Goal: Information Seeking & Learning: Learn about a topic

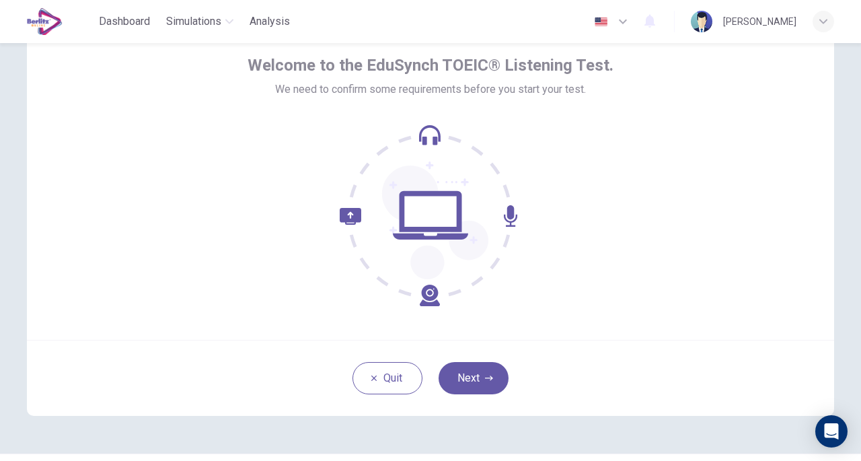
scroll to position [48, 0]
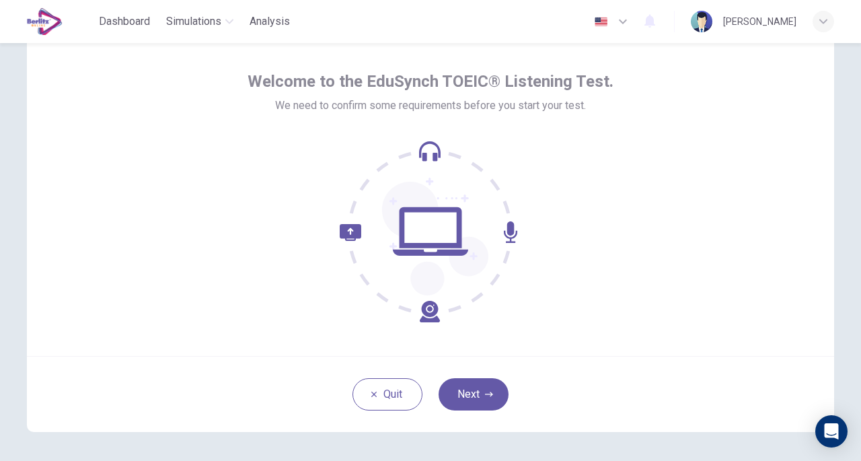
click at [476, 393] on button "Next" at bounding box center [474, 394] width 70 height 32
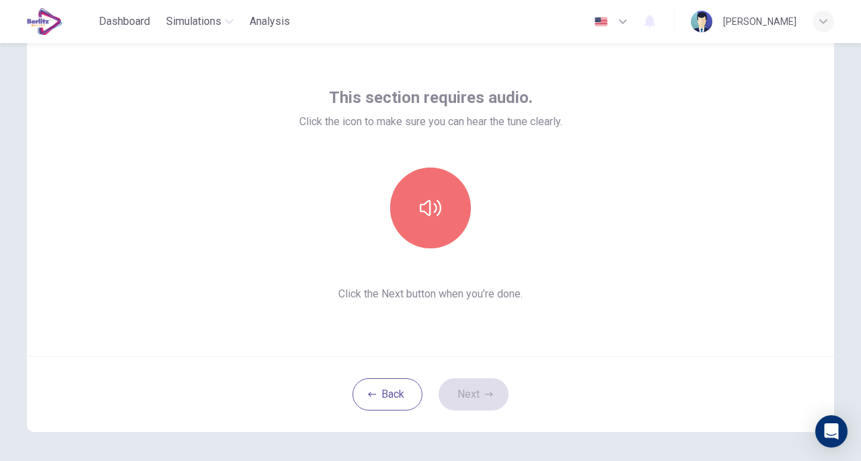
click at [424, 206] on icon "button" at bounding box center [431, 208] width 22 height 22
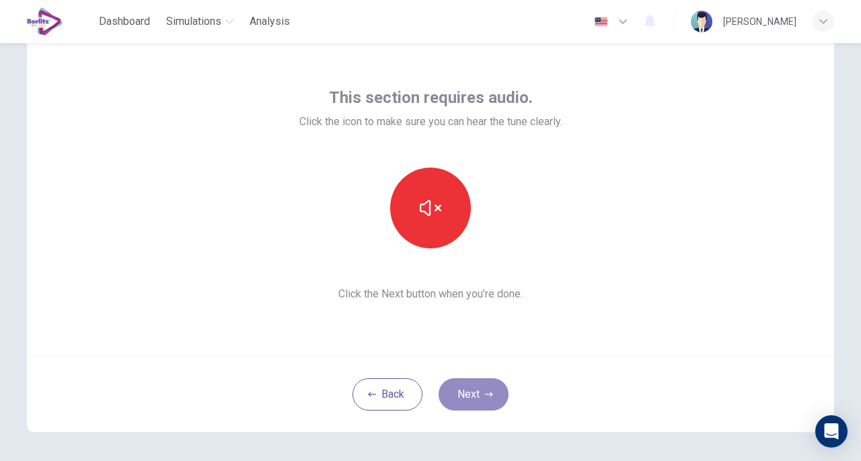
click at [469, 396] on button "Next" at bounding box center [474, 394] width 70 height 32
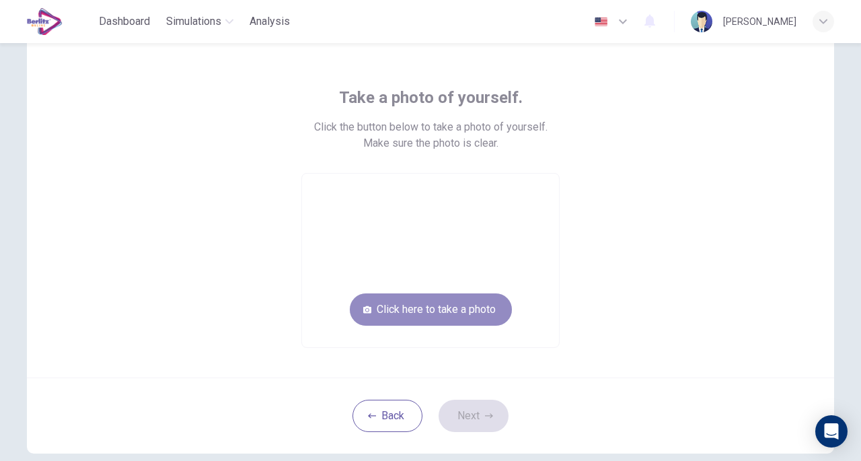
click at [460, 313] on button "Click here to take a photo" at bounding box center [431, 309] width 162 height 32
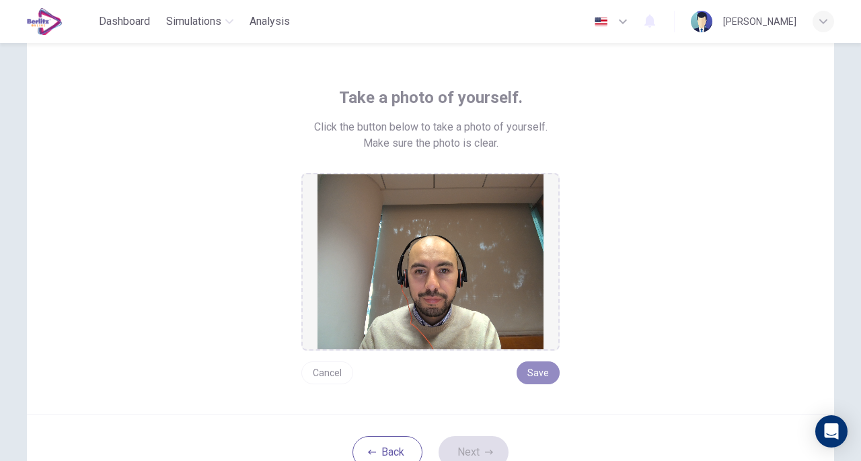
click at [537, 372] on button "Save" at bounding box center [538, 372] width 43 height 23
click at [533, 379] on button "Save" at bounding box center [538, 372] width 43 height 23
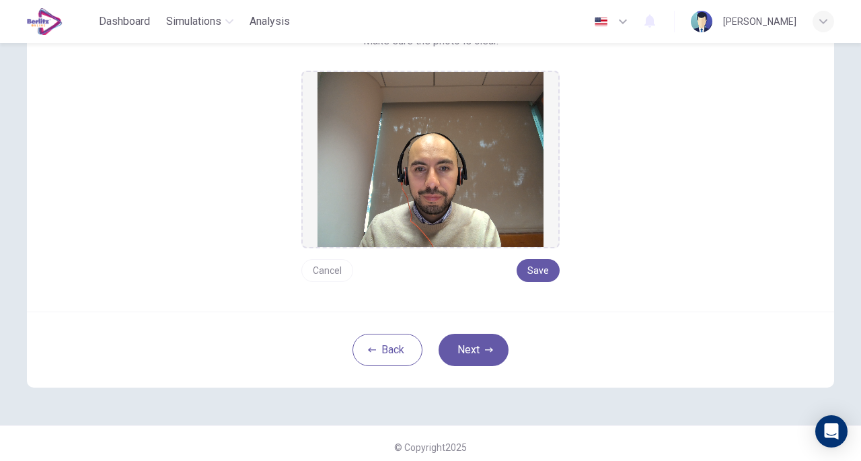
scroll to position [156, 0]
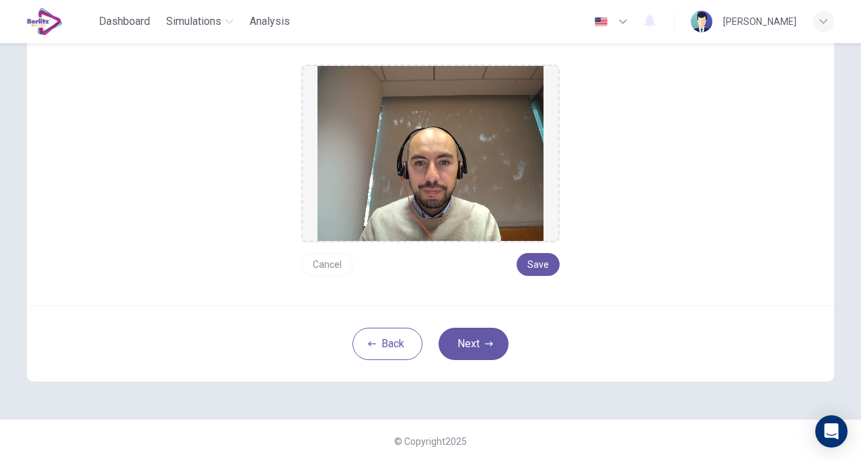
click at [479, 338] on button "Next" at bounding box center [474, 344] width 70 height 32
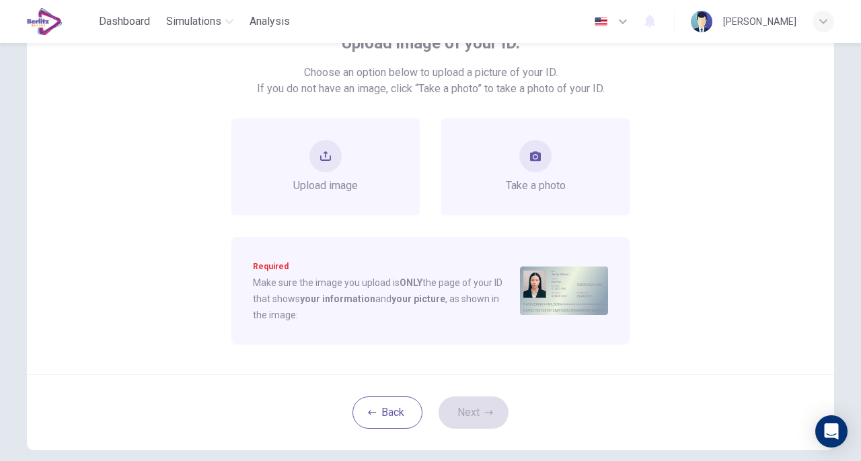
scroll to position [97, 0]
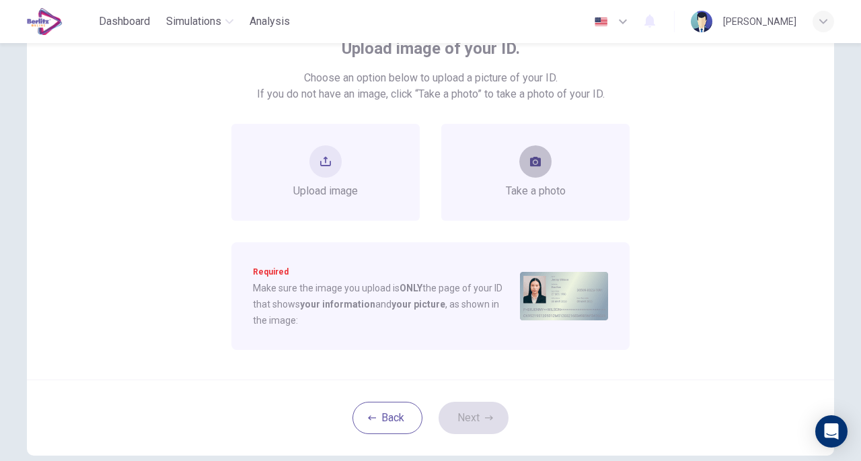
click at [530, 165] on icon "take photo" at bounding box center [535, 161] width 11 height 9
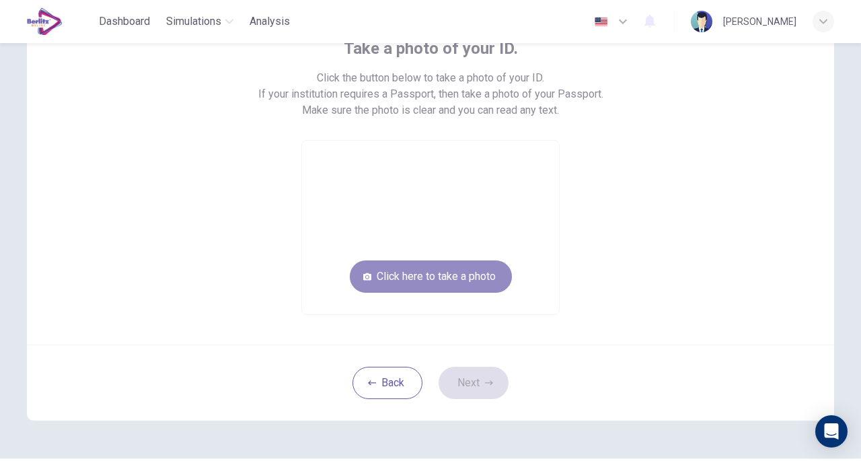
click at [469, 289] on button "Click here to take a photo" at bounding box center [431, 276] width 162 height 32
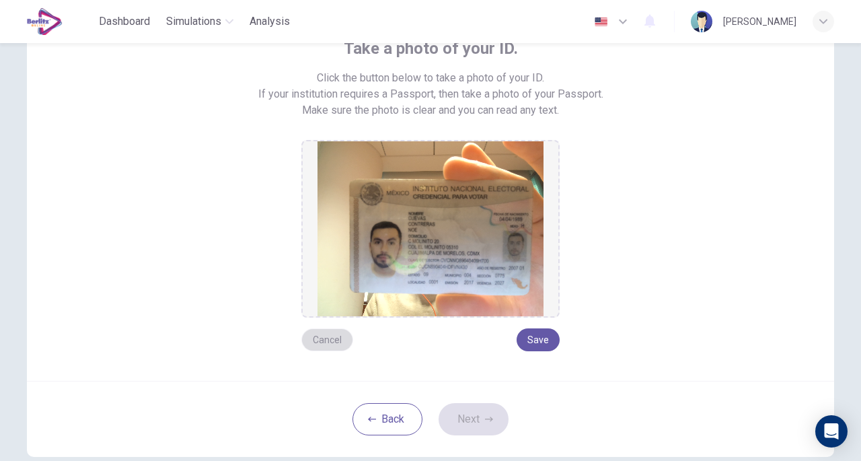
click at [326, 339] on button "Cancel" at bounding box center [327, 339] width 52 height 23
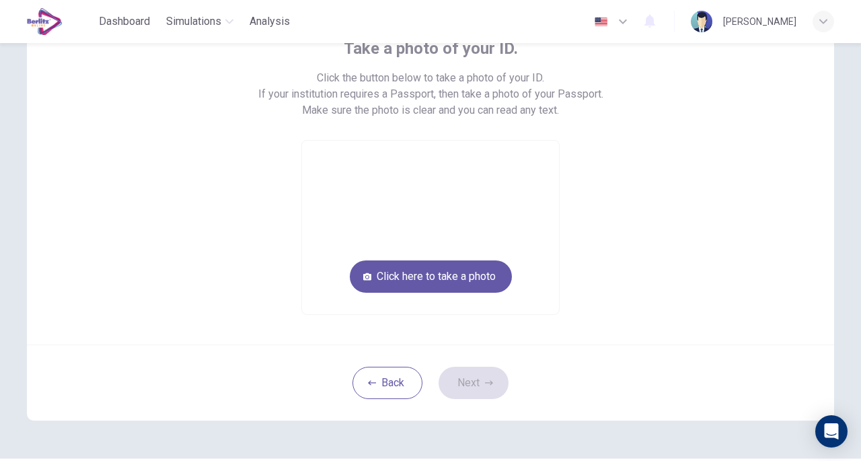
click at [446, 278] on button "Click here to take a photo" at bounding box center [431, 276] width 162 height 32
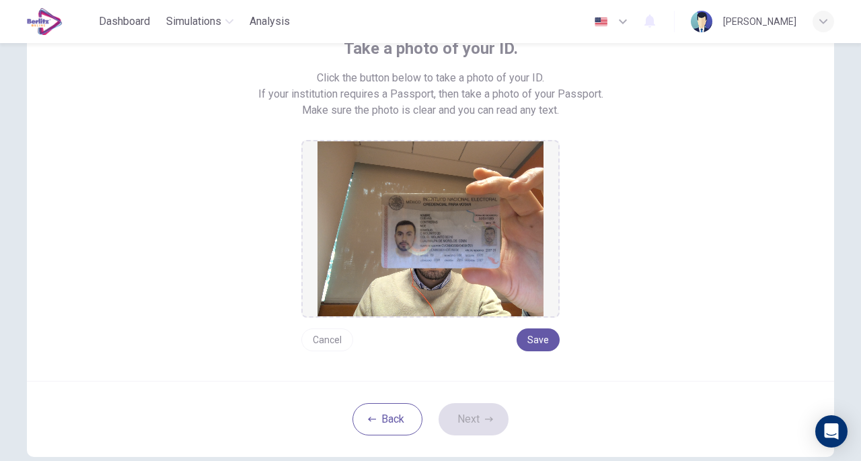
click at [325, 336] on button "Cancel" at bounding box center [327, 339] width 52 height 23
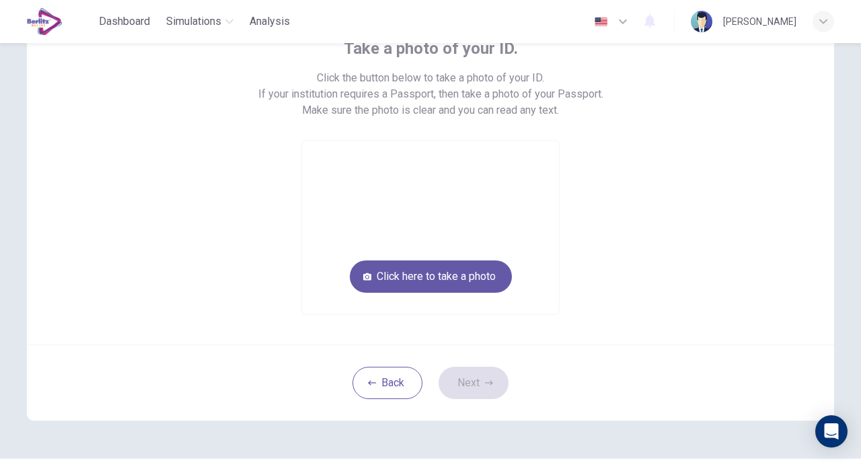
click at [403, 383] on button "Back" at bounding box center [387, 383] width 70 height 32
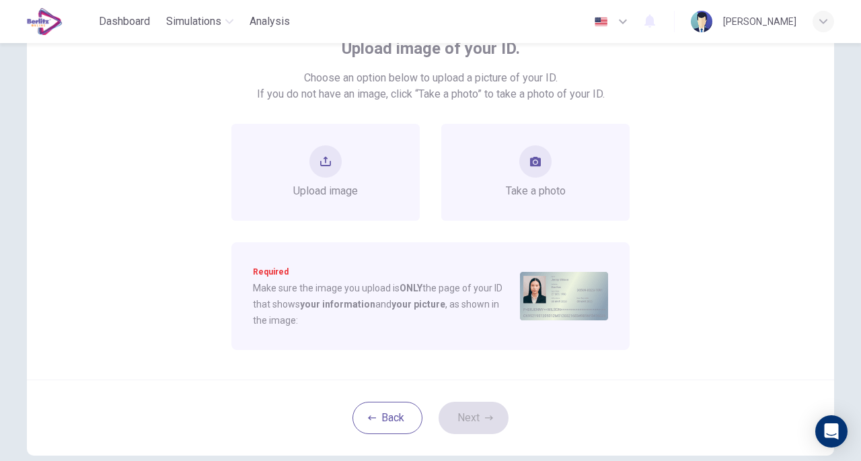
click at [348, 171] on div "Upload image" at bounding box center [325, 172] width 65 height 54
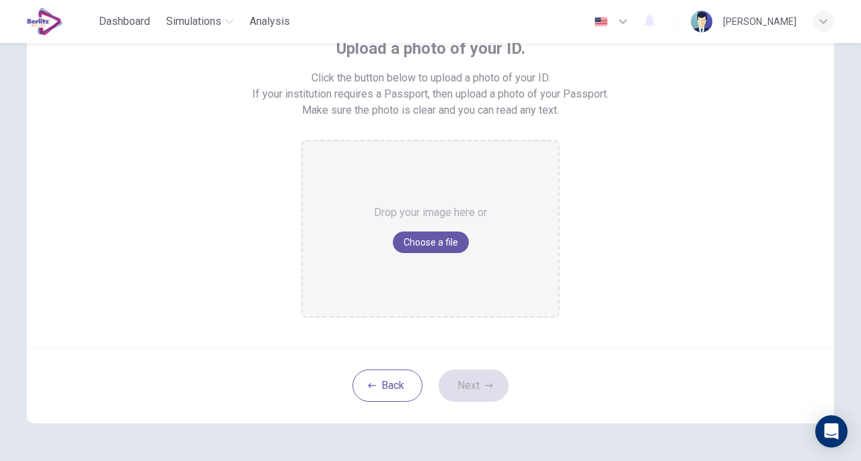
click at [227, 270] on div "Upload a photo of your ID. Click the button below to upload a photo of your ID.…" at bounding box center [430, 178] width 608 height 280
click at [387, 381] on button "Back" at bounding box center [387, 385] width 70 height 32
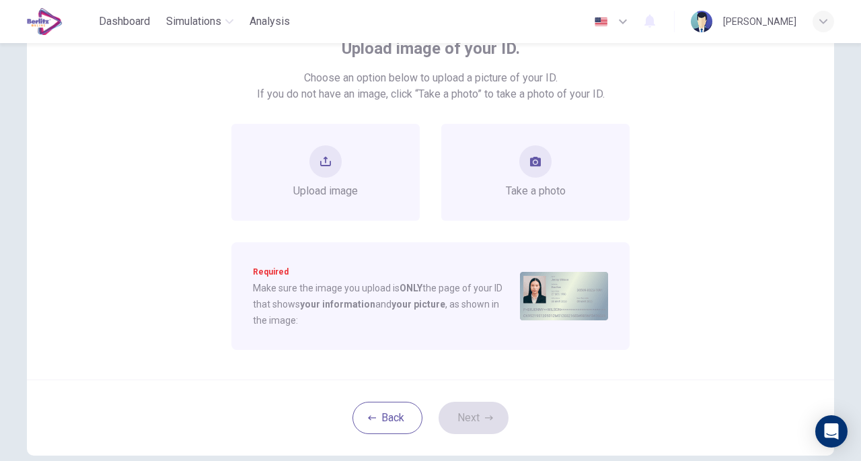
click at [541, 161] on button "take photo" at bounding box center [535, 161] width 32 height 32
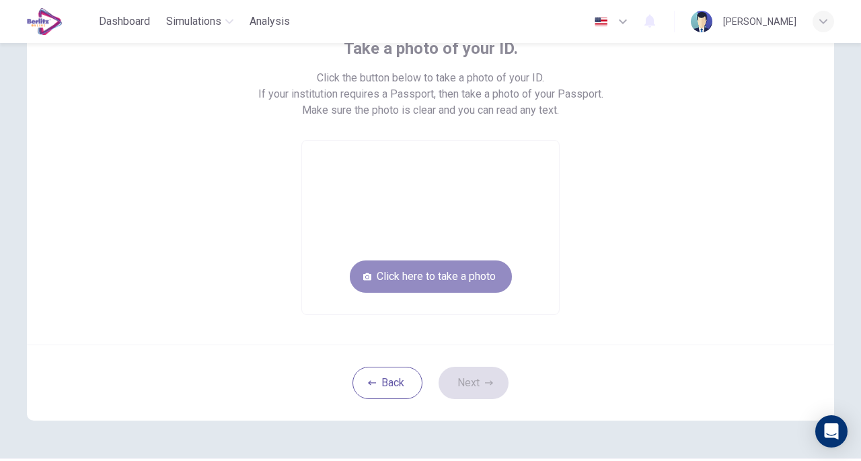
click at [463, 282] on button "Click here to take a photo" at bounding box center [431, 276] width 162 height 32
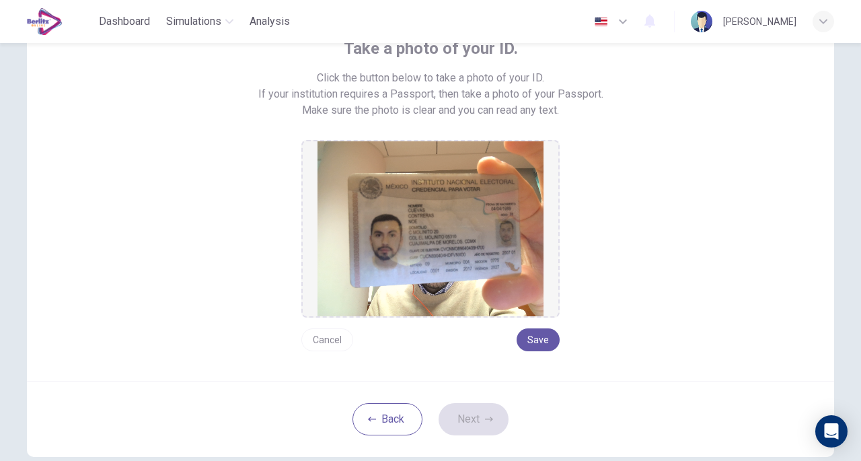
click at [317, 336] on button "Cancel" at bounding box center [327, 339] width 52 height 23
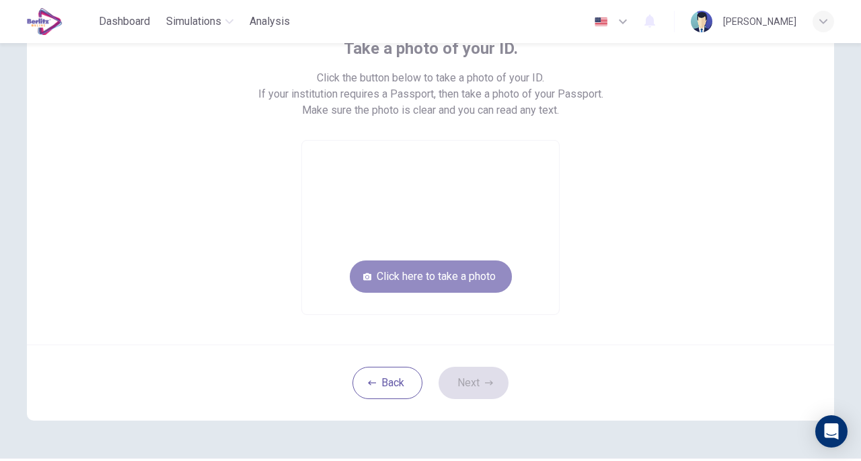
click at [413, 276] on button "Click here to take a photo" at bounding box center [431, 276] width 162 height 32
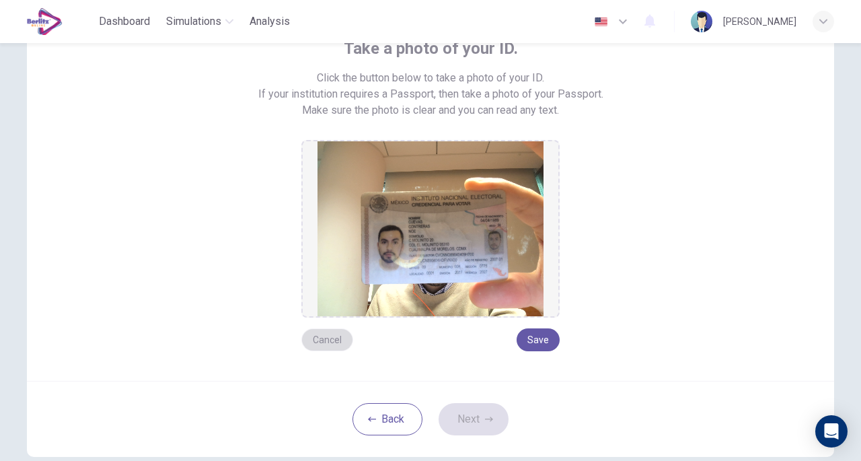
click at [317, 340] on button "Cancel" at bounding box center [327, 339] width 52 height 23
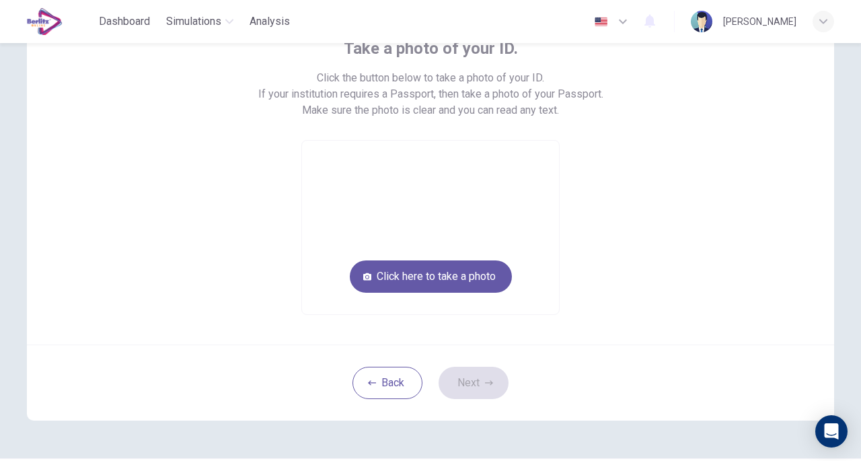
click at [406, 280] on button "Click here to take a photo" at bounding box center [431, 276] width 162 height 32
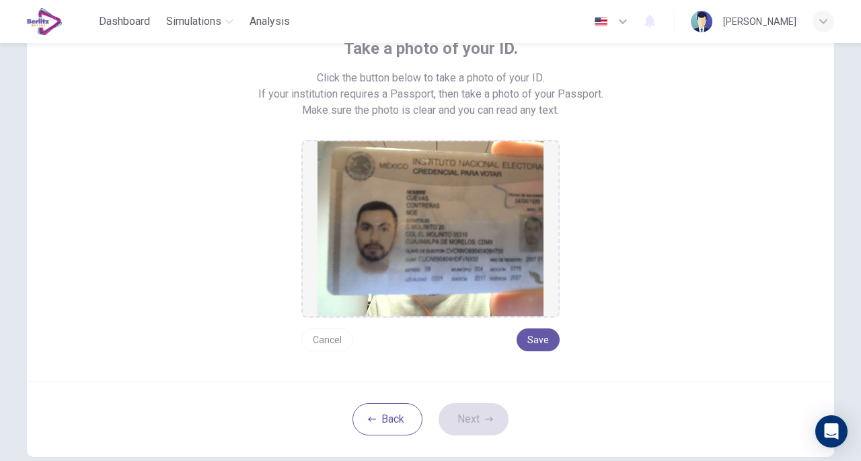
click at [331, 334] on button "Cancel" at bounding box center [327, 339] width 52 height 23
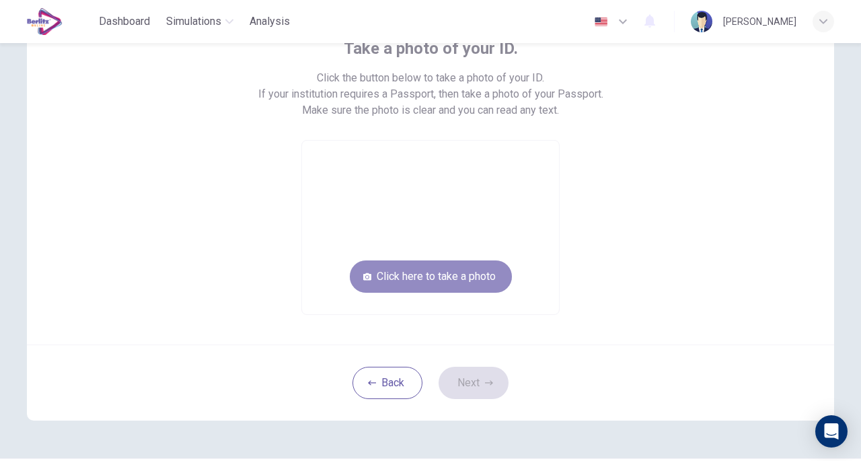
click at [436, 275] on button "Click here to take a photo" at bounding box center [431, 276] width 162 height 32
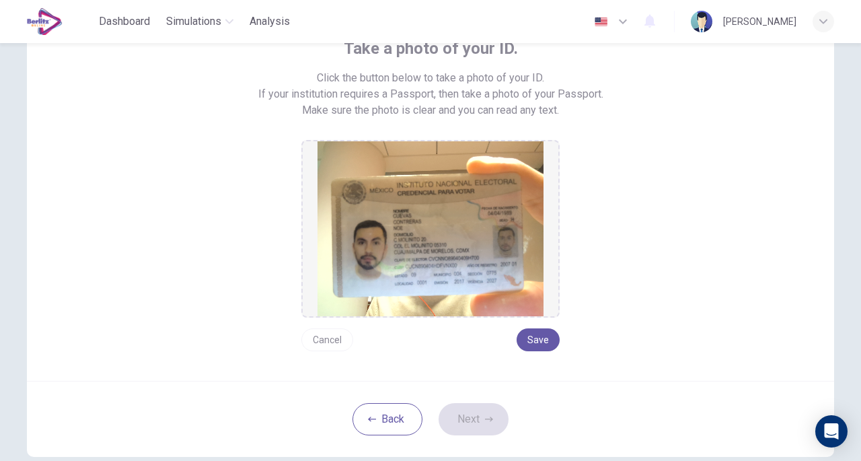
click at [541, 345] on button "Save" at bounding box center [538, 339] width 43 height 23
click at [339, 336] on button "Cancel" at bounding box center [327, 339] width 52 height 23
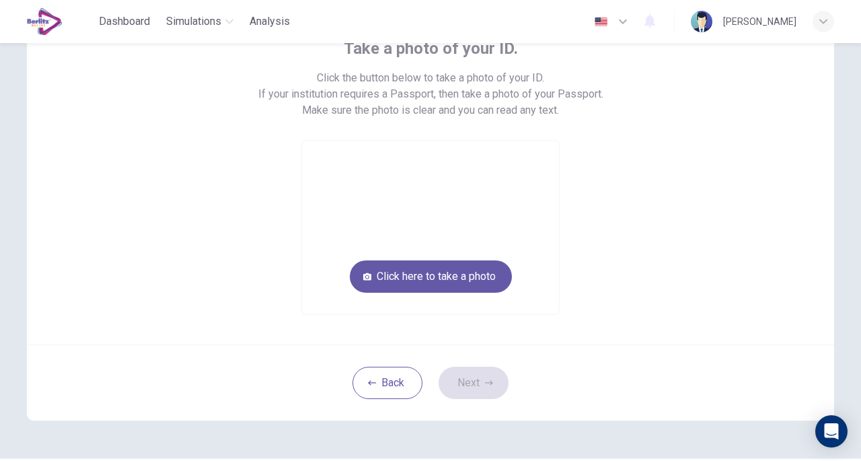
click at [432, 266] on button "Click here to take a photo" at bounding box center [431, 276] width 162 height 32
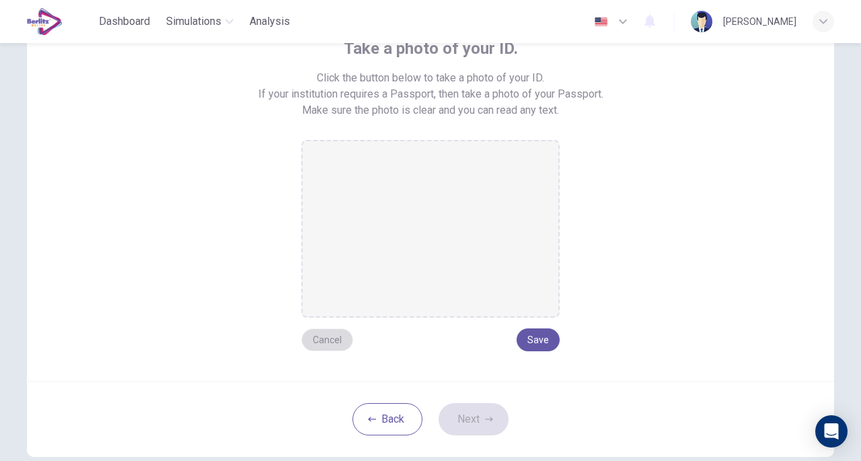
click at [328, 337] on button "Cancel" at bounding box center [327, 339] width 52 height 23
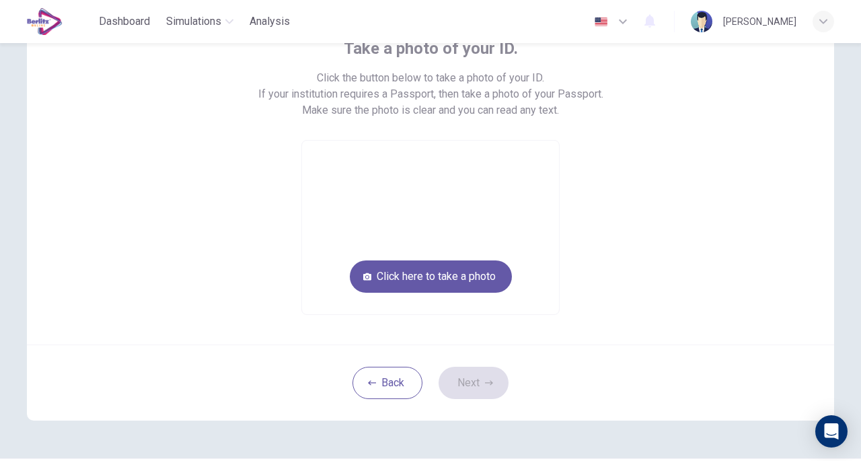
click at [447, 281] on button "Click here to take a photo" at bounding box center [431, 276] width 162 height 32
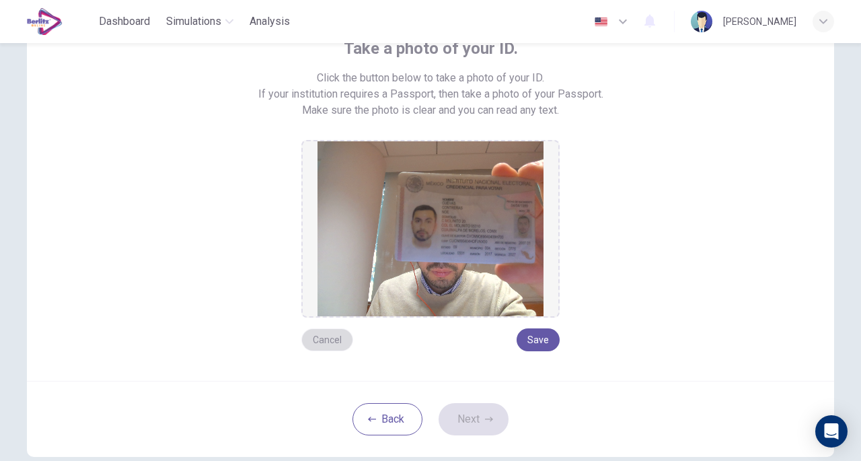
click at [324, 336] on button "Cancel" at bounding box center [327, 339] width 52 height 23
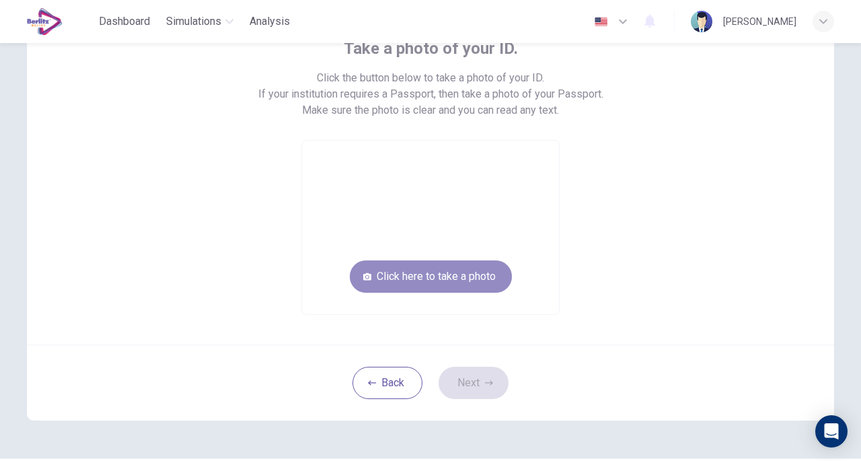
click at [426, 282] on button "Click here to take a photo" at bounding box center [431, 276] width 162 height 32
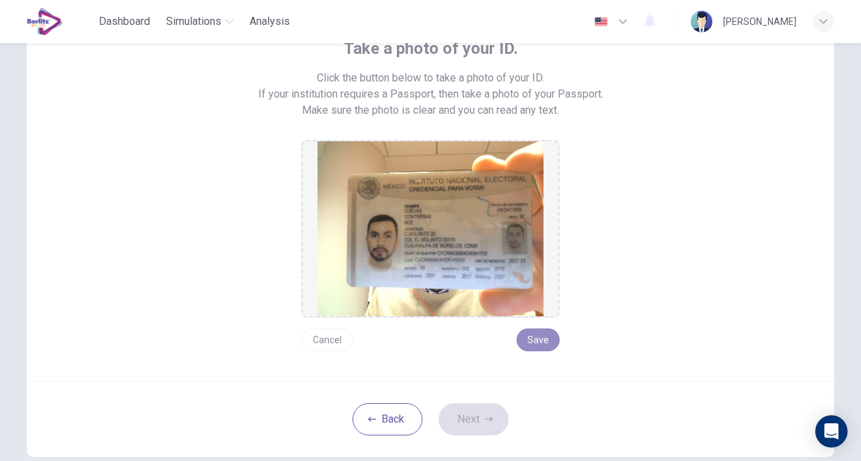
click at [530, 344] on button "Save" at bounding box center [538, 339] width 43 height 23
click at [464, 412] on button "Next" at bounding box center [474, 419] width 70 height 32
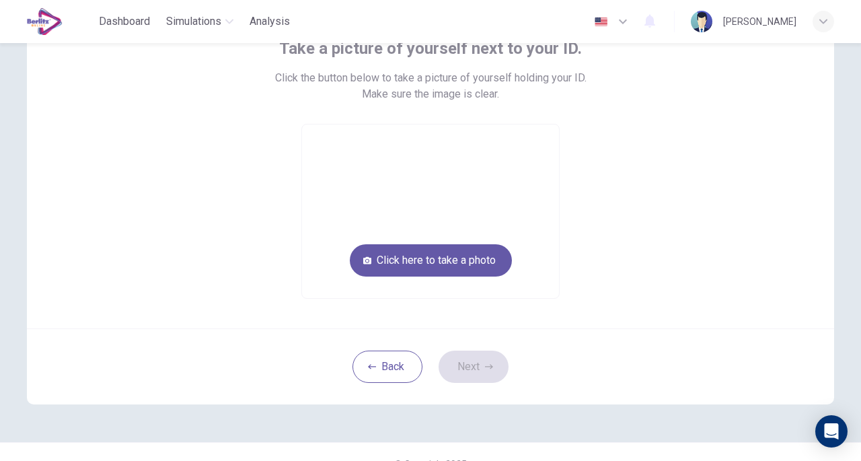
click at [452, 263] on button "Click here to take a photo" at bounding box center [431, 260] width 162 height 32
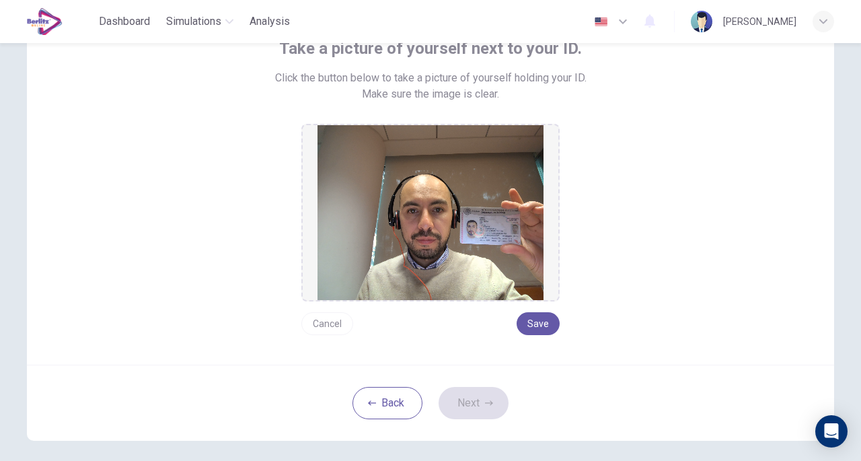
click at [542, 326] on button "Save" at bounding box center [538, 323] width 43 height 23
click at [485, 401] on icon "button" at bounding box center [489, 403] width 8 height 8
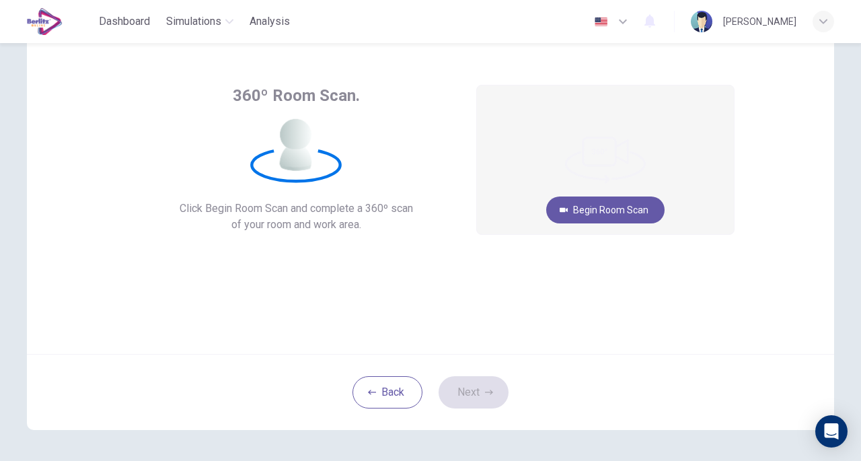
scroll to position [0, 0]
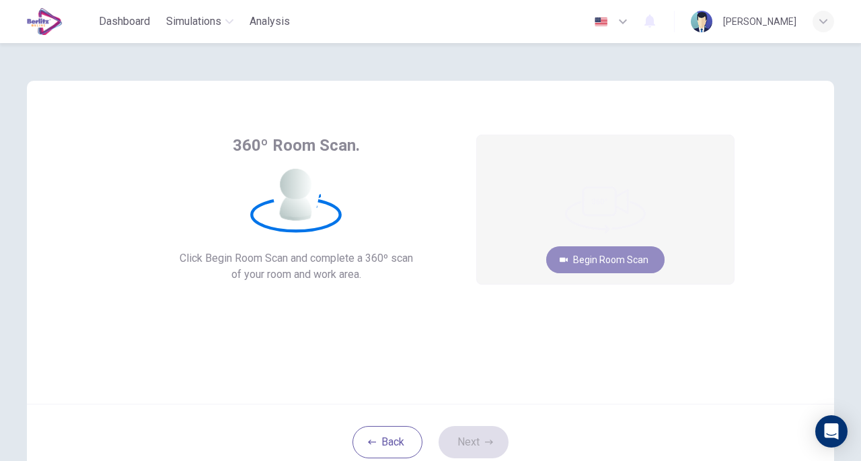
click at [611, 264] on button "Begin Room Scan" at bounding box center [605, 259] width 118 height 27
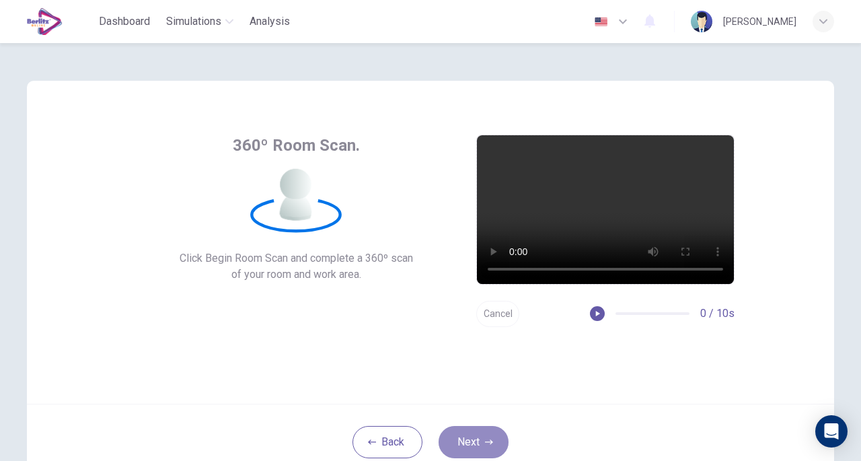
click at [480, 445] on button "Next" at bounding box center [474, 442] width 70 height 32
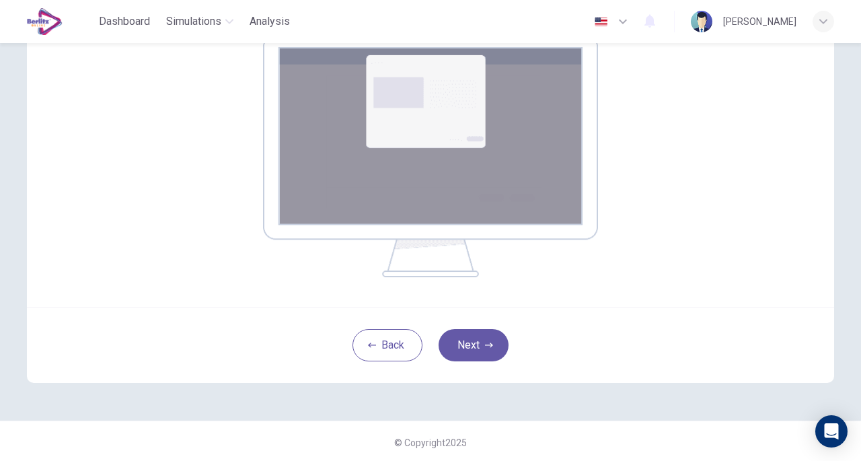
scroll to position [235, 0]
click at [490, 348] on button "Next" at bounding box center [474, 345] width 70 height 32
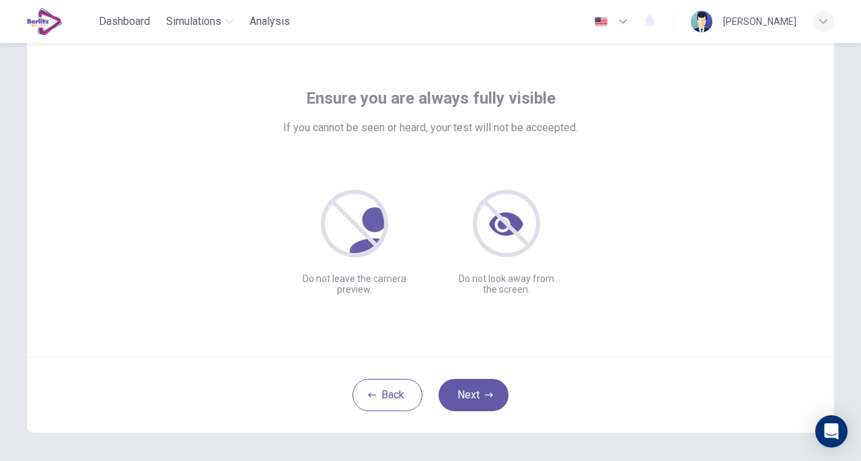
scroll to position [45, 0]
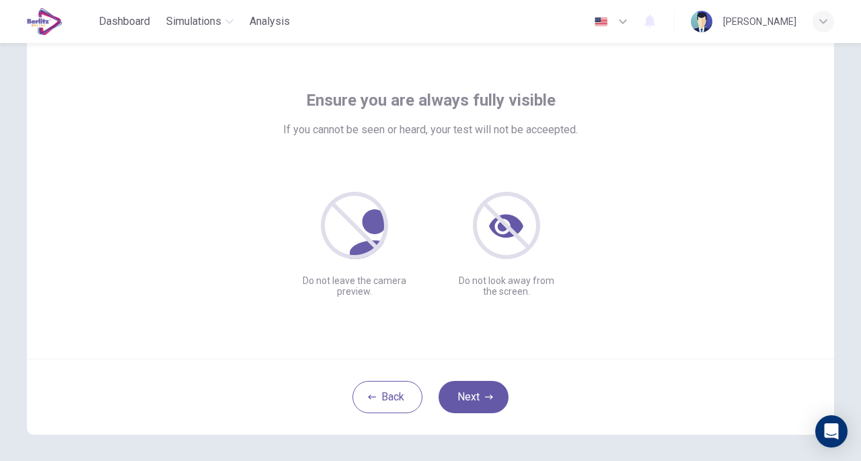
click at [485, 403] on button "Next" at bounding box center [474, 397] width 70 height 32
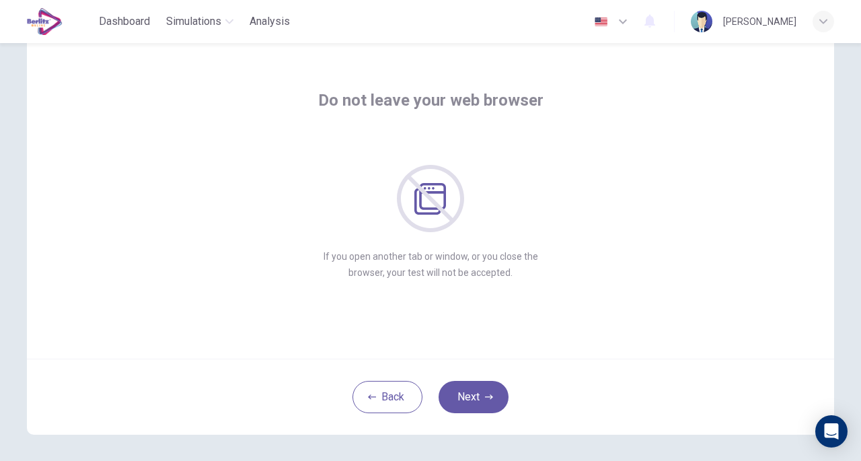
click at [478, 393] on button "Next" at bounding box center [474, 397] width 70 height 32
click at [476, 394] on button "Next" at bounding box center [474, 397] width 70 height 32
click at [478, 393] on button "Next" at bounding box center [474, 397] width 70 height 32
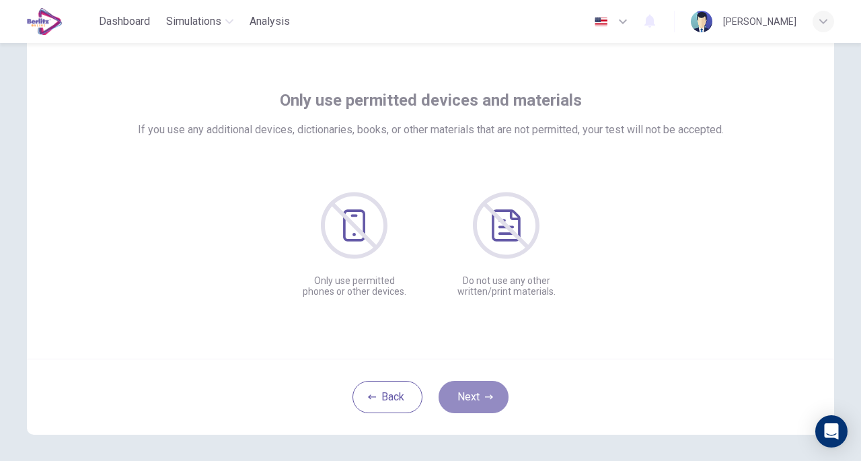
click at [481, 401] on button "Next" at bounding box center [474, 397] width 70 height 32
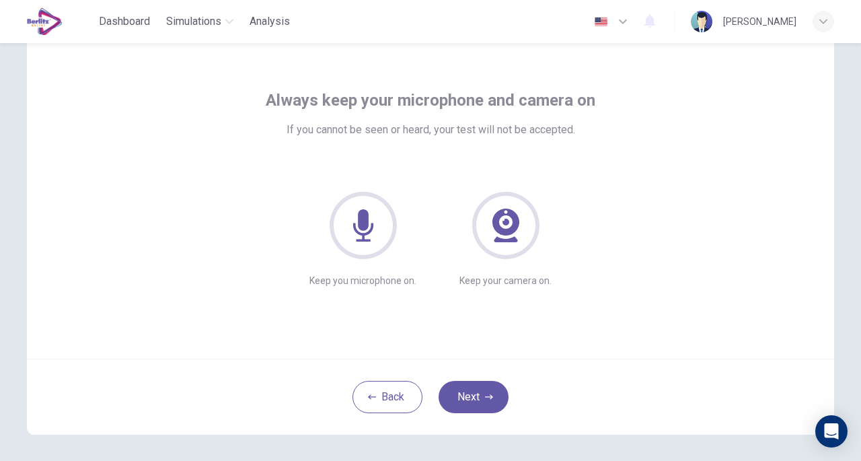
click at [469, 395] on button "Next" at bounding box center [474, 397] width 70 height 32
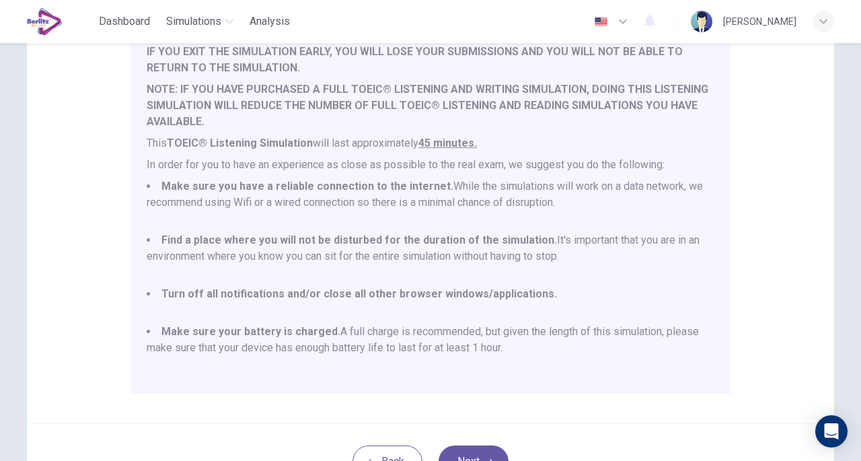
scroll to position [161, 0]
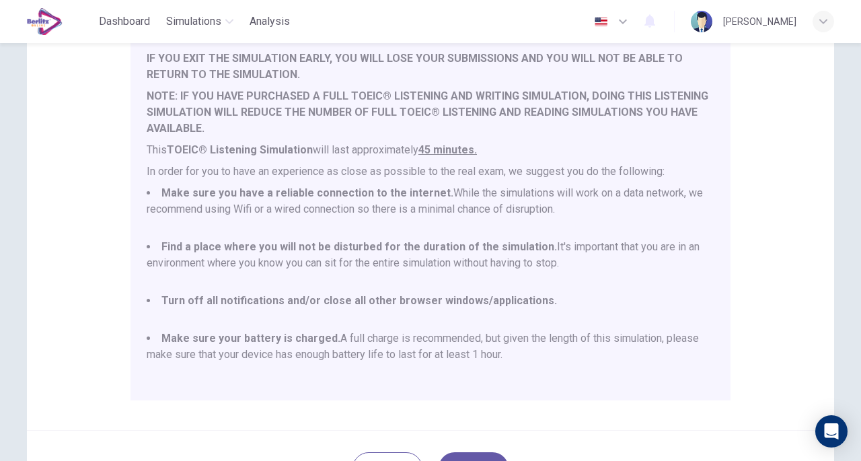
click at [815, 265] on div "Disclaimer: You are about to start a TOEIC® Listening Simulation . Please read …" at bounding box center [430, 174] width 807 height 511
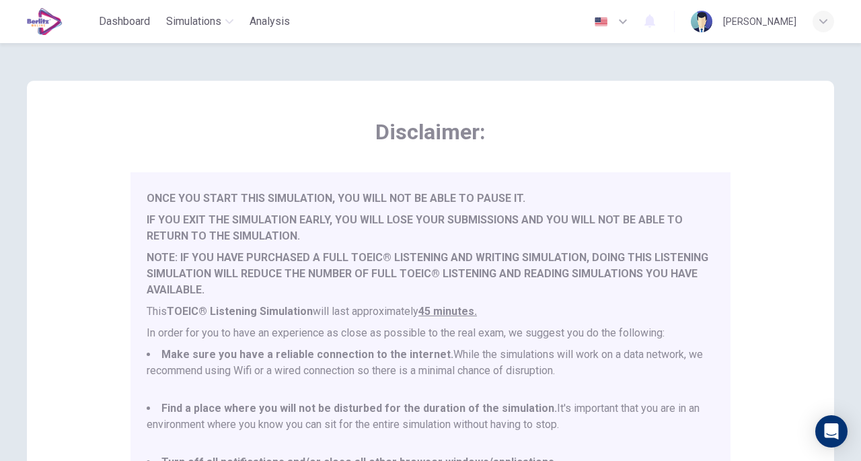
scroll to position [287, 0]
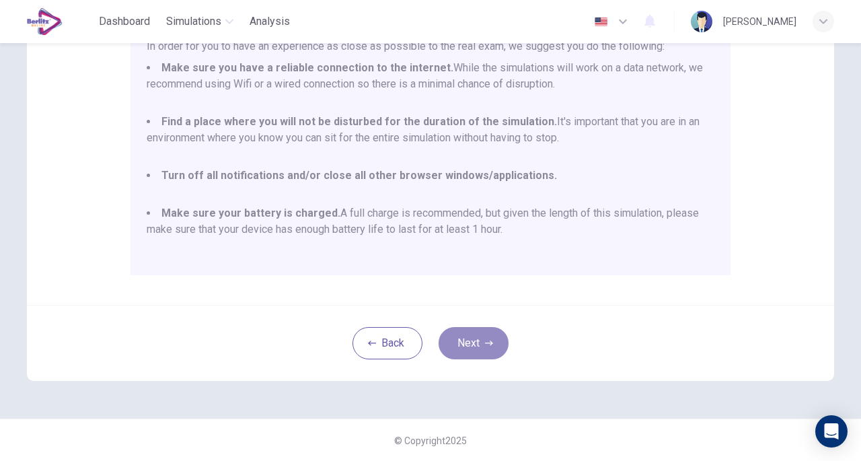
click at [478, 344] on button "Next" at bounding box center [474, 343] width 70 height 32
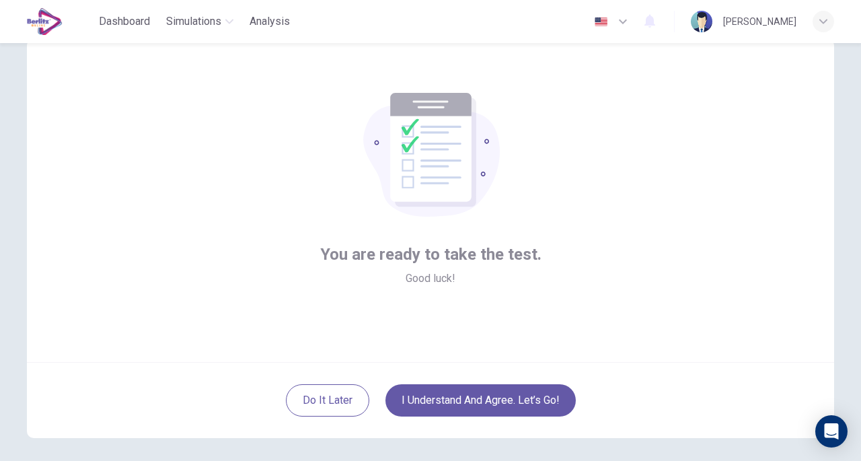
scroll to position [43, 0]
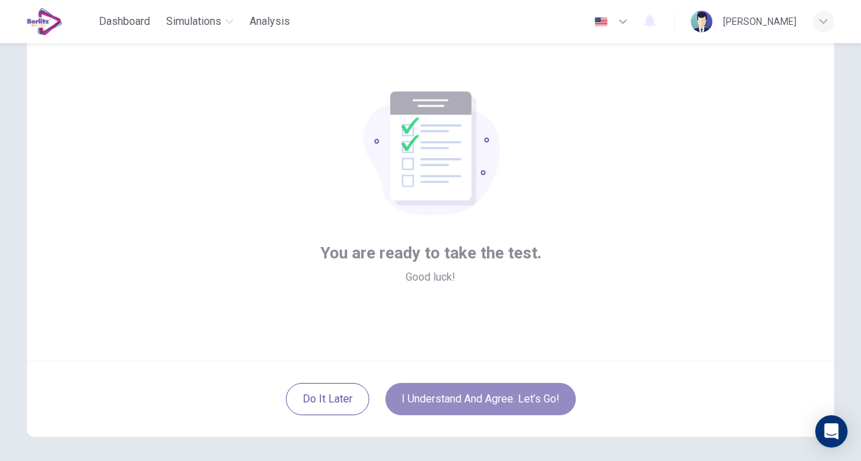
click at [474, 397] on button "I understand and agree. Let’s go!" at bounding box center [480, 399] width 190 height 32
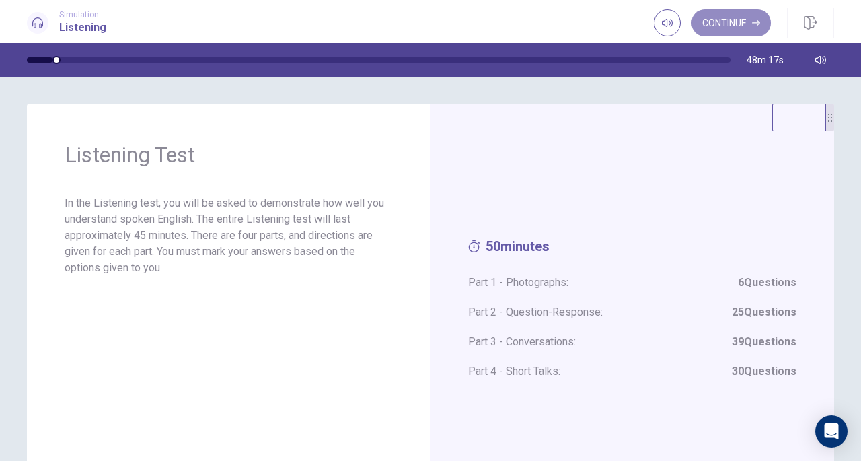
click at [730, 28] on button "Continue" at bounding box center [730, 22] width 79 height 27
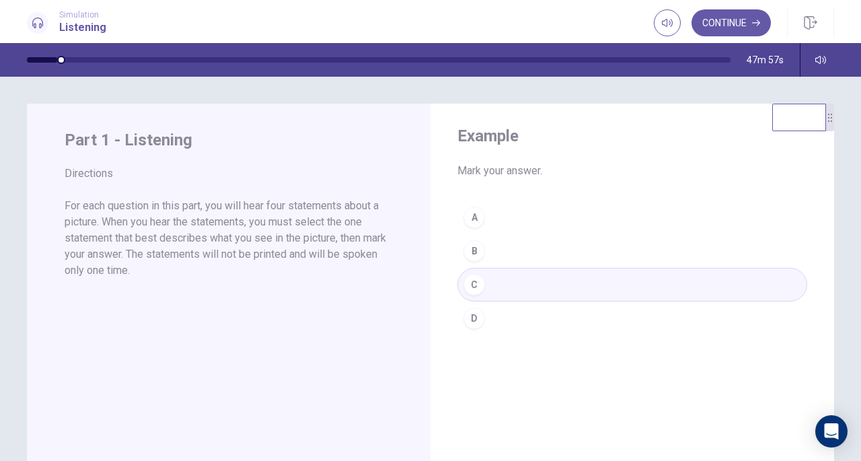
click at [475, 251] on div "A B C D" at bounding box center [632, 267] width 350 height 135
click at [473, 293] on div "A B C D" at bounding box center [632, 267] width 350 height 135
click at [728, 23] on button "Continue" at bounding box center [730, 22] width 79 height 27
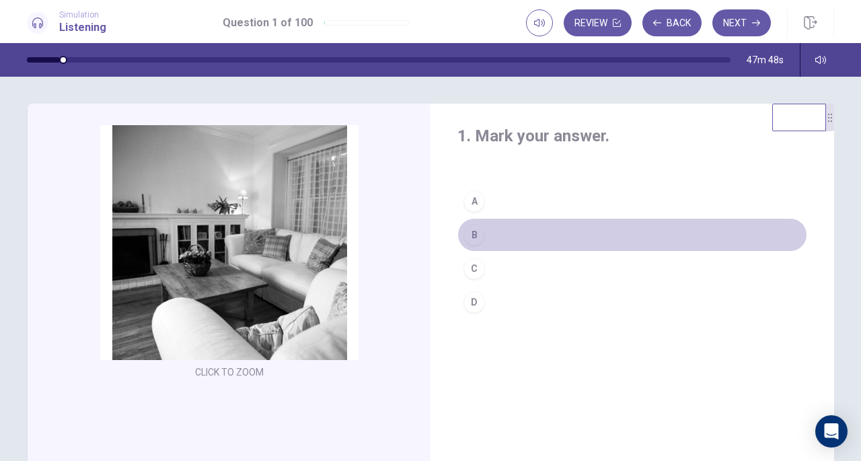
click at [469, 231] on div "B" at bounding box center [474, 235] width 22 height 22
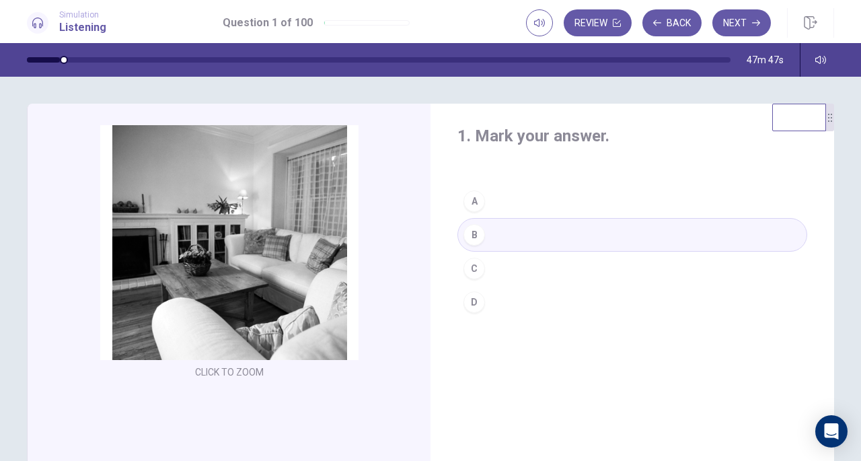
click at [743, 24] on button "Next" at bounding box center [741, 22] width 59 height 27
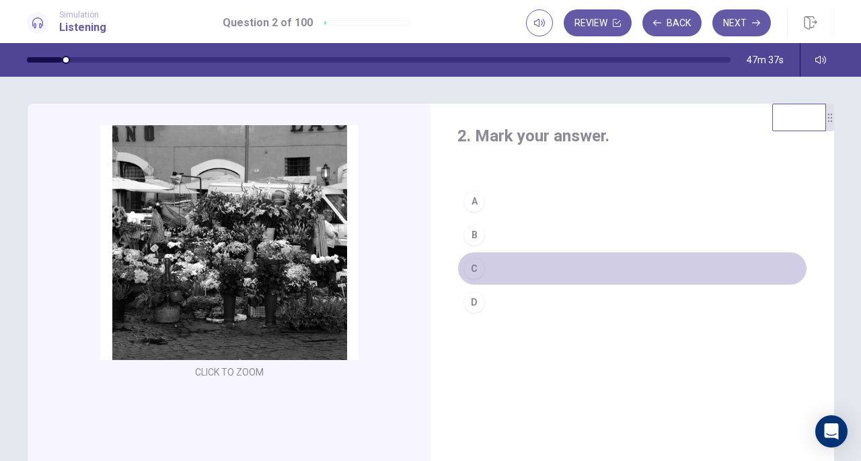
click at [476, 269] on div "C" at bounding box center [474, 269] width 22 height 22
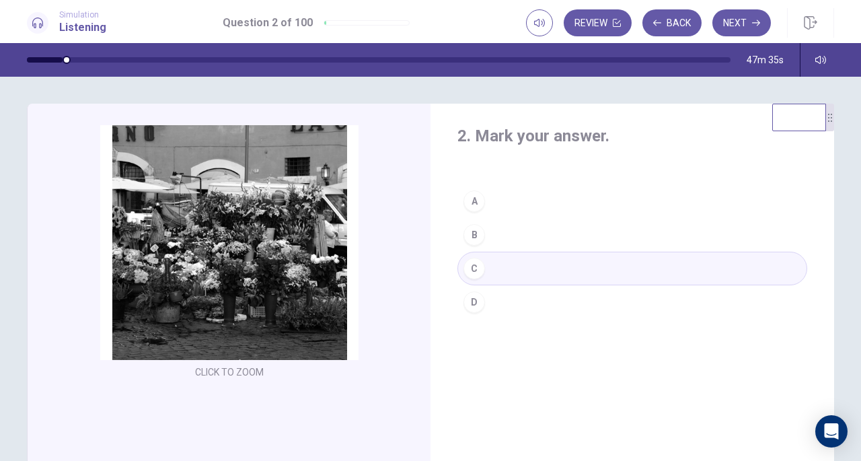
click at [741, 28] on button "Next" at bounding box center [741, 22] width 59 height 27
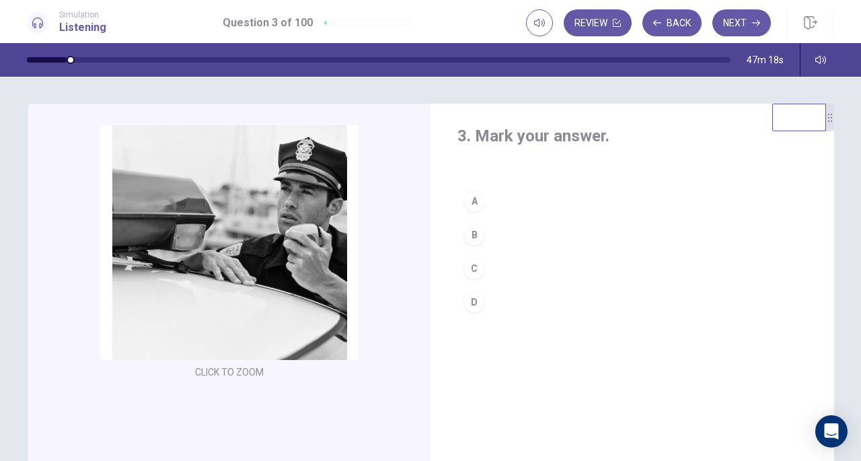
click at [470, 302] on div "D" at bounding box center [474, 302] width 22 height 22
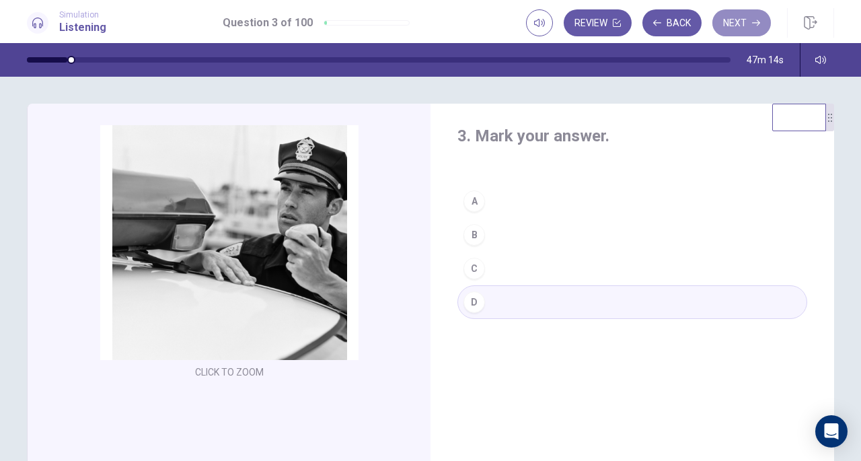
click at [744, 24] on button "Next" at bounding box center [741, 22] width 59 height 27
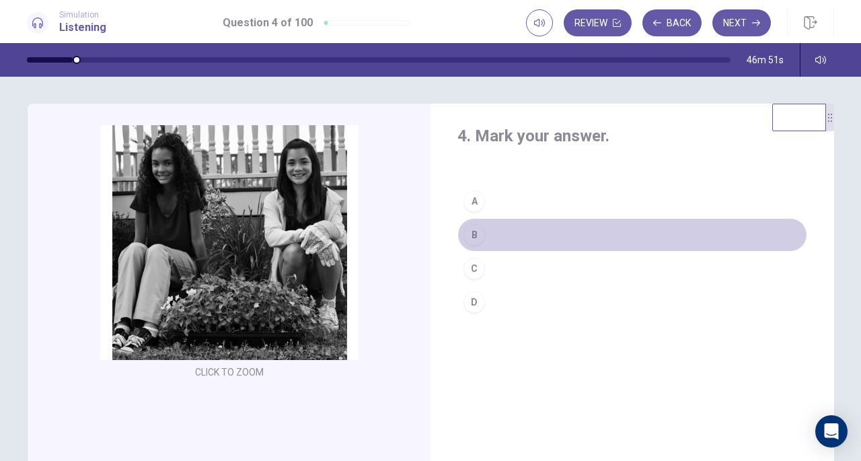
click at [471, 235] on div "B" at bounding box center [474, 235] width 22 height 22
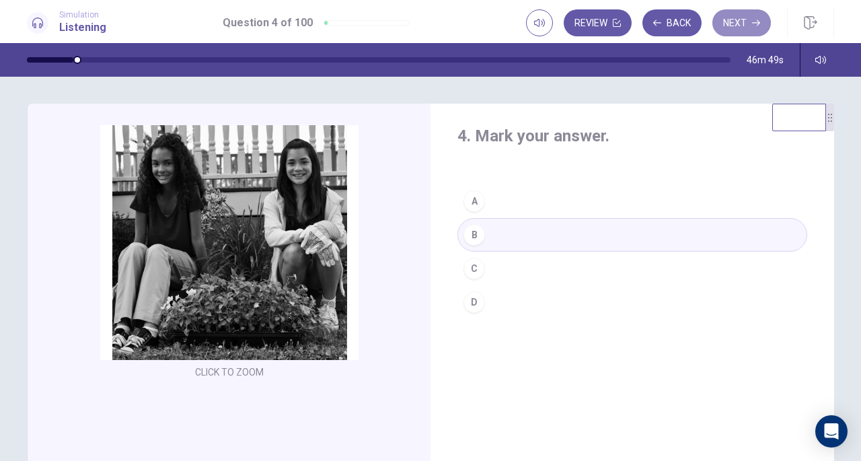
click at [753, 17] on button "Next" at bounding box center [741, 22] width 59 height 27
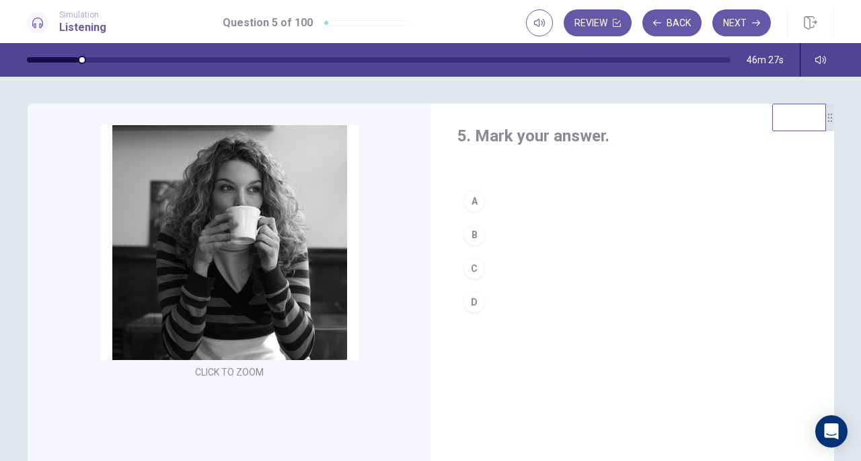
click at [475, 201] on div "A" at bounding box center [474, 201] width 22 height 22
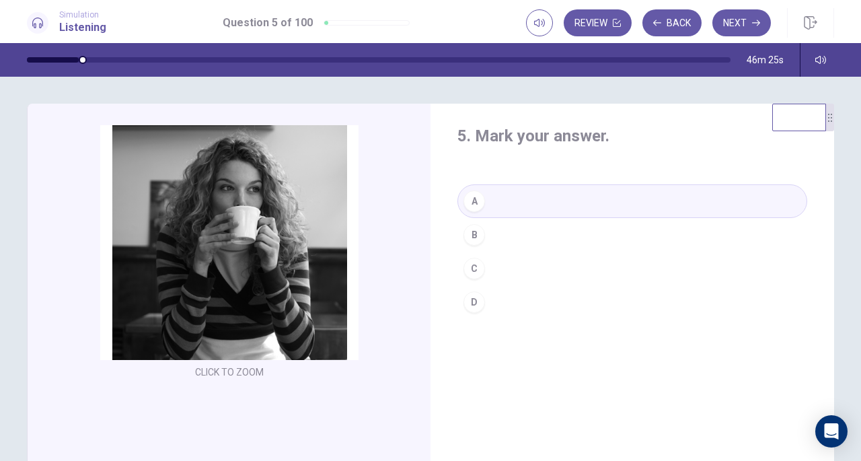
click at [749, 26] on button "Next" at bounding box center [741, 22] width 59 height 27
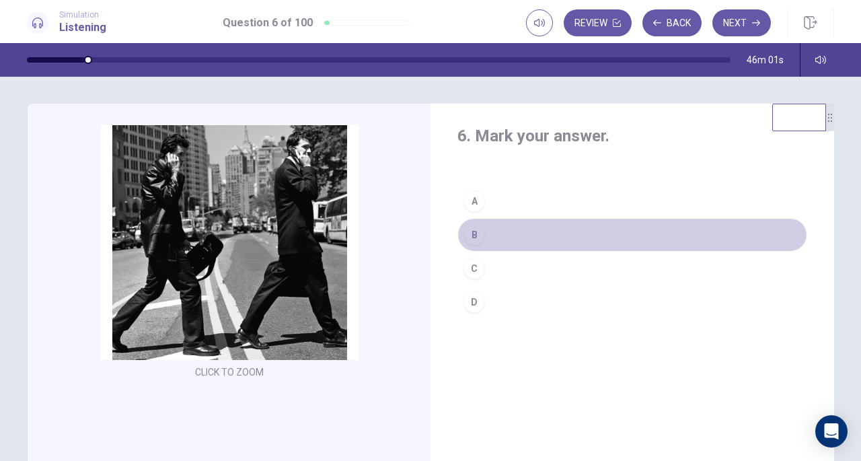
click at [472, 235] on div "B" at bounding box center [474, 235] width 22 height 22
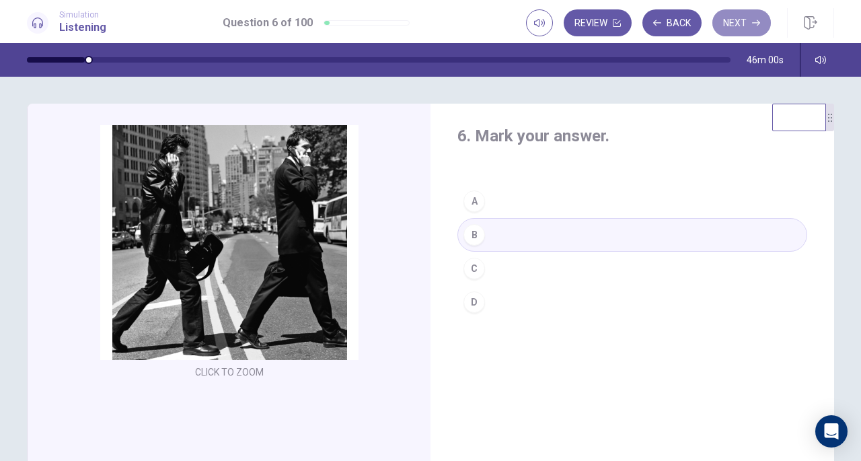
click at [743, 22] on button "Next" at bounding box center [741, 22] width 59 height 27
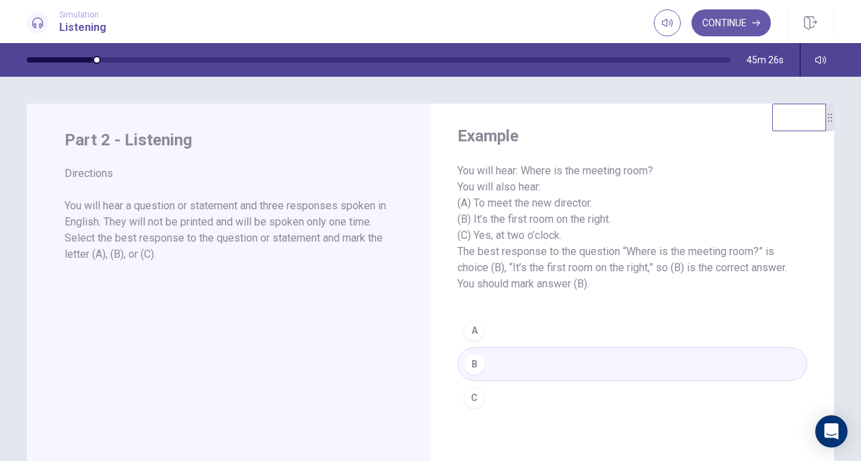
click at [738, 24] on button "Continue" at bounding box center [730, 22] width 79 height 27
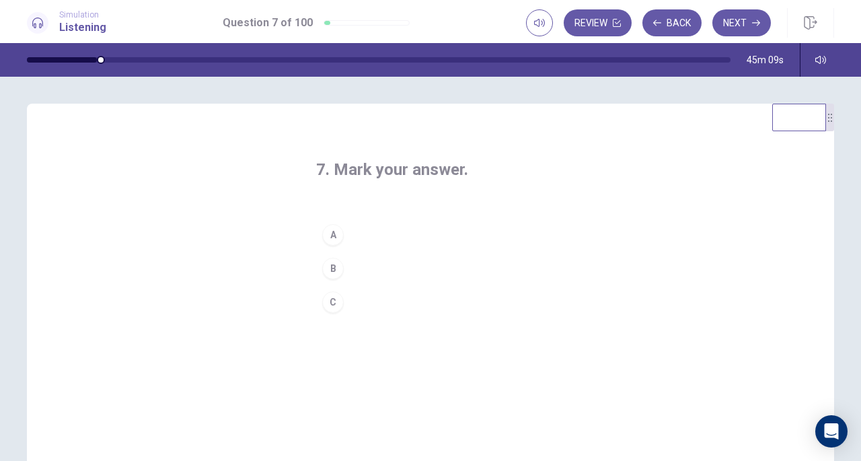
click at [332, 235] on div "A" at bounding box center [333, 235] width 22 height 22
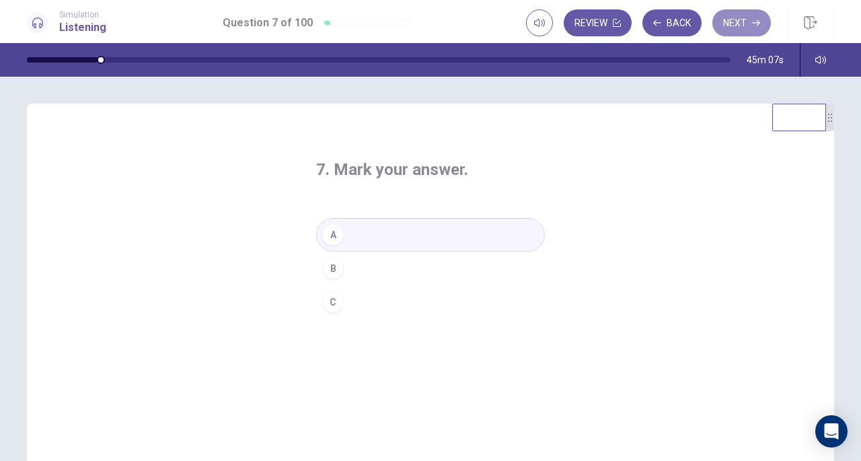
click at [730, 21] on button "Next" at bounding box center [741, 22] width 59 height 27
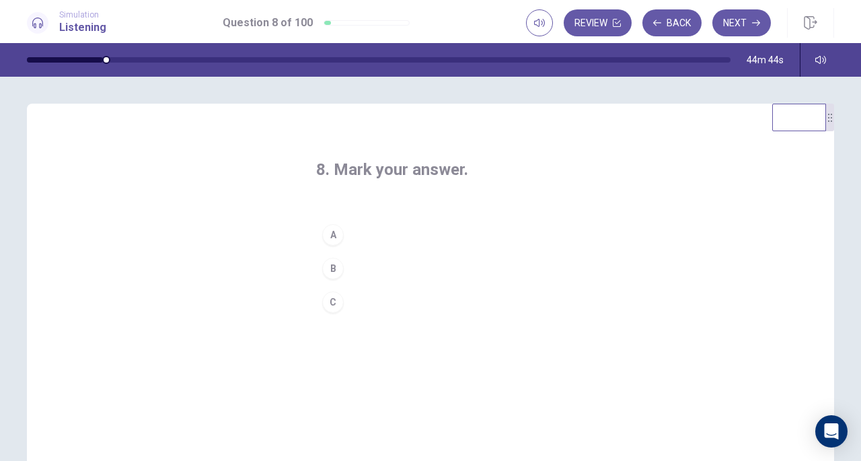
click at [333, 301] on div "C" at bounding box center [333, 302] width 22 height 22
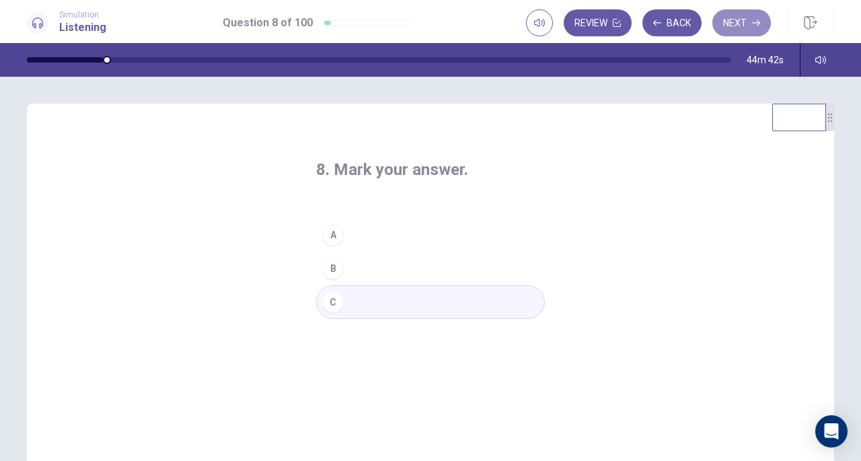
click at [737, 24] on button "Next" at bounding box center [741, 22] width 59 height 27
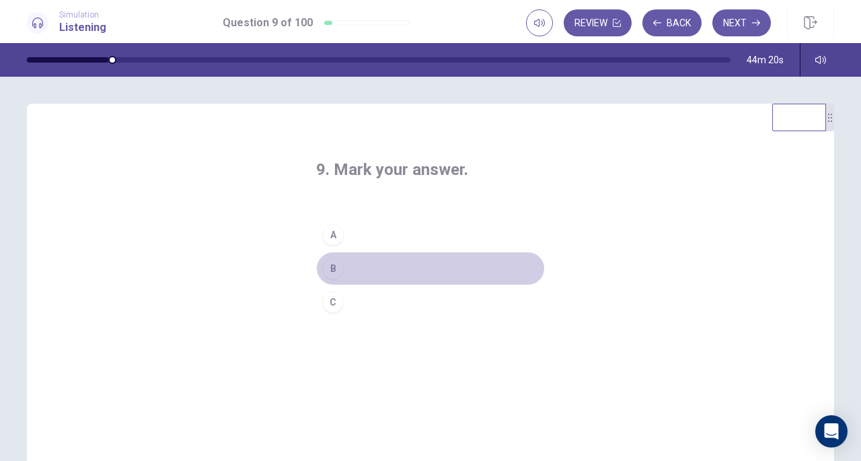
click at [337, 266] on div "B" at bounding box center [333, 269] width 22 height 22
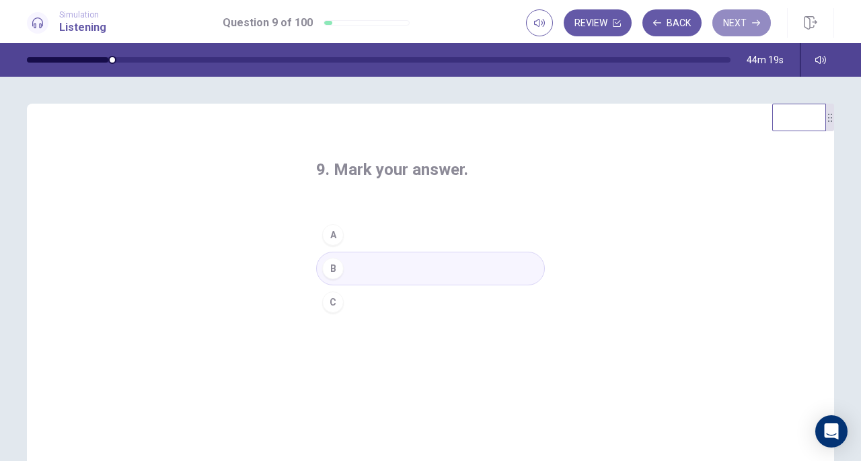
click at [747, 25] on button "Next" at bounding box center [741, 22] width 59 height 27
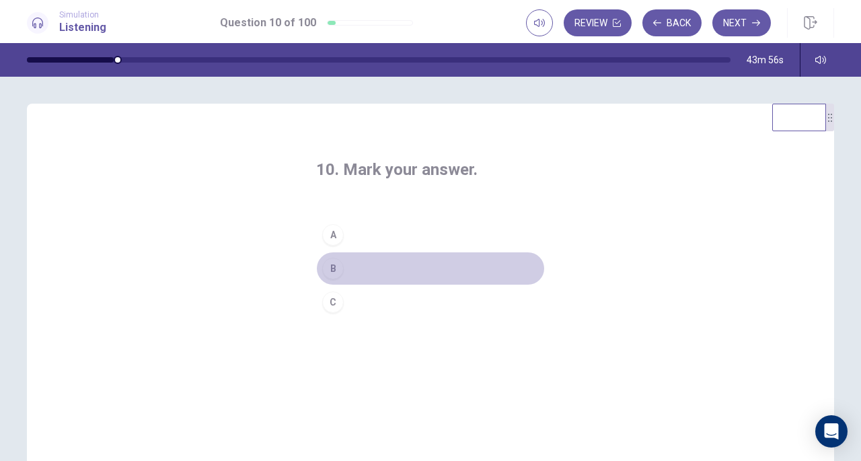
click at [332, 268] on div "B" at bounding box center [333, 269] width 22 height 22
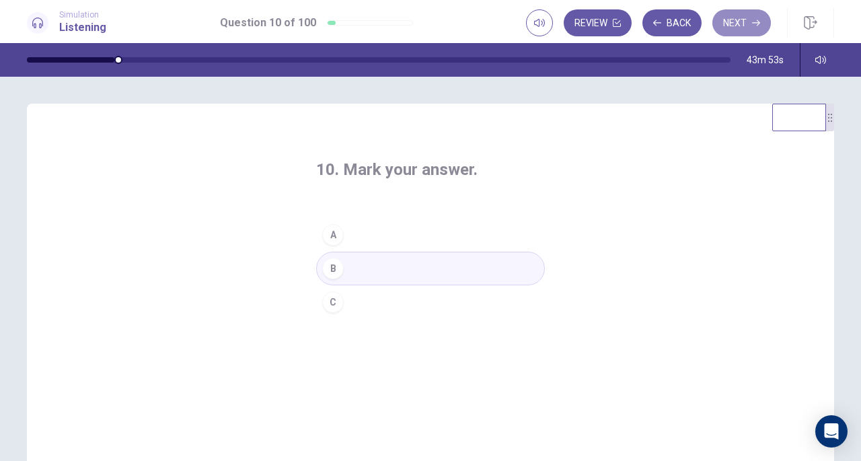
click at [741, 24] on button "Next" at bounding box center [741, 22] width 59 height 27
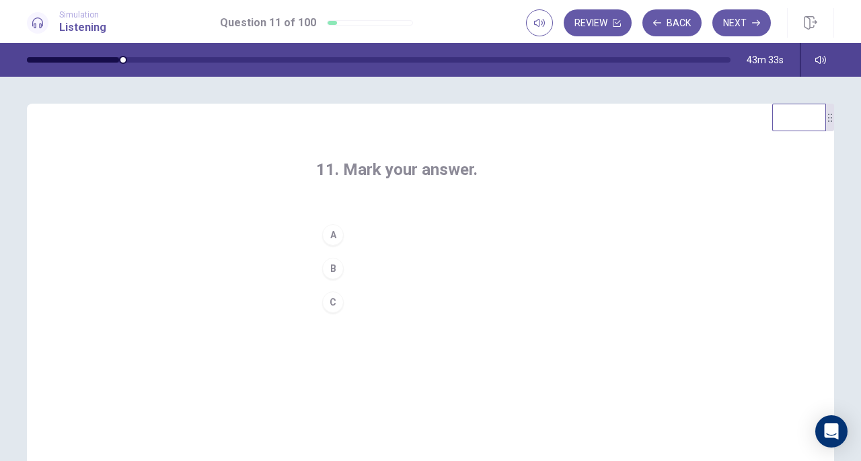
click at [334, 302] on div "C" at bounding box center [333, 302] width 22 height 22
click at [748, 27] on button "Next" at bounding box center [741, 22] width 59 height 27
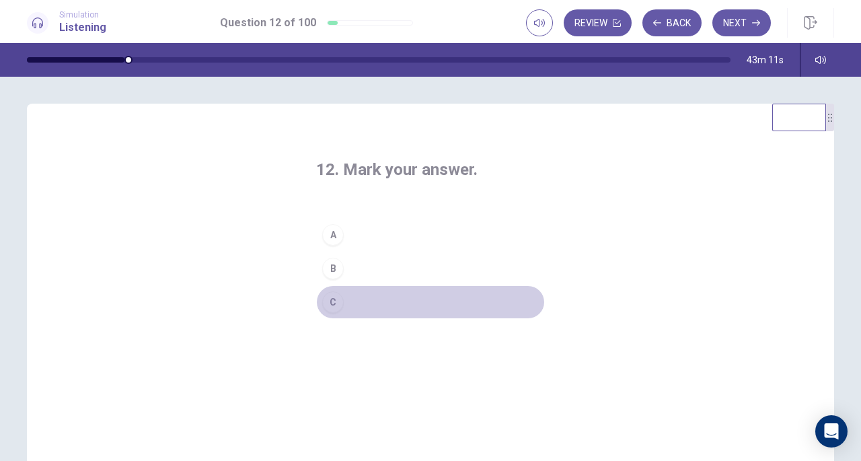
click at [335, 304] on div "C" at bounding box center [333, 302] width 22 height 22
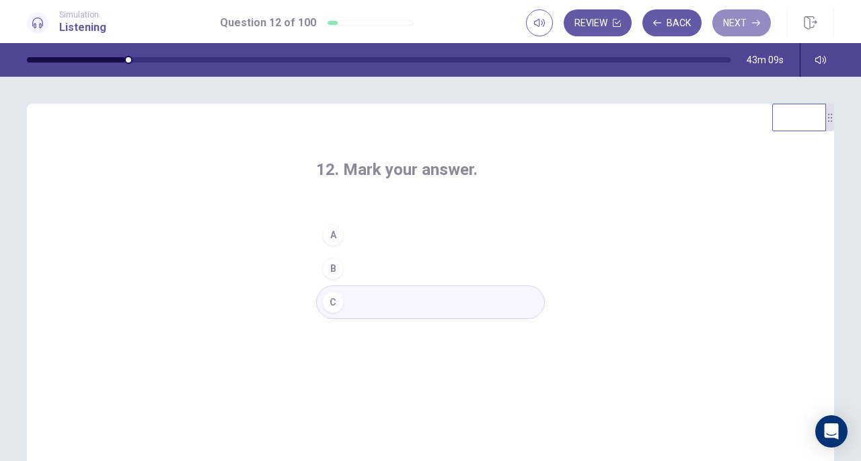
click at [745, 20] on button "Next" at bounding box center [741, 22] width 59 height 27
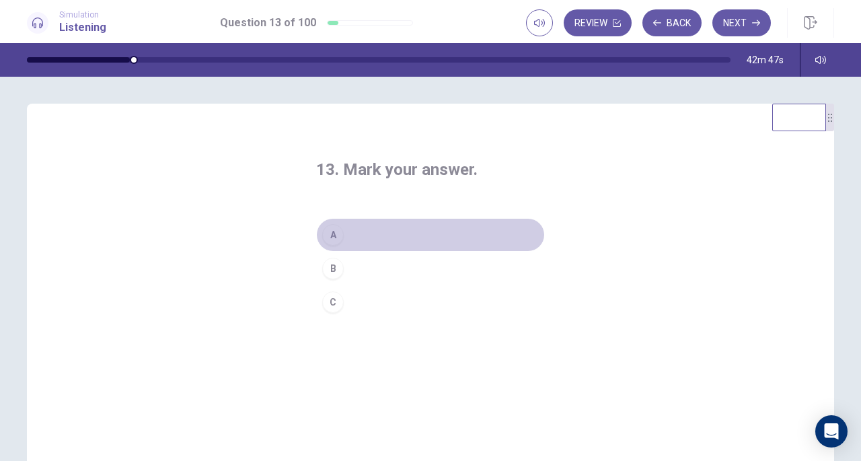
click at [335, 234] on div "A" at bounding box center [333, 235] width 22 height 22
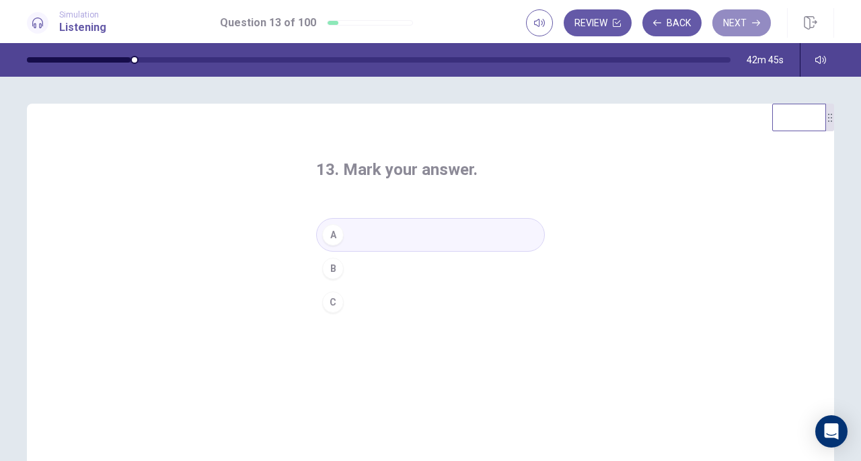
click at [747, 20] on button "Next" at bounding box center [741, 22] width 59 height 27
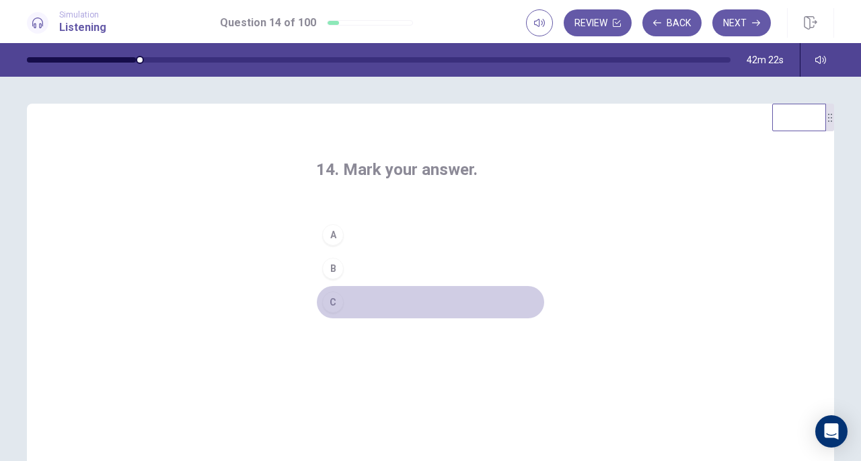
click at [334, 302] on div "C" at bounding box center [333, 302] width 22 height 22
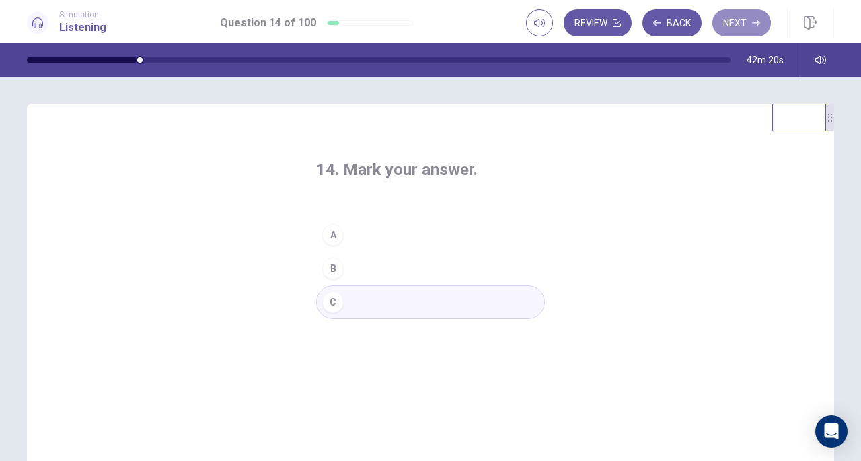
click at [728, 22] on button "Next" at bounding box center [741, 22] width 59 height 27
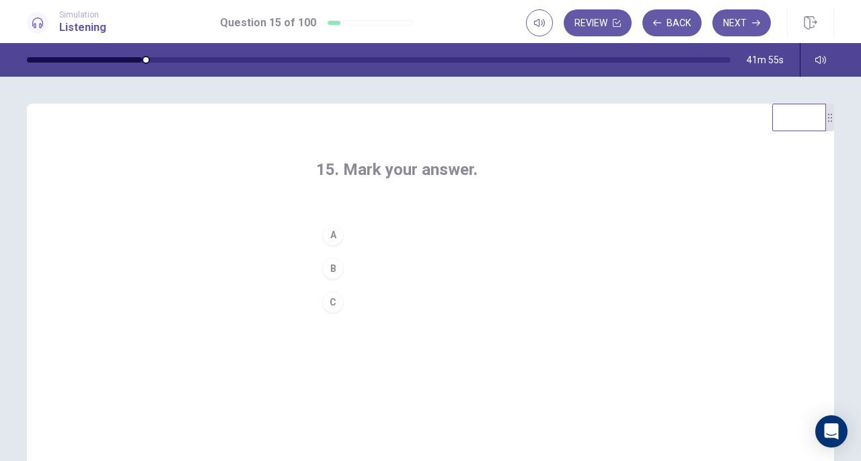
click at [330, 235] on div "A" at bounding box center [333, 235] width 22 height 22
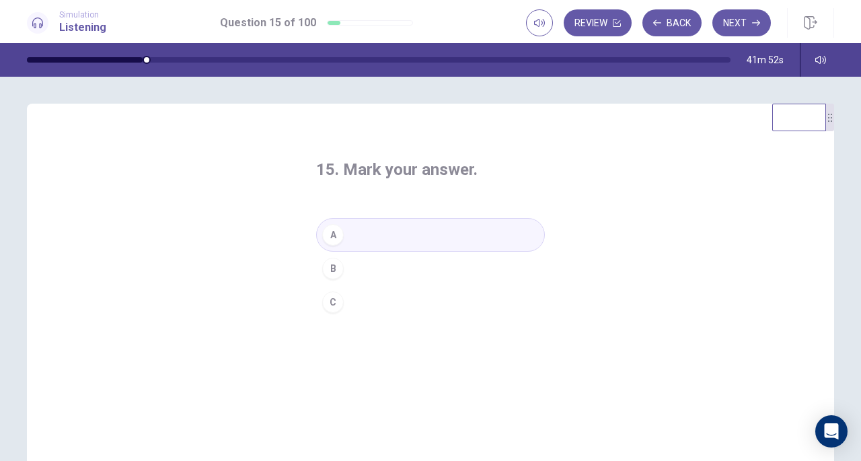
click at [334, 270] on div "B" at bounding box center [333, 269] width 22 height 22
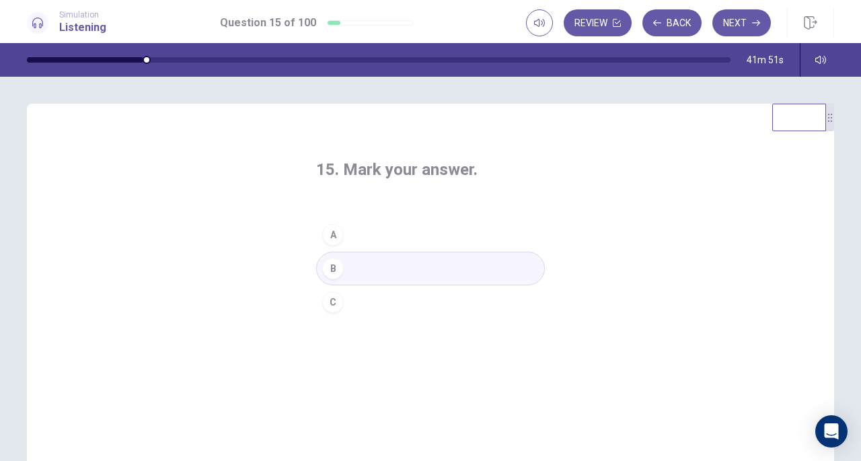
click at [741, 21] on button "Next" at bounding box center [741, 22] width 59 height 27
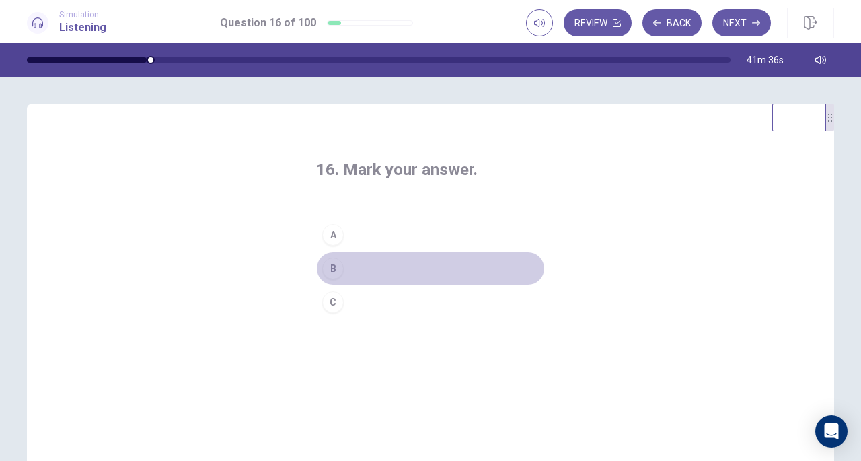
click at [331, 268] on div "B" at bounding box center [333, 269] width 22 height 22
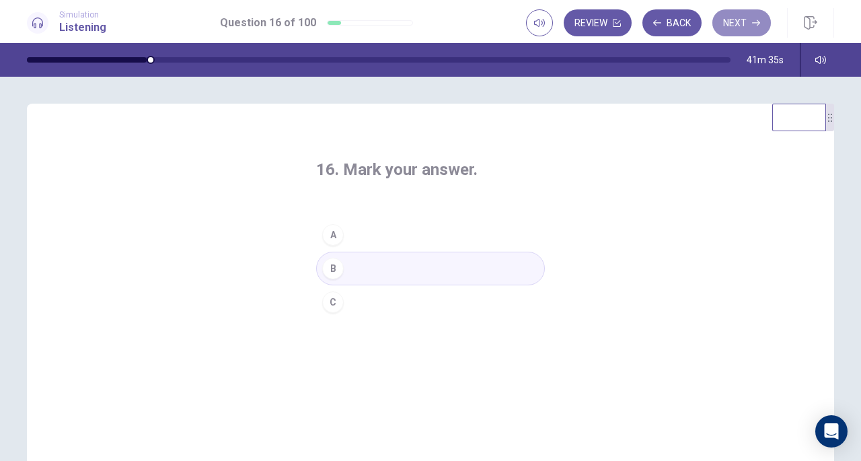
click at [735, 20] on button "Next" at bounding box center [741, 22] width 59 height 27
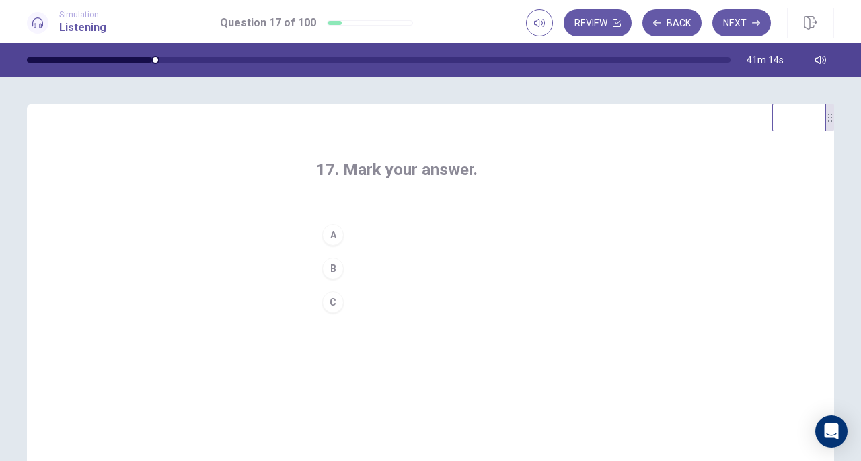
click at [332, 234] on div "A" at bounding box center [333, 235] width 22 height 22
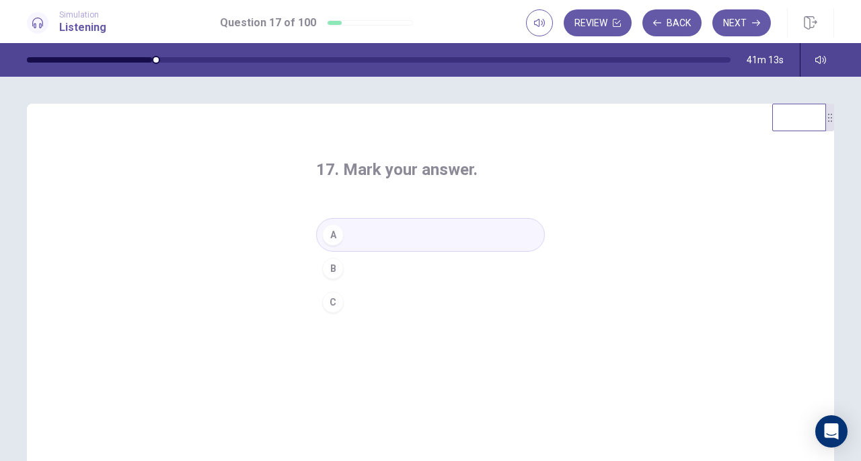
click at [737, 26] on button "Next" at bounding box center [741, 22] width 59 height 27
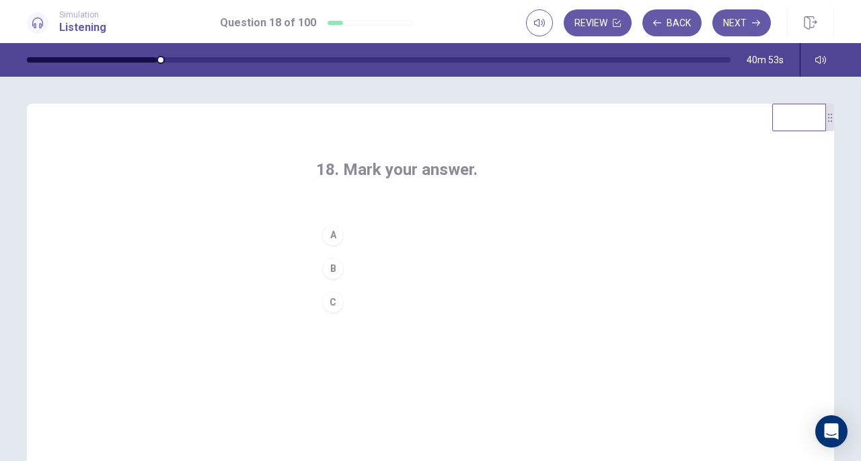
click at [334, 233] on div "A" at bounding box center [333, 235] width 22 height 22
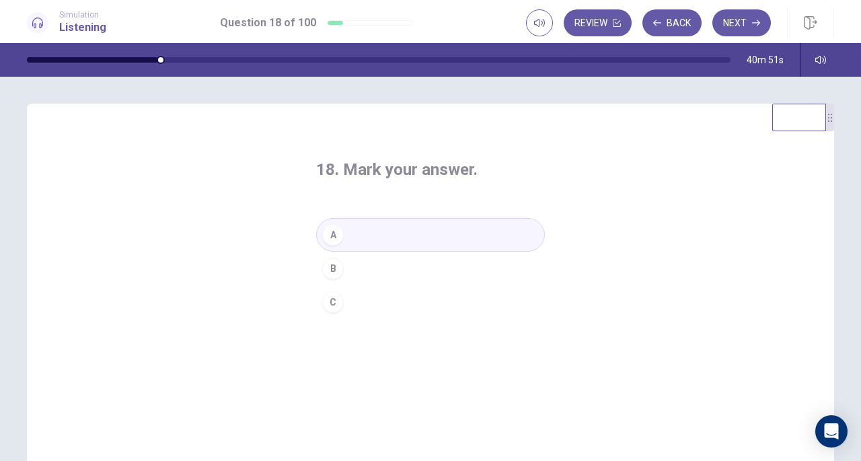
click at [747, 24] on button "Next" at bounding box center [741, 22] width 59 height 27
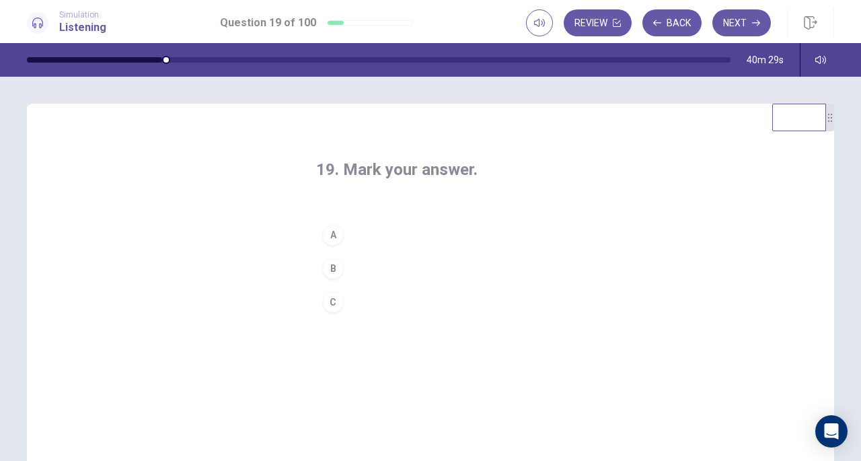
click at [334, 232] on div "A" at bounding box center [333, 235] width 22 height 22
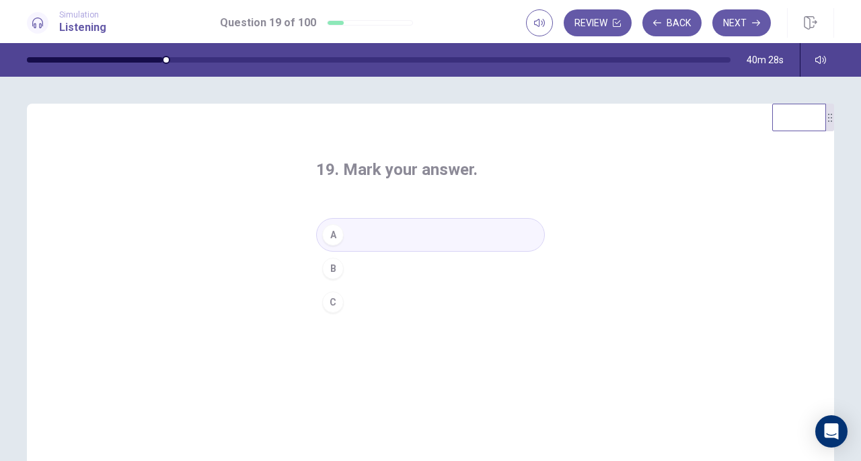
click at [744, 24] on button "Next" at bounding box center [741, 22] width 59 height 27
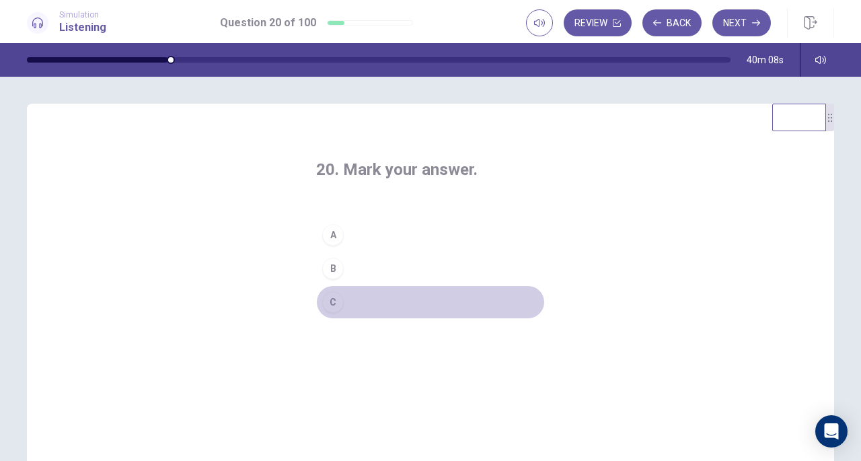
click at [328, 303] on div "C" at bounding box center [333, 302] width 22 height 22
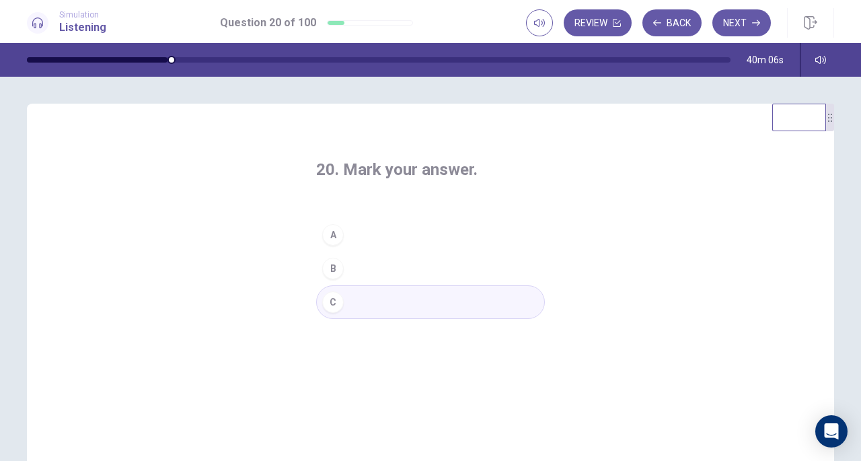
click at [743, 20] on button "Next" at bounding box center [741, 22] width 59 height 27
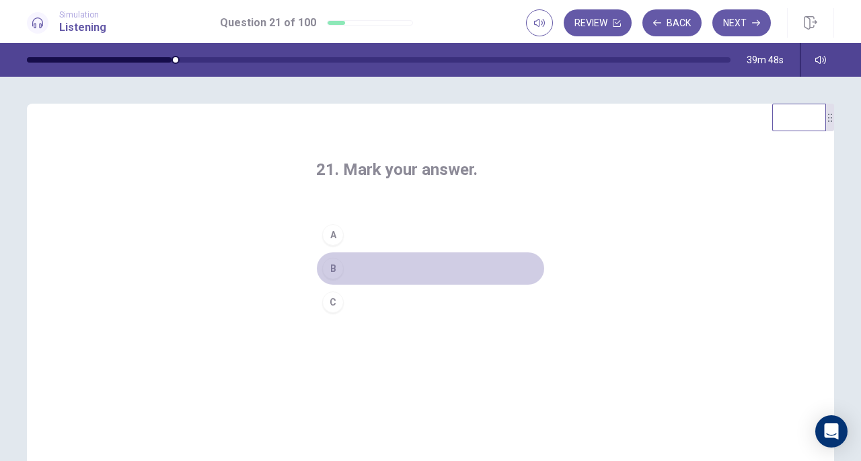
click at [332, 267] on div "B" at bounding box center [333, 269] width 22 height 22
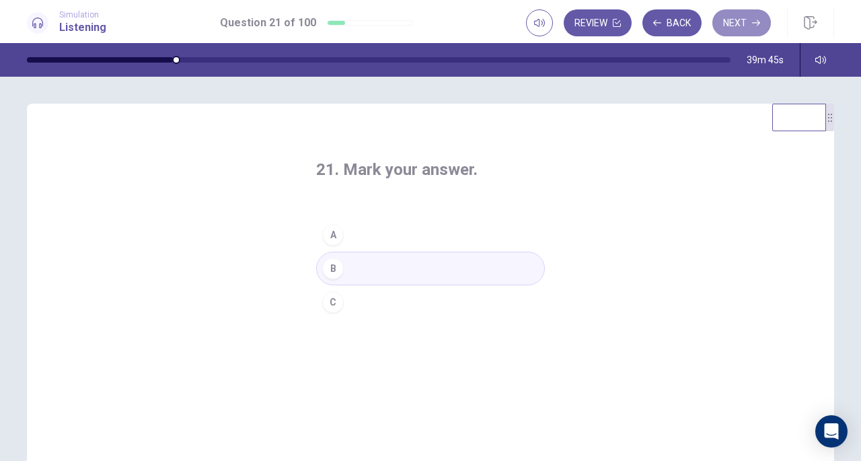
click at [730, 20] on button "Next" at bounding box center [741, 22] width 59 height 27
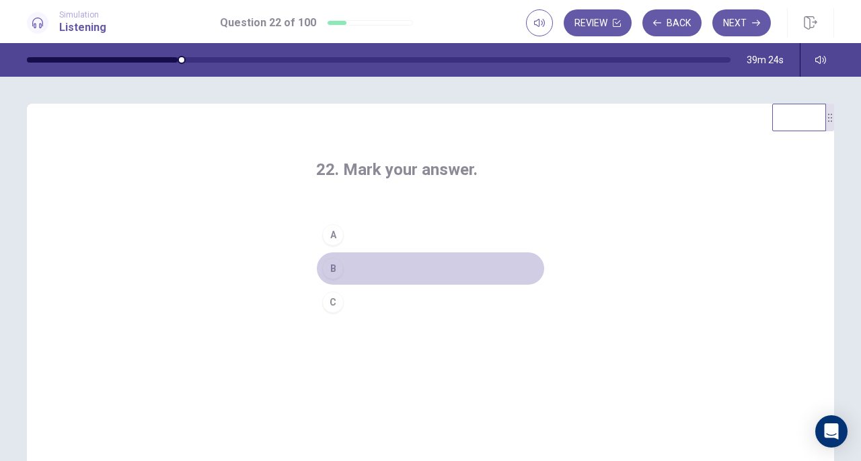
click at [332, 270] on div "B" at bounding box center [333, 269] width 22 height 22
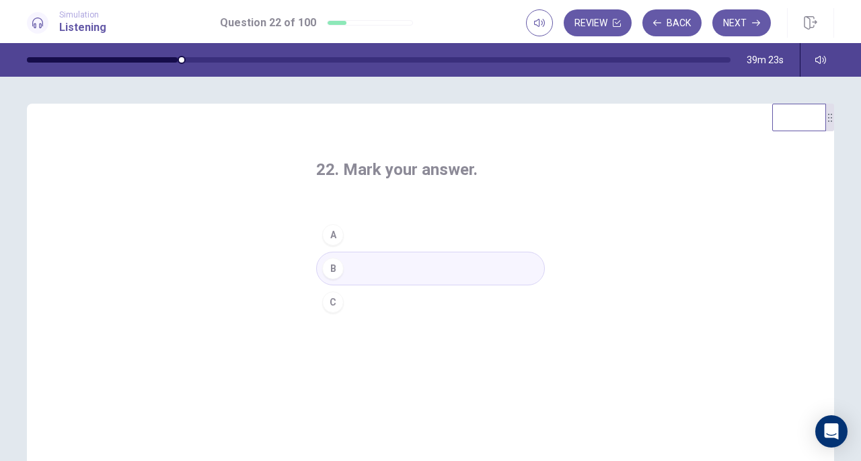
click at [737, 20] on button "Next" at bounding box center [741, 22] width 59 height 27
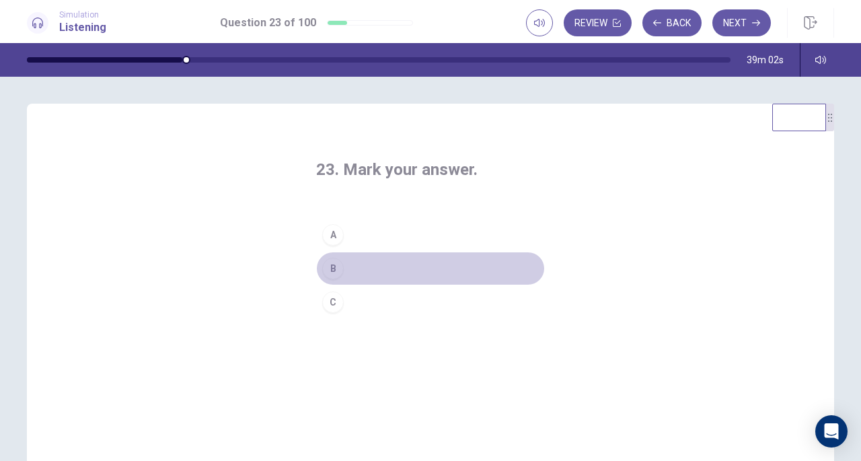
click at [332, 267] on div "B" at bounding box center [333, 269] width 22 height 22
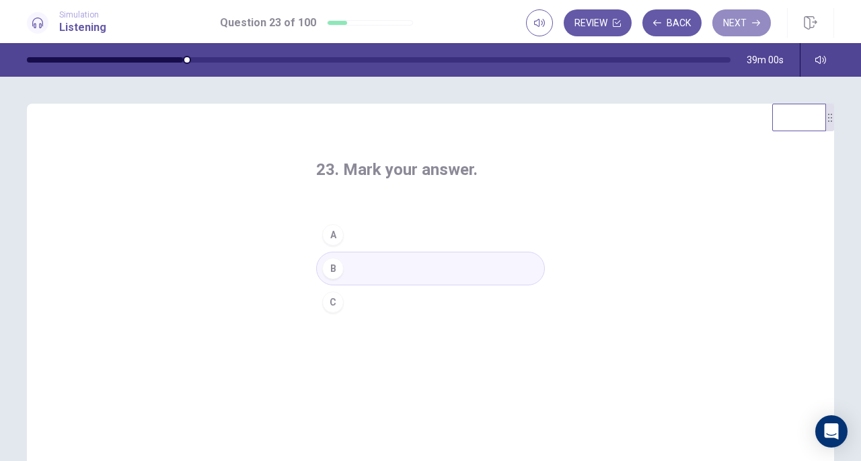
click at [744, 23] on button "Next" at bounding box center [741, 22] width 59 height 27
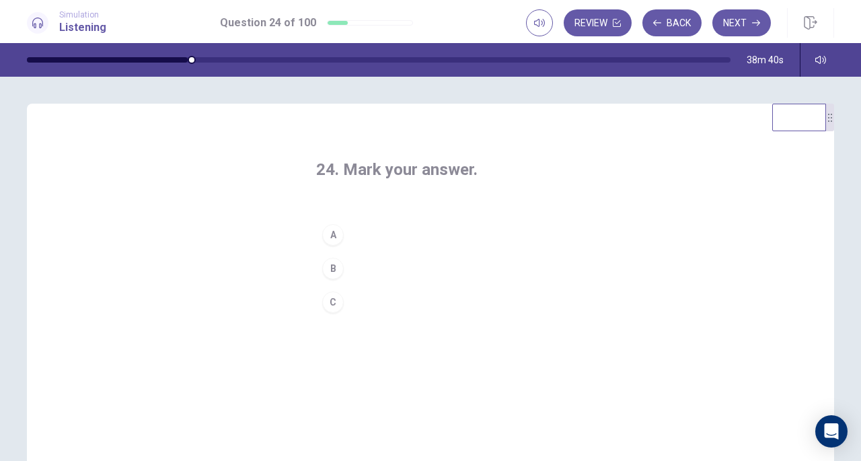
click at [332, 268] on div "B" at bounding box center [333, 269] width 22 height 22
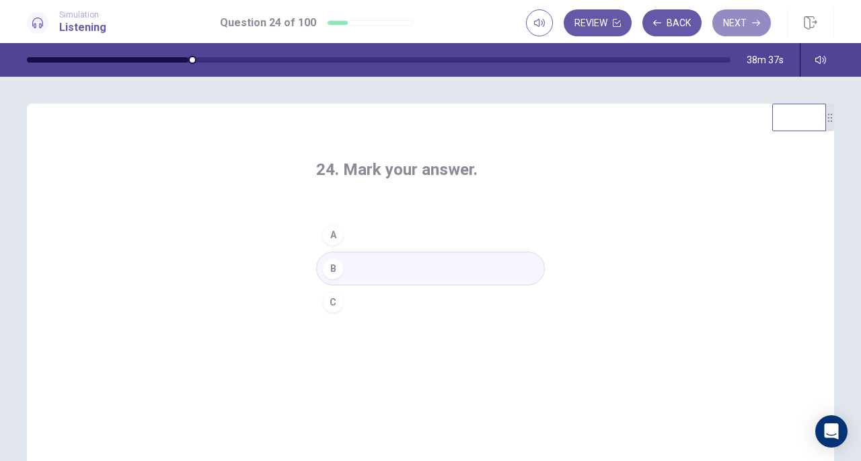
click at [745, 21] on button "Next" at bounding box center [741, 22] width 59 height 27
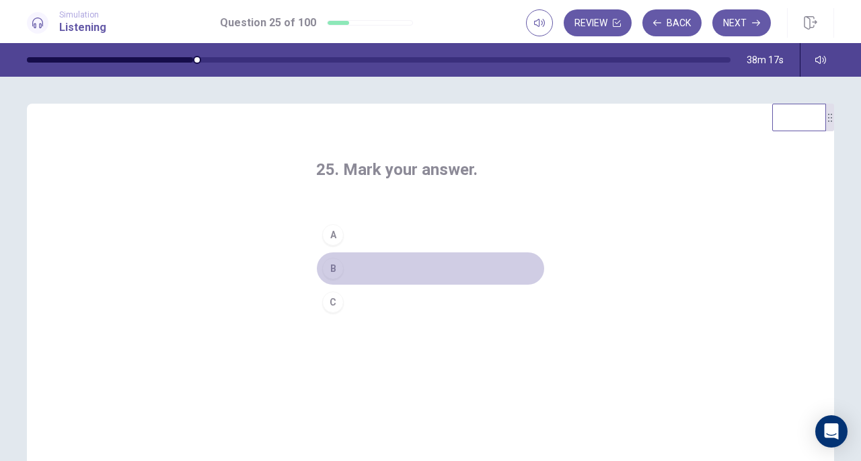
click at [330, 264] on div "B" at bounding box center [333, 269] width 22 height 22
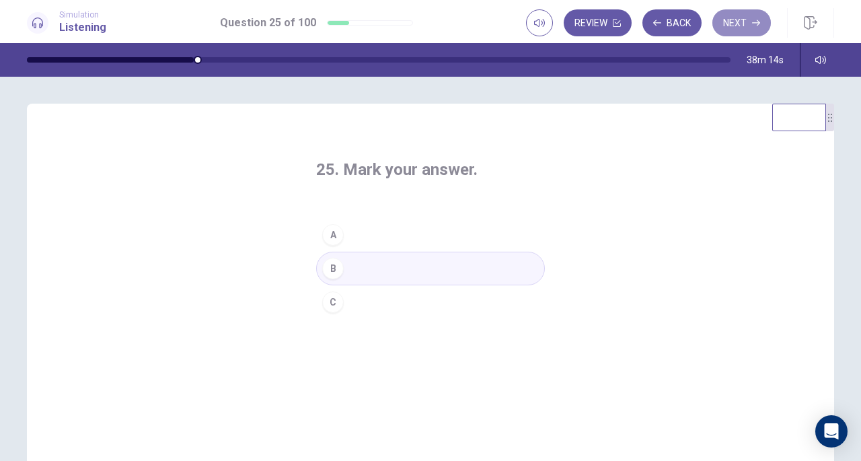
click at [737, 25] on button "Next" at bounding box center [741, 22] width 59 height 27
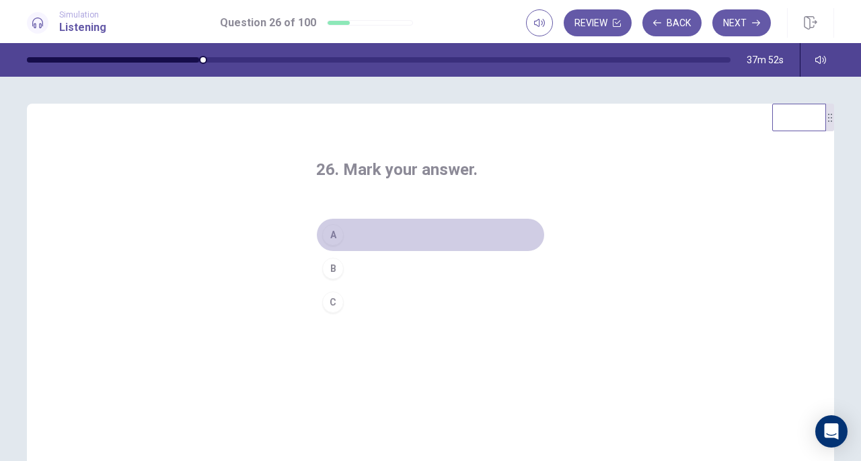
click at [336, 232] on div "A" at bounding box center [333, 235] width 22 height 22
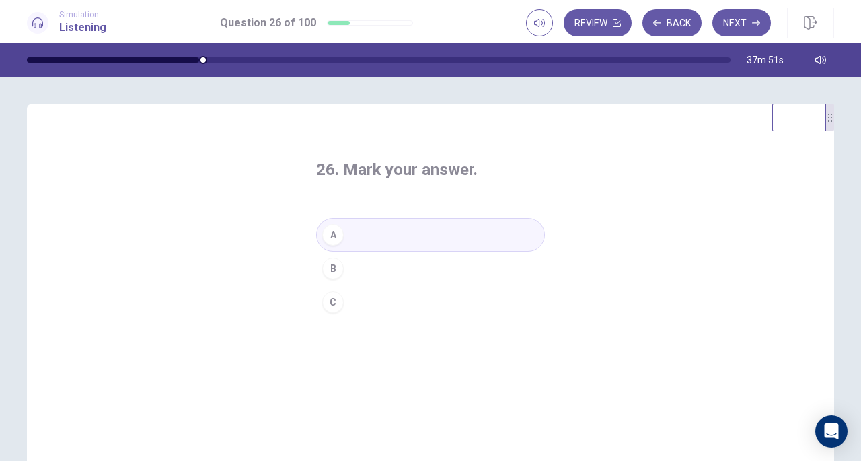
click at [743, 22] on button "Next" at bounding box center [741, 22] width 59 height 27
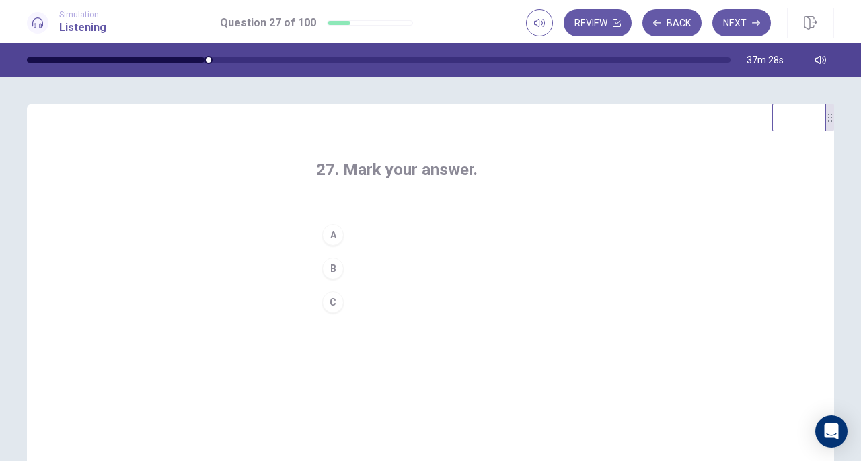
click at [335, 235] on div "A" at bounding box center [333, 235] width 22 height 22
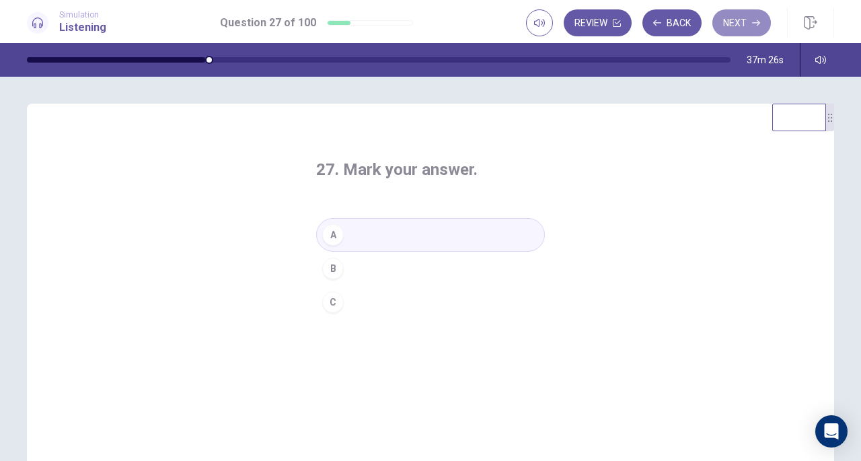
click at [723, 20] on button "Next" at bounding box center [741, 22] width 59 height 27
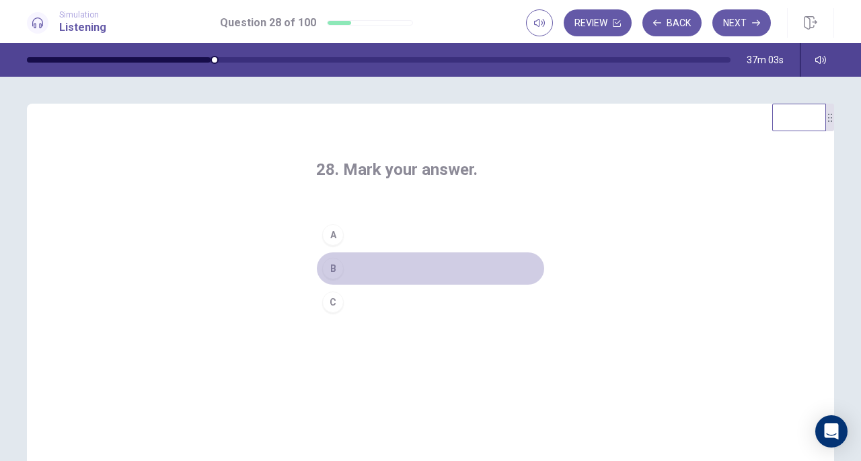
click at [335, 271] on div "B" at bounding box center [333, 269] width 22 height 22
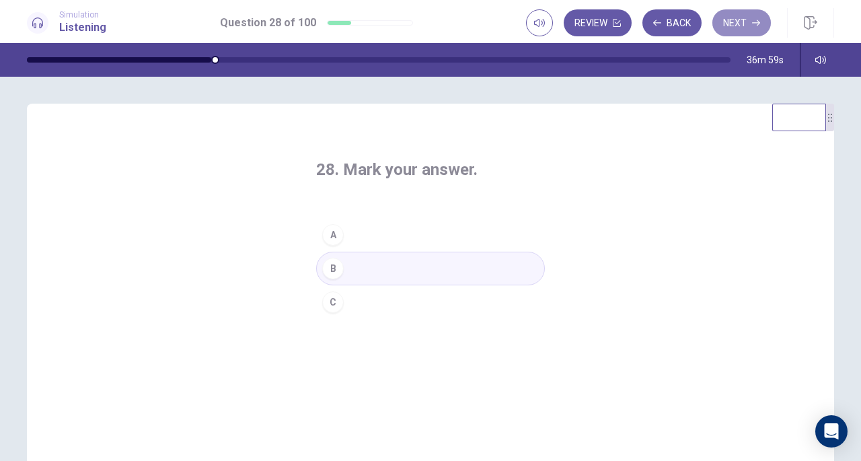
click at [741, 23] on button "Next" at bounding box center [741, 22] width 59 height 27
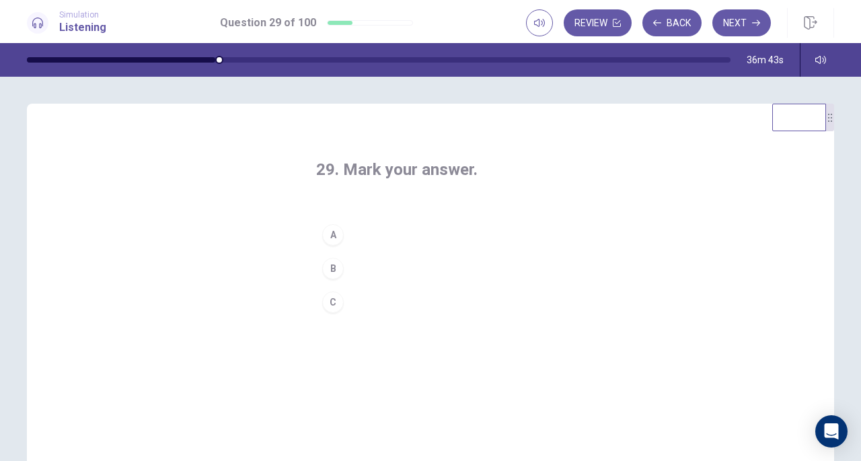
click at [330, 302] on div "C" at bounding box center [333, 302] width 22 height 22
click at [741, 25] on button "Next" at bounding box center [741, 22] width 59 height 27
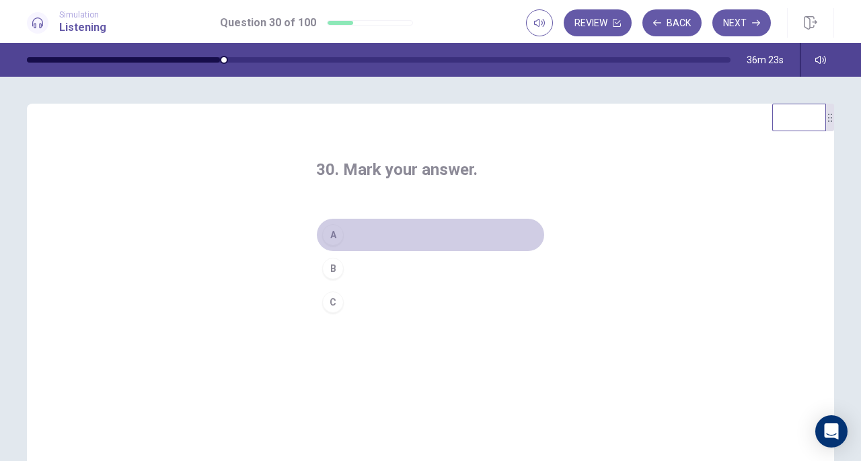
click at [332, 233] on div "A" at bounding box center [333, 235] width 22 height 22
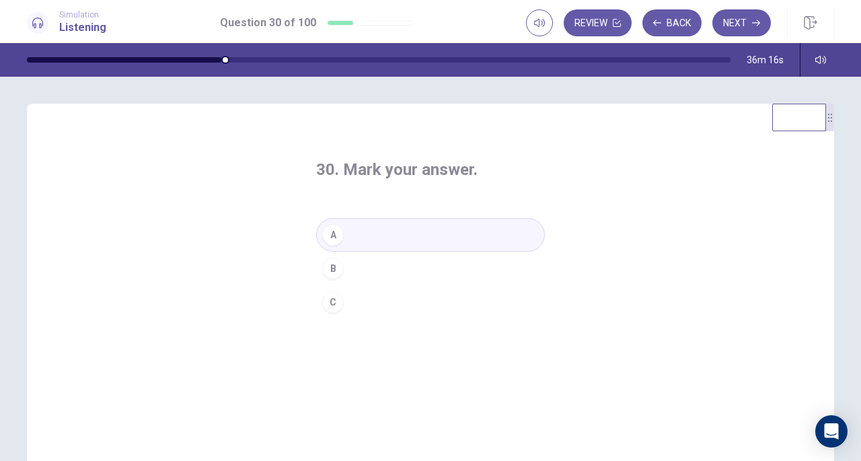
click at [747, 24] on button "Next" at bounding box center [741, 22] width 59 height 27
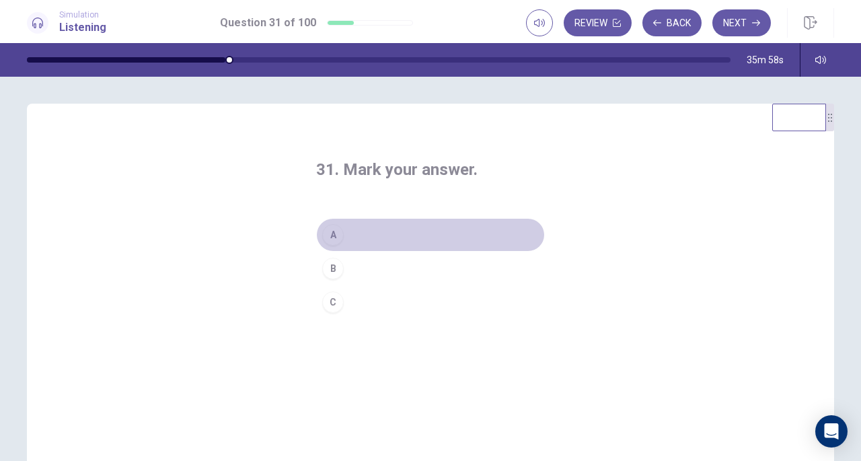
click at [335, 233] on div "A" at bounding box center [333, 235] width 22 height 22
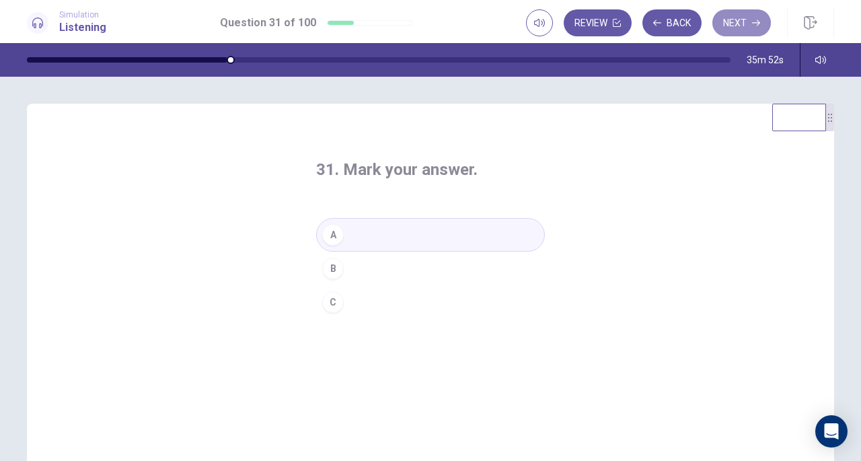
click at [721, 23] on button "Next" at bounding box center [741, 22] width 59 height 27
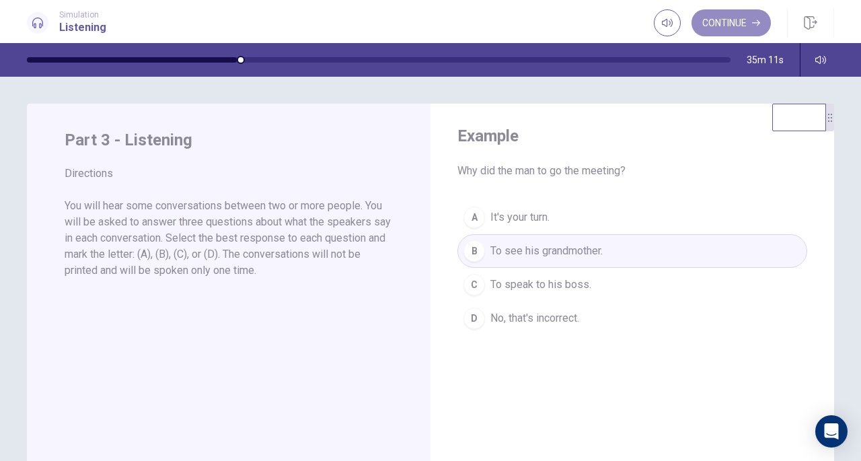
click at [736, 25] on button "Continue" at bounding box center [730, 22] width 79 height 27
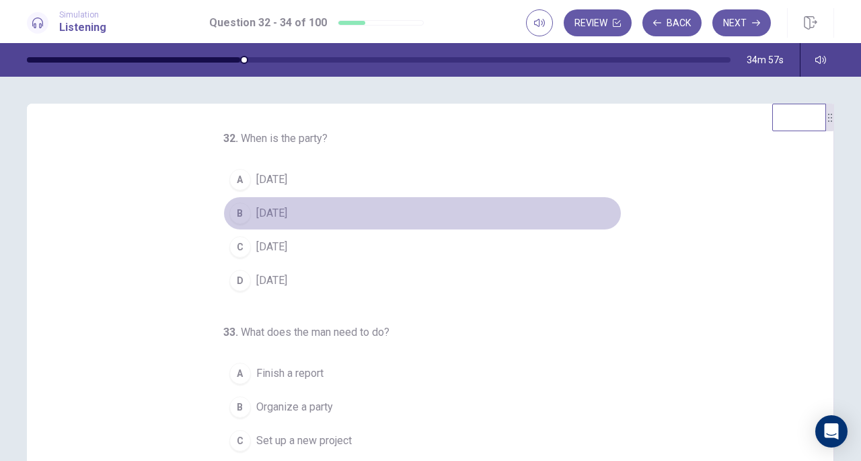
click at [233, 208] on div "B" at bounding box center [240, 213] width 22 height 22
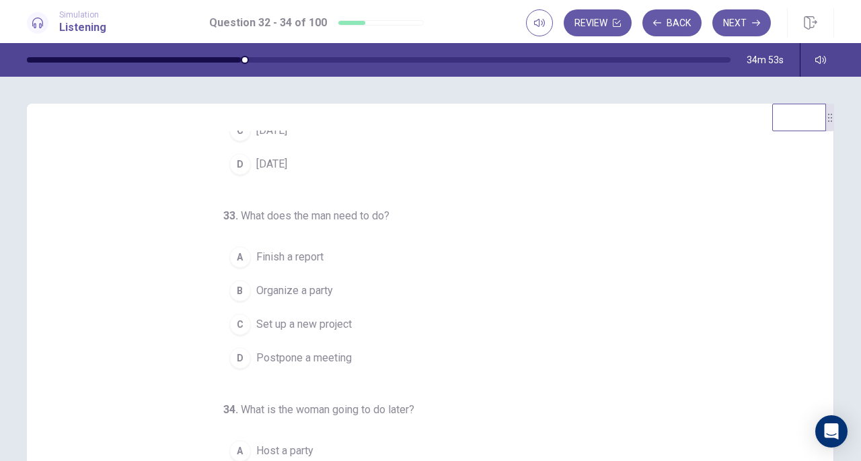
scroll to position [135, 0]
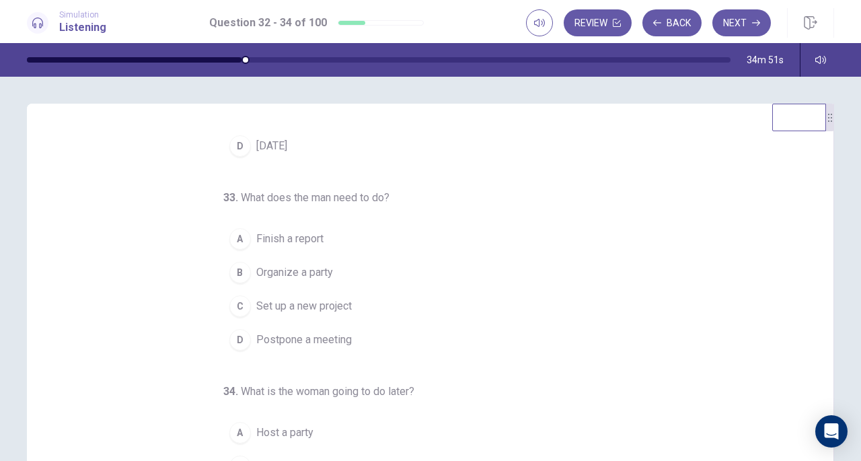
click at [232, 236] on div "A" at bounding box center [240, 239] width 22 height 22
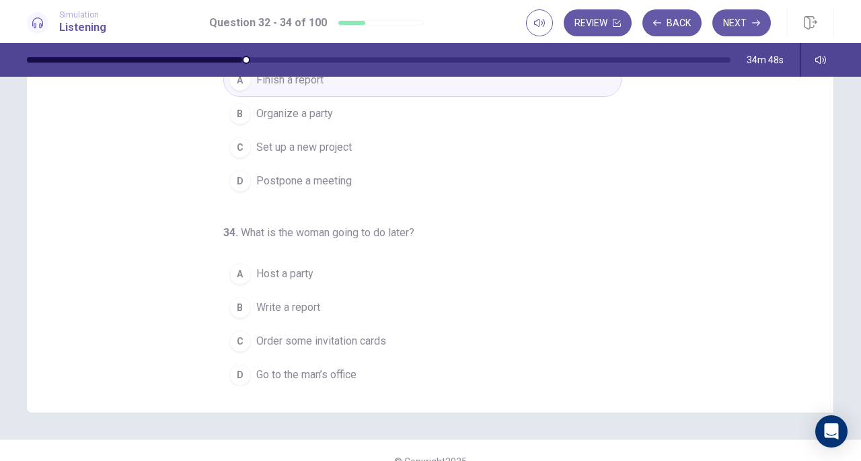
scroll to position [150, 0]
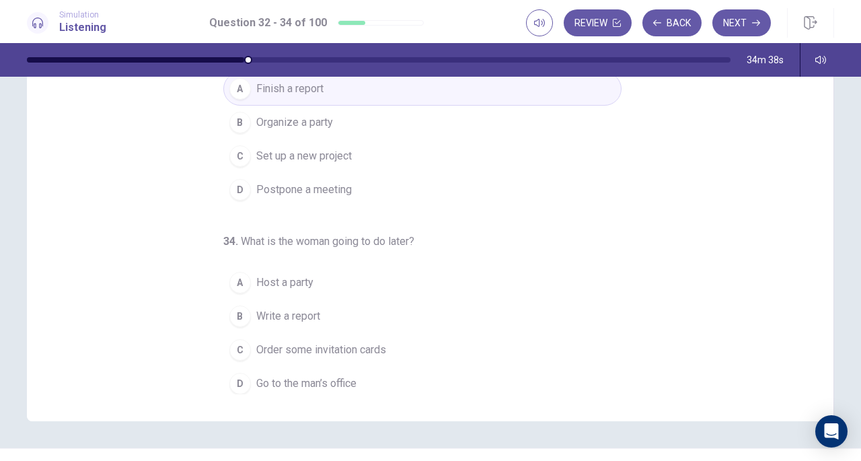
click at [238, 278] on div "A" at bounding box center [240, 283] width 22 height 22
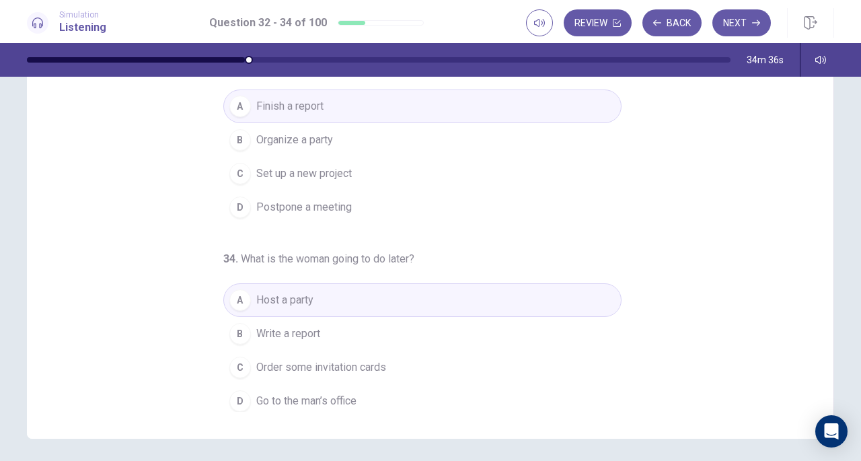
scroll to position [0, 0]
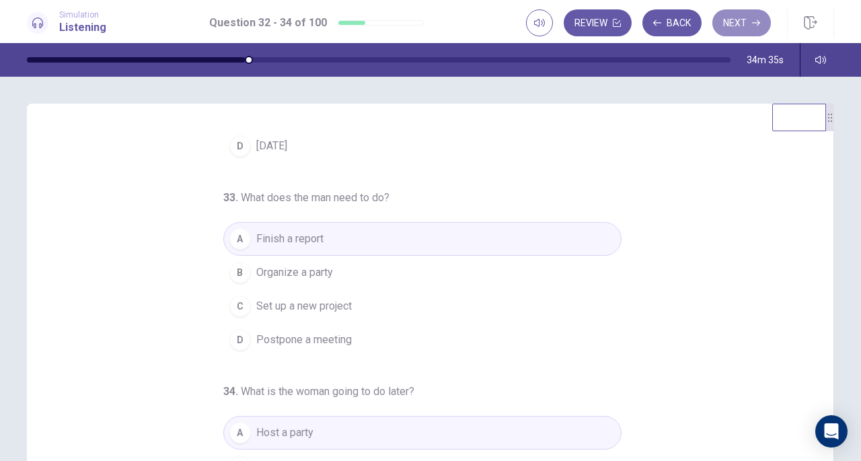
drag, startPoint x: 745, startPoint y: 24, endPoint x: 749, endPoint y: 30, distance: 8.2
click at [745, 23] on button "Next" at bounding box center [741, 22] width 59 height 27
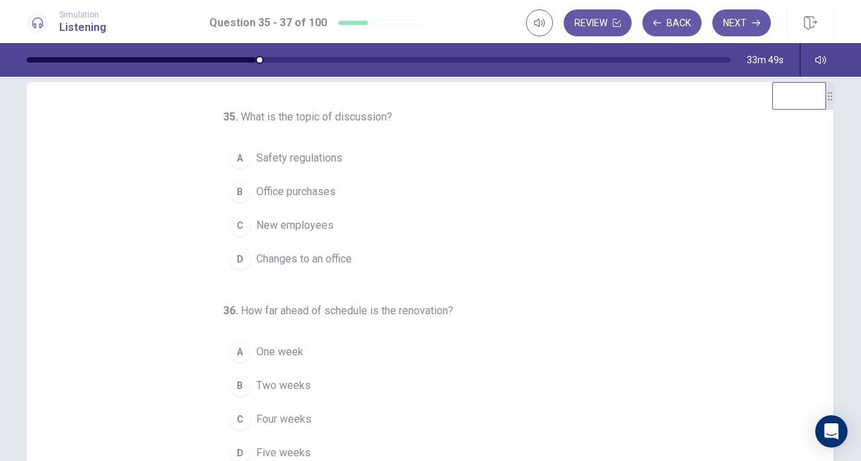
scroll to position [30, 0]
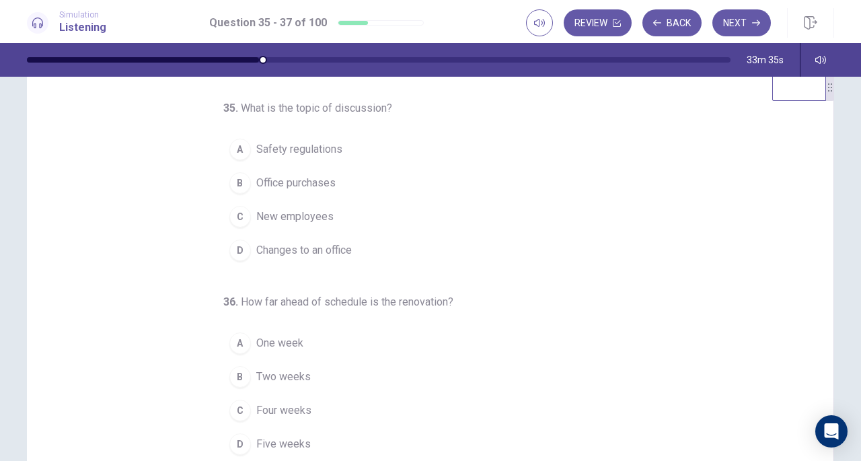
click at [233, 250] on div "D" at bounding box center [240, 250] width 22 height 22
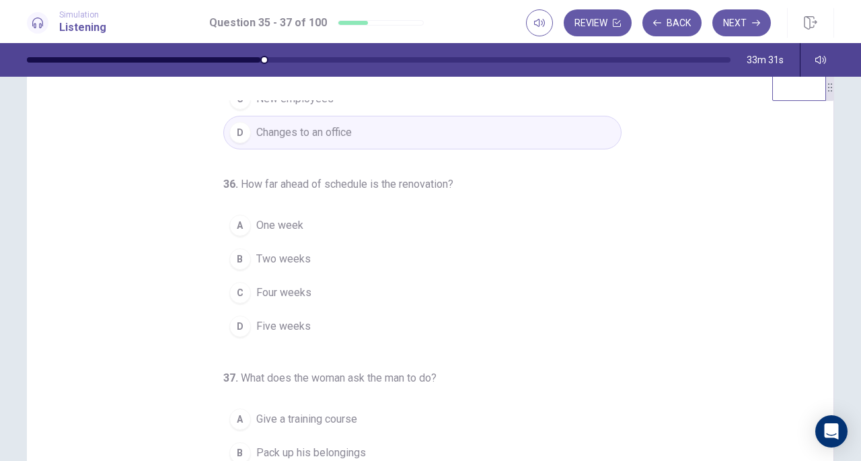
scroll to position [135, 0]
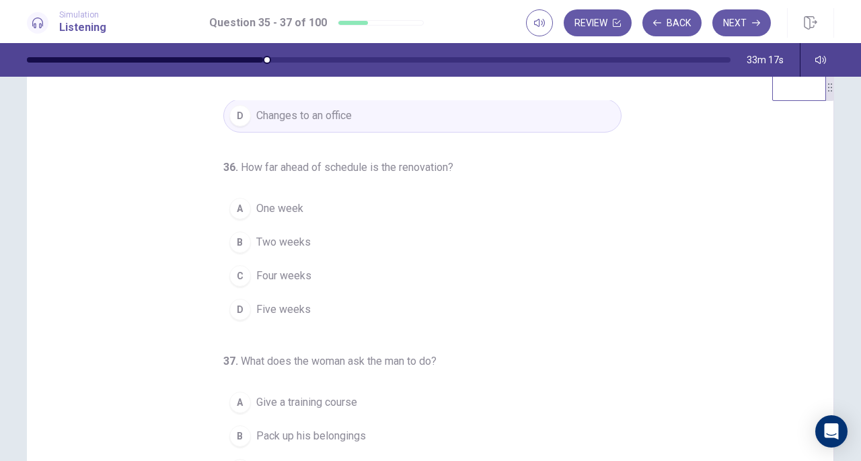
click at [230, 213] on div "A" at bounding box center [240, 209] width 22 height 22
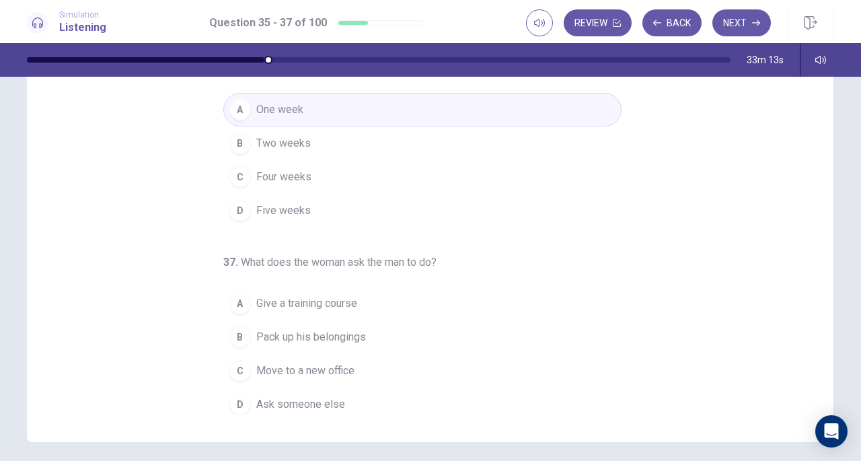
scroll to position [139, 0]
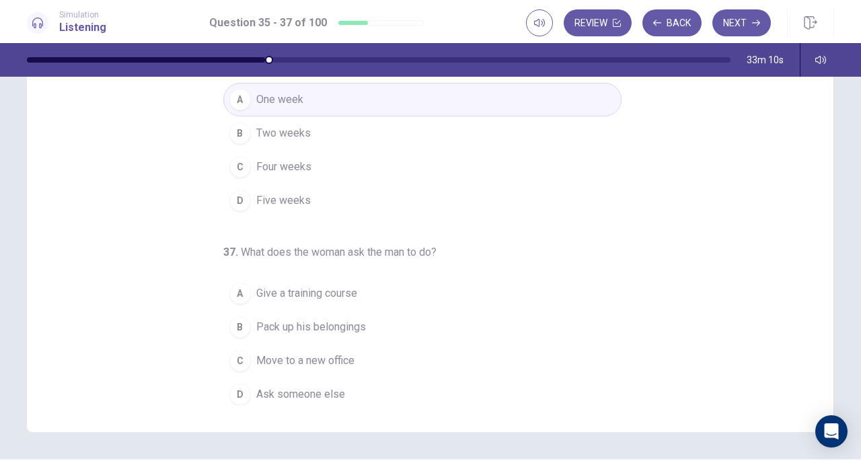
click at [235, 322] on div "B" at bounding box center [240, 327] width 22 height 22
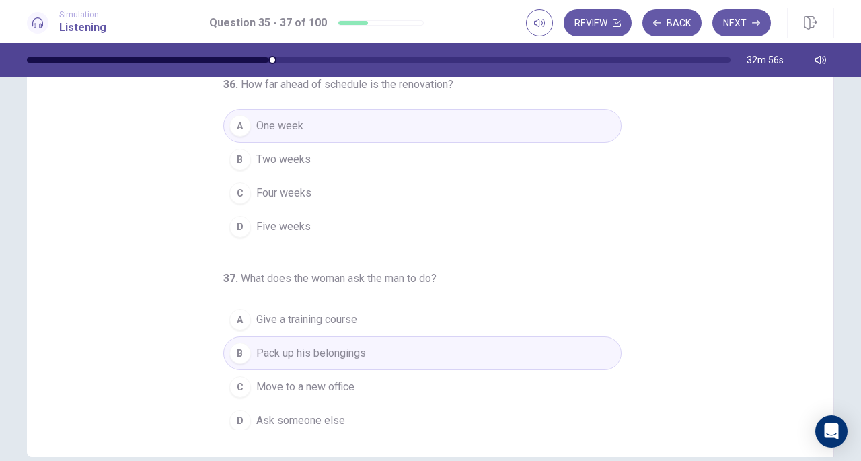
scroll to position [135, 0]
click at [749, 21] on button "Next" at bounding box center [741, 22] width 59 height 27
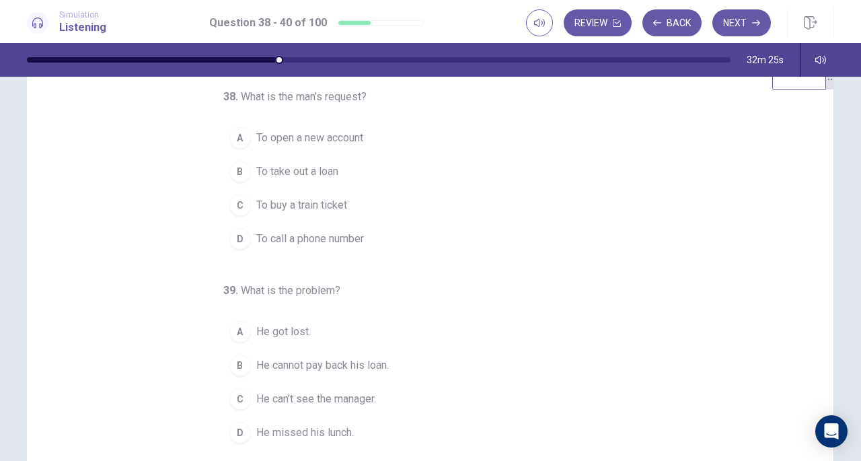
scroll to position [43, 0]
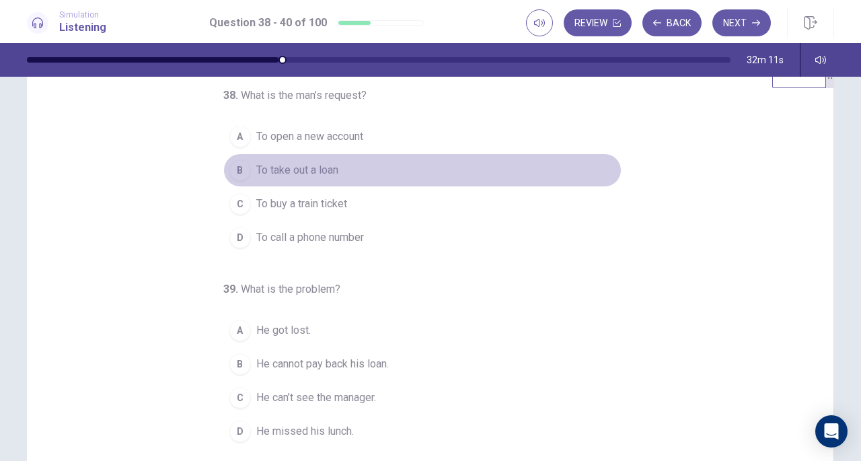
click at [237, 170] on div "B" at bounding box center [240, 170] width 22 height 22
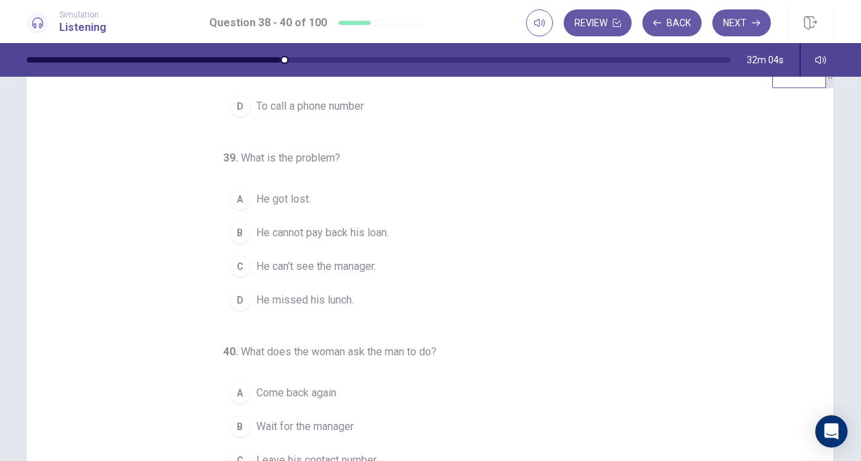
scroll to position [135, 0]
click at [233, 263] on div "C" at bounding box center [240, 263] width 22 height 22
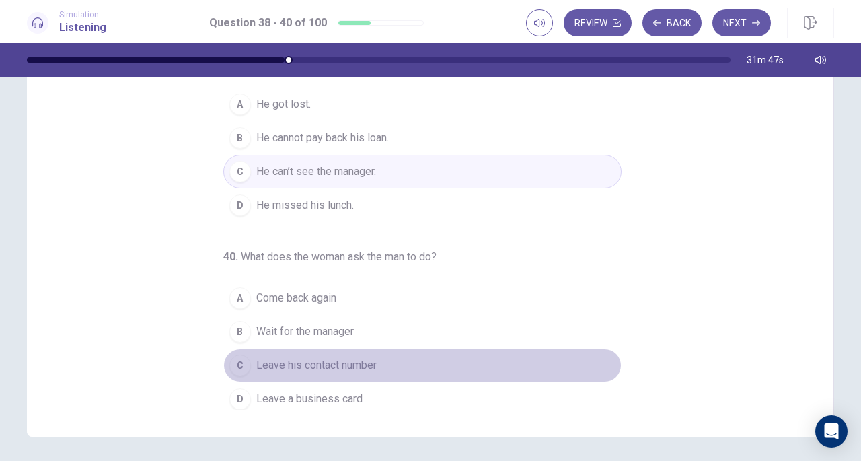
click at [239, 361] on div "C" at bounding box center [240, 365] width 22 height 22
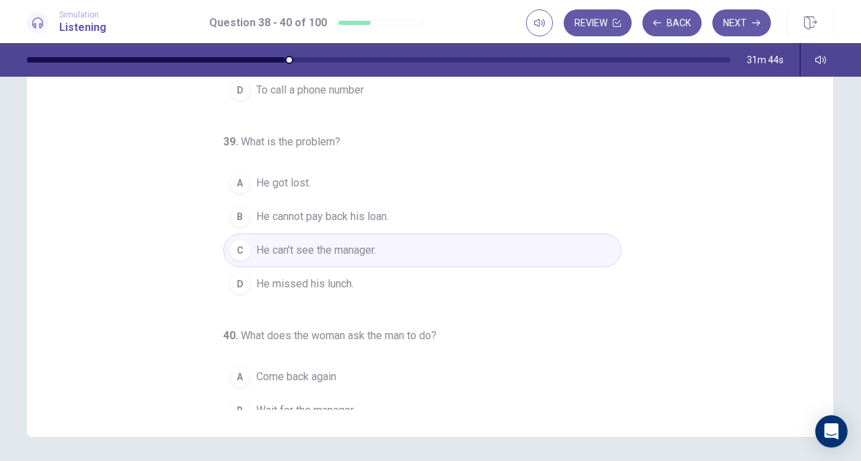
scroll to position [0, 0]
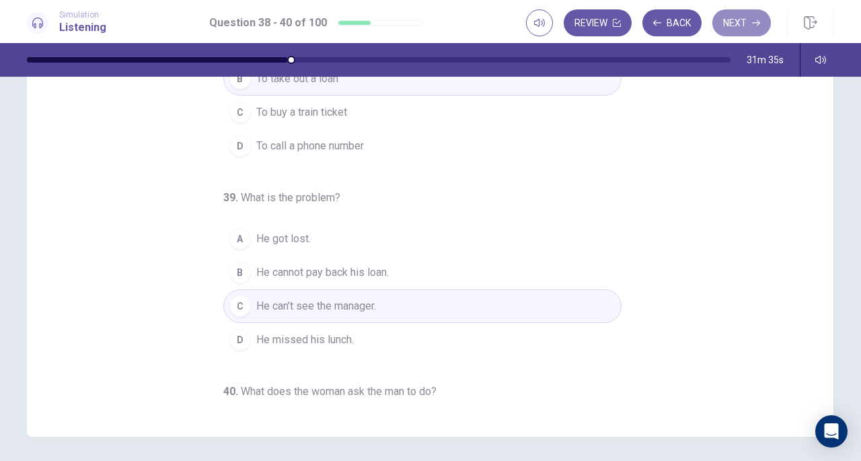
click at [751, 21] on button "Next" at bounding box center [741, 22] width 59 height 27
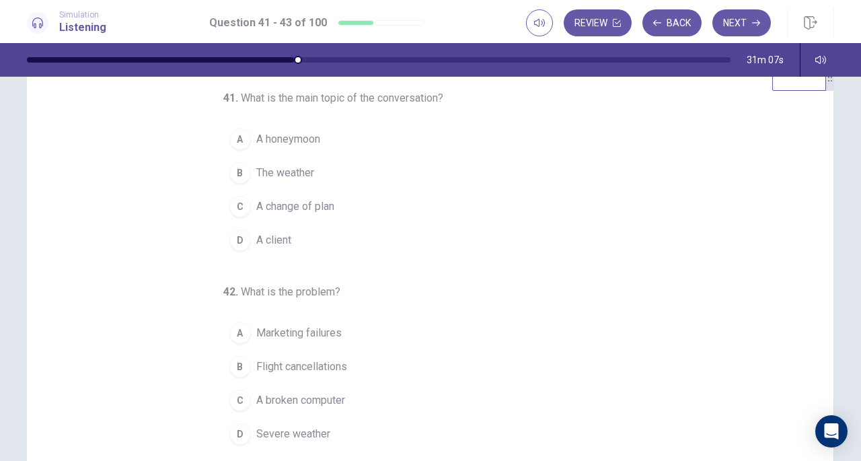
scroll to position [48, 0]
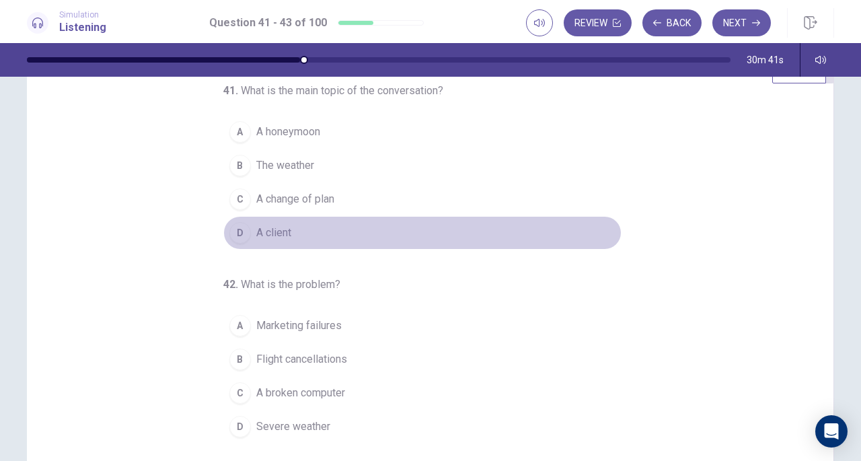
click at [236, 229] on div "D" at bounding box center [240, 233] width 22 height 22
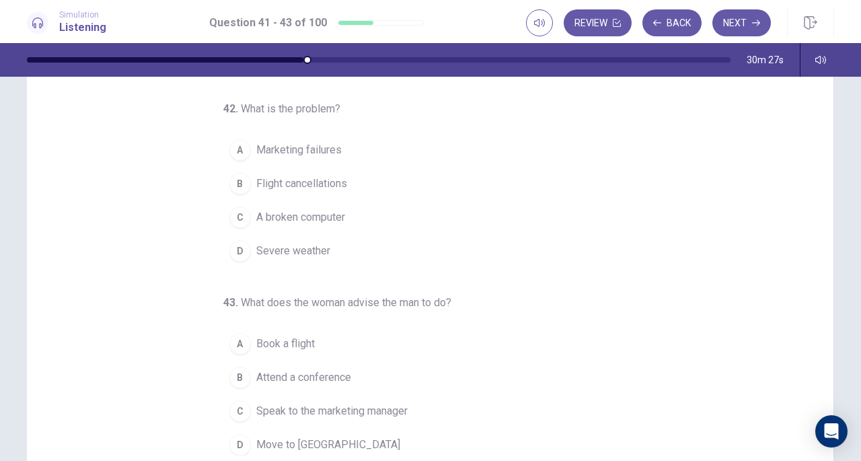
scroll to position [89, 0]
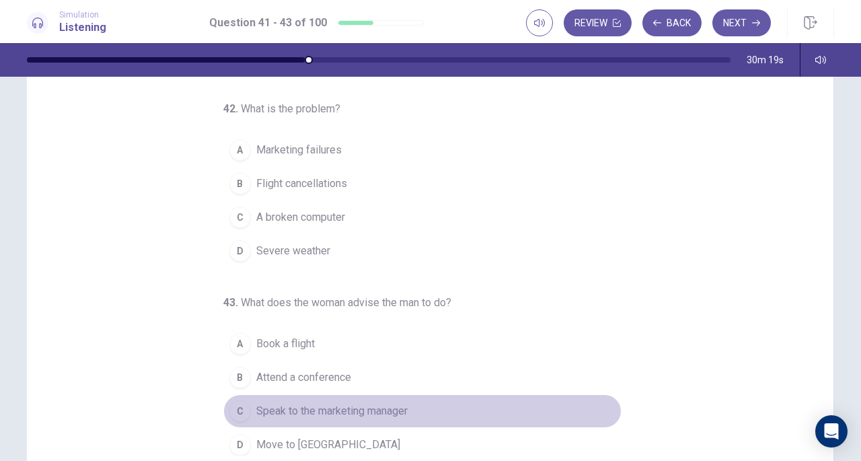
click at [235, 402] on div "C" at bounding box center [240, 411] width 22 height 22
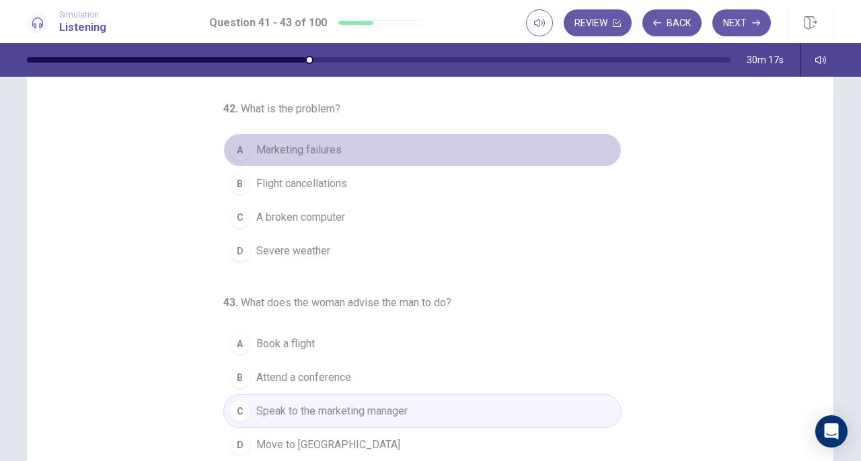
click at [234, 151] on div "A" at bounding box center [240, 150] width 22 height 22
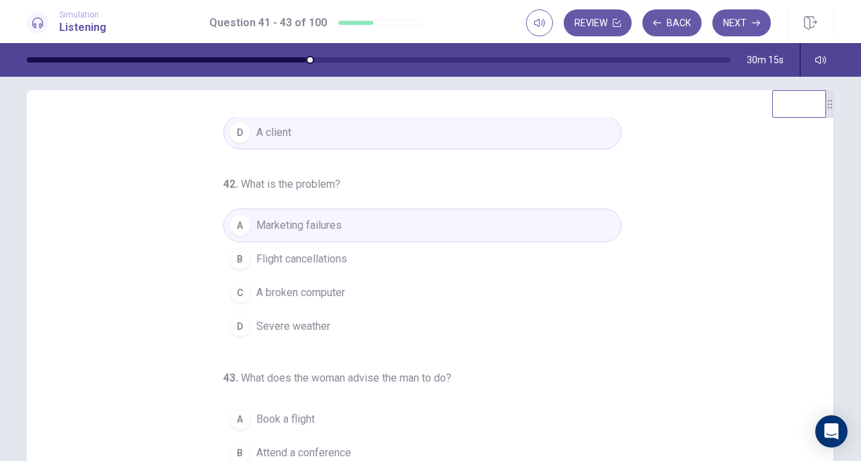
scroll to position [0, 0]
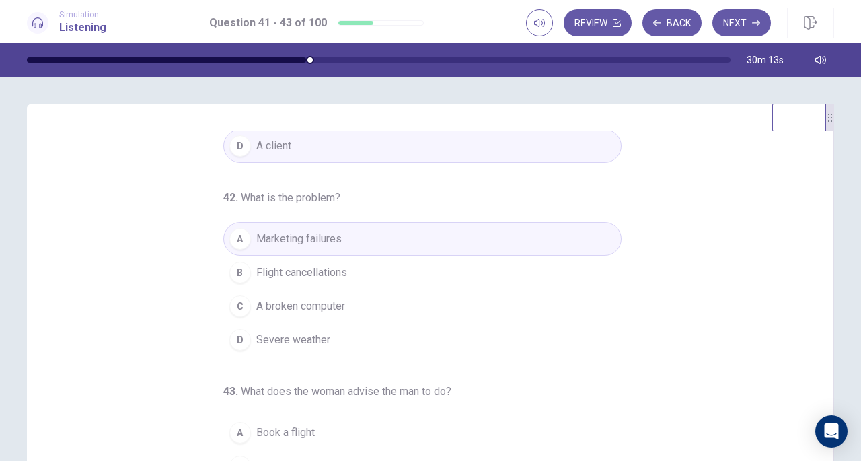
drag, startPoint x: 811, startPoint y: 320, endPoint x: 819, endPoint y: 224, distance: 96.5
click at [819, 217] on div "41 . What is the main topic of the conversation? A A honeymoon B The weather C …" at bounding box center [430, 337] width 807 height 467
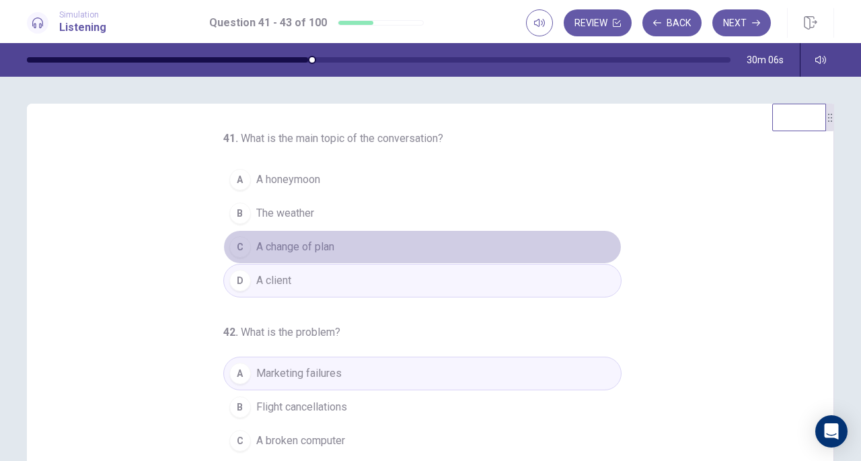
click at [232, 243] on div "C" at bounding box center [240, 247] width 22 height 22
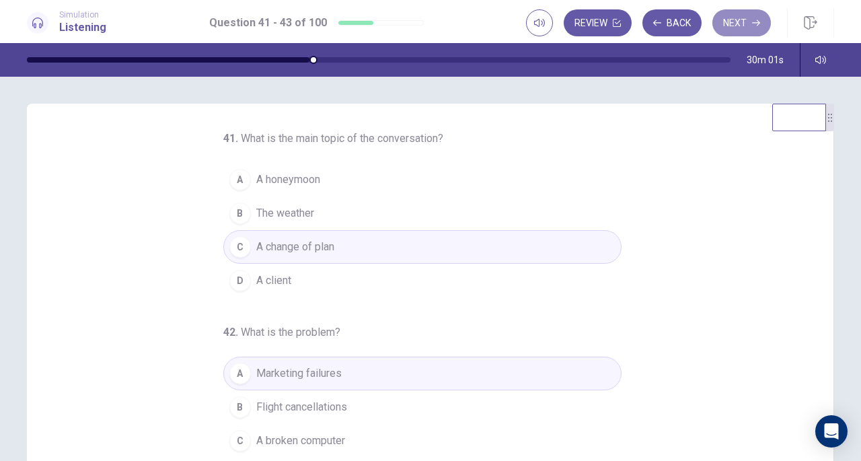
click at [740, 26] on button "Next" at bounding box center [741, 22] width 59 height 27
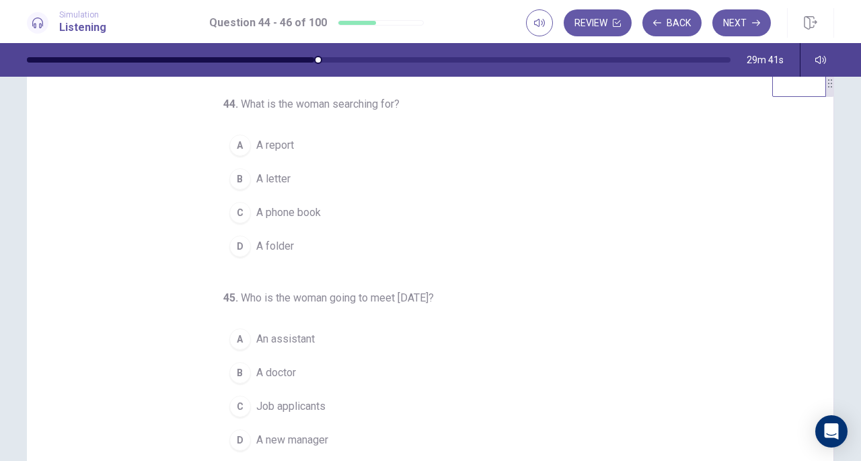
scroll to position [38, 0]
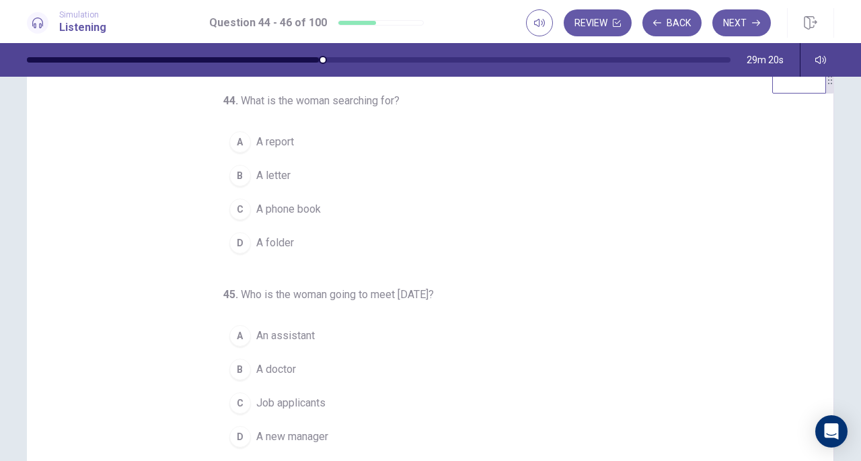
click at [229, 243] on div "D" at bounding box center [240, 243] width 22 height 22
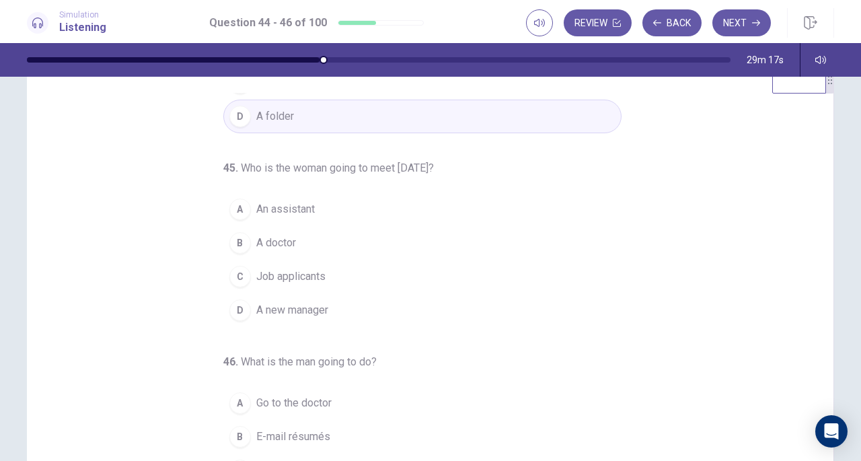
scroll to position [135, 0]
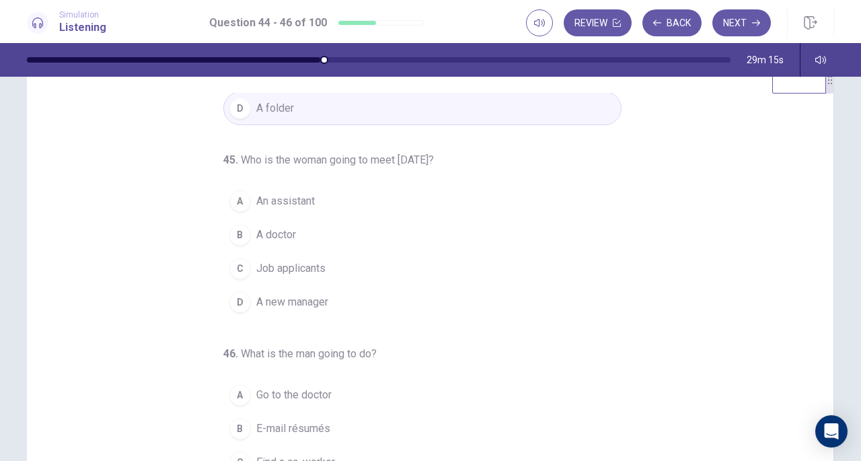
click at [229, 262] on div "C" at bounding box center [240, 269] width 22 height 22
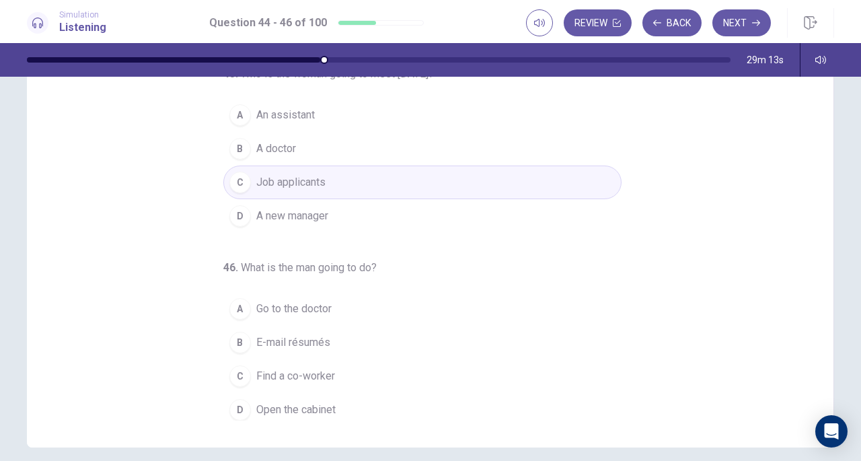
scroll to position [128, 0]
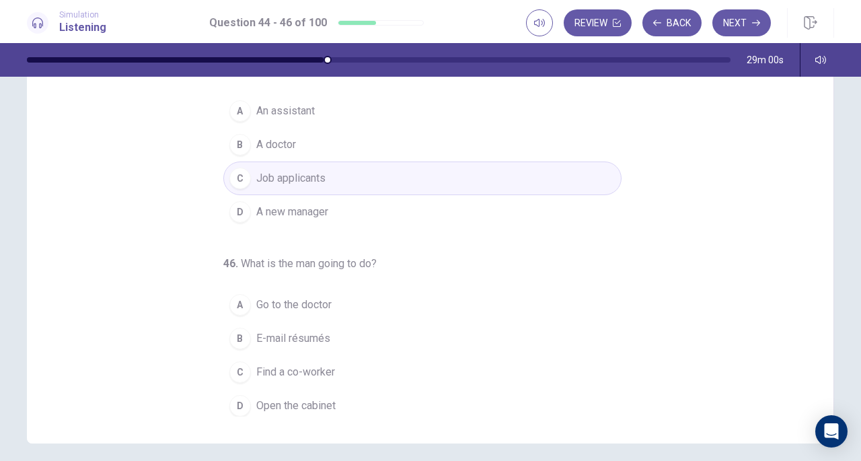
click at [231, 333] on div "B" at bounding box center [240, 339] width 22 height 22
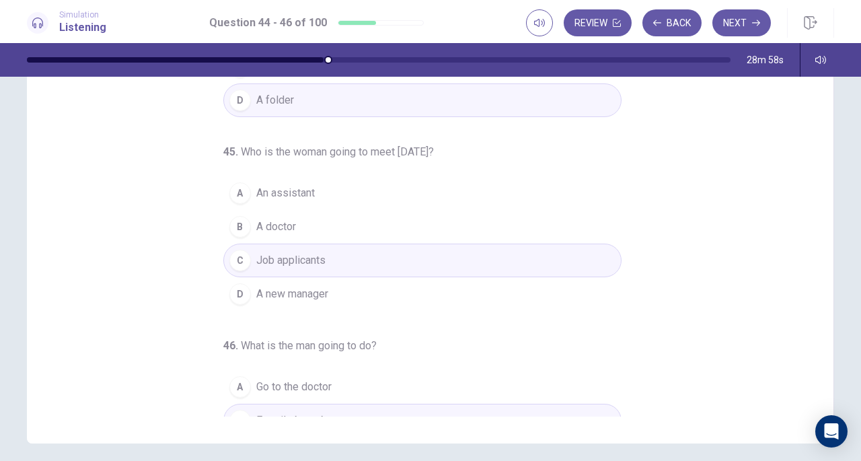
scroll to position [0, 0]
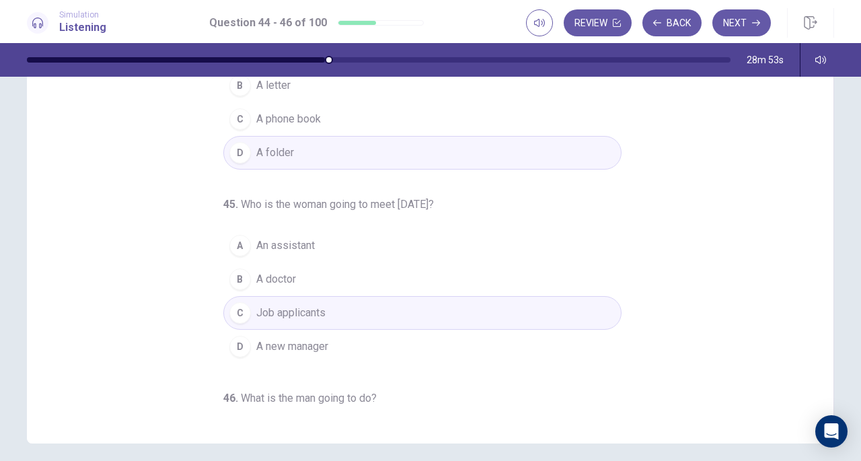
click at [745, 22] on button "Next" at bounding box center [741, 22] width 59 height 27
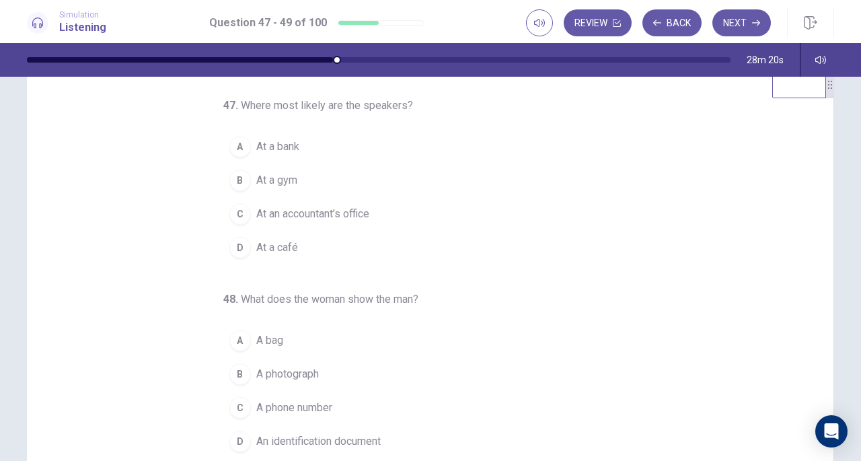
scroll to position [36, 0]
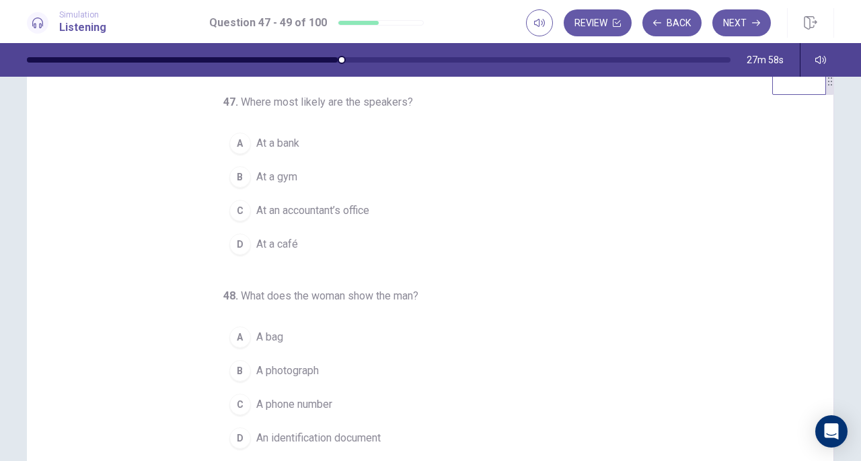
click at [231, 142] on div "A" at bounding box center [240, 144] width 22 height 22
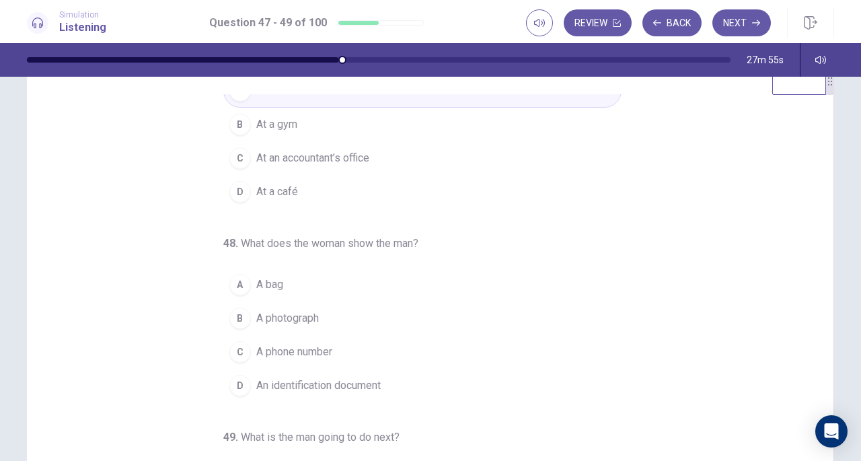
scroll to position [57, 0]
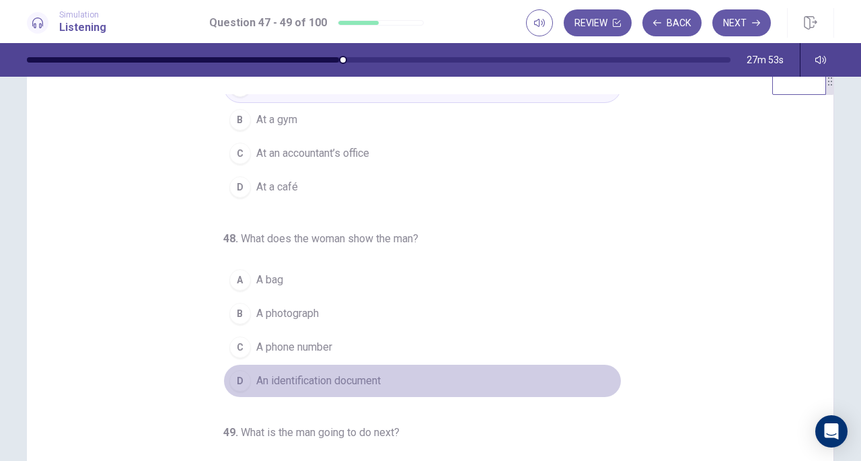
click at [233, 380] on div "D" at bounding box center [240, 381] width 22 height 22
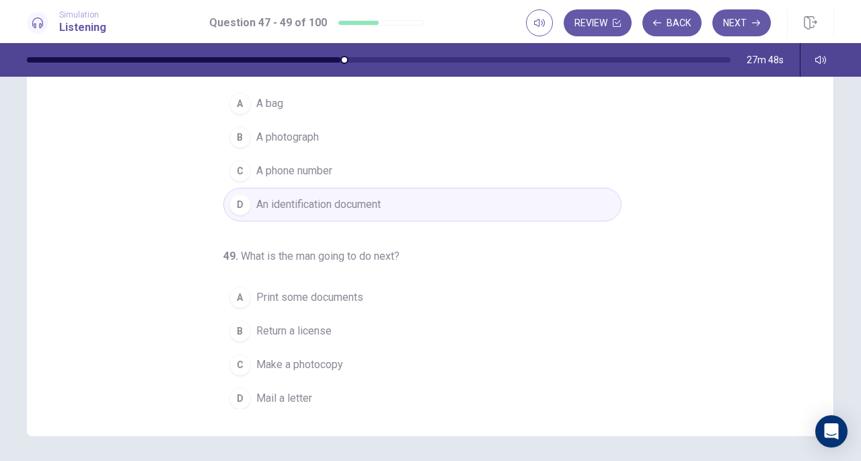
scroll to position [133, 0]
click at [235, 359] on div "C" at bounding box center [240, 367] width 22 height 22
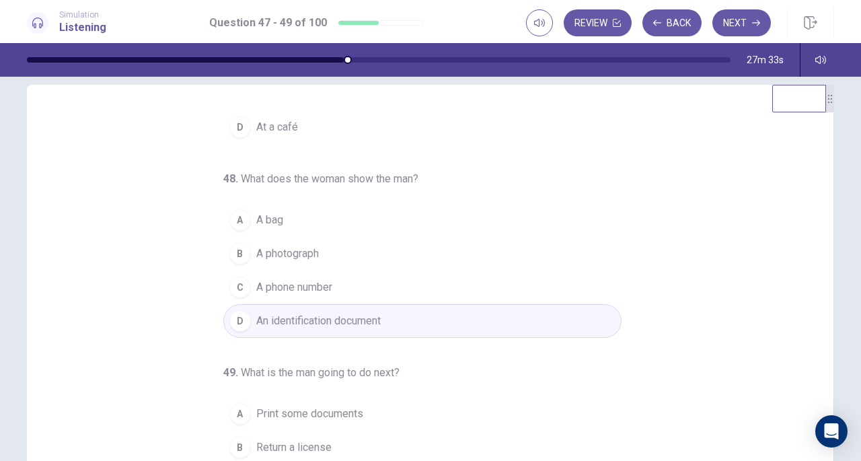
scroll to position [0, 0]
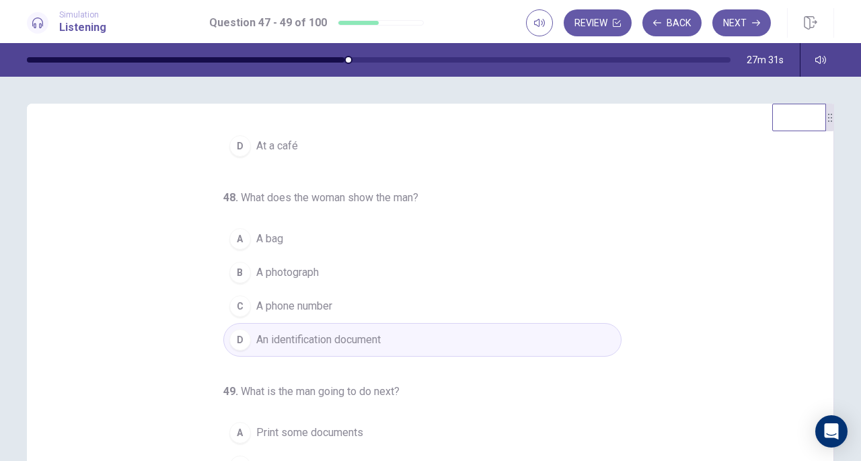
click at [739, 25] on button "Next" at bounding box center [741, 22] width 59 height 27
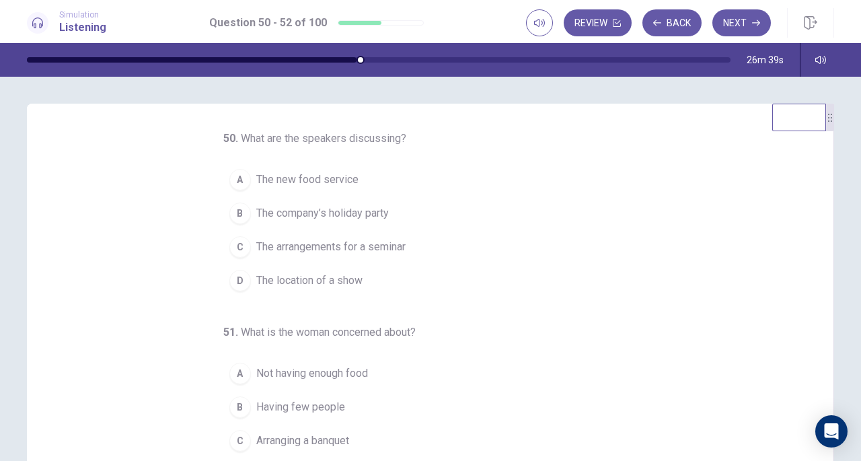
drag, startPoint x: 235, startPoint y: 246, endPoint x: 241, endPoint y: 239, distance: 9.0
click at [235, 243] on div "C" at bounding box center [240, 247] width 22 height 22
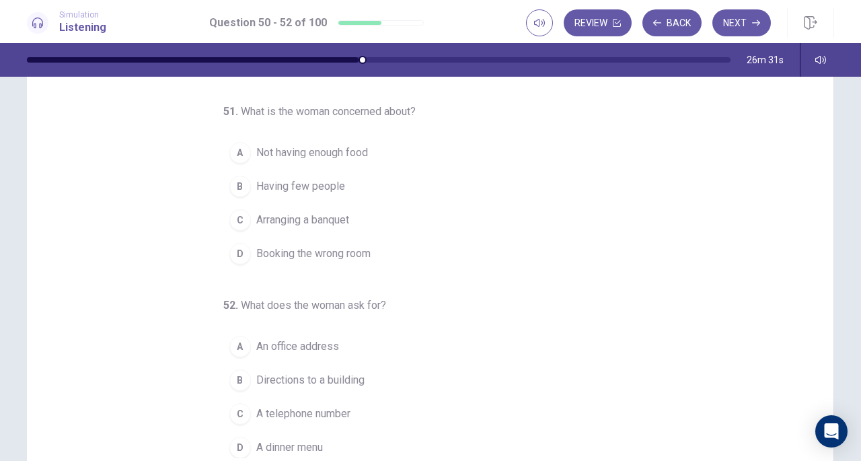
scroll to position [91, 0]
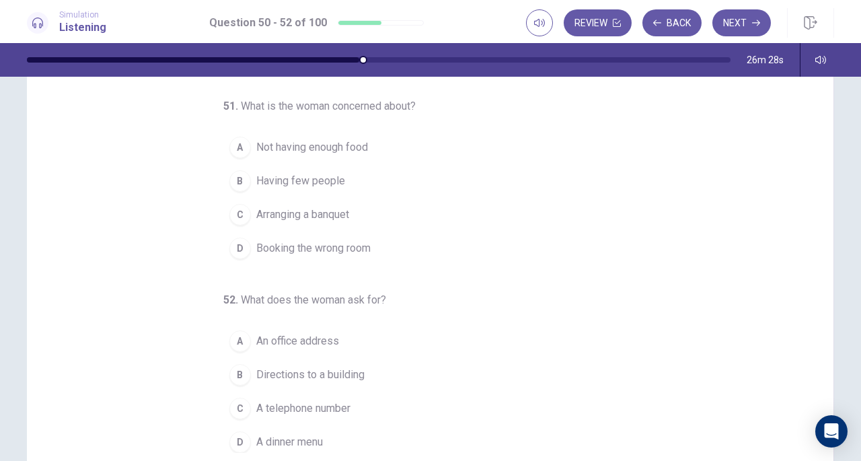
click at [233, 148] on div "A" at bounding box center [240, 148] width 22 height 22
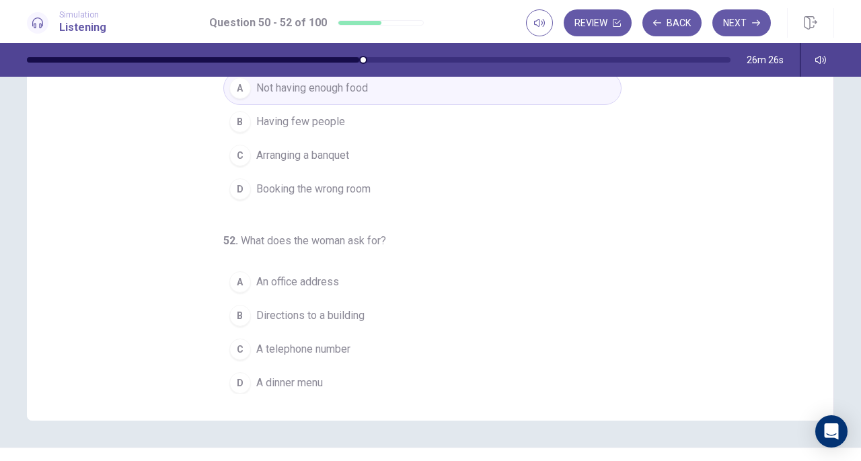
scroll to position [148, 0]
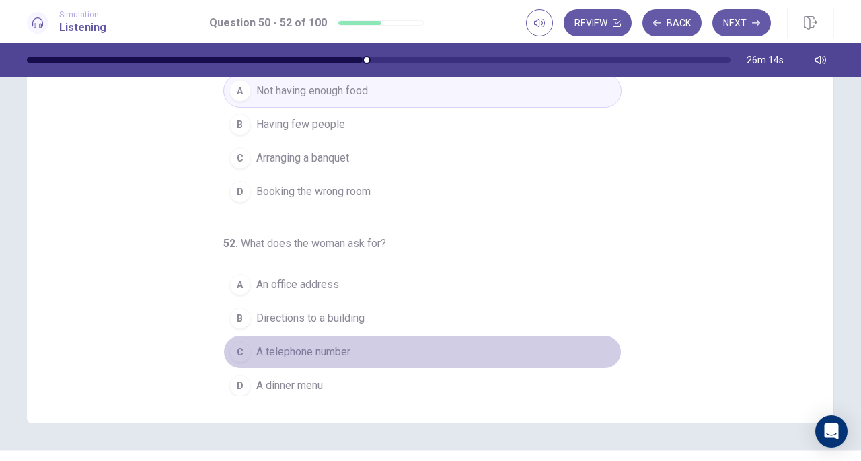
click at [229, 346] on div "C" at bounding box center [240, 352] width 22 height 22
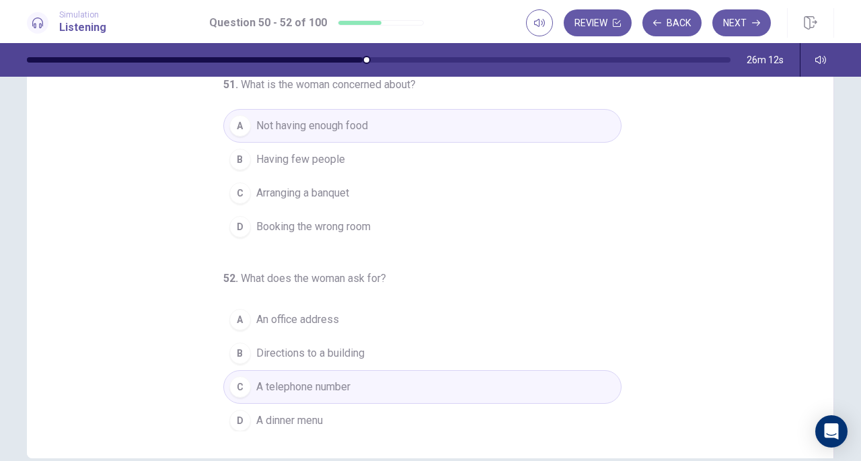
scroll to position [0, 0]
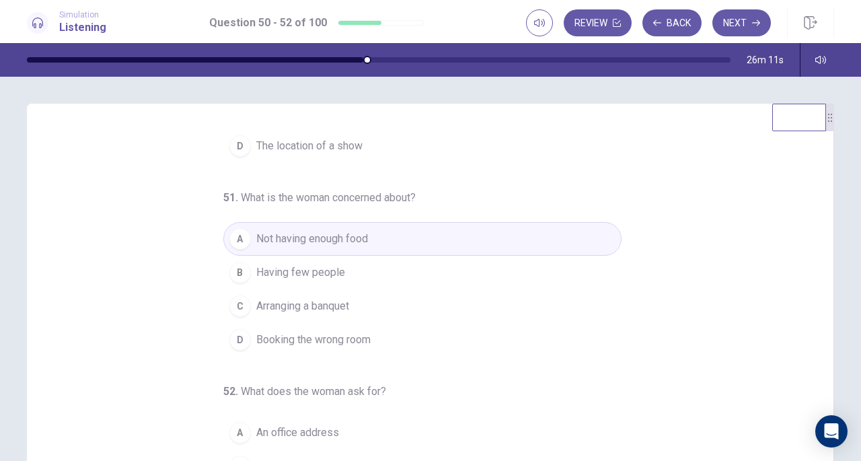
click at [742, 22] on button "Next" at bounding box center [741, 22] width 59 height 27
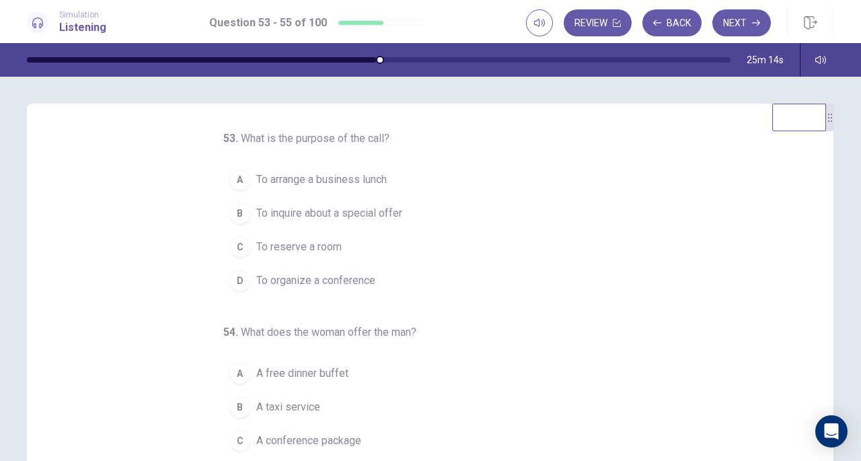
click at [241, 244] on div "C" at bounding box center [240, 247] width 22 height 22
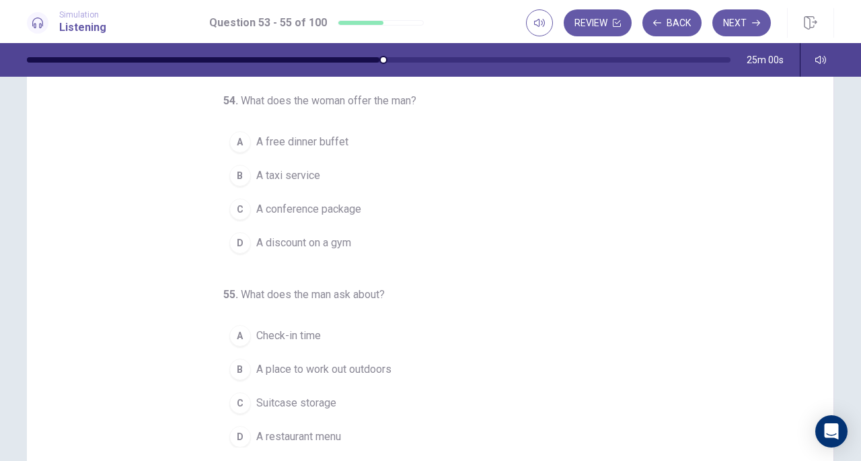
scroll to position [98, 0]
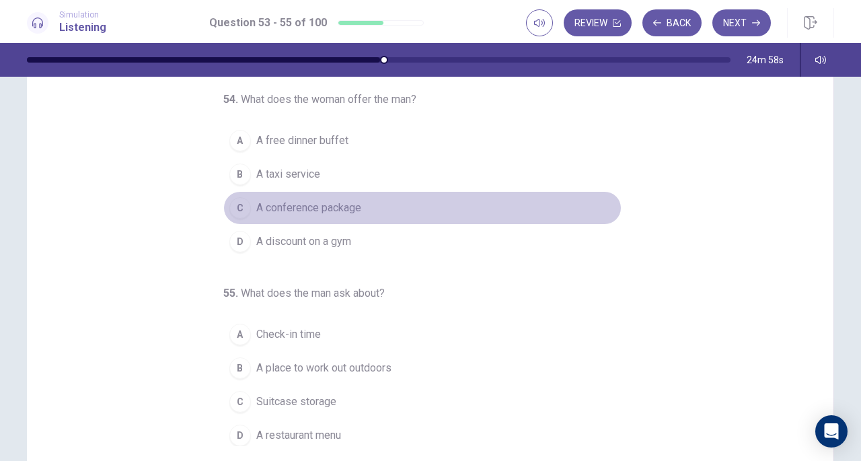
click at [233, 202] on div "C" at bounding box center [240, 208] width 22 height 22
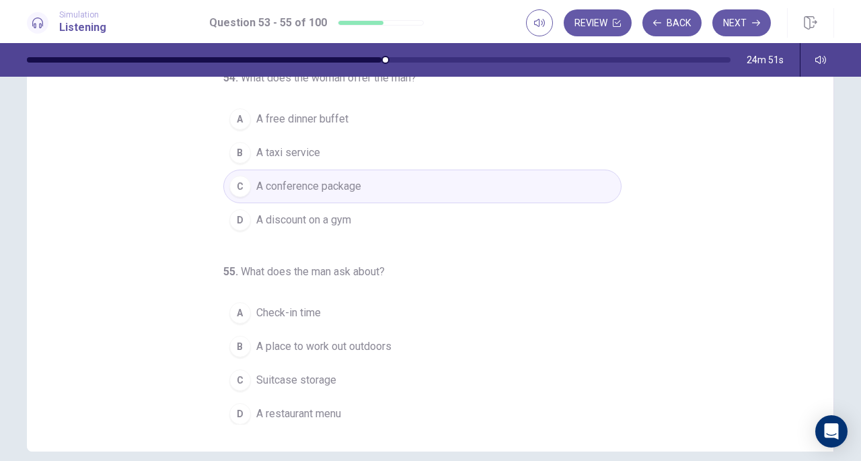
scroll to position [124, 0]
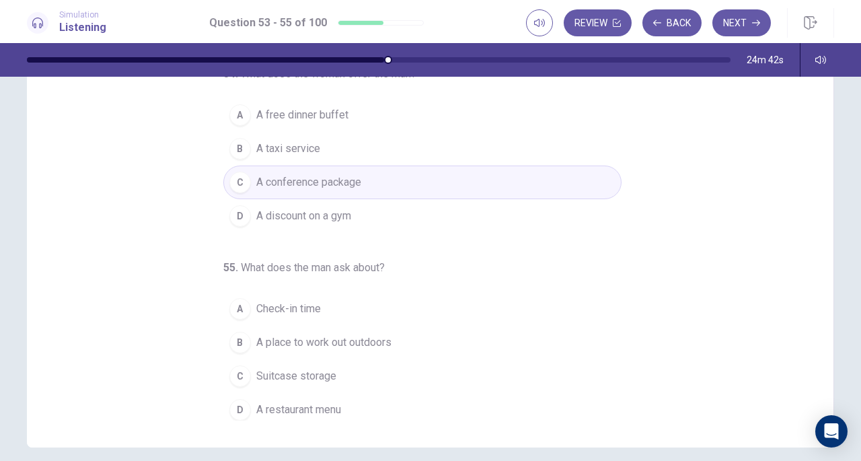
click at [236, 336] on div "B" at bounding box center [240, 343] width 22 height 22
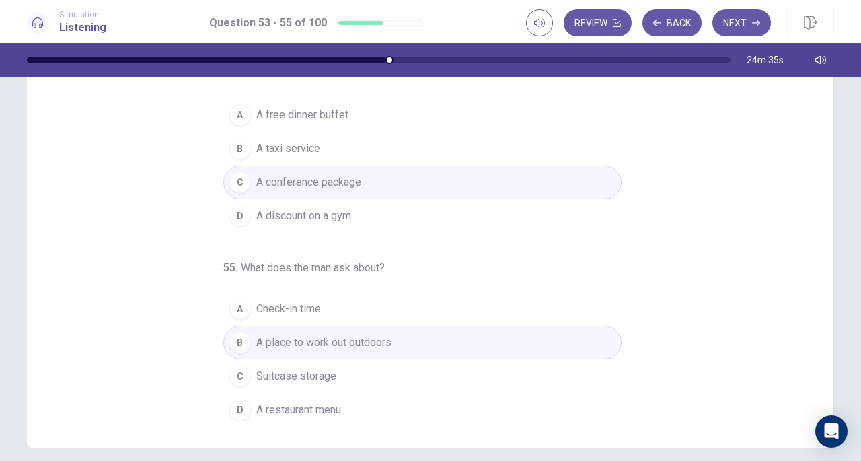
click at [740, 28] on button "Next" at bounding box center [741, 22] width 59 height 27
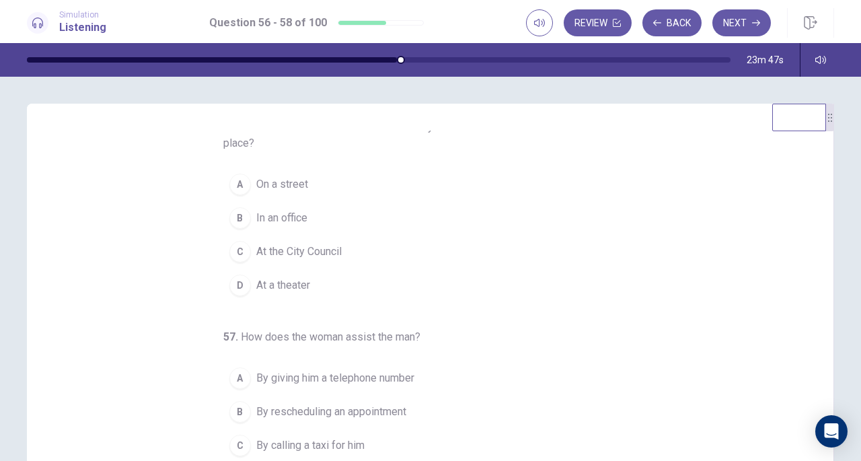
scroll to position [0, 0]
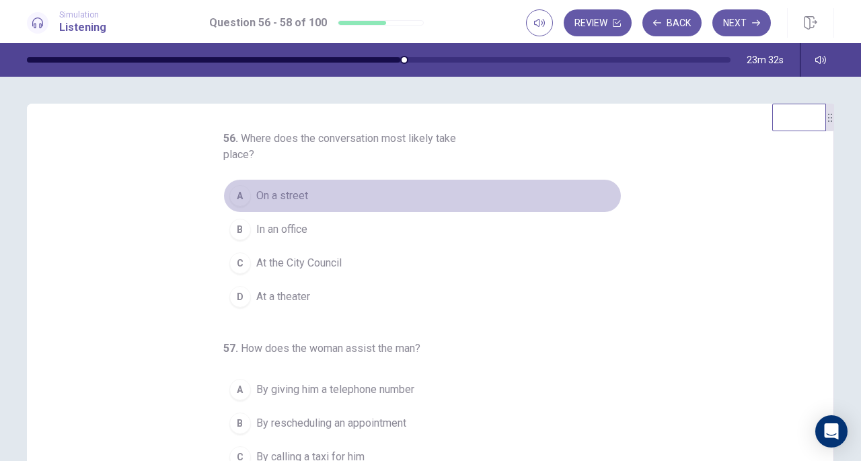
click at [231, 192] on div "A" at bounding box center [240, 196] width 22 height 22
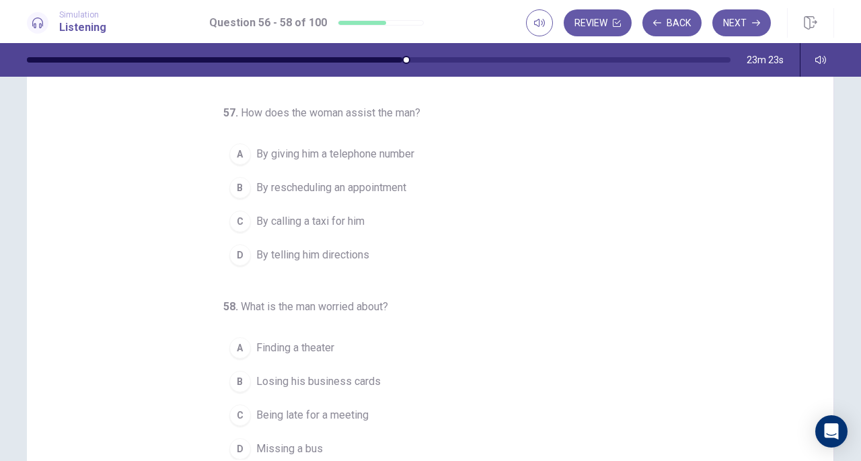
scroll to position [91, 0]
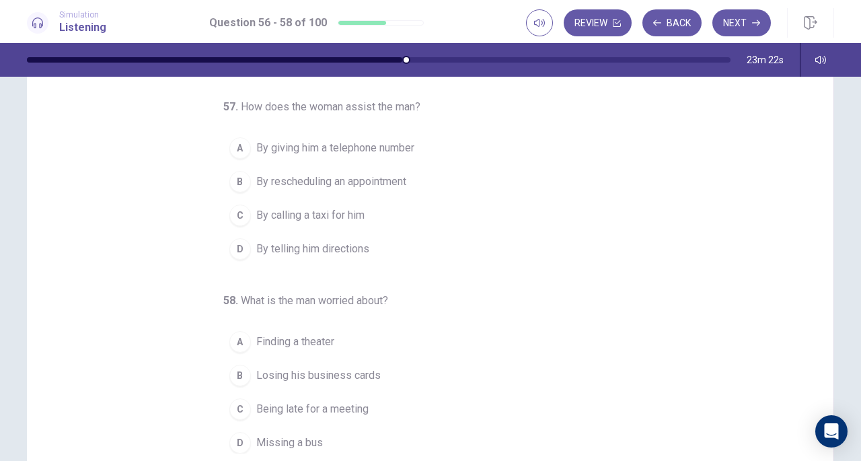
click at [233, 238] on div "D" at bounding box center [240, 249] width 22 height 22
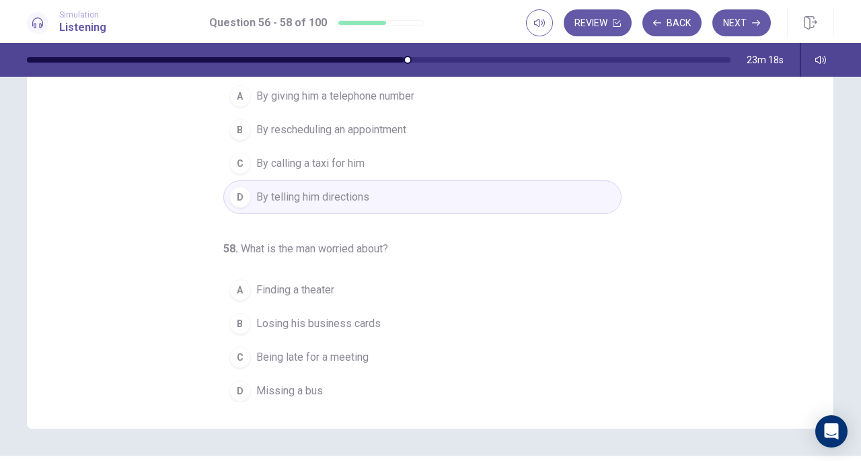
scroll to position [141, 0]
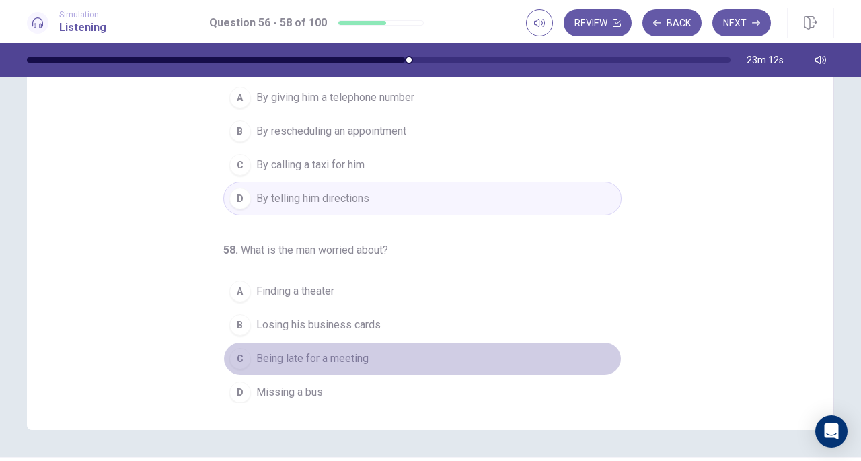
click at [229, 353] on div "C" at bounding box center [240, 359] width 22 height 22
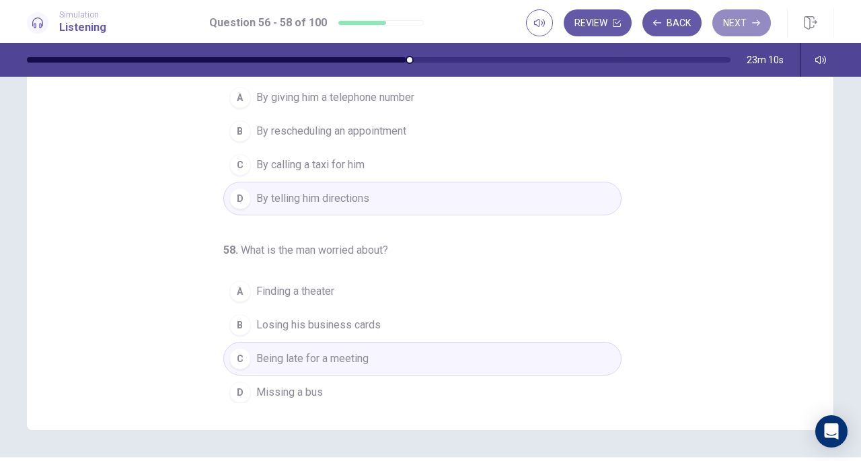
click at [735, 22] on button "Next" at bounding box center [741, 22] width 59 height 27
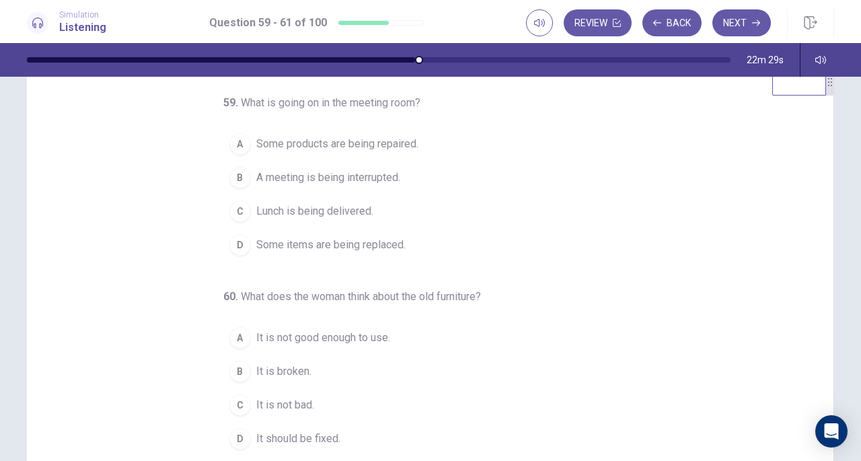
scroll to position [0, 0]
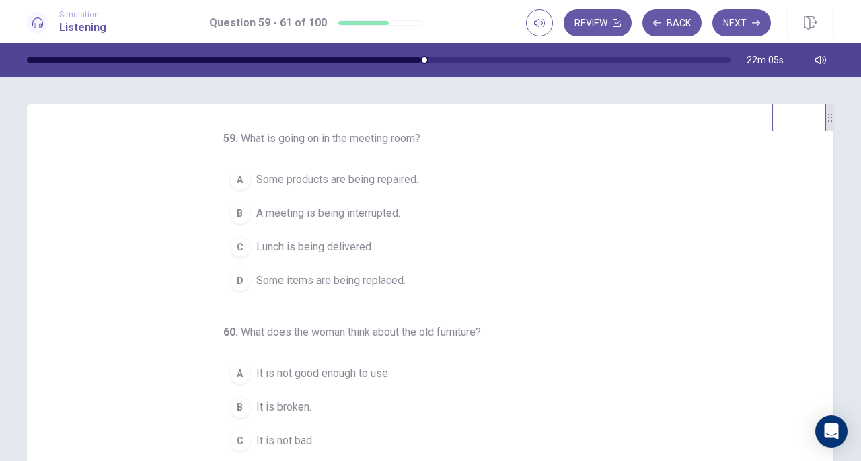
click at [235, 280] on div "D" at bounding box center [240, 281] width 22 height 22
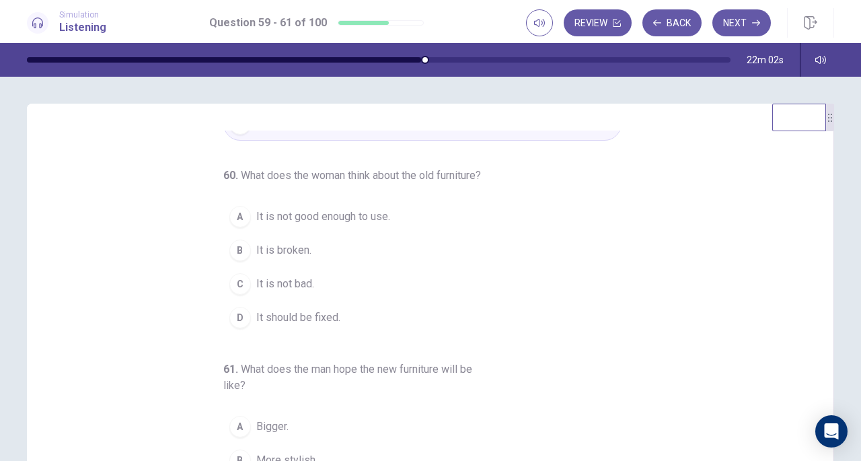
scroll to position [167, 0]
click at [235, 286] on div "C" at bounding box center [240, 284] width 22 height 22
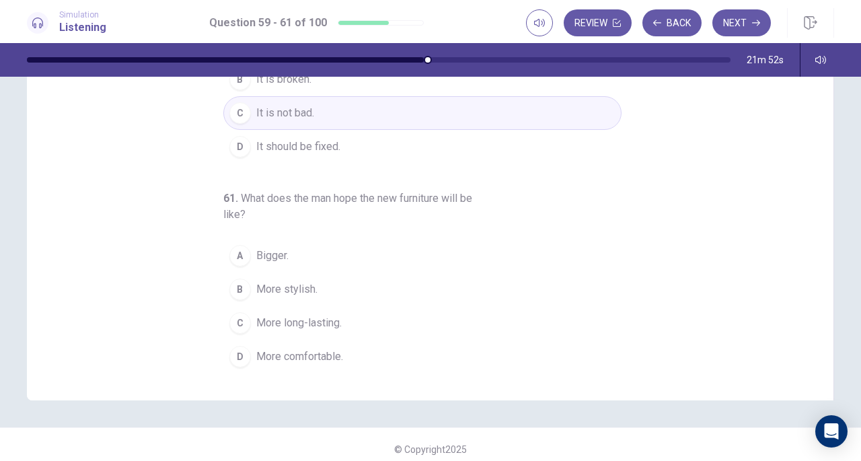
scroll to position [172, 0]
click at [230, 357] on div "D" at bounding box center [240, 355] width 22 height 22
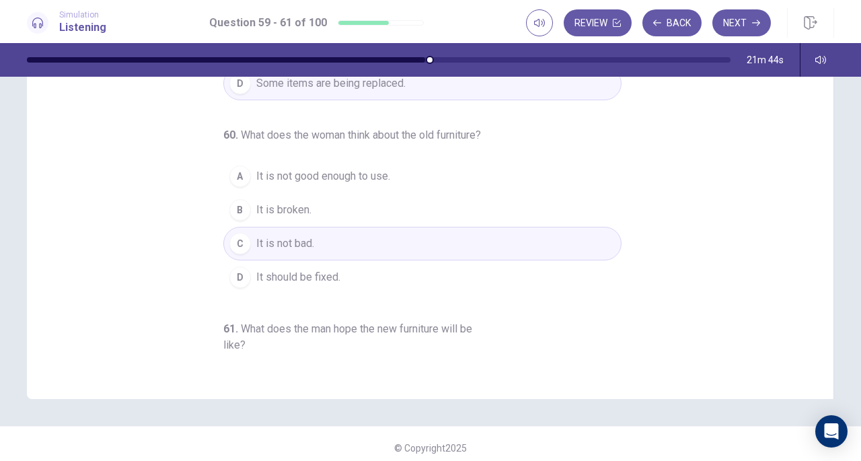
scroll to position [0, 0]
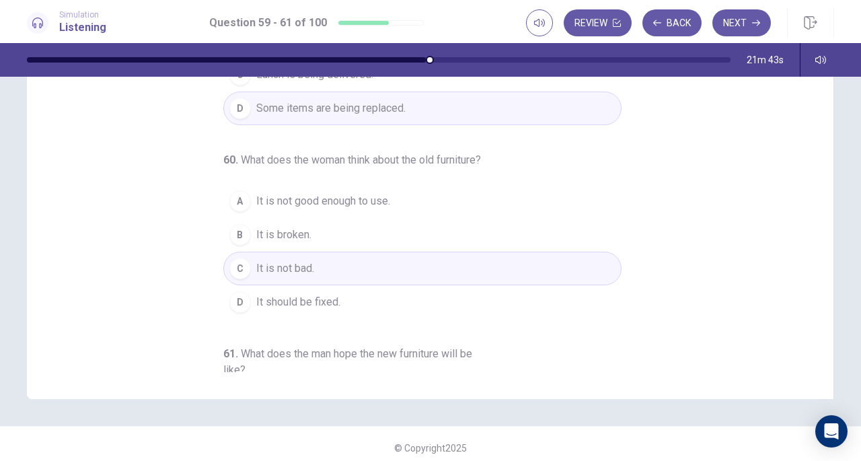
click at [736, 21] on button "Next" at bounding box center [741, 22] width 59 height 27
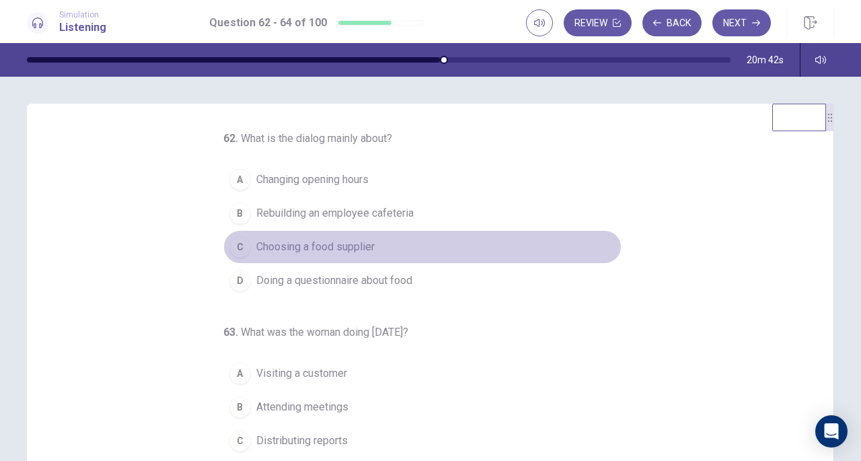
click at [234, 244] on div "C" at bounding box center [240, 247] width 22 height 22
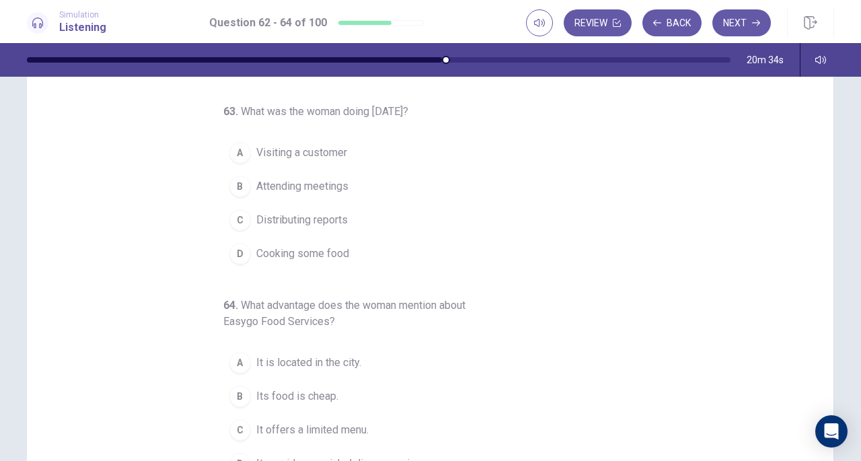
scroll to position [78, 0]
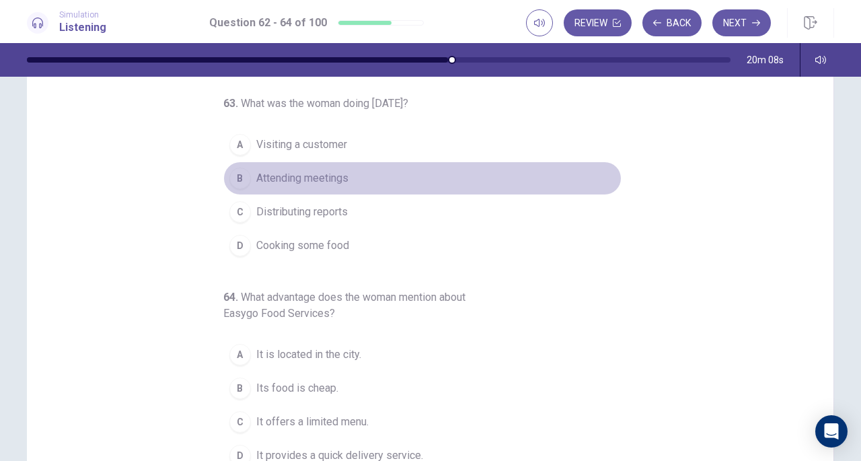
click at [238, 174] on div "B" at bounding box center [240, 178] width 22 height 22
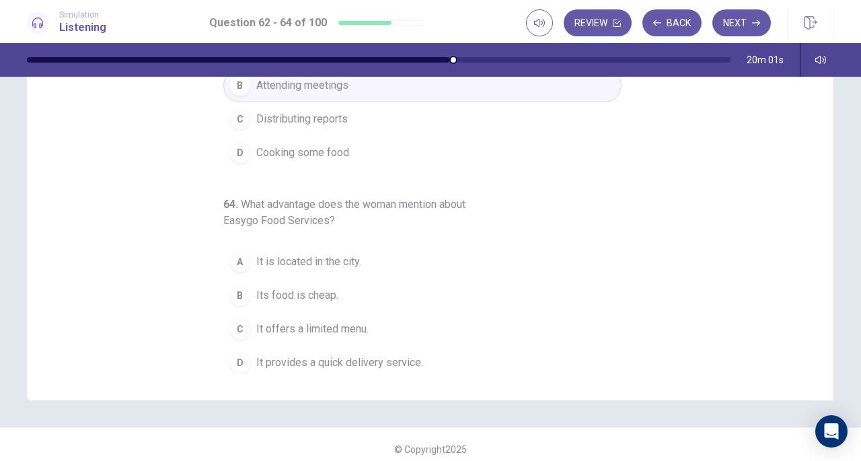
scroll to position [171, 0]
click at [236, 286] on div "B" at bounding box center [240, 296] width 22 height 22
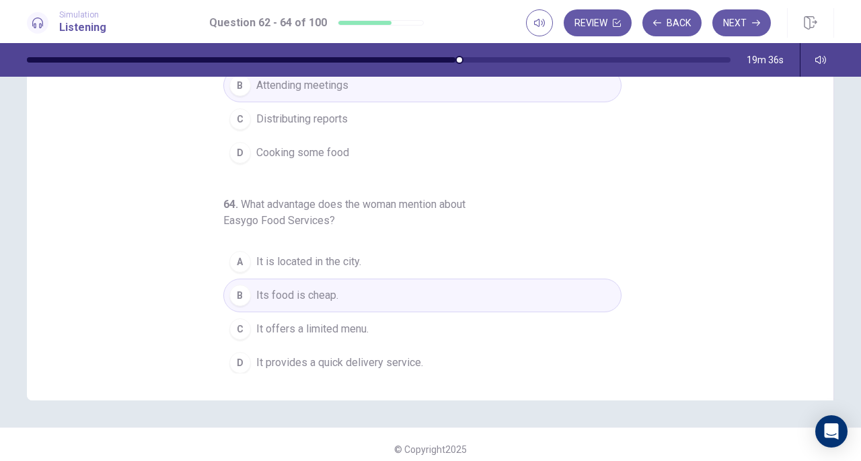
drag, startPoint x: 741, startPoint y: 22, endPoint x: 737, endPoint y: 34, distance: 12.8
click at [741, 22] on button "Next" at bounding box center [741, 22] width 59 height 27
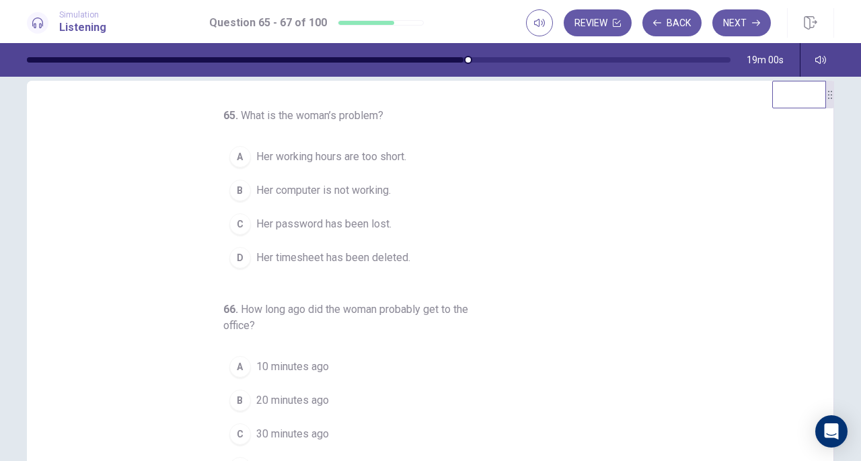
scroll to position [0, 0]
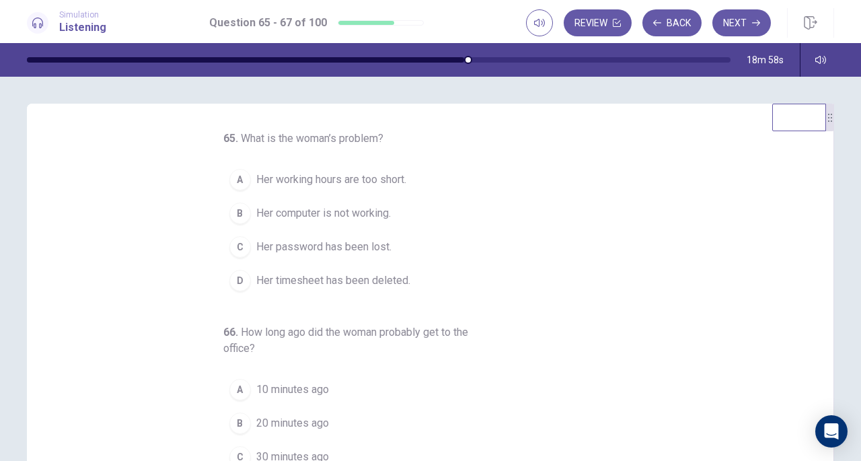
click at [231, 213] on div "B" at bounding box center [240, 213] width 22 height 22
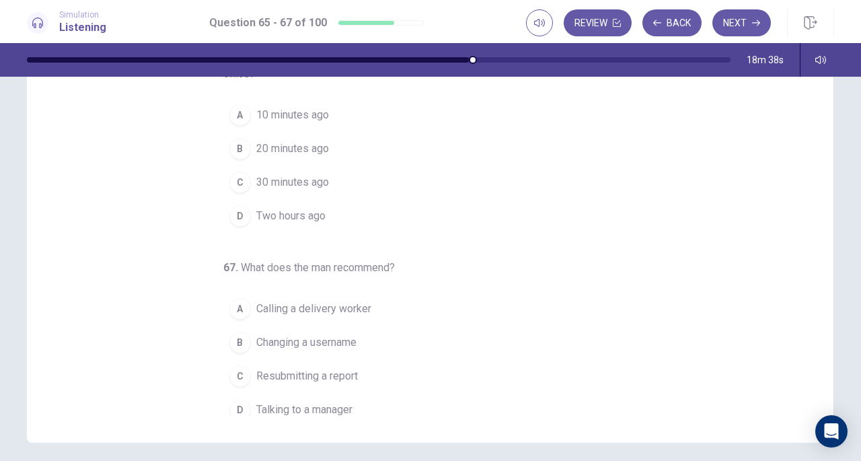
scroll to position [124, 0]
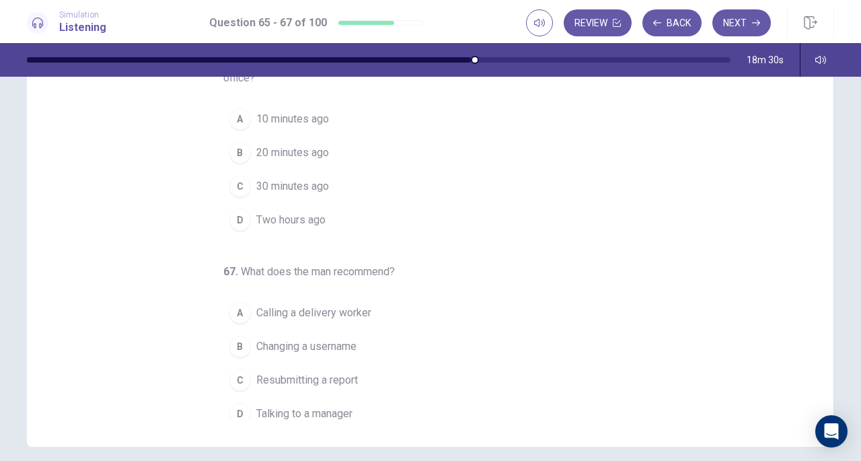
click at [238, 116] on div "A" at bounding box center [240, 119] width 22 height 22
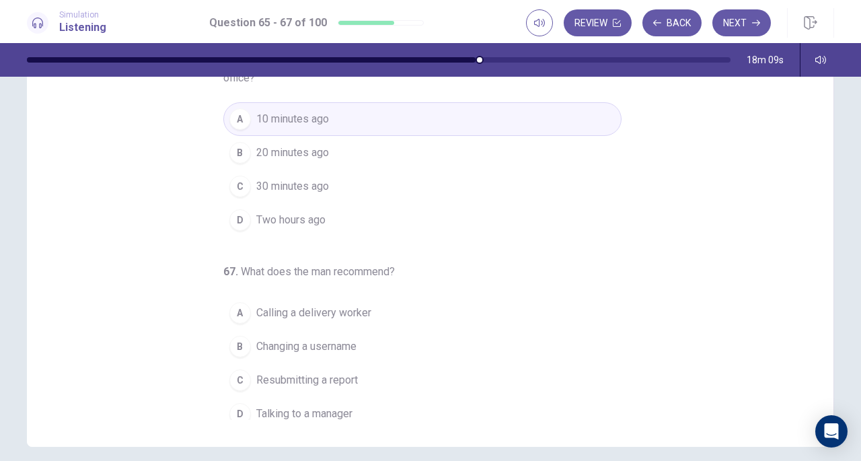
click at [237, 410] on div "D" at bounding box center [240, 414] width 22 height 22
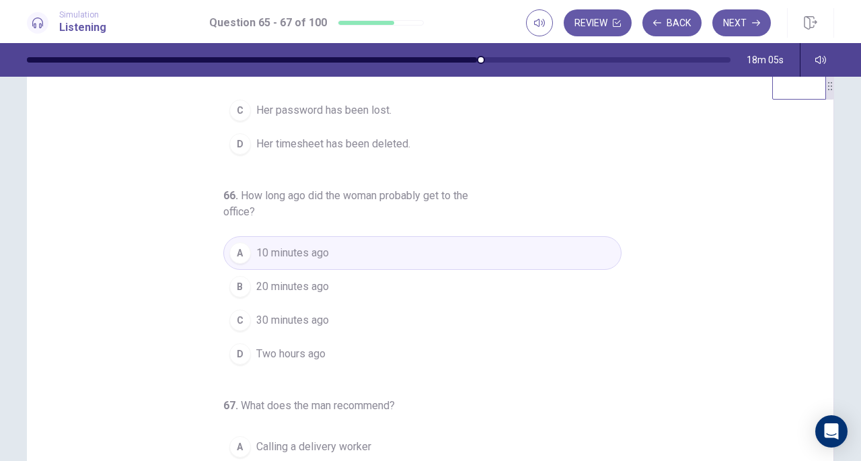
scroll to position [0, 0]
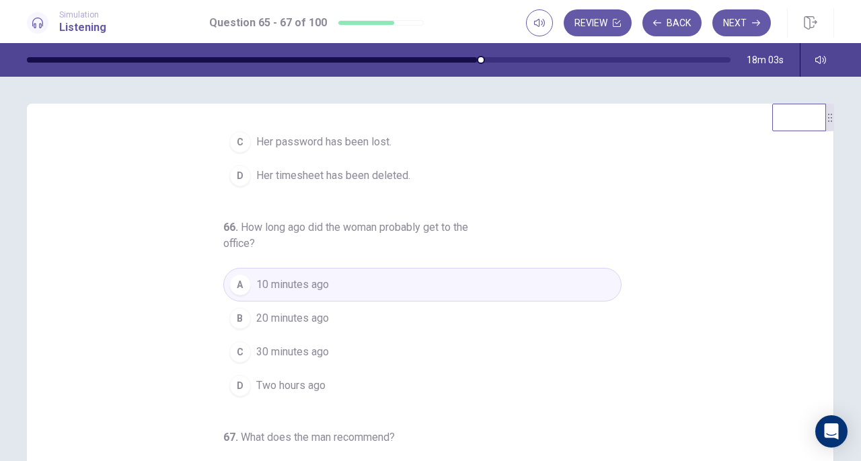
drag, startPoint x: 809, startPoint y: 260, endPoint x: 807, endPoint y: 189, distance: 70.7
click at [813, 150] on div "65 . What is the woman’s problem? A Her working hours are too short. B Her comp…" at bounding box center [435, 337] width 774 height 414
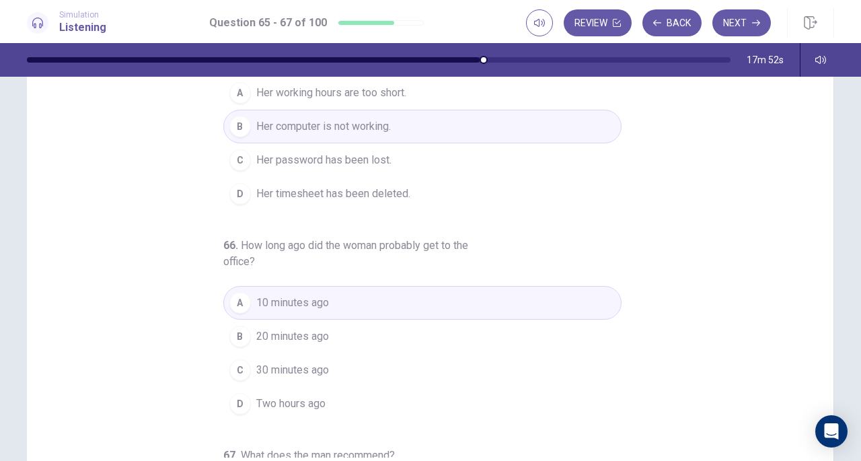
scroll to position [112, 0]
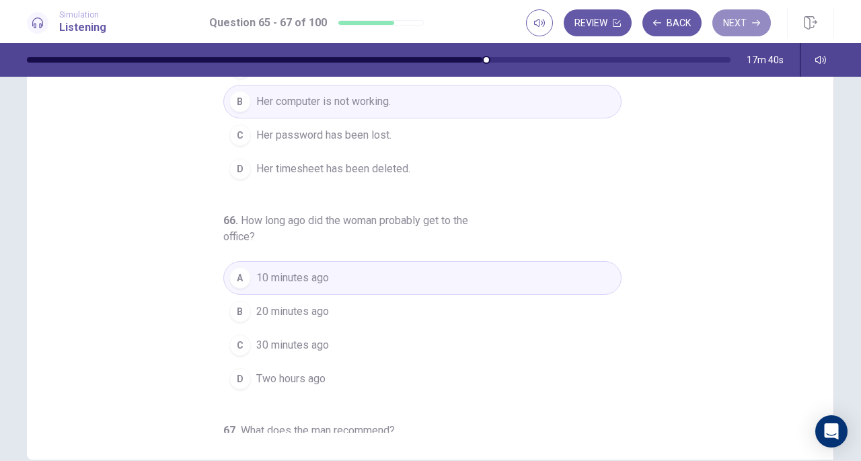
click at [743, 23] on button "Next" at bounding box center [741, 22] width 59 height 27
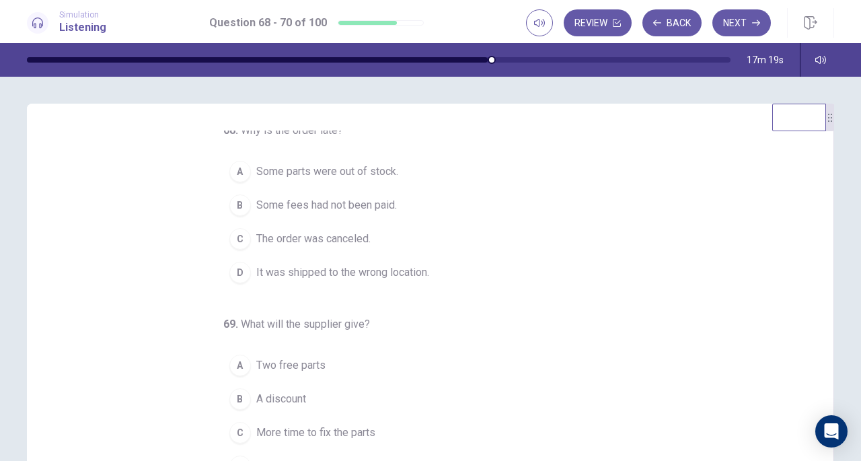
scroll to position [9, 0]
click at [232, 275] on div "D" at bounding box center [240, 271] width 22 height 22
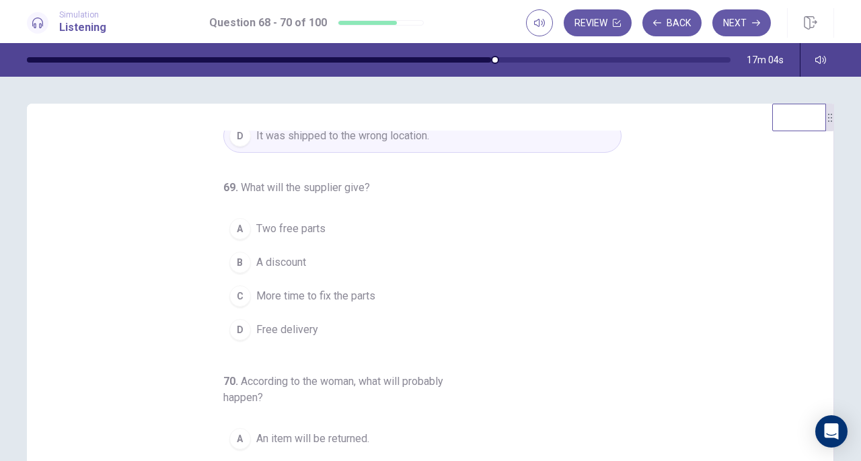
scroll to position [151, 0]
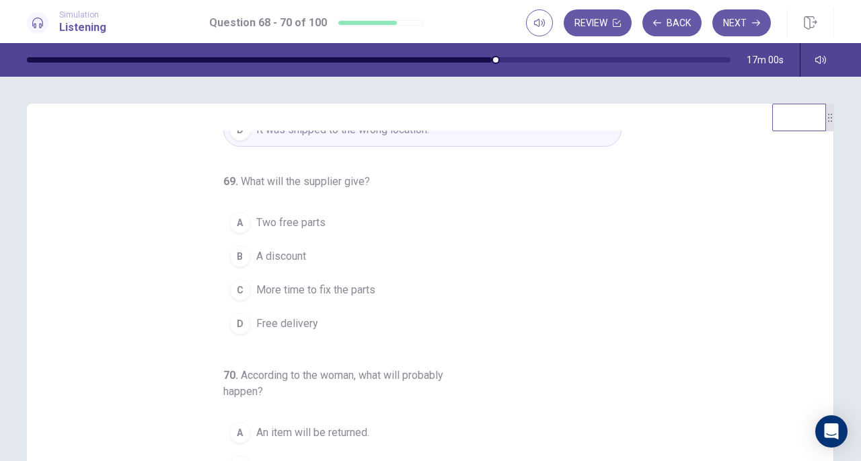
click at [232, 250] on div "B" at bounding box center [240, 257] width 22 height 22
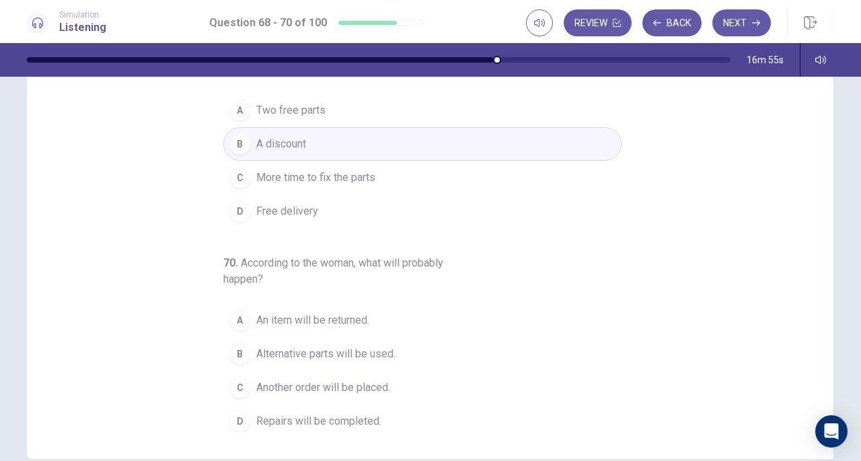
scroll to position [108, 0]
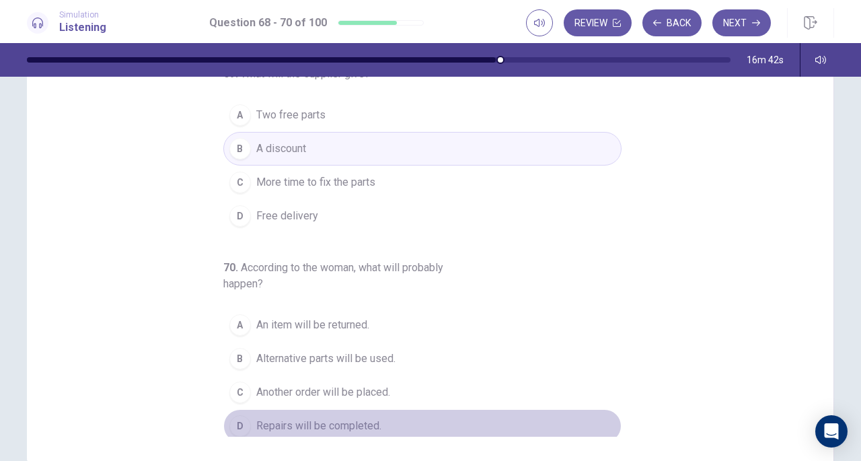
click at [236, 424] on div "D" at bounding box center [240, 426] width 22 height 22
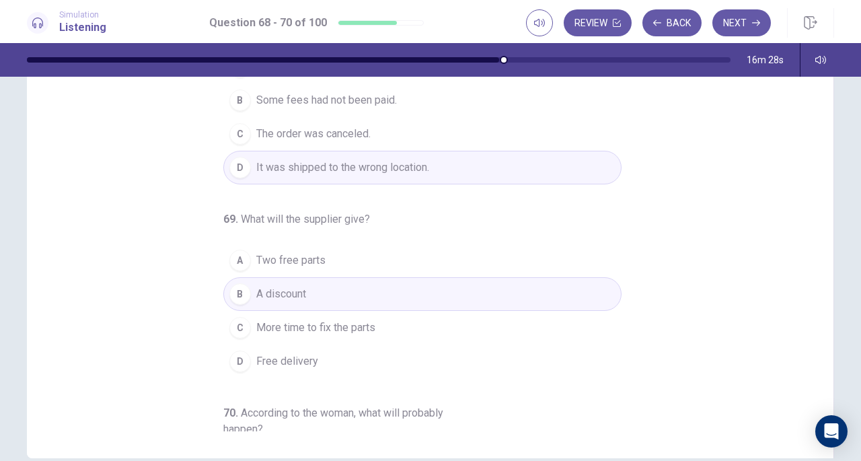
scroll to position [0, 0]
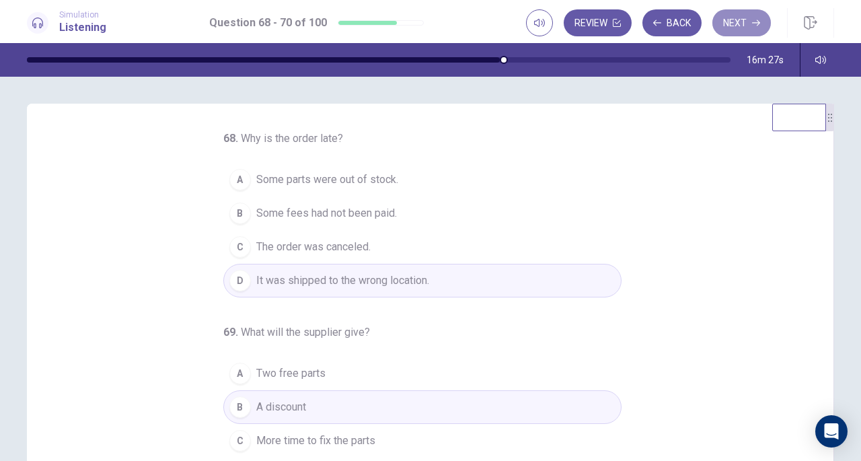
click at [731, 22] on button "Next" at bounding box center [741, 22] width 59 height 27
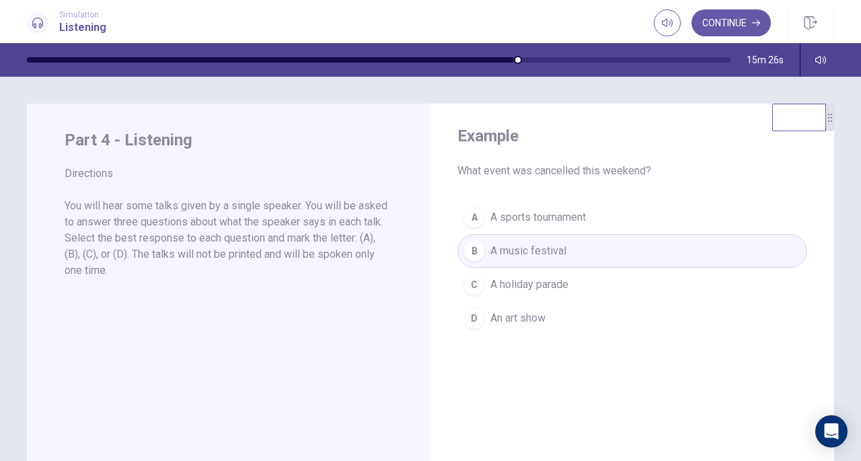
click at [731, 21] on button "Continue" at bounding box center [730, 22] width 79 height 27
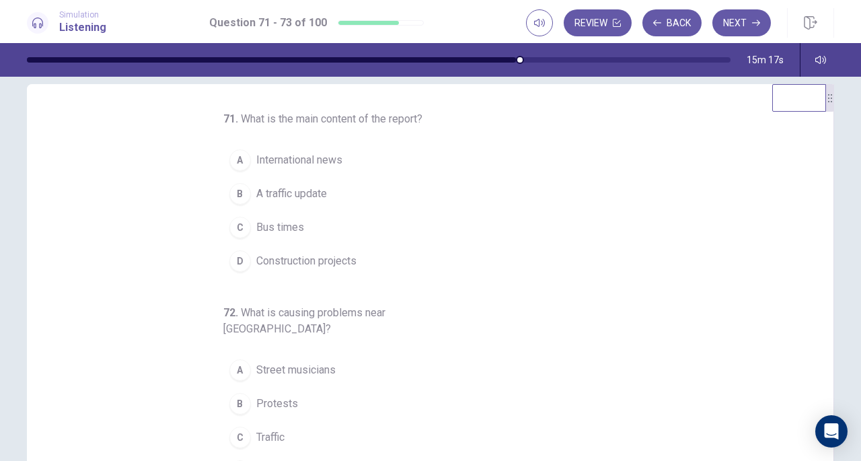
scroll to position [22, 0]
click at [232, 188] on div "B" at bounding box center [240, 192] width 22 height 22
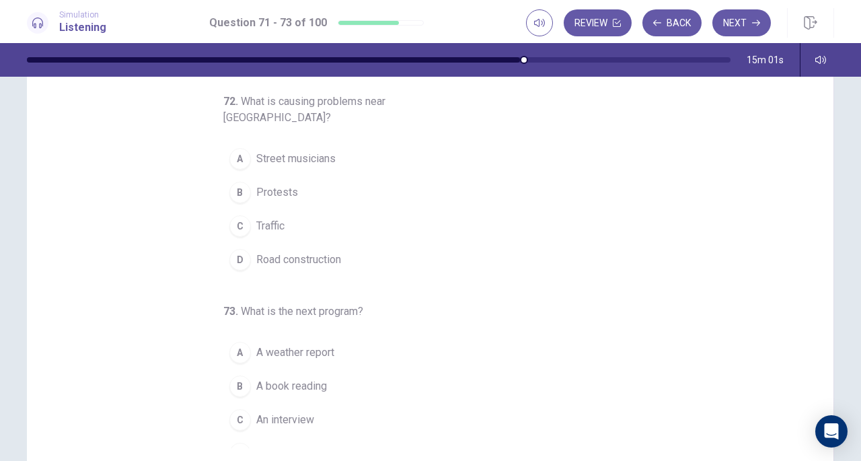
scroll to position [97, 0]
click at [231, 248] on div "D" at bounding box center [240, 259] width 22 height 22
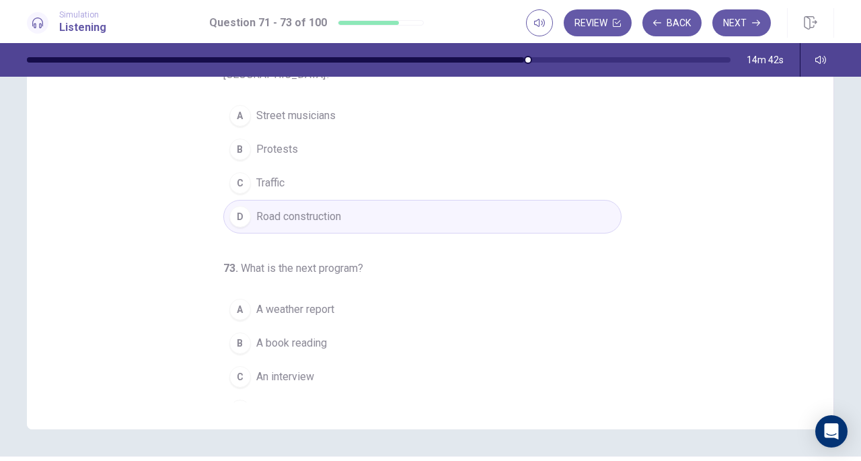
scroll to position [135, 0]
click at [235, 363] on div "C" at bounding box center [240, 374] width 22 height 22
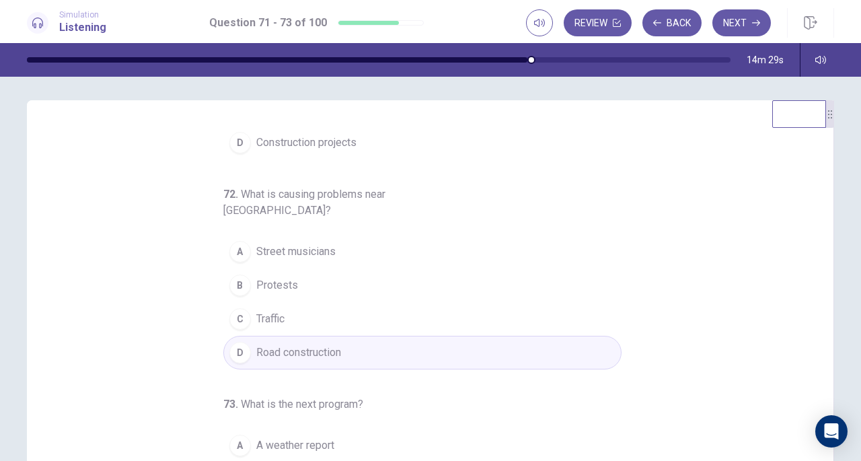
scroll to position [0, 0]
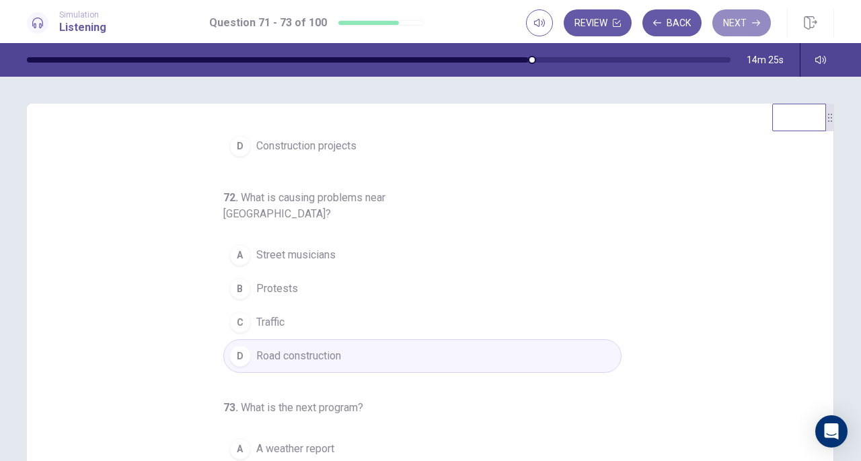
click at [729, 24] on button "Next" at bounding box center [741, 22] width 59 height 27
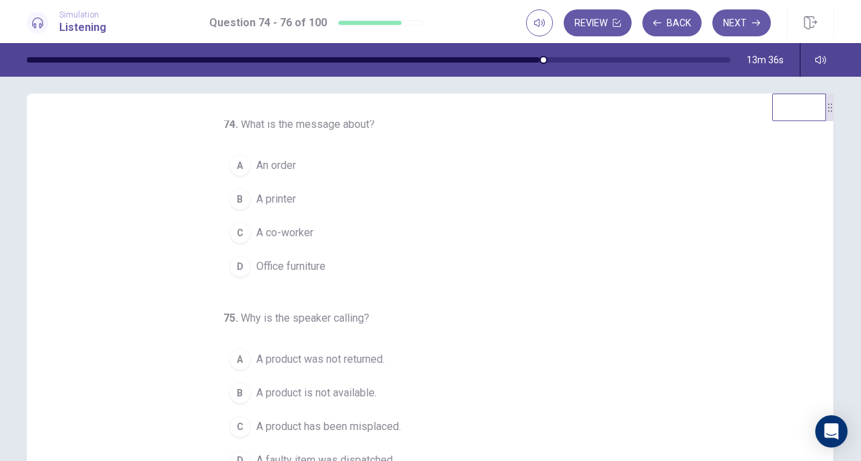
scroll to position [3, 0]
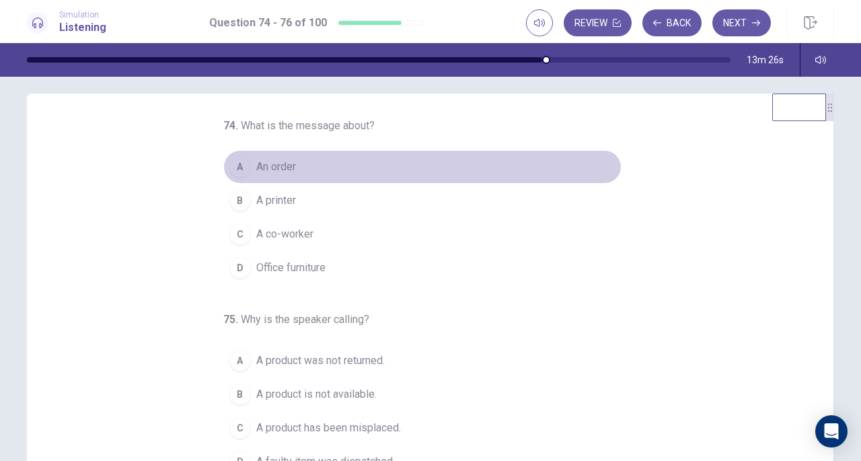
click at [234, 162] on div "A" at bounding box center [240, 167] width 22 height 22
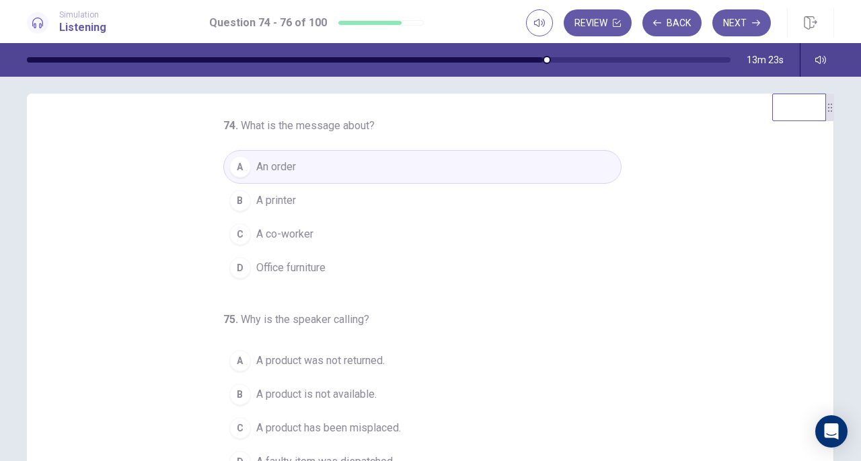
drag, startPoint x: 823, startPoint y: 179, endPoint x: 823, endPoint y: 202, distance: 23.5
click at [823, 202] on div "74 . What is the message about? A An order B A printer C A co-worker D Office f…" at bounding box center [430, 326] width 807 height 467
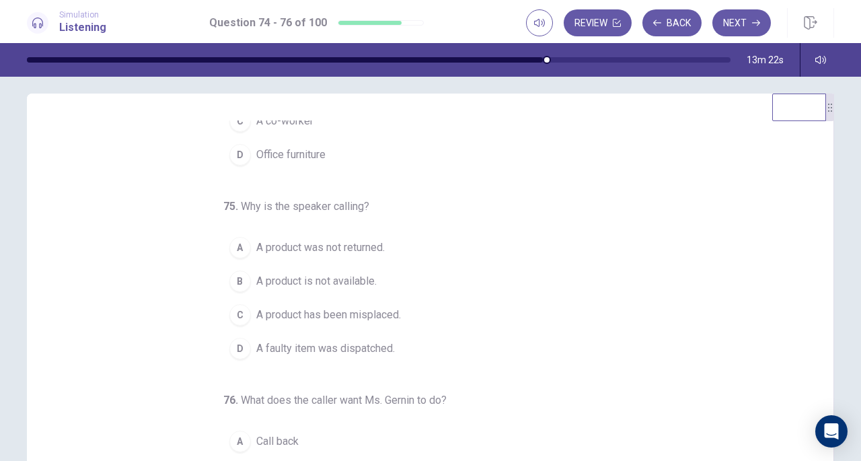
scroll to position [135, 0]
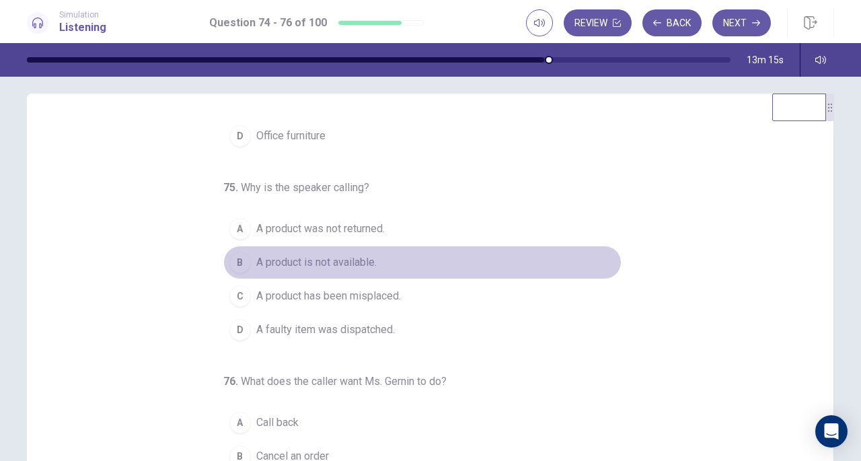
click at [238, 258] on div "B" at bounding box center [240, 263] width 22 height 22
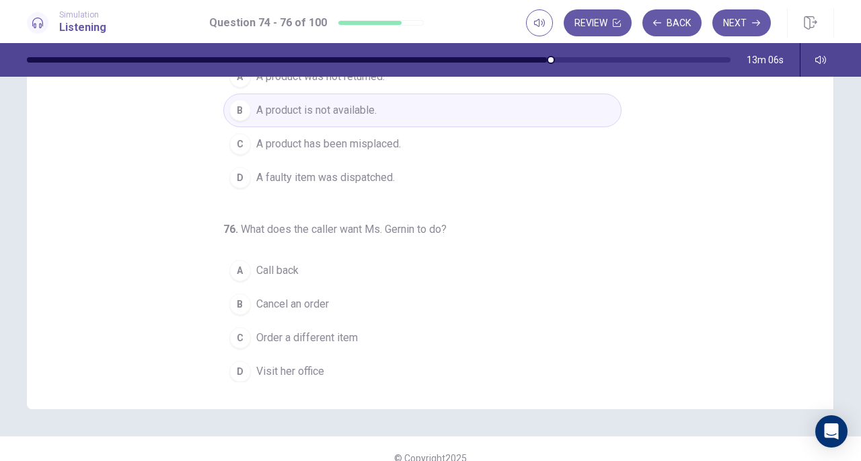
scroll to position [161, 0]
click at [240, 266] on div "A" at bounding box center [240, 272] width 22 height 22
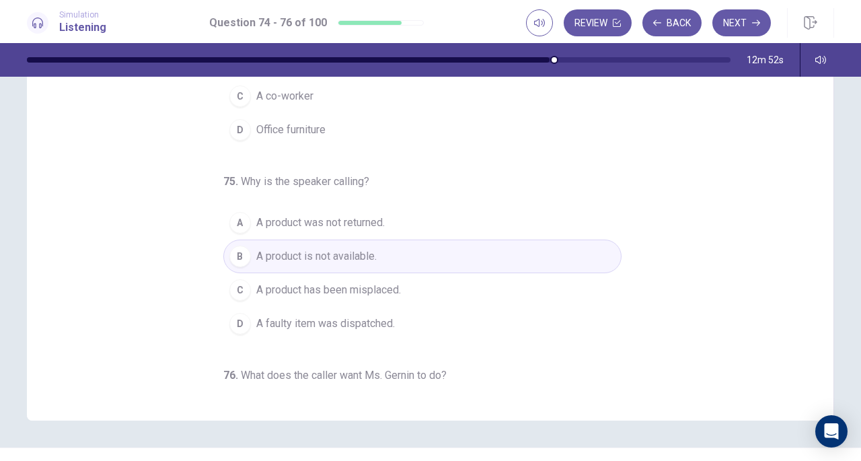
scroll to position [180, 0]
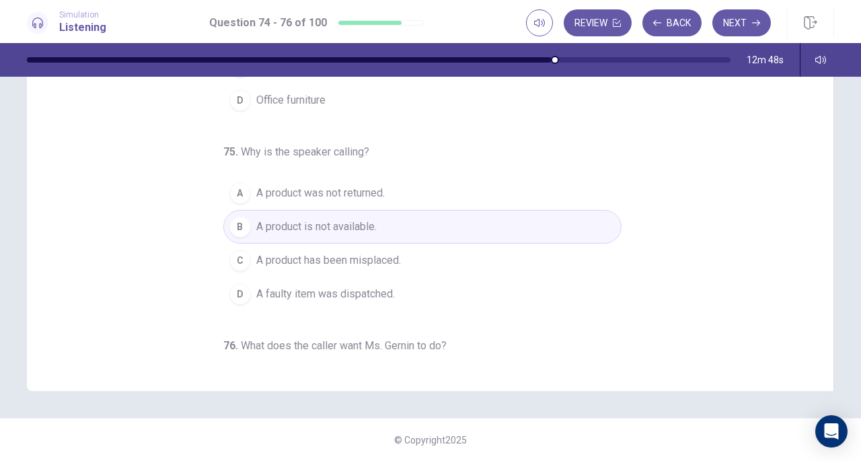
click at [745, 26] on button "Next" at bounding box center [741, 22] width 59 height 27
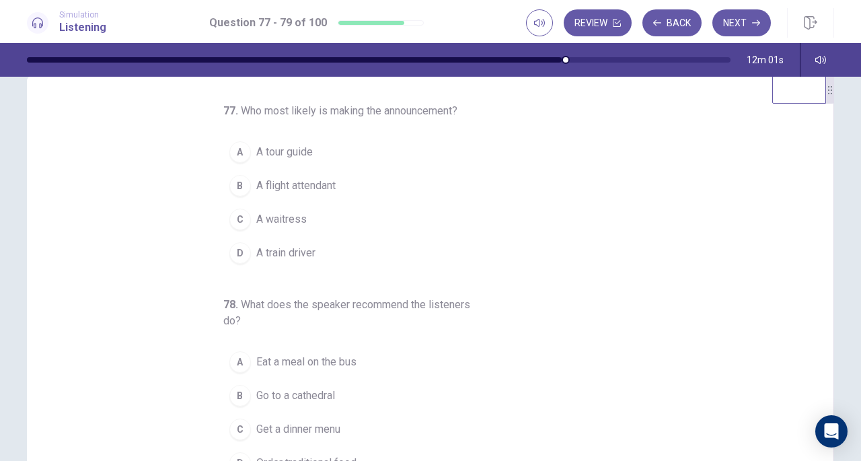
scroll to position [26, 0]
click at [235, 150] on div "A" at bounding box center [240, 154] width 22 height 22
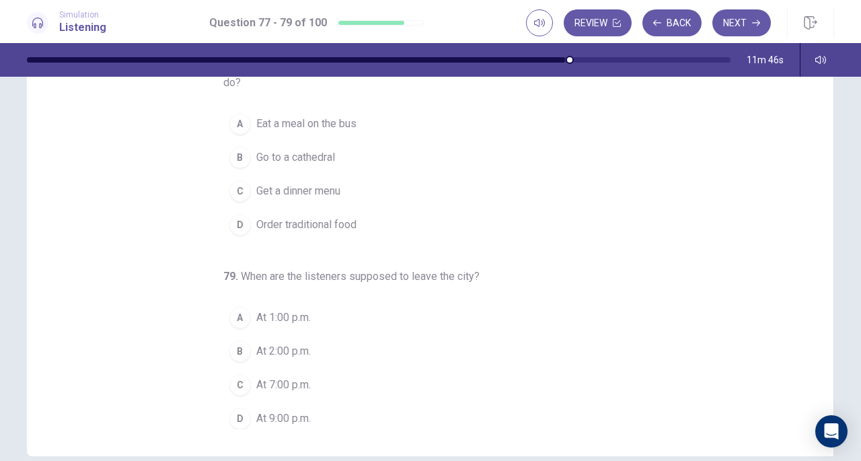
scroll to position [104, 0]
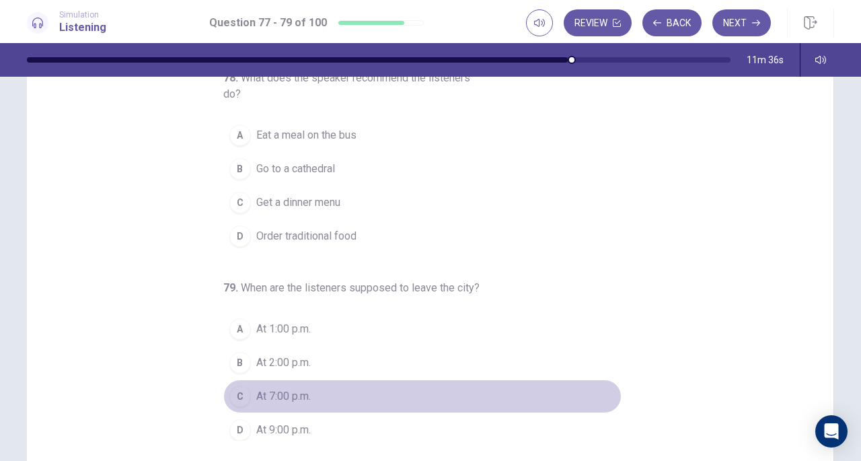
click at [237, 392] on div "C" at bounding box center [240, 396] width 22 height 22
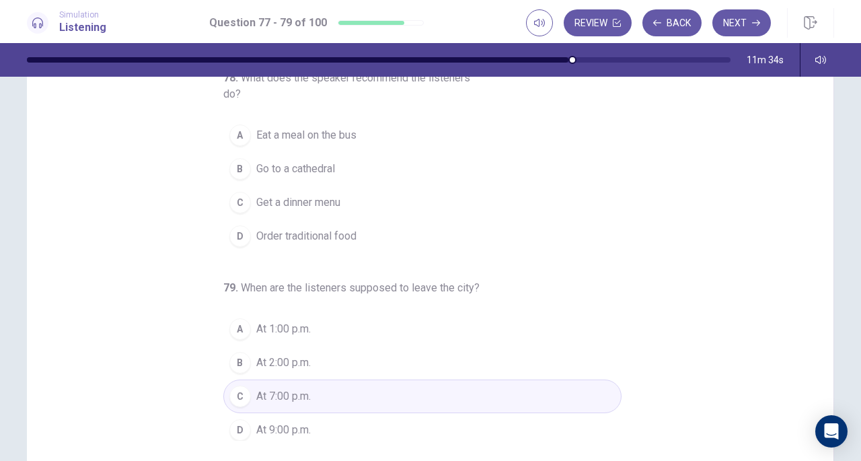
click at [236, 232] on div "D" at bounding box center [240, 236] width 22 height 22
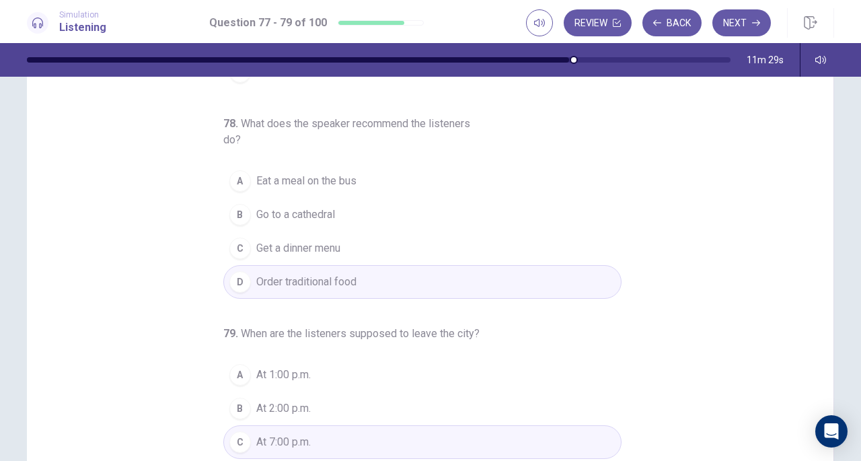
scroll to position [0, 0]
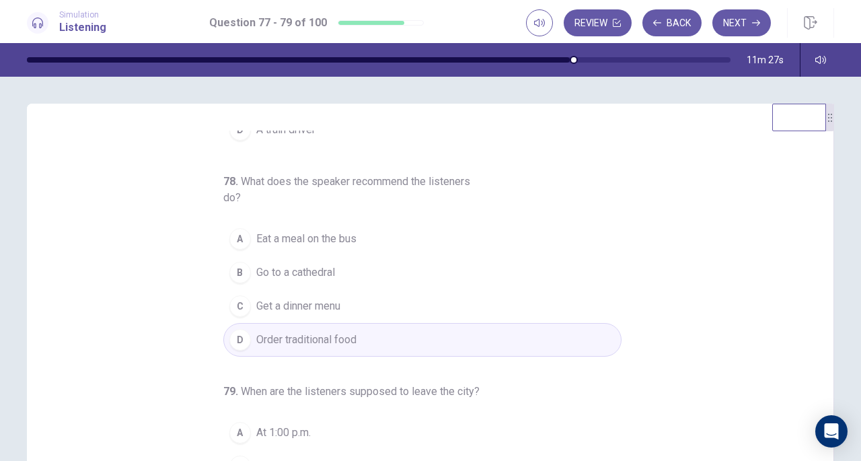
click at [745, 26] on button "Next" at bounding box center [741, 22] width 59 height 27
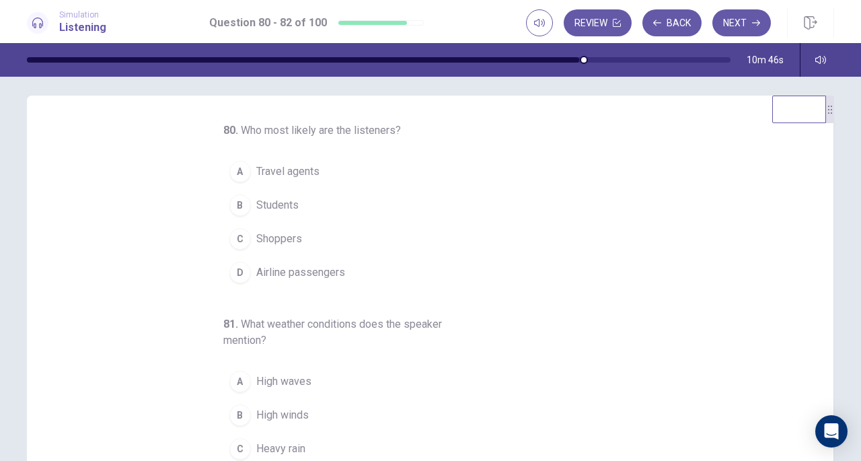
scroll to position [9, 0]
drag, startPoint x: 233, startPoint y: 270, endPoint x: 251, endPoint y: 272, distance: 18.3
click at [233, 269] on div "D" at bounding box center [240, 272] width 22 height 22
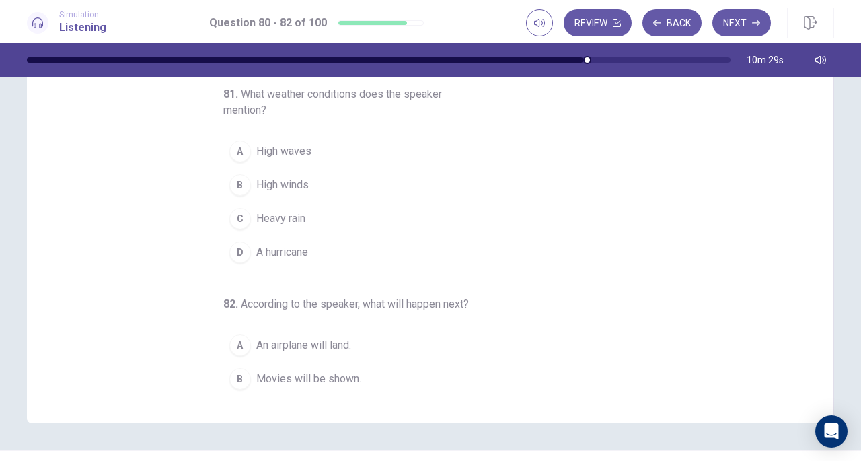
scroll to position [93, 0]
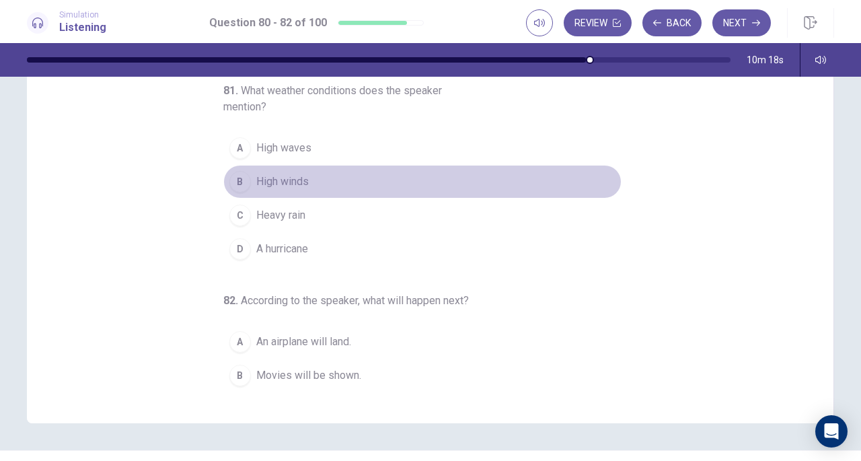
click at [238, 178] on div "B" at bounding box center [240, 182] width 22 height 22
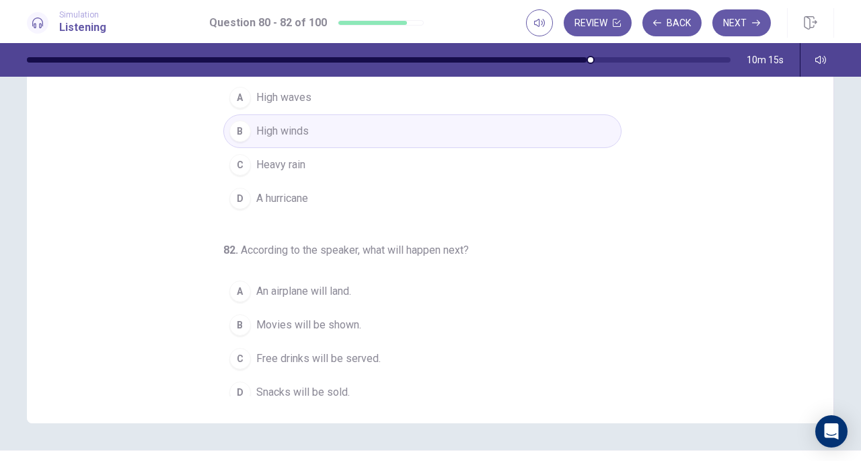
scroll to position [151, 0]
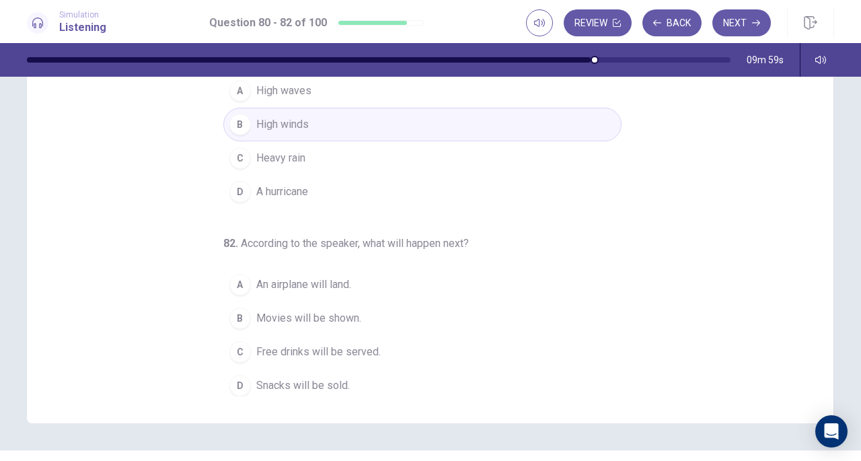
click at [229, 346] on div "C" at bounding box center [240, 352] width 22 height 22
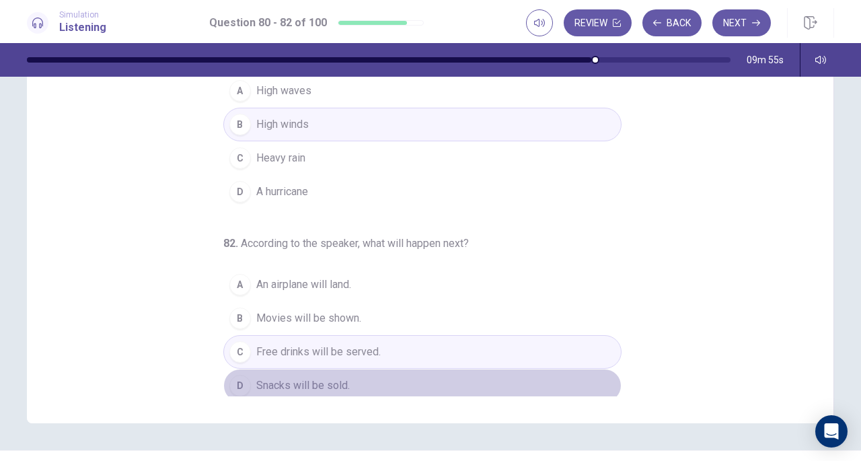
click at [235, 379] on div "D" at bounding box center [240, 386] width 22 height 22
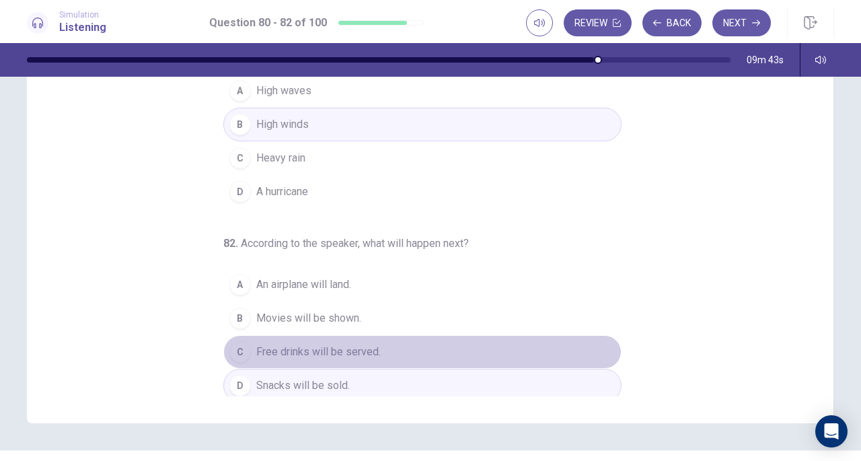
click at [233, 349] on div "C" at bounding box center [240, 352] width 22 height 22
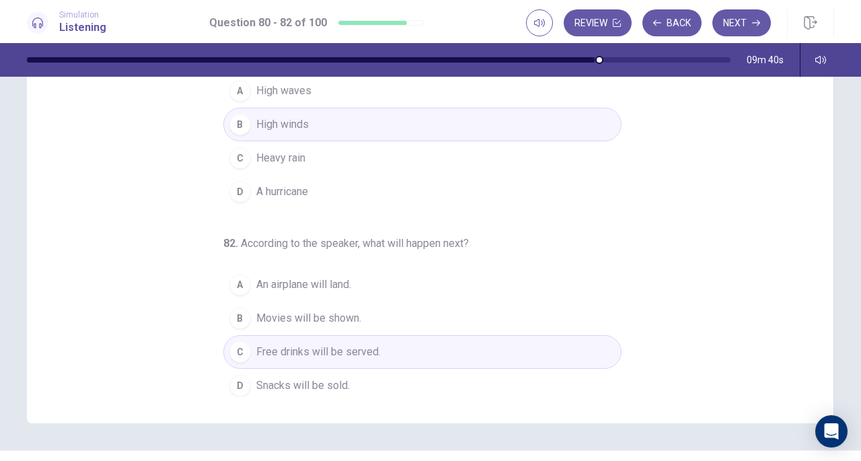
click at [752, 20] on icon "button" at bounding box center [756, 23] width 8 height 8
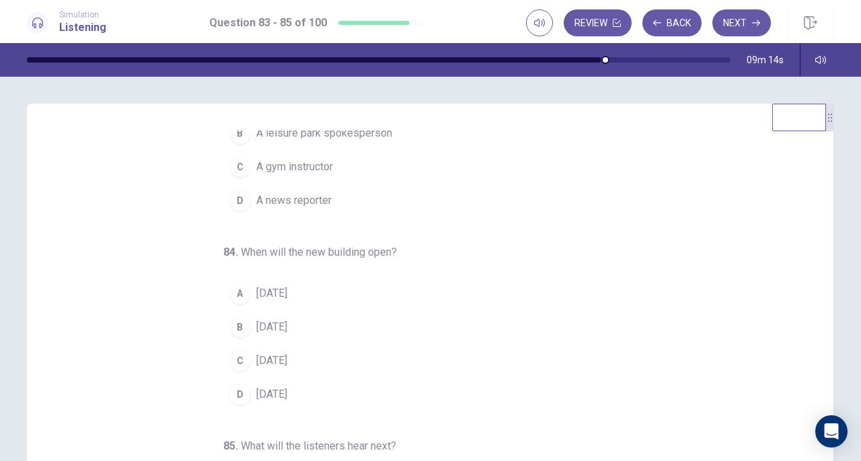
scroll to position [0, 0]
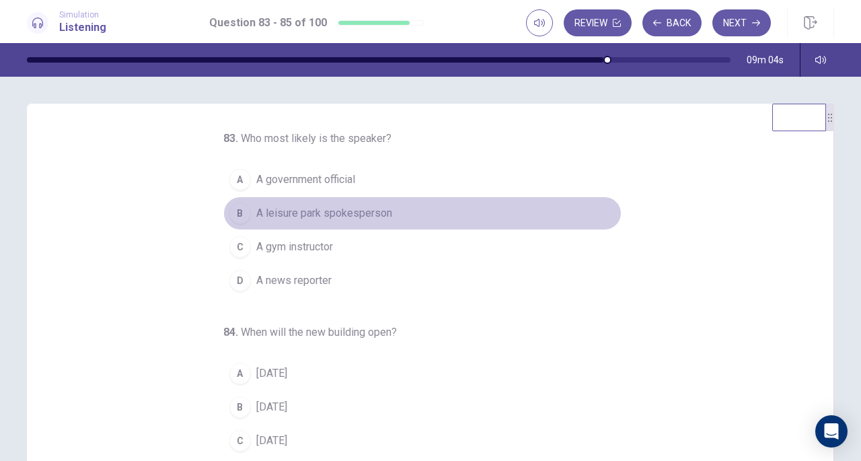
click at [239, 212] on div "B" at bounding box center [240, 213] width 22 height 22
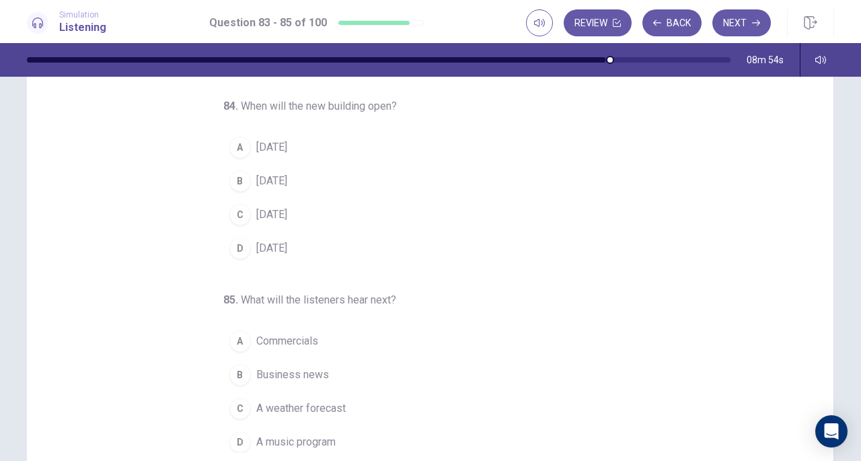
scroll to position [92, 0]
click at [234, 142] on div "A" at bounding box center [240, 147] width 22 height 22
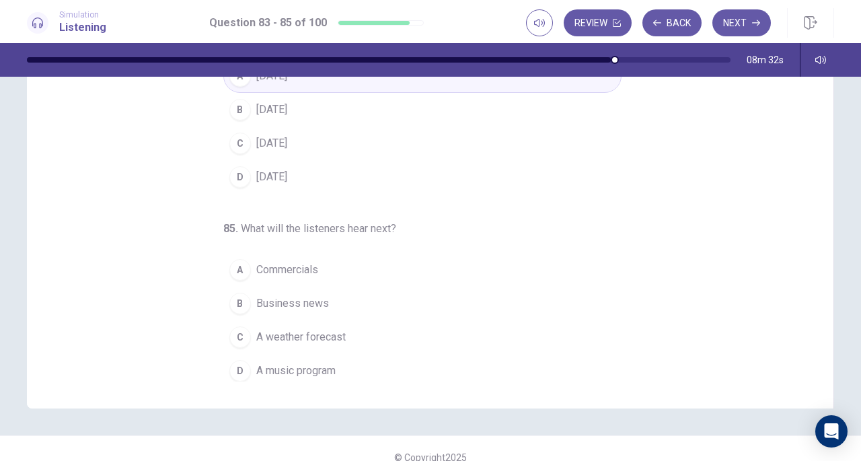
scroll to position [159, 0]
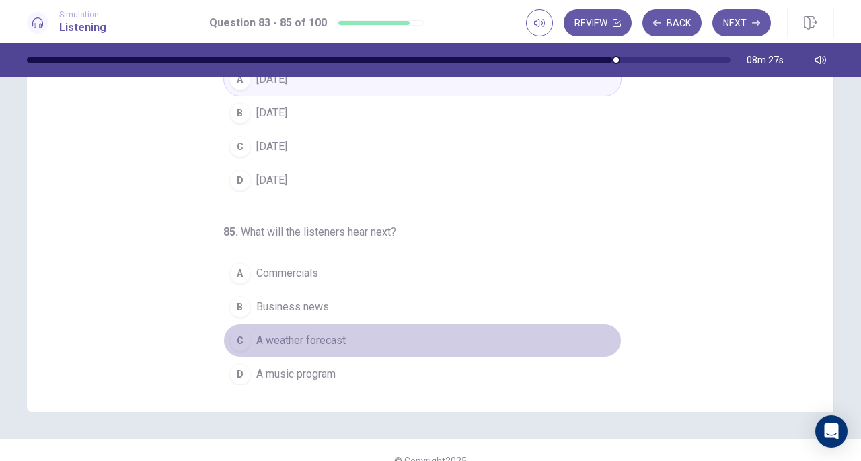
drag, startPoint x: 237, startPoint y: 336, endPoint x: 246, endPoint y: 341, distance: 10.8
click at [237, 335] on div "C" at bounding box center [240, 341] width 22 height 22
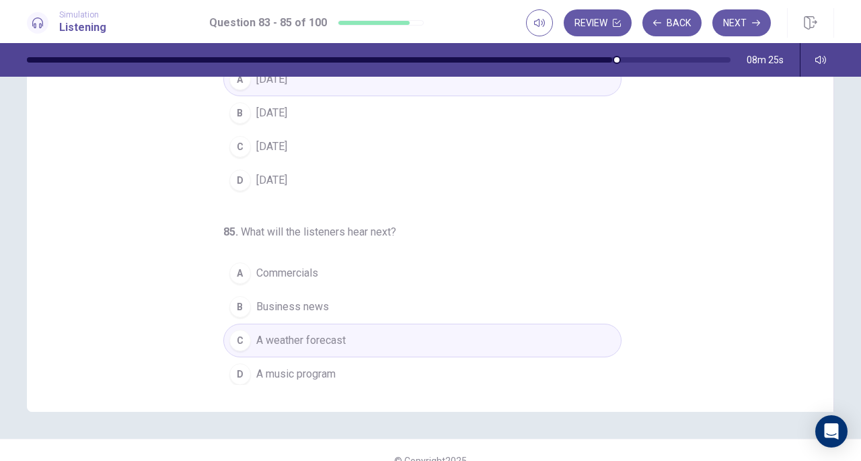
click at [743, 22] on button "Next" at bounding box center [741, 22] width 59 height 27
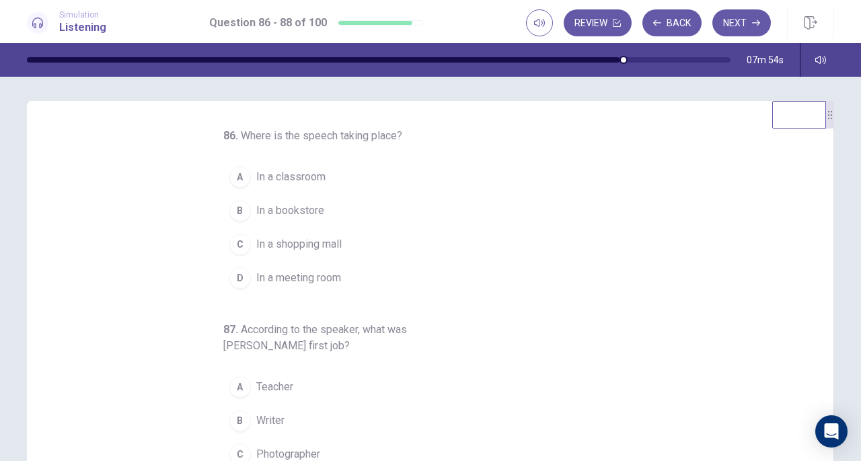
scroll to position [0, 0]
click at [230, 276] on div "D" at bounding box center [240, 281] width 22 height 22
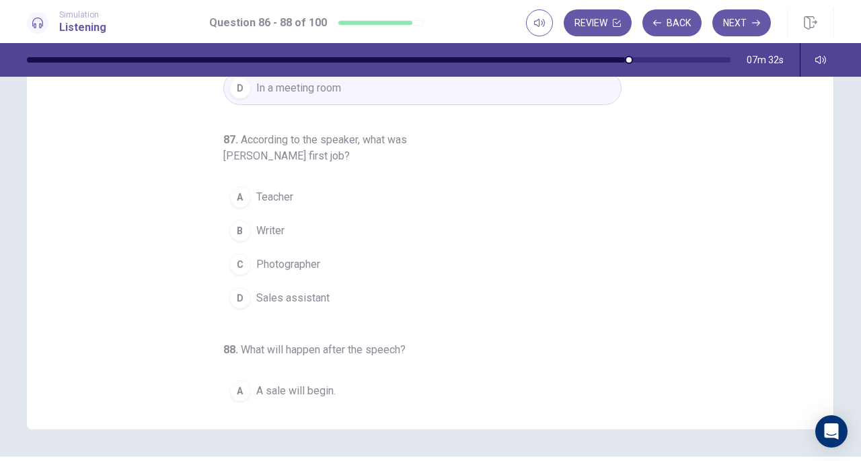
scroll to position [49, 0]
click at [229, 198] on div "A" at bounding box center [240, 199] width 22 height 22
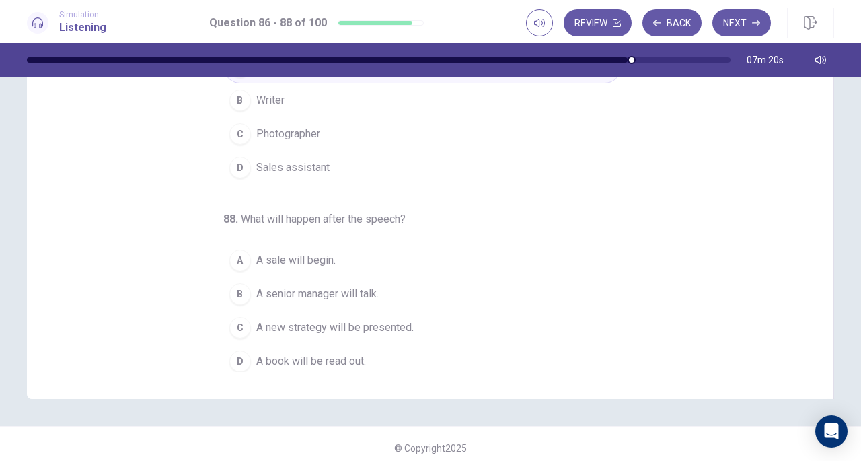
scroll to position [180, 0]
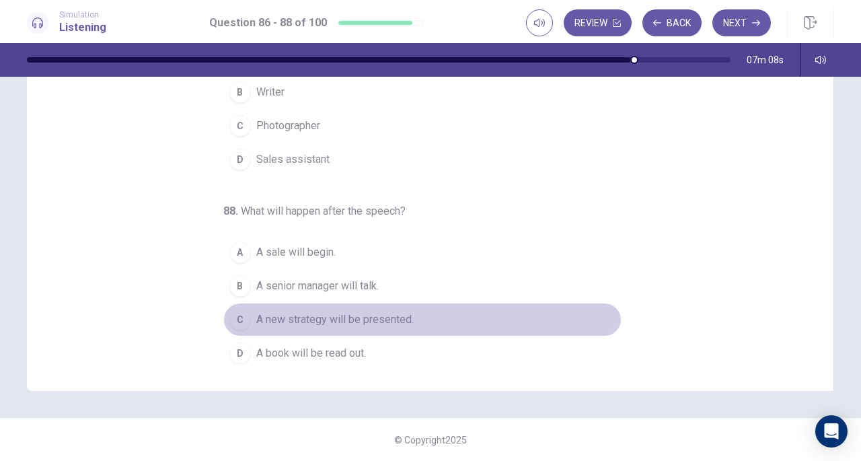
click at [237, 316] on div "C" at bounding box center [240, 320] width 22 height 22
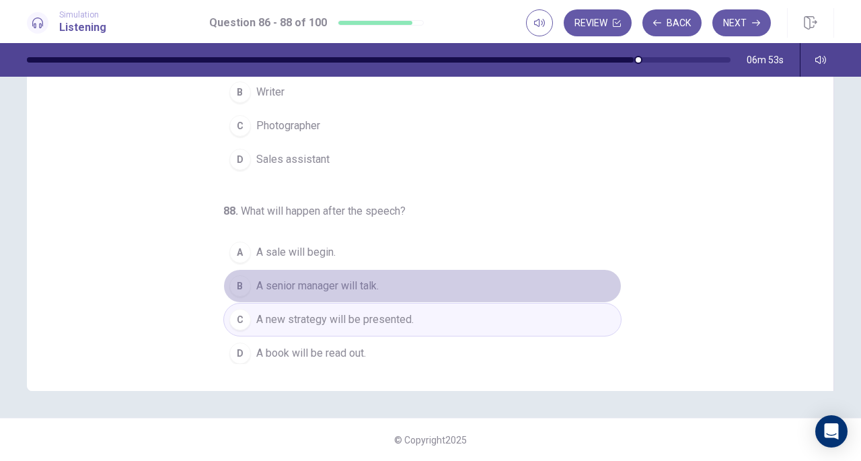
click at [237, 276] on div "B" at bounding box center [240, 286] width 22 height 22
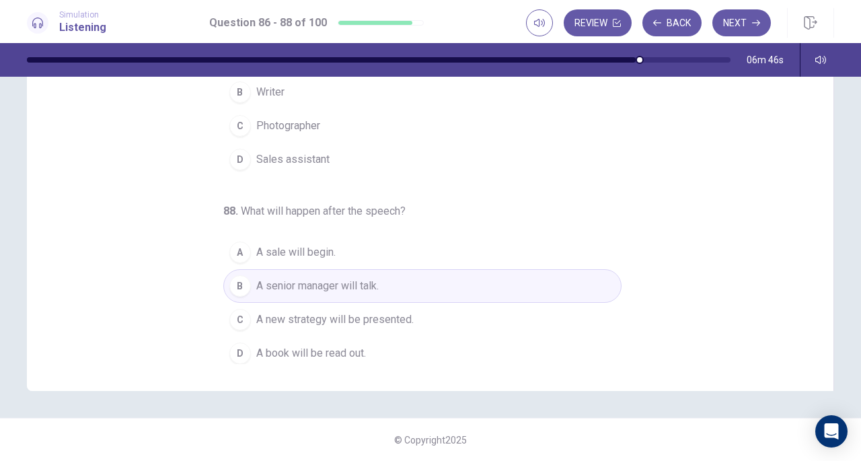
click at [745, 19] on button "Next" at bounding box center [741, 22] width 59 height 27
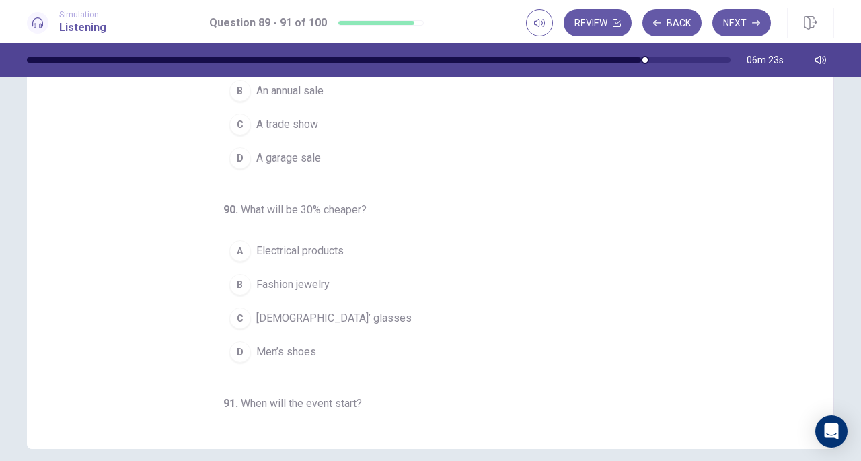
scroll to position [0, 0]
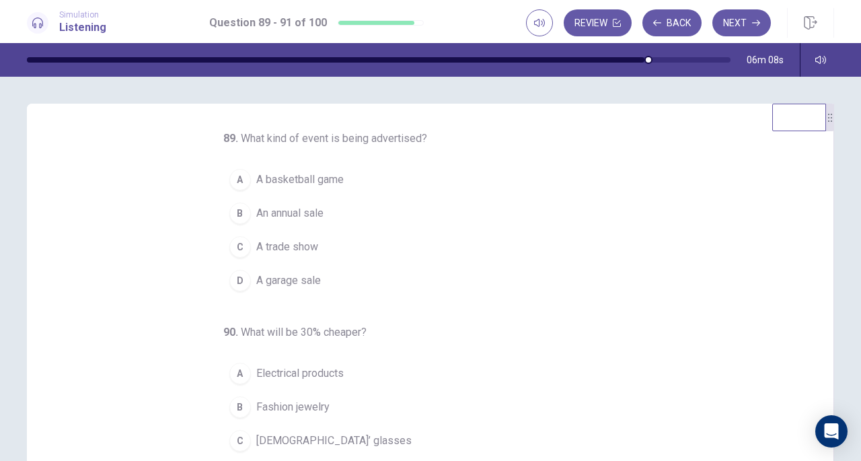
click at [237, 215] on div "B" at bounding box center [240, 213] width 22 height 22
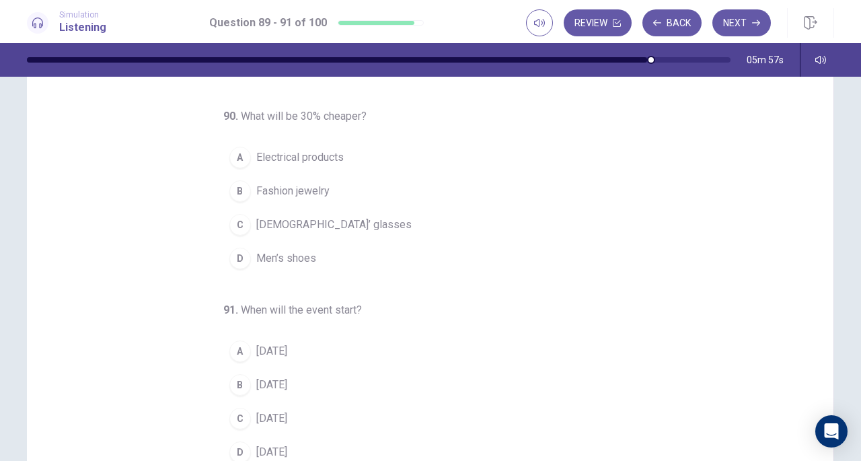
scroll to position [93, 0]
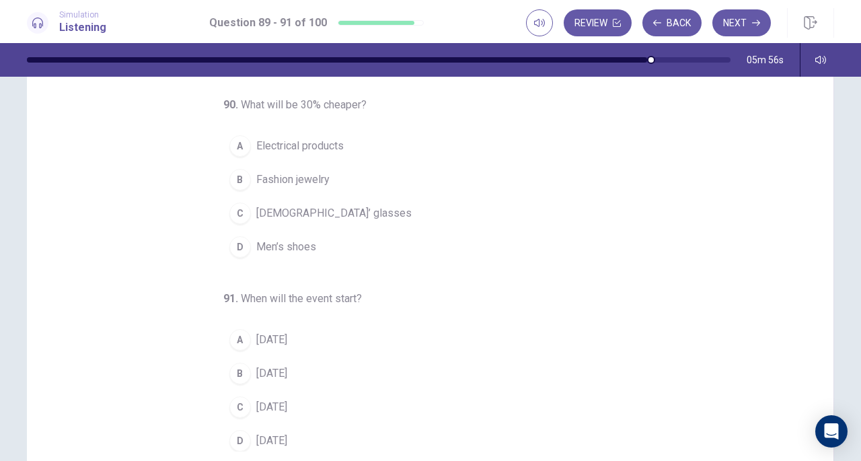
click at [234, 146] on div "A" at bounding box center [240, 146] width 22 height 22
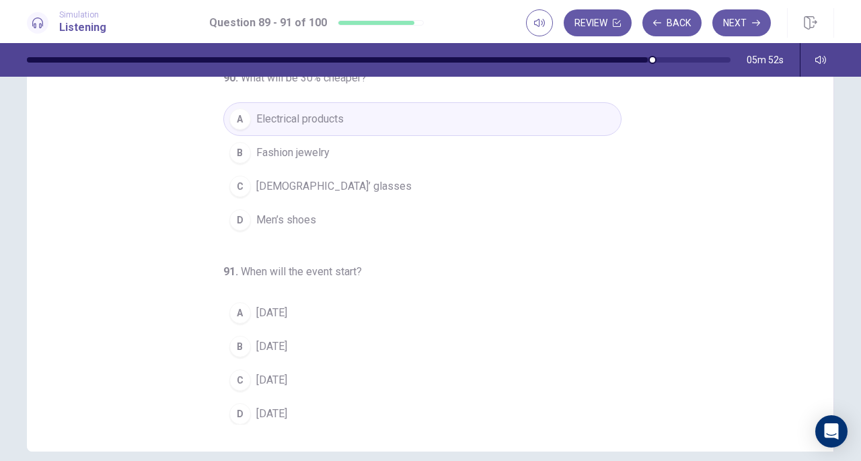
scroll to position [114, 0]
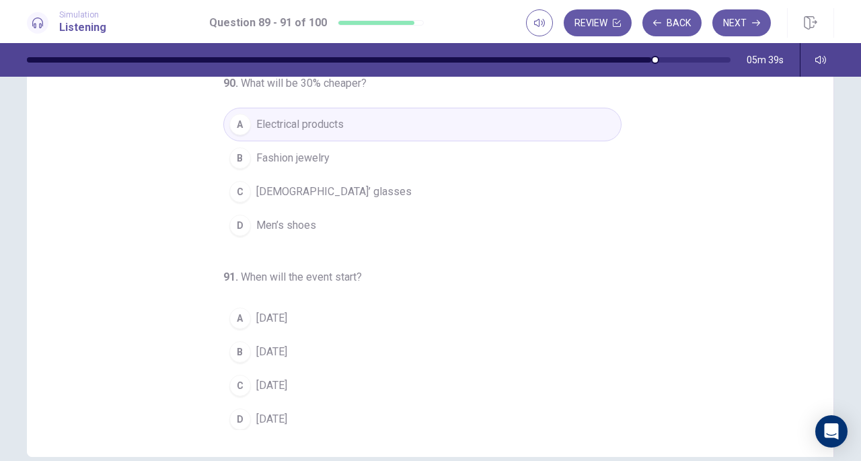
click at [233, 346] on div "B" at bounding box center [240, 352] width 22 height 22
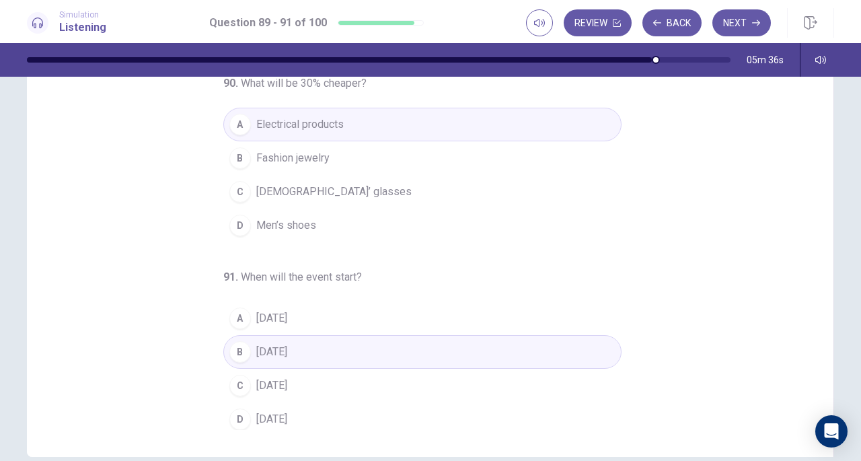
scroll to position [0, 0]
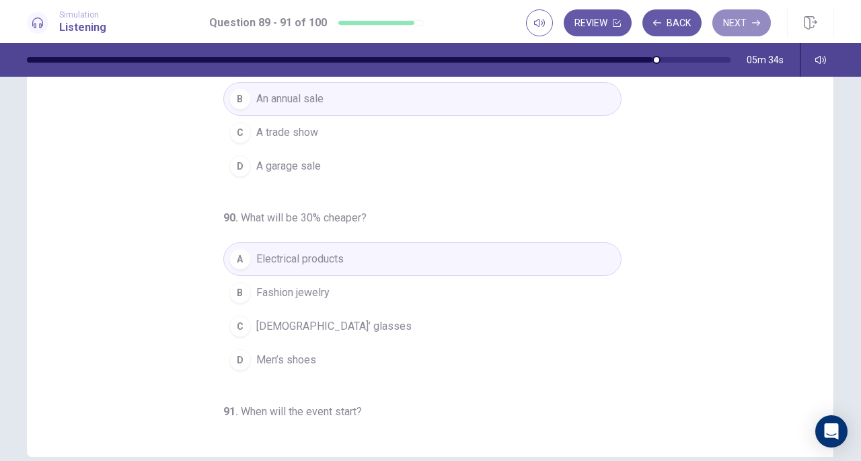
click at [733, 16] on button "Next" at bounding box center [741, 22] width 59 height 27
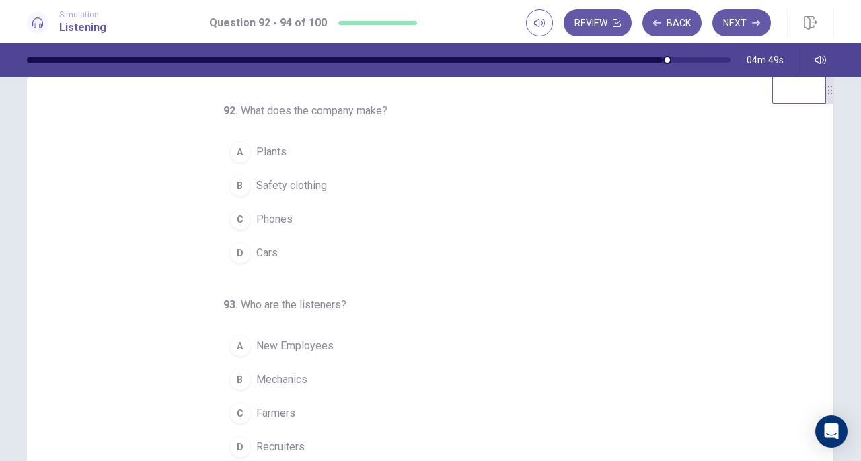
scroll to position [32, 0]
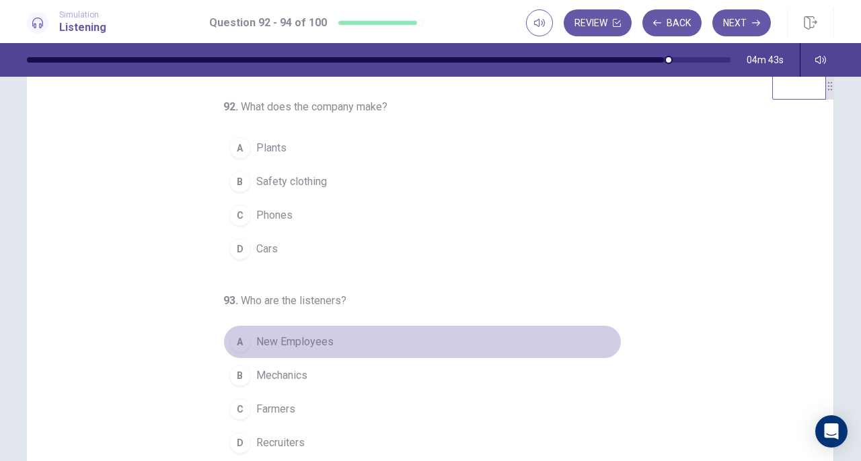
click at [235, 337] on div "A" at bounding box center [240, 342] width 22 height 22
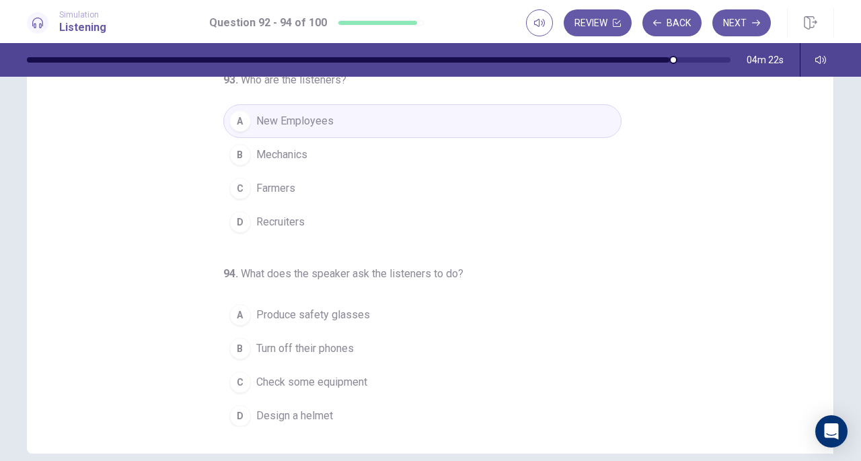
scroll to position [116, 0]
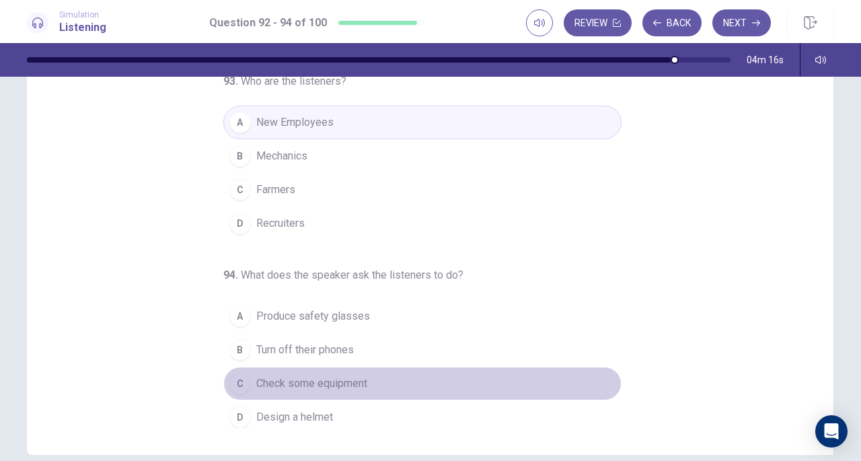
click at [234, 375] on div "C" at bounding box center [240, 384] width 22 height 22
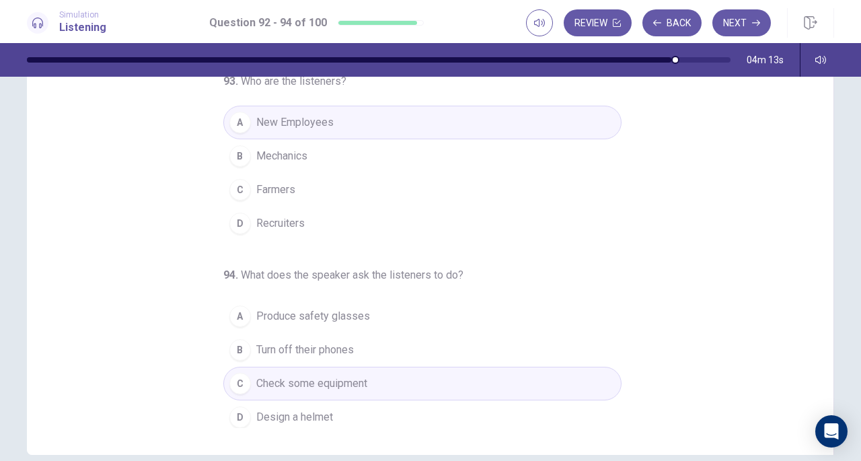
click at [237, 345] on div "B" at bounding box center [240, 350] width 22 height 22
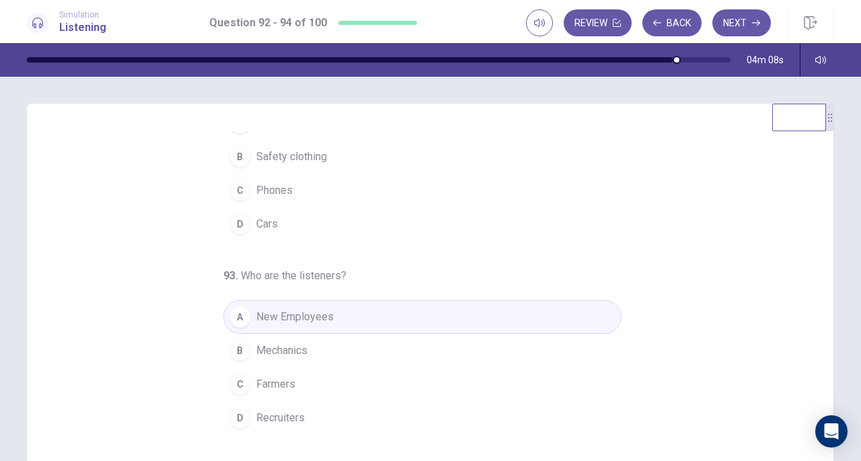
scroll to position [0, 0]
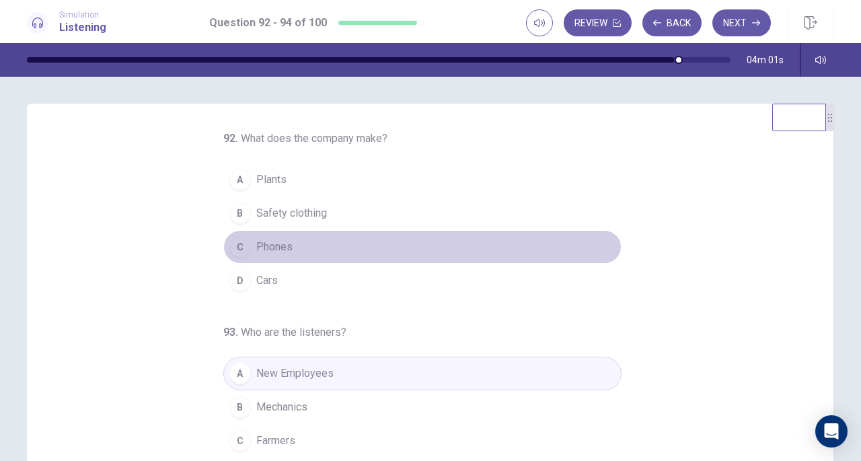
click at [239, 243] on div "C" at bounding box center [240, 247] width 22 height 22
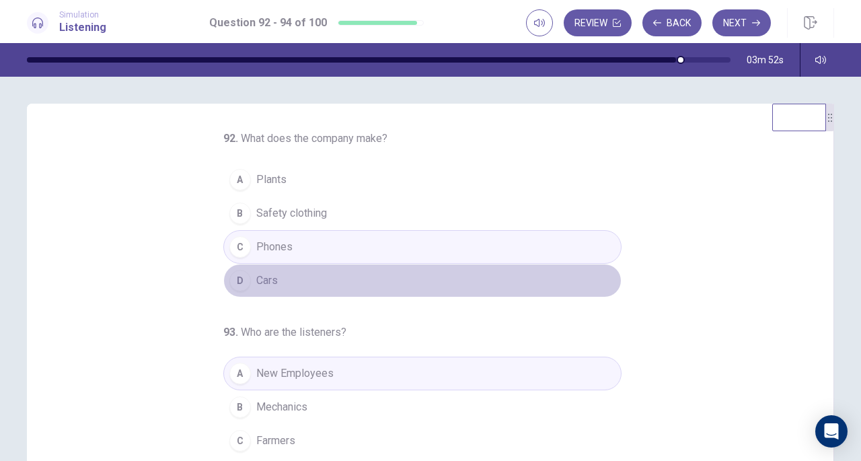
click at [238, 275] on div "D" at bounding box center [240, 281] width 22 height 22
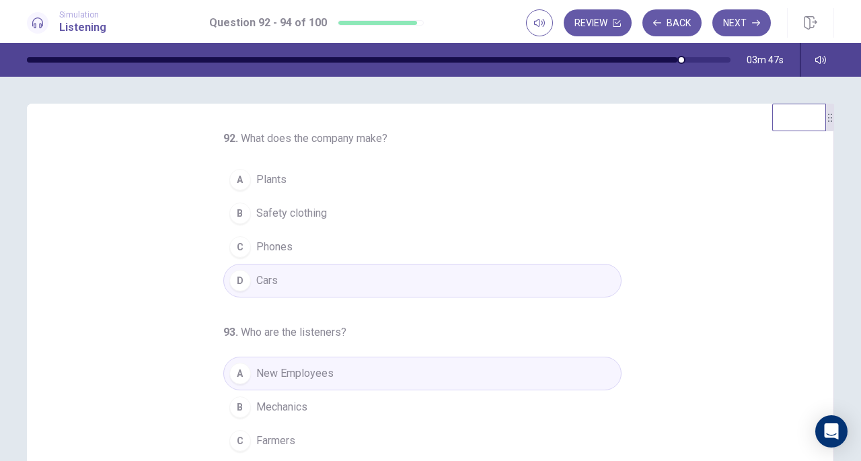
click at [735, 27] on button "Next" at bounding box center [741, 22] width 59 height 27
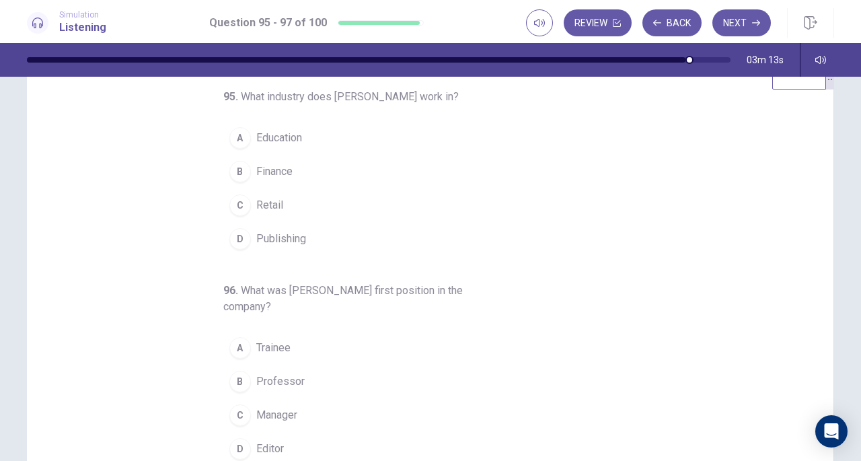
scroll to position [46, 0]
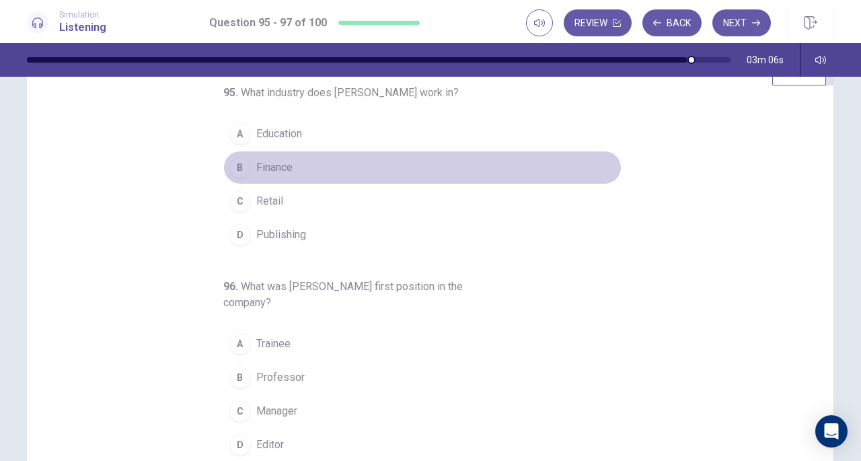
click at [237, 169] on div "B" at bounding box center [240, 168] width 22 height 22
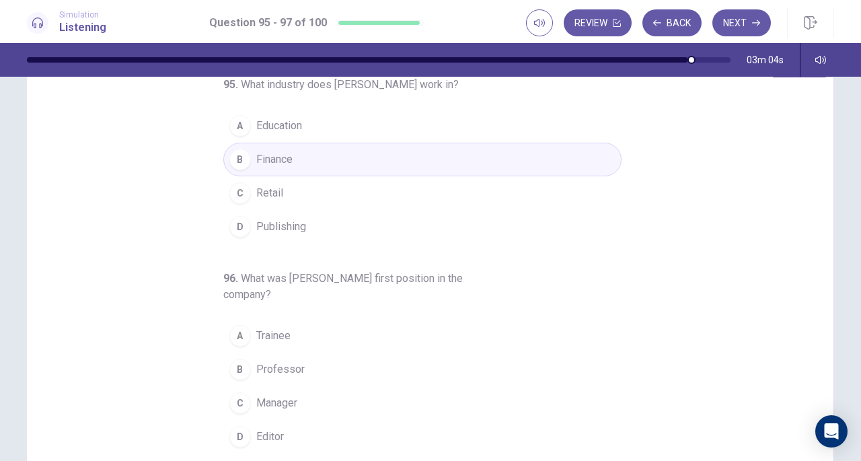
scroll to position [77, 0]
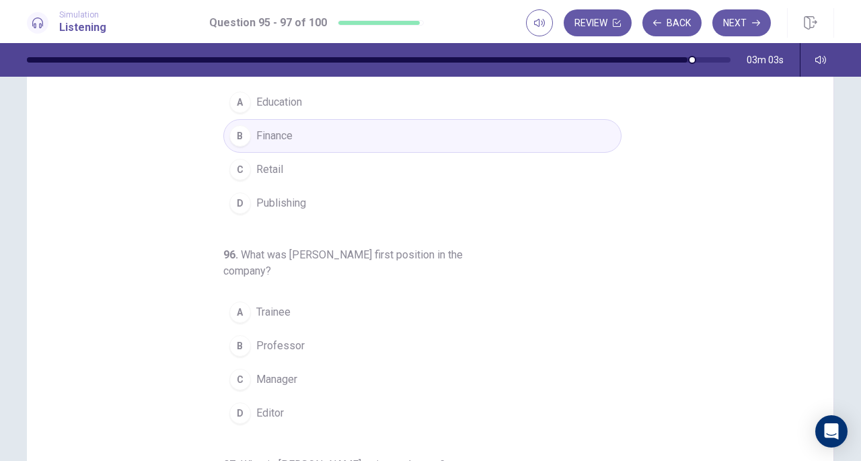
click at [235, 311] on div "A" at bounding box center [240, 312] width 22 height 22
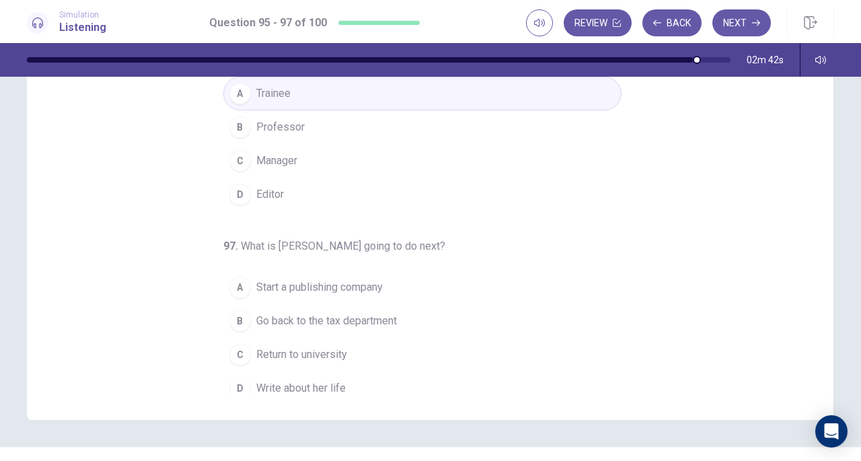
scroll to position [151, 0]
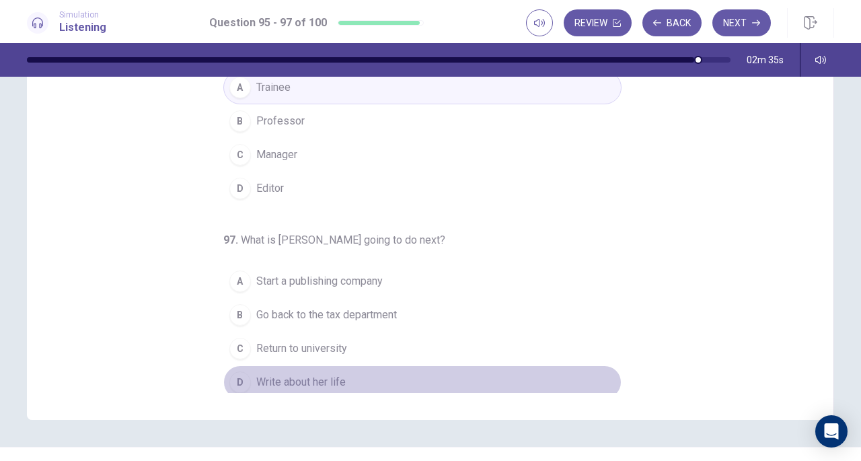
click at [234, 377] on div "D" at bounding box center [240, 382] width 22 height 22
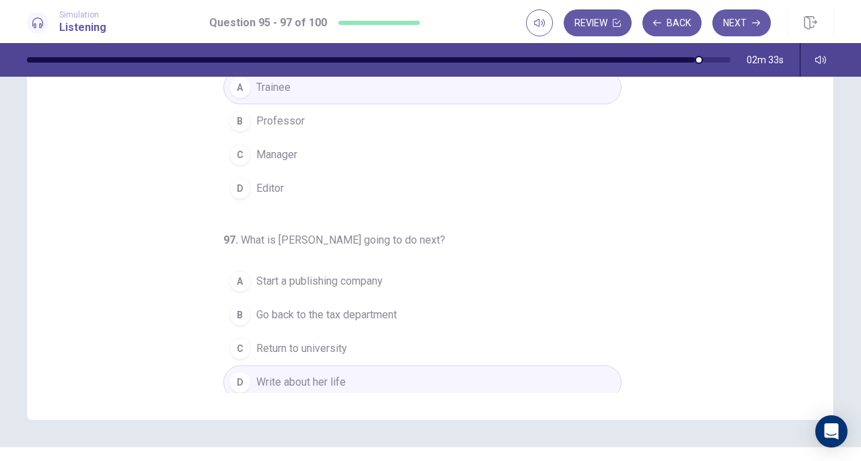
scroll to position [0, 0]
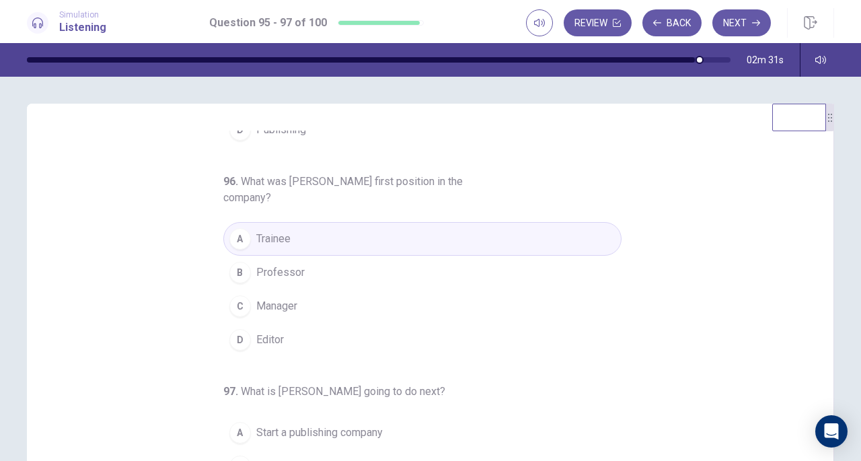
click at [745, 23] on button "Next" at bounding box center [741, 22] width 59 height 27
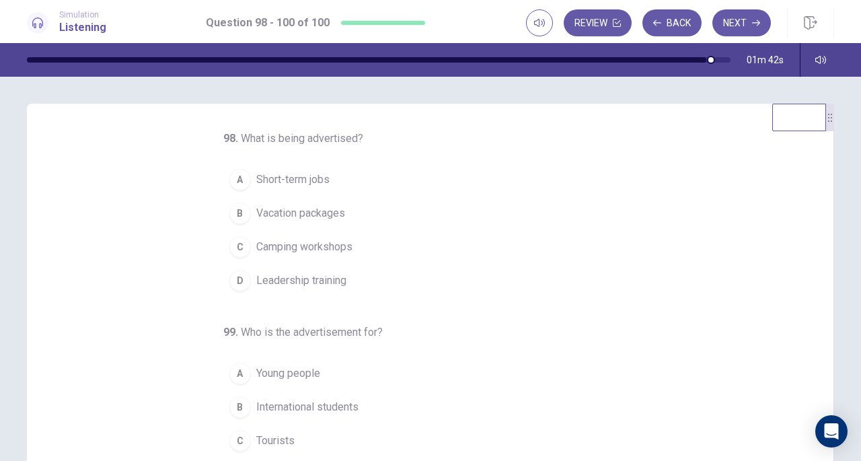
click at [235, 176] on div "A" at bounding box center [240, 180] width 22 height 22
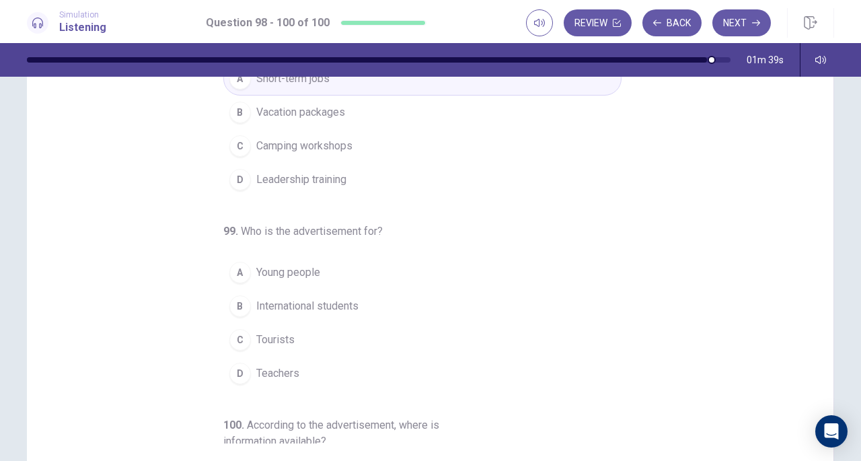
scroll to position [109, 0]
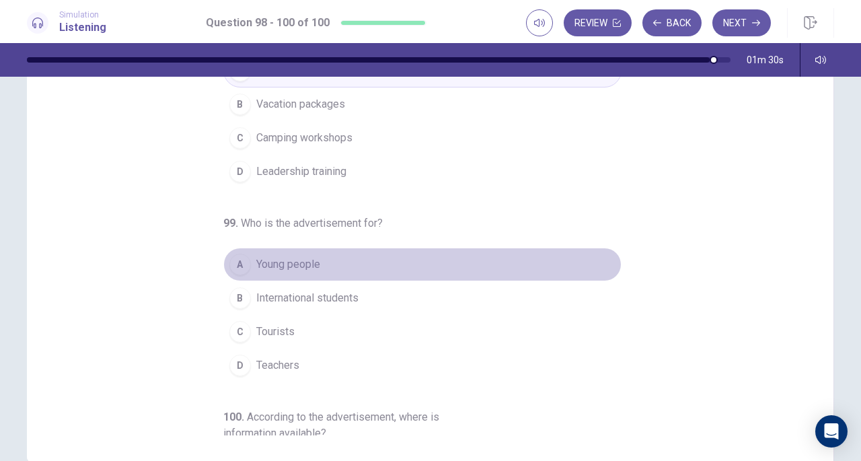
click at [236, 264] on div "A" at bounding box center [240, 265] width 22 height 22
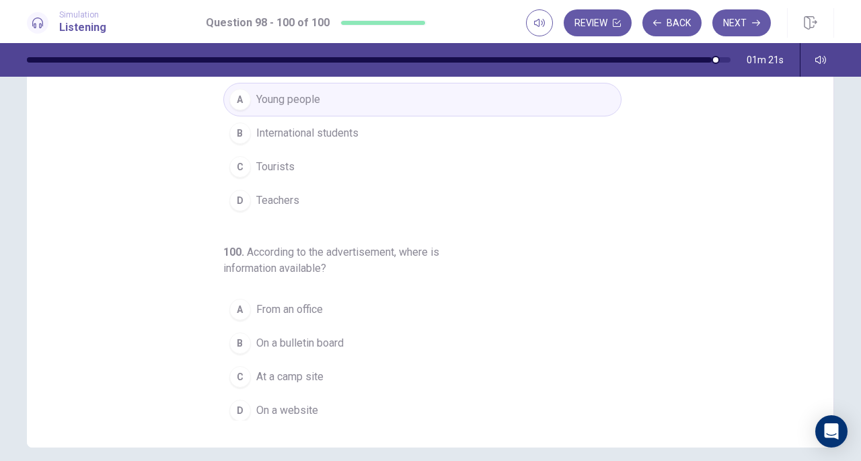
scroll to position [120, 0]
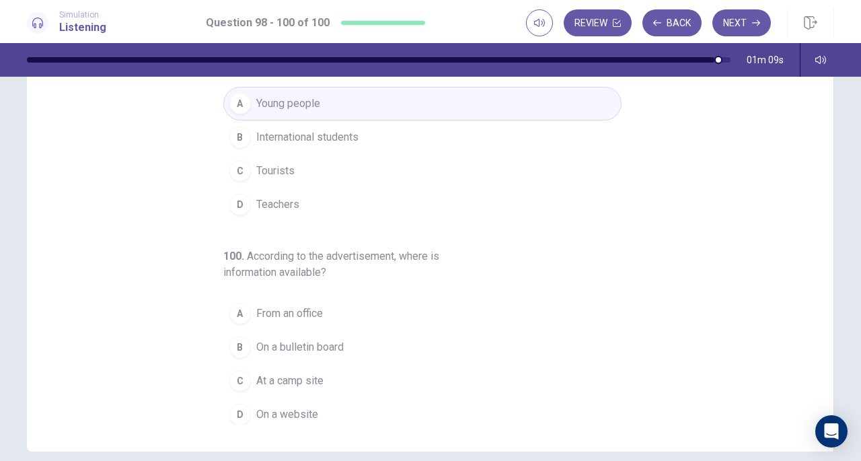
click at [236, 404] on div "D" at bounding box center [240, 415] width 22 height 22
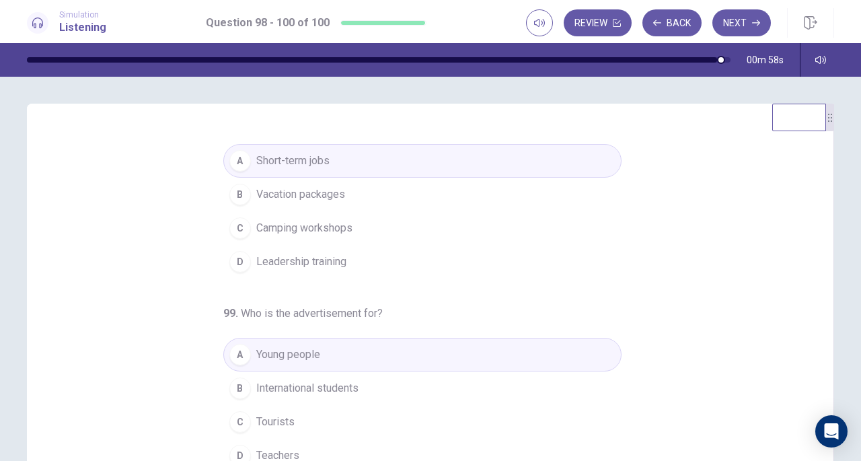
scroll to position [0, 0]
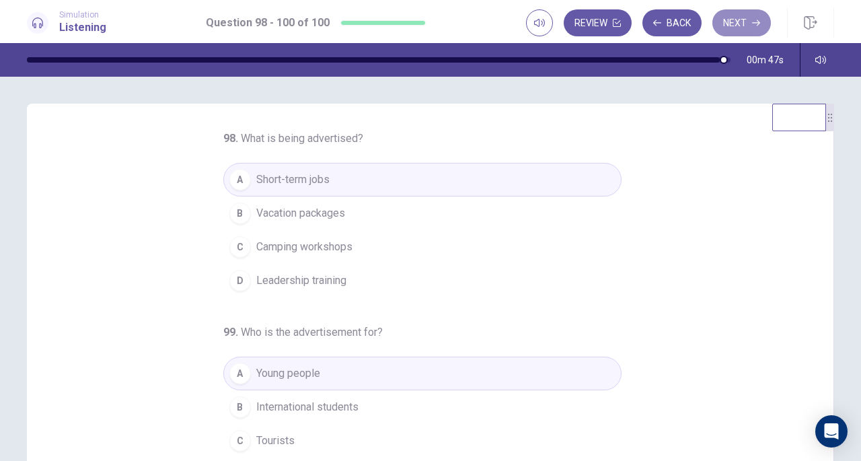
click at [747, 24] on button "Next" at bounding box center [741, 22] width 59 height 27
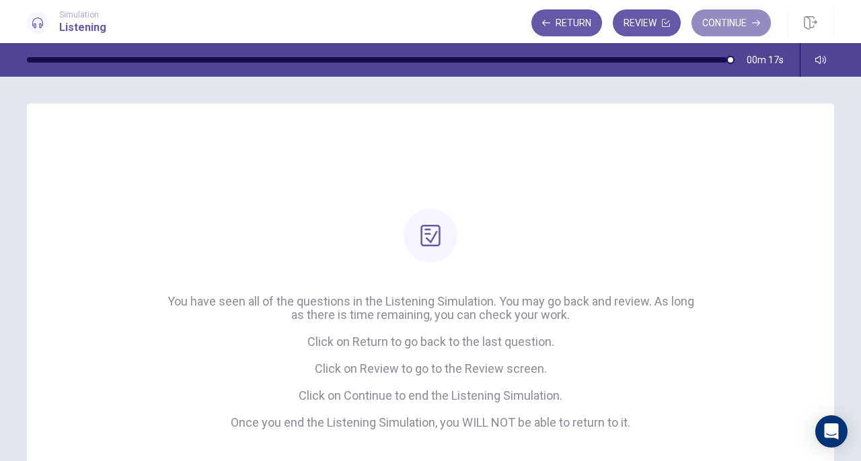
click at [734, 22] on button "Continue" at bounding box center [730, 22] width 79 height 27
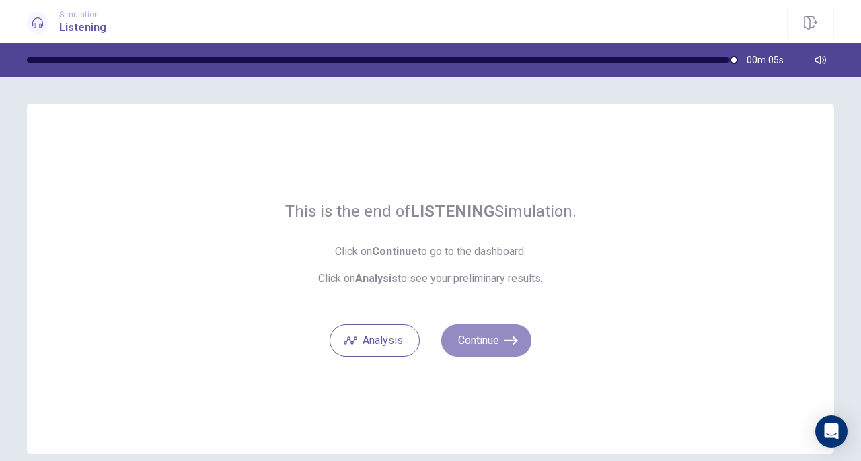
click at [504, 334] on icon "button" at bounding box center [510, 340] width 13 height 13
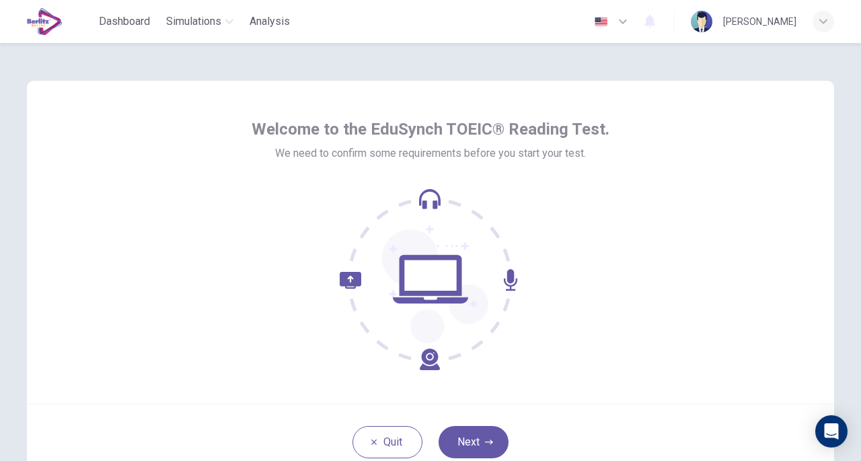
scroll to position [99, 0]
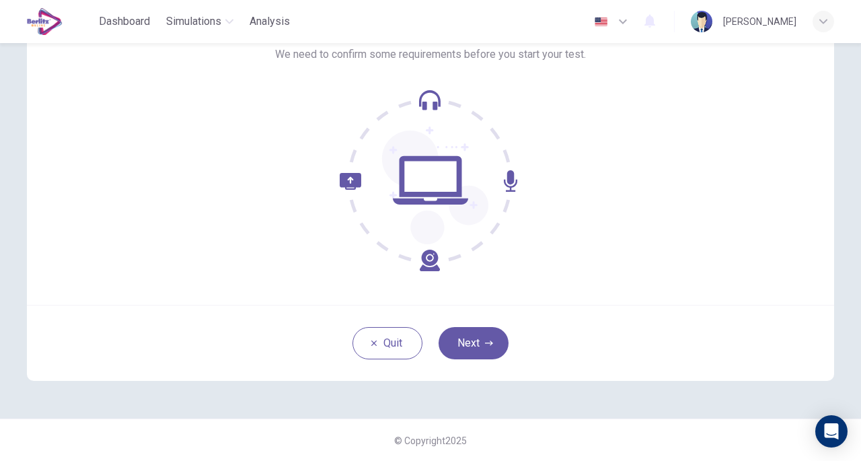
click at [467, 342] on button "Next" at bounding box center [474, 343] width 70 height 32
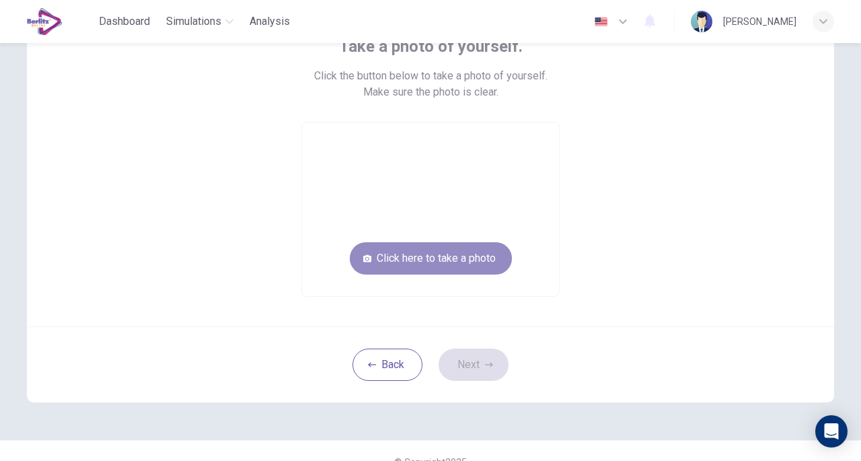
click at [461, 256] on button "Click here to take a photo" at bounding box center [431, 258] width 162 height 32
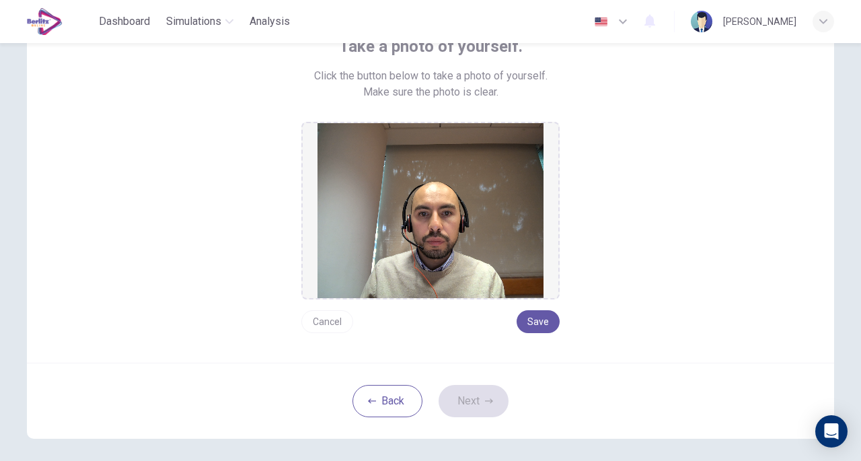
click at [531, 326] on button "Save" at bounding box center [538, 321] width 43 height 23
click at [476, 408] on button "Next" at bounding box center [474, 401] width 70 height 32
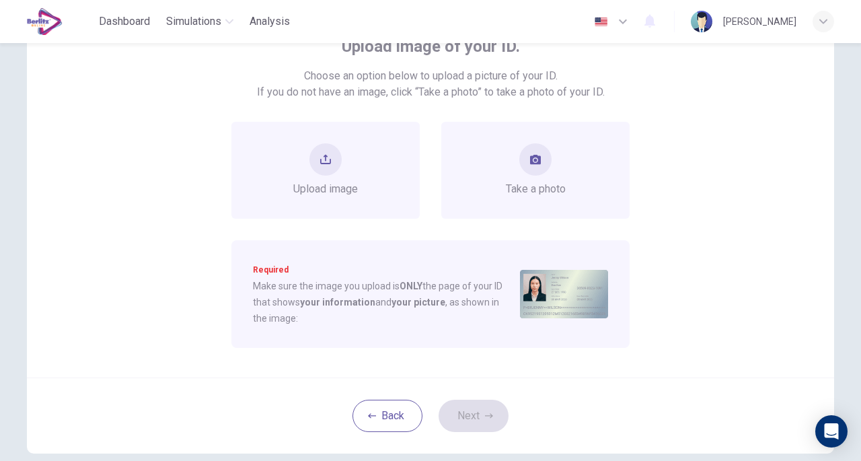
click at [531, 161] on icon "take photo" at bounding box center [535, 159] width 11 height 9
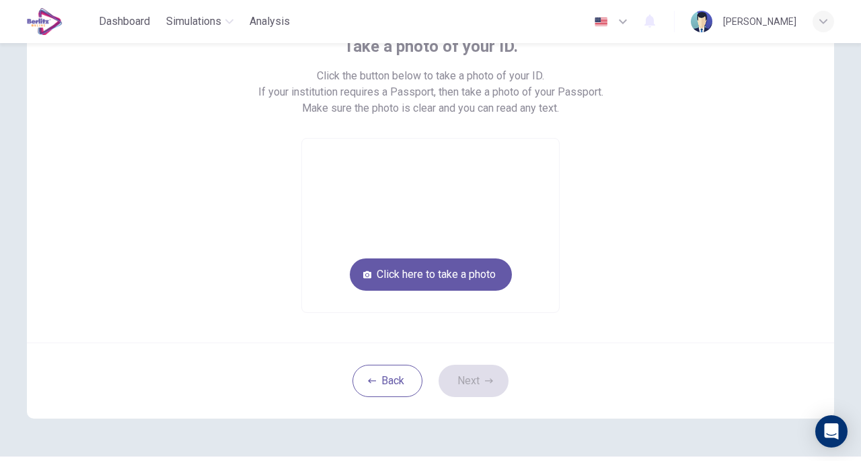
click at [459, 282] on button "Click here to take a photo" at bounding box center [431, 274] width 162 height 32
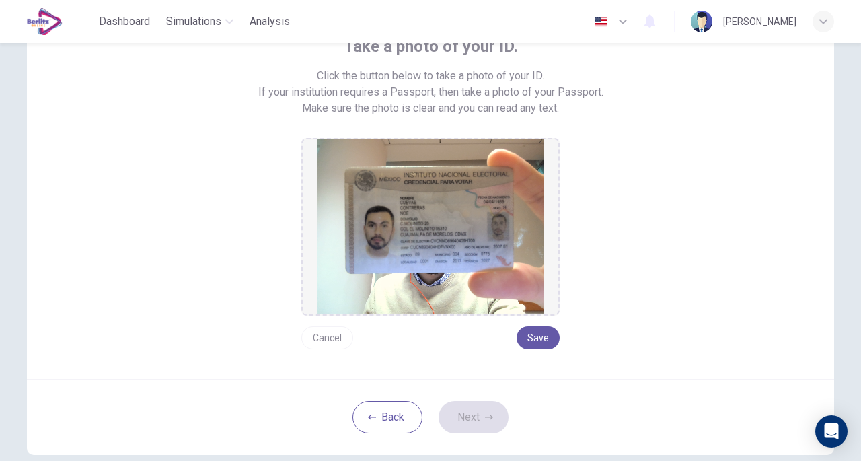
click at [534, 340] on button "Save" at bounding box center [538, 337] width 43 height 23
click at [486, 416] on icon "button" at bounding box center [489, 416] width 8 height 5
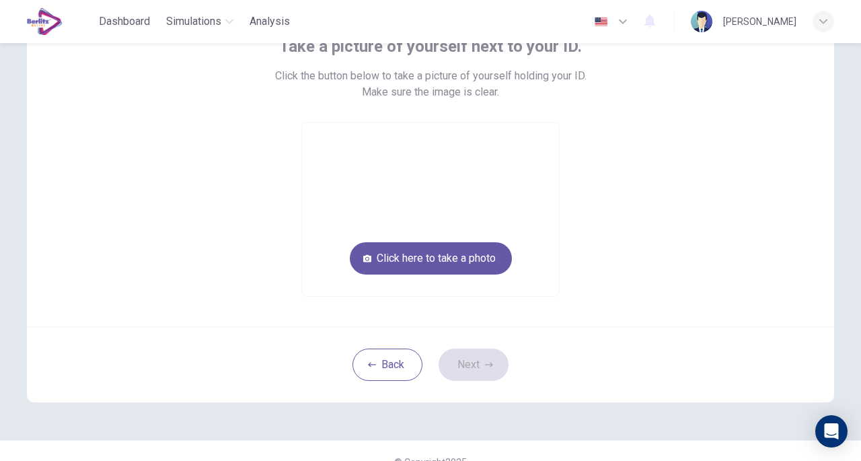
click at [464, 262] on button "Click here to take a photo" at bounding box center [431, 258] width 162 height 32
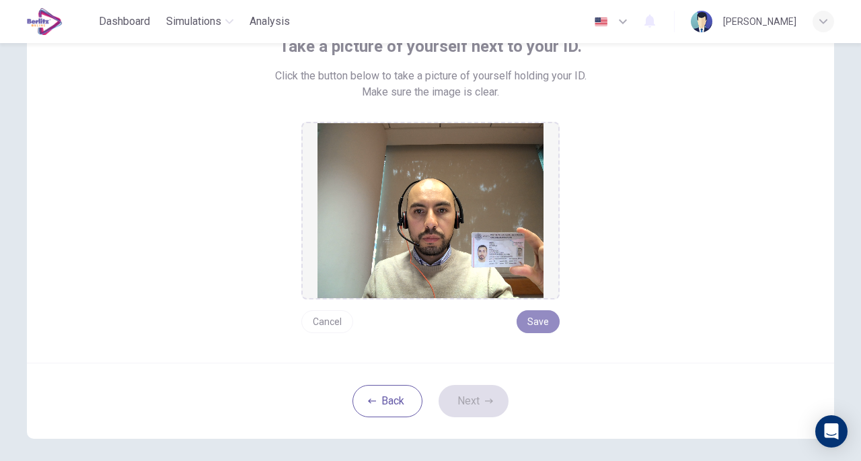
click at [533, 325] on button "Save" at bounding box center [538, 321] width 43 height 23
click at [479, 400] on button "Next" at bounding box center [474, 401] width 70 height 32
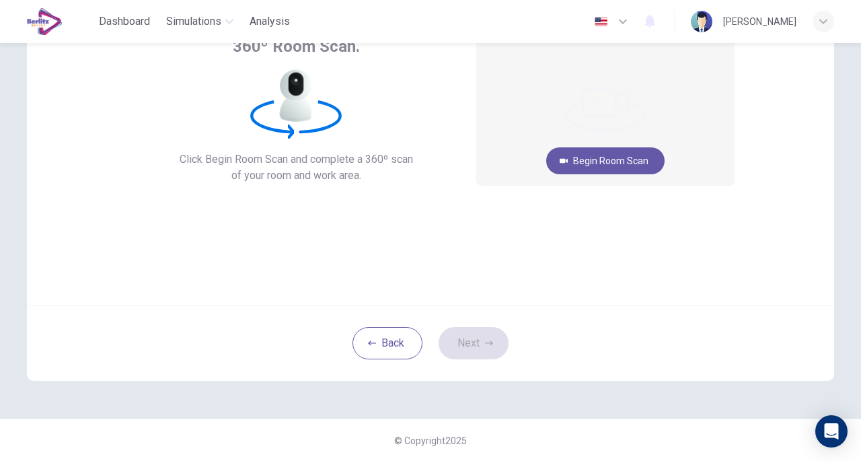
click at [609, 161] on button "Begin Room Scan" at bounding box center [605, 160] width 118 height 27
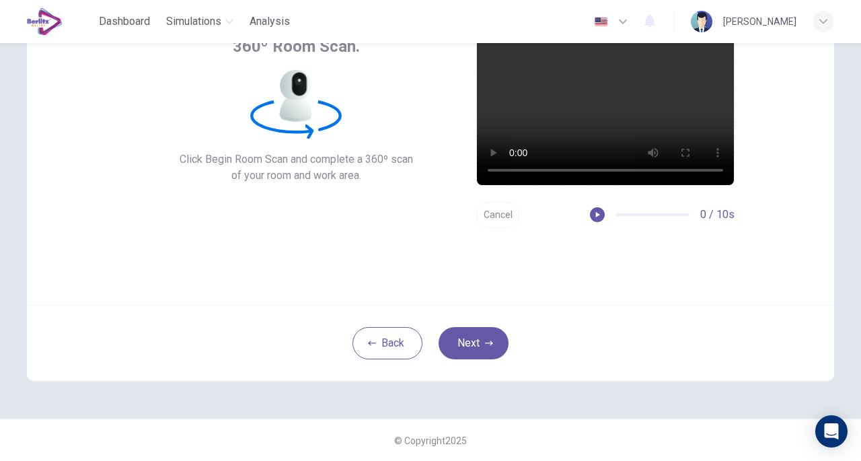
click at [482, 336] on button "Next" at bounding box center [474, 343] width 70 height 32
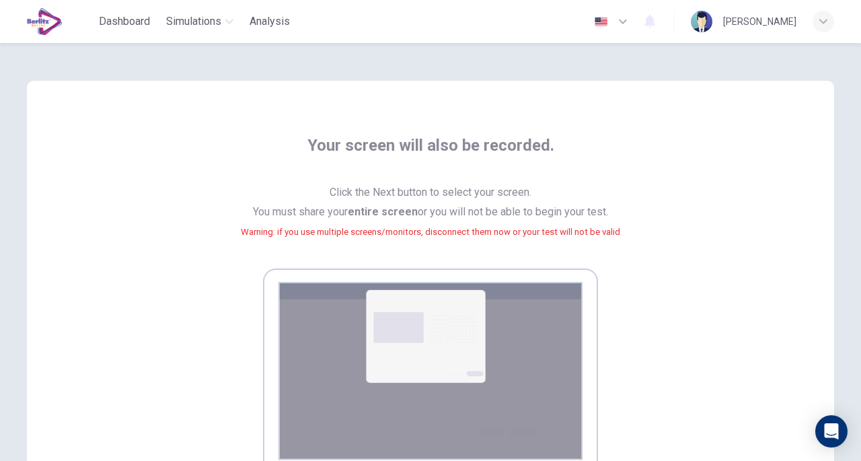
scroll to position [237, 0]
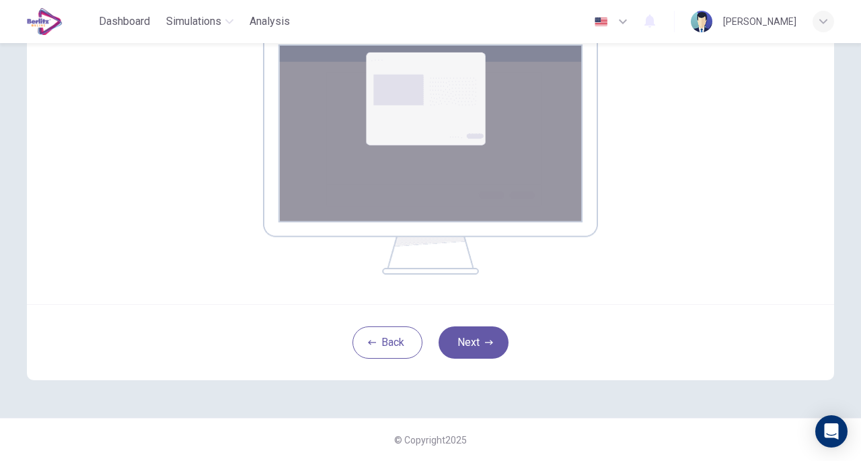
click at [478, 346] on button "Next" at bounding box center [474, 342] width 70 height 32
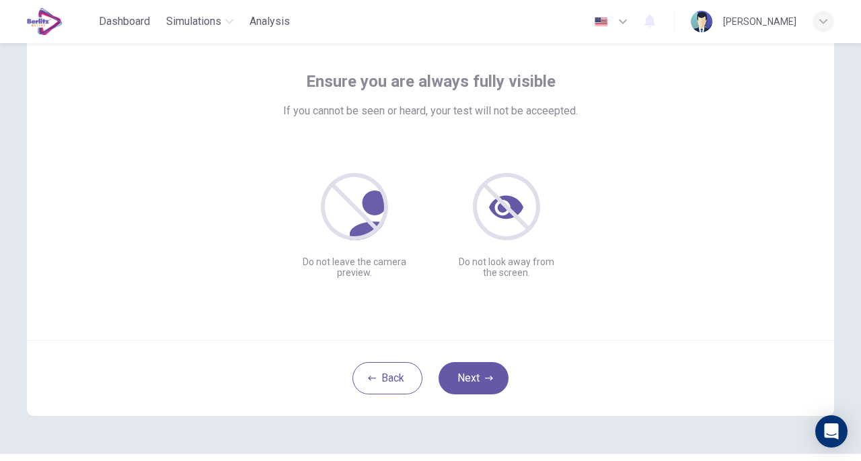
scroll to position [99, 0]
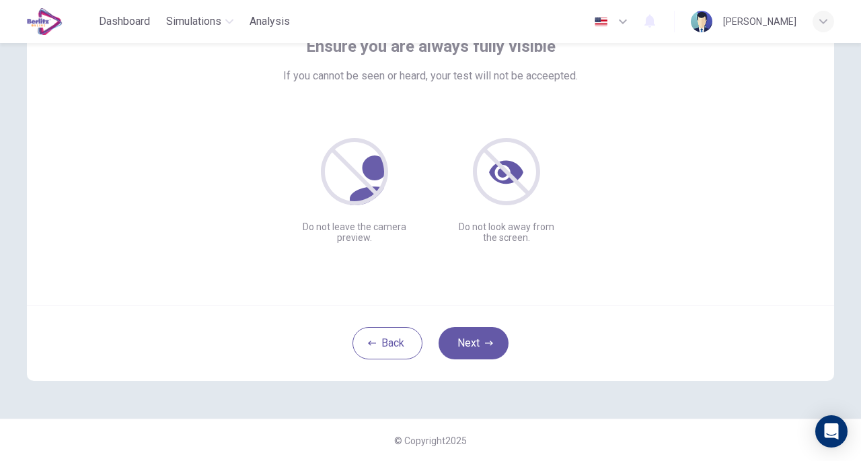
click at [475, 348] on button "Next" at bounding box center [474, 343] width 70 height 32
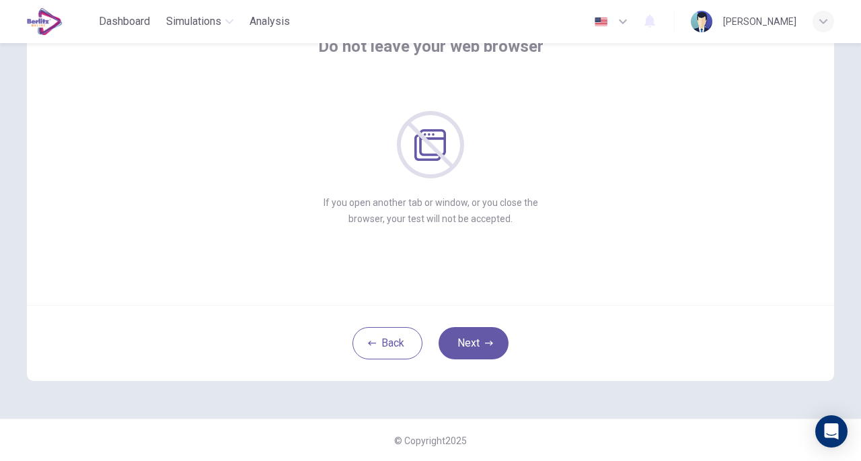
click at [485, 344] on icon "button" at bounding box center [489, 343] width 8 height 8
click at [469, 340] on button "Next" at bounding box center [474, 343] width 70 height 32
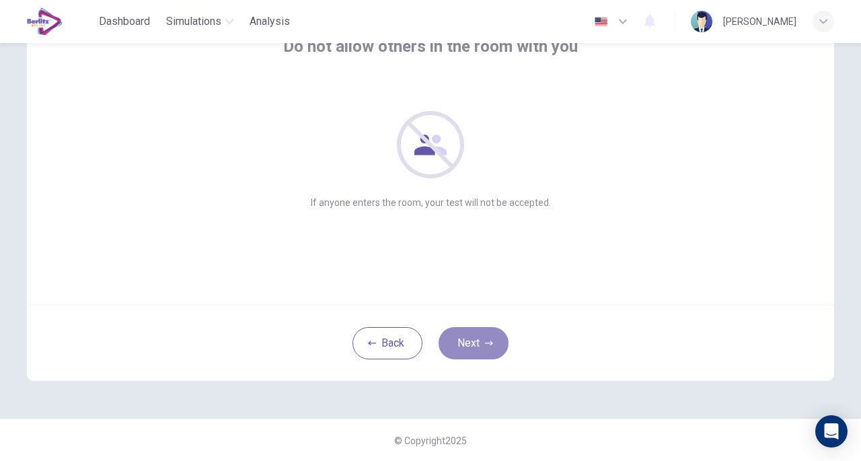
click at [480, 339] on button "Next" at bounding box center [474, 343] width 70 height 32
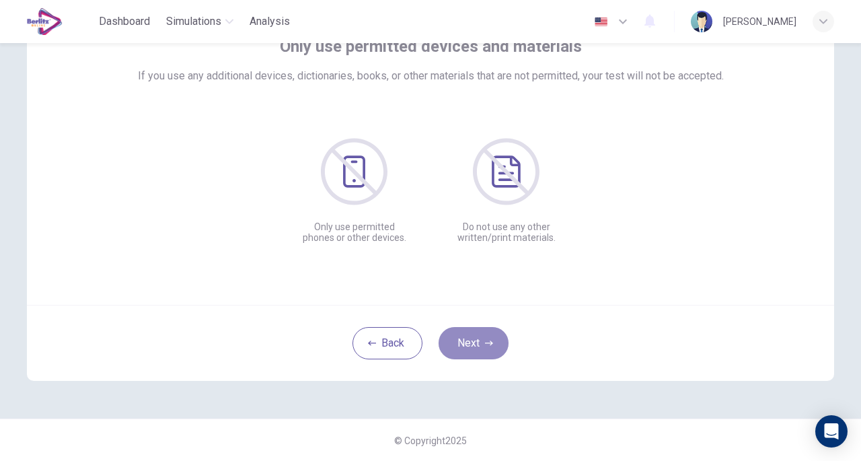
drag, startPoint x: 472, startPoint y: 337, endPoint x: 474, endPoint y: 328, distance: 9.5
click at [472, 336] on button "Next" at bounding box center [474, 343] width 70 height 32
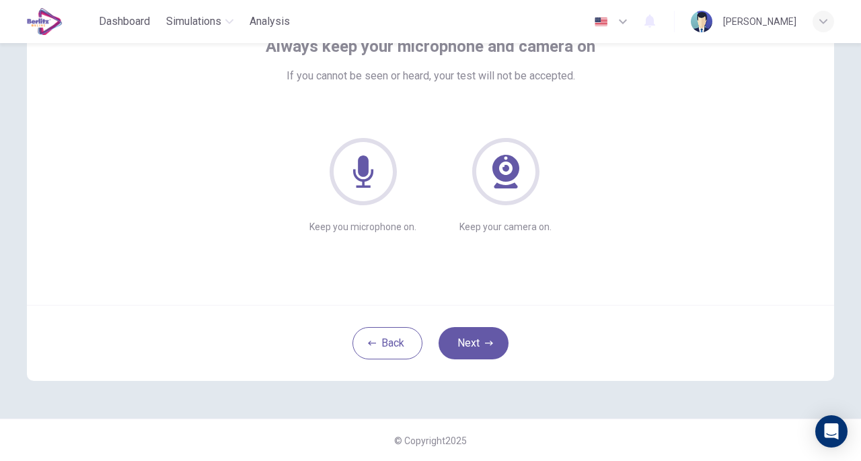
click at [472, 342] on button "Next" at bounding box center [474, 343] width 70 height 32
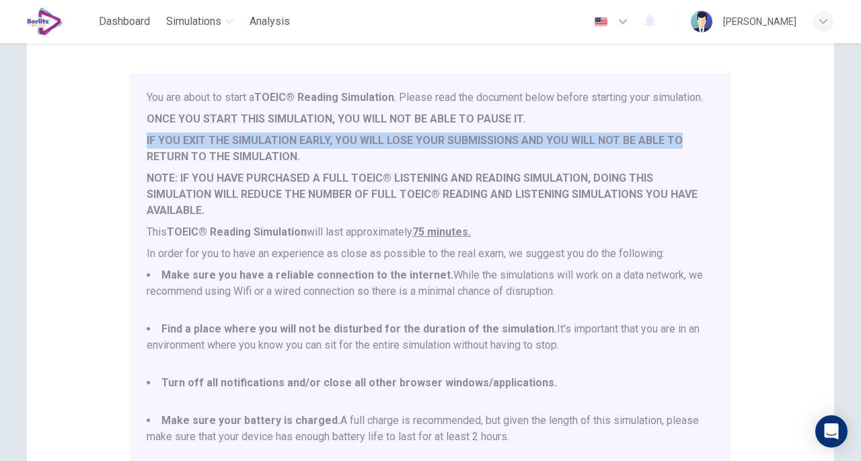
drag, startPoint x: 715, startPoint y: 141, endPoint x: 696, endPoint y: 146, distance: 19.4
click at [714, 150] on div "You are about to start a TOEIC® Reading Simulation . Please read the document b…" at bounding box center [430, 267] width 600 height 389
click at [685, 127] on p "ONCE YOU START THIS SIMULATION, YOU WILL NOT BE ABLE TO PAUSE IT." at bounding box center [431, 119] width 568 height 16
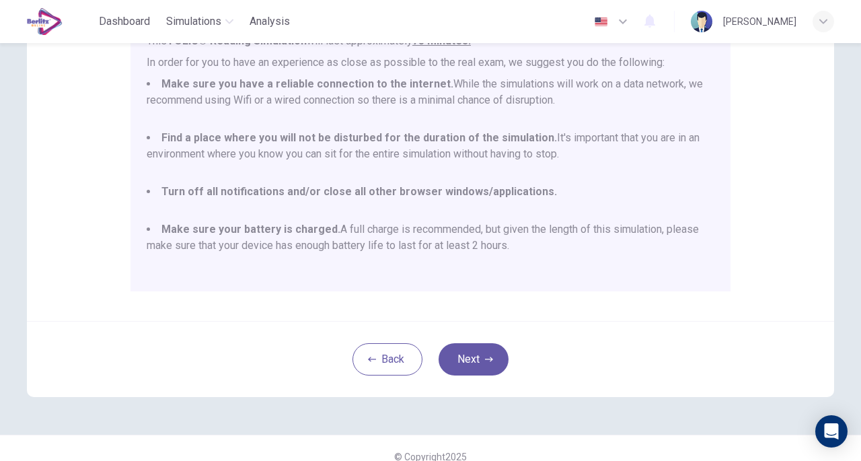
scroll to position [287, 0]
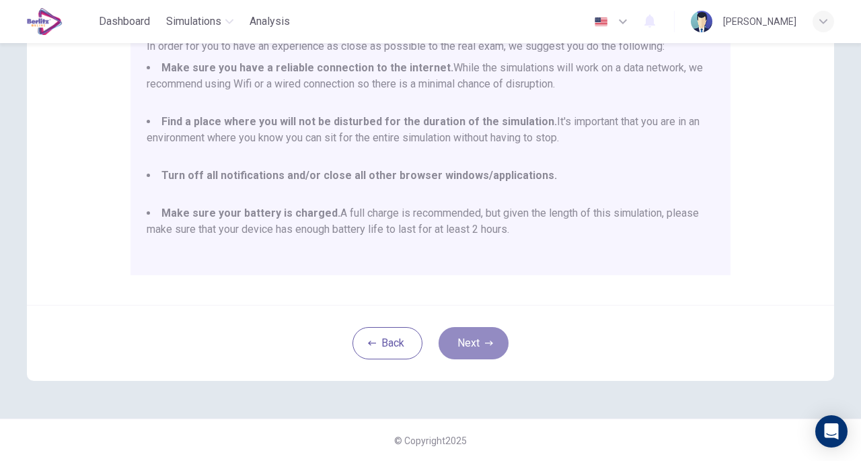
click at [474, 336] on button "Next" at bounding box center [474, 343] width 70 height 32
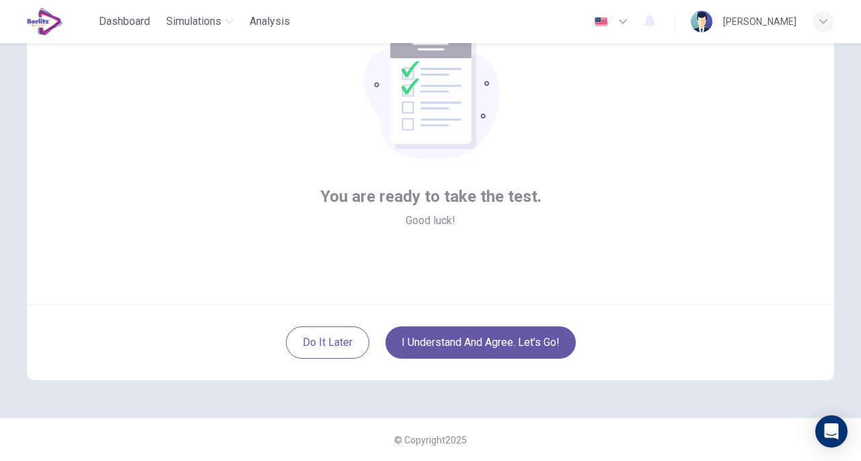
scroll to position [99, 0]
click at [519, 345] on button "I understand and agree. Let’s go!" at bounding box center [480, 343] width 190 height 32
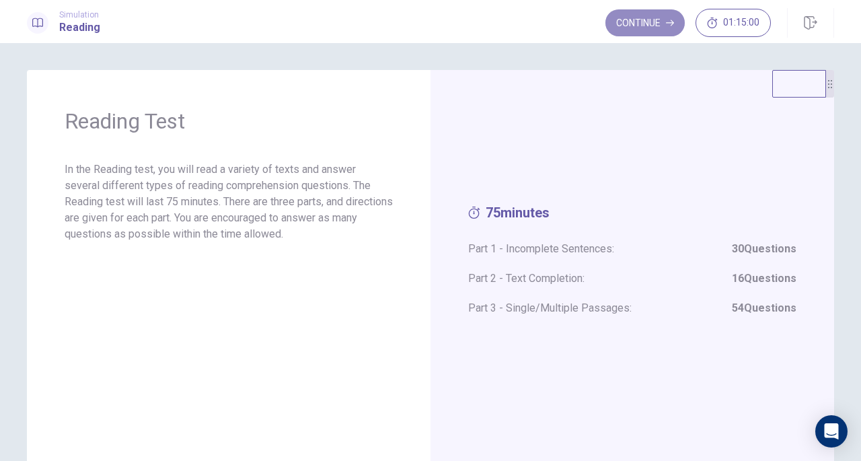
click at [646, 24] on button "Continue" at bounding box center [644, 22] width 79 height 27
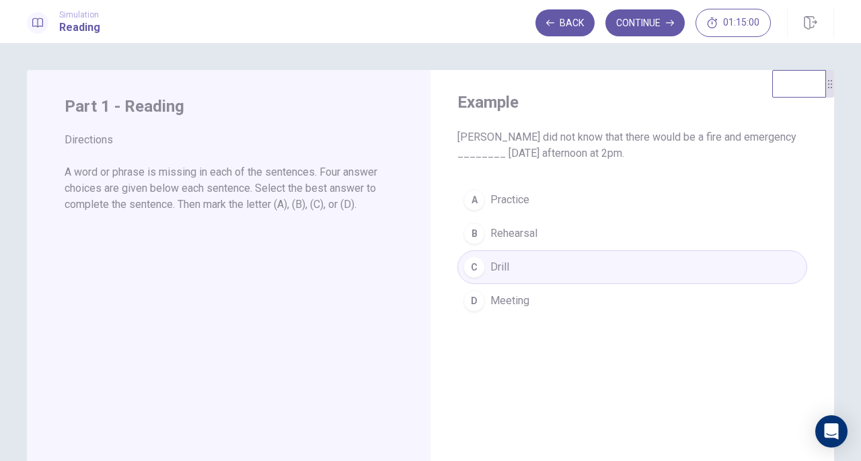
drag, startPoint x: 599, startPoint y: 197, endPoint x: 604, endPoint y: 213, distance: 16.4
click at [599, 198] on div "A Practice B Rehearsal C Drill D Meeting" at bounding box center [632, 250] width 350 height 135
click at [651, 22] on button "Continue" at bounding box center [644, 22] width 79 height 27
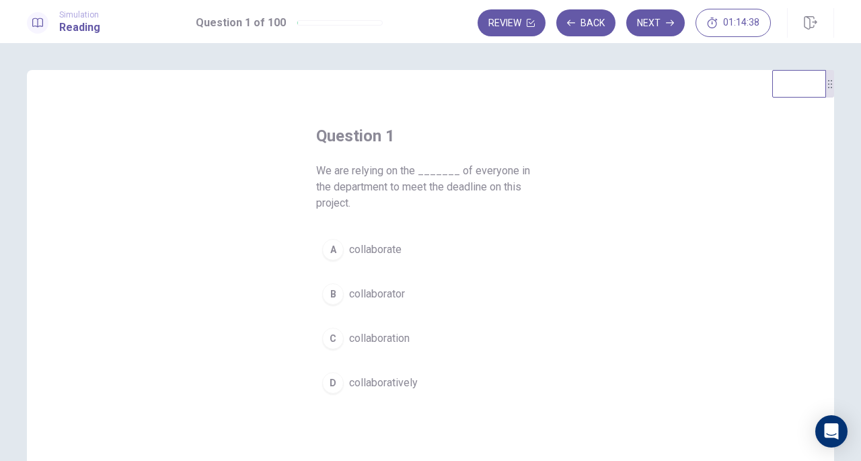
click at [331, 339] on div "C" at bounding box center [333, 339] width 22 height 22
click at [671, 19] on icon "button" at bounding box center [670, 23] width 8 height 8
click at [328, 372] on div "D" at bounding box center [333, 383] width 22 height 22
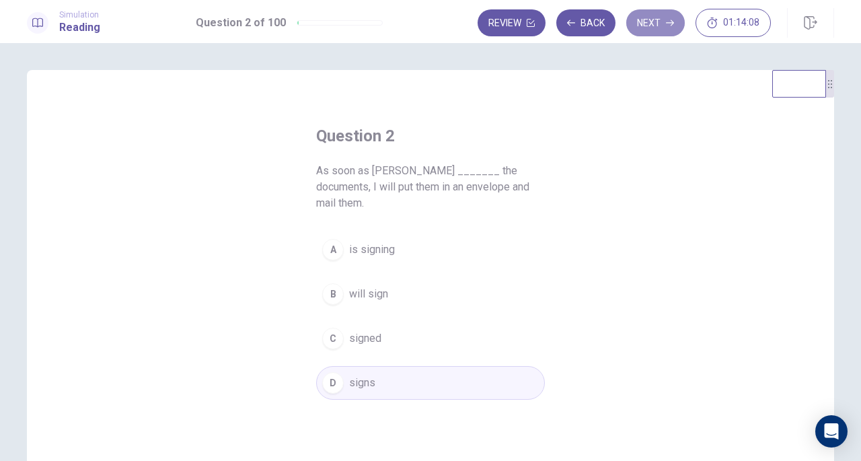
click at [667, 20] on icon "button" at bounding box center [670, 23] width 8 height 8
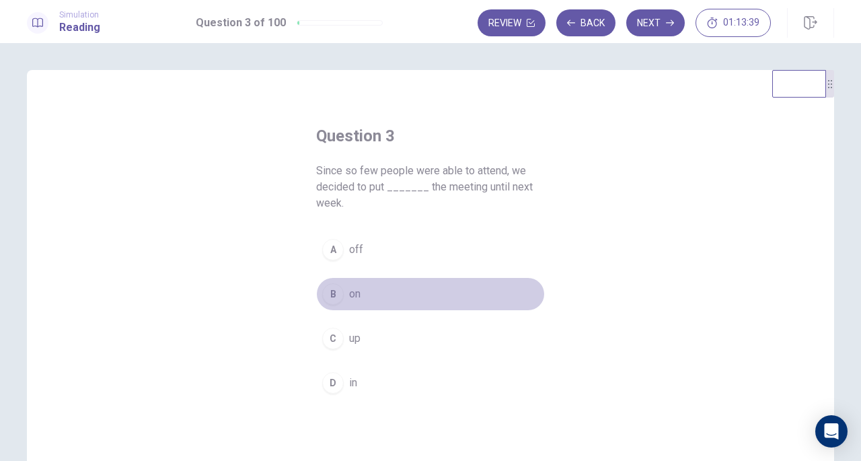
click at [332, 293] on div "B" at bounding box center [333, 294] width 22 height 22
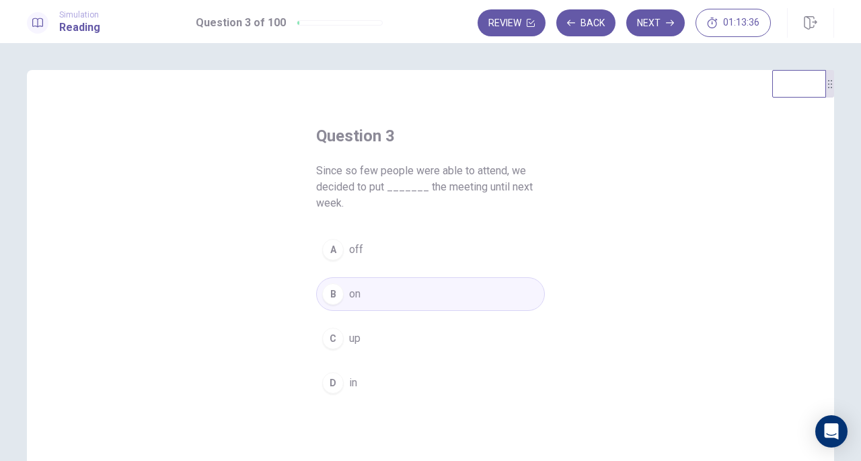
click at [658, 19] on button "Next" at bounding box center [655, 22] width 59 height 27
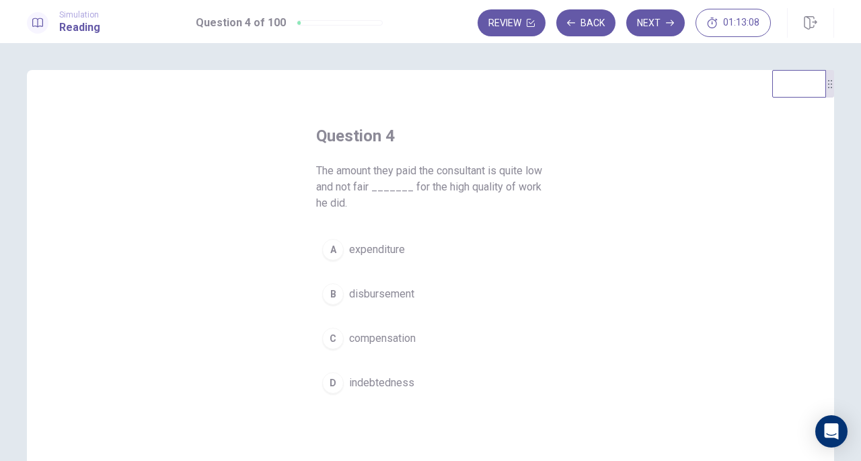
click at [336, 334] on div "C" at bounding box center [333, 339] width 22 height 22
click at [647, 24] on button "Next" at bounding box center [655, 22] width 59 height 27
click at [332, 293] on div "B" at bounding box center [333, 294] width 22 height 22
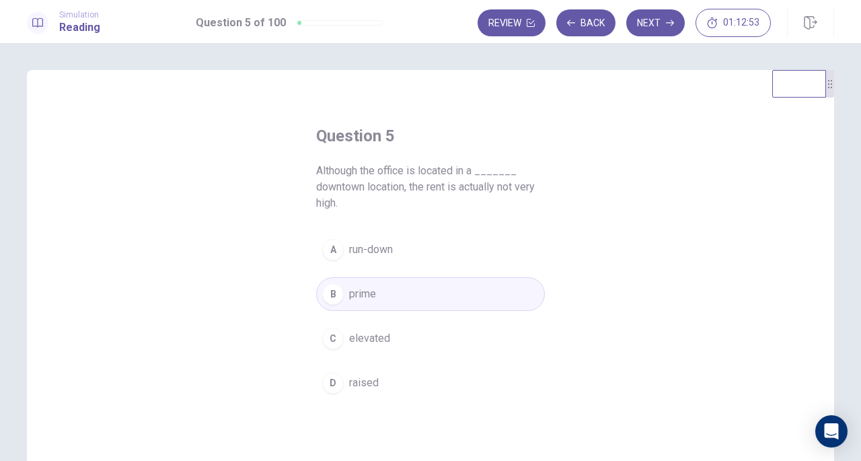
click at [665, 21] on button "Next" at bounding box center [655, 22] width 59 height 27
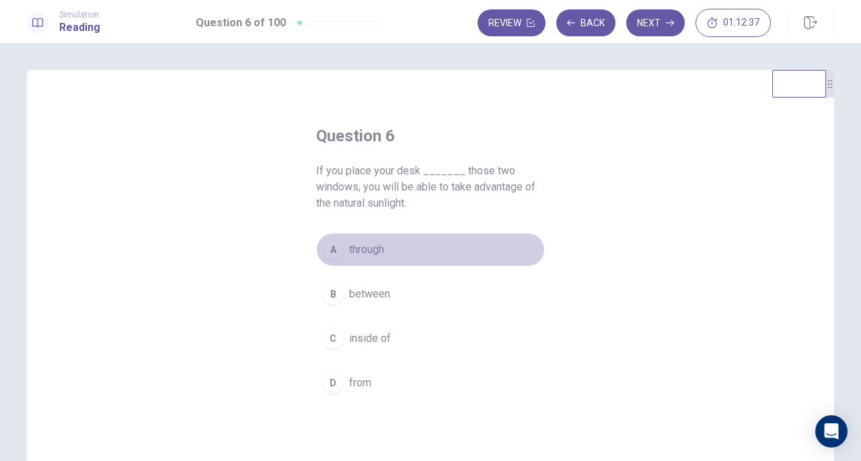
click at [330, 246] on div "A" at bounding box center [333, 250] width 22 height 22
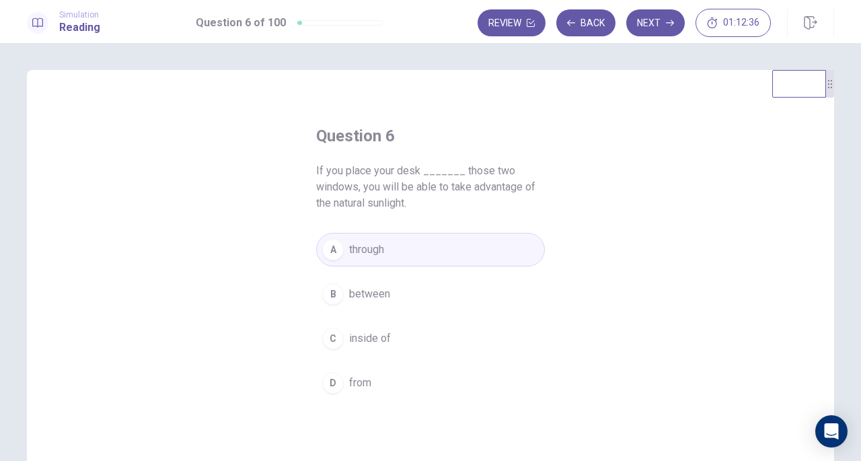
click at [330, 293] on div "B" at bounding box center [333, 294] width 22 height 22
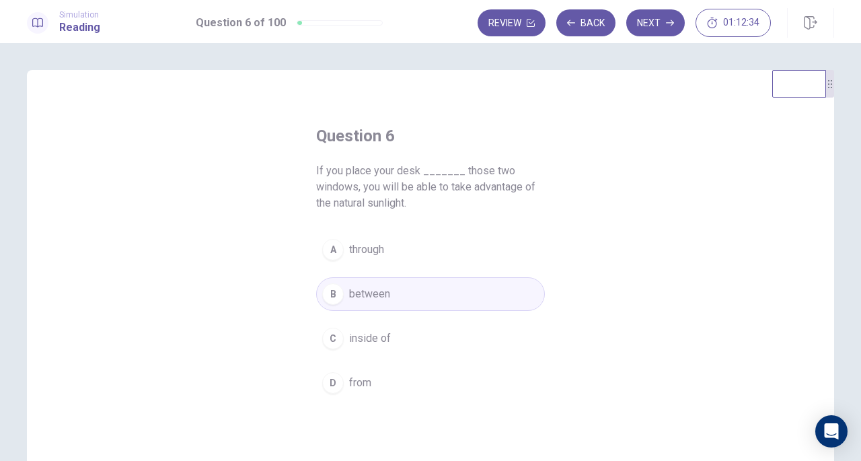
click at [650, 21] on button "Next" at bounding box center [655, 22] width 59 height 27
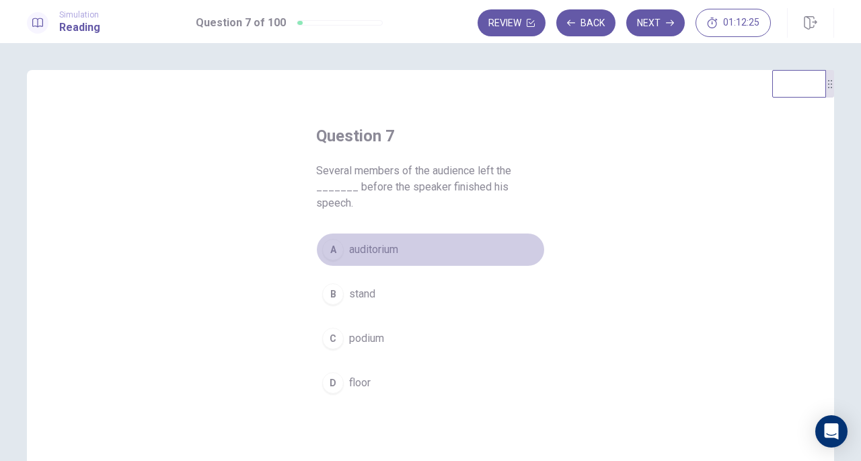
click at [332, 239] on div "A" at bounding box center [333, 250] width 22 height 22
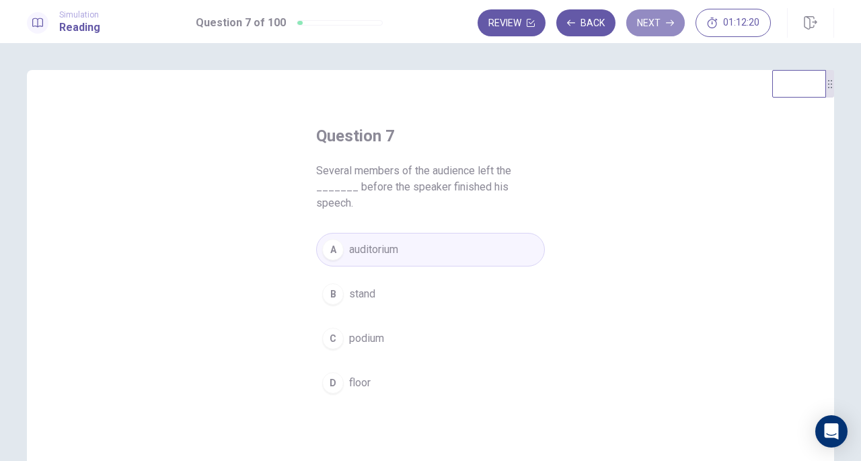
click at [660, 22] on button "Next" at bounding box center [655, 22] width 59 height 27
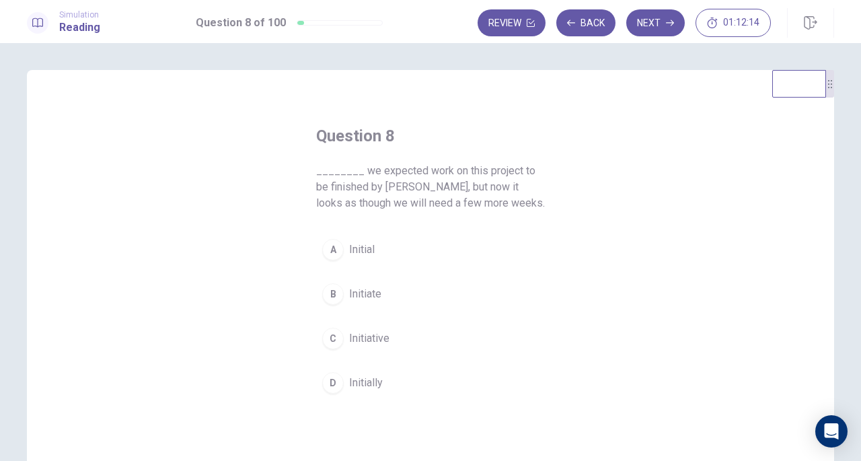
click at [334, 381] on div "D" at bounding box center [333, 383] width 22 height 22
click at [663, 23] on button "Next" at bounding box center [655, 22] width 59 height 27
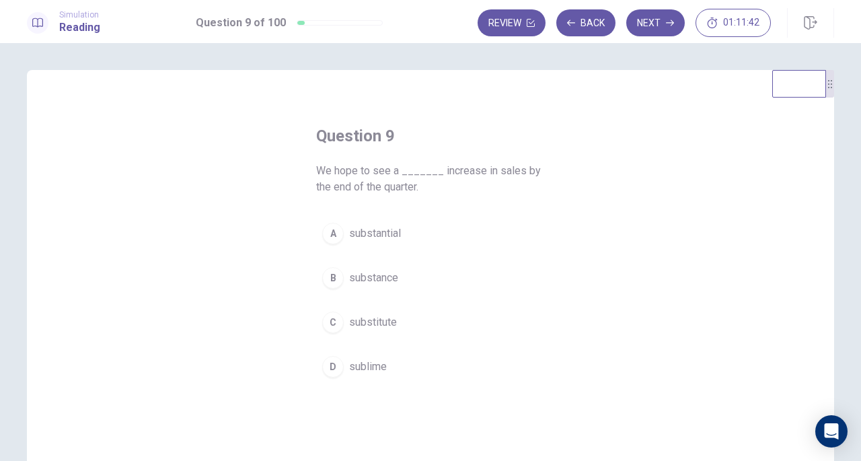
click at [328, 233] on div "A" at bounding box center [333, 234] width 22 height 22
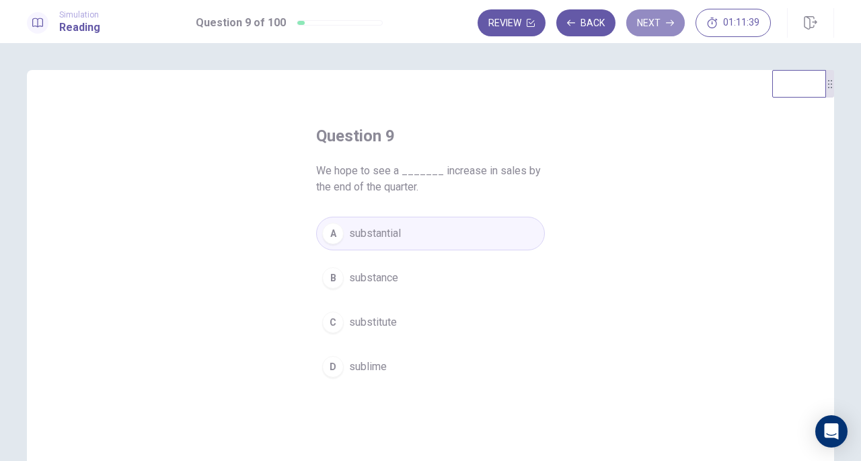
click at [647, 26] on button "Next" at bounding box center [655, 22] width 59 height 27
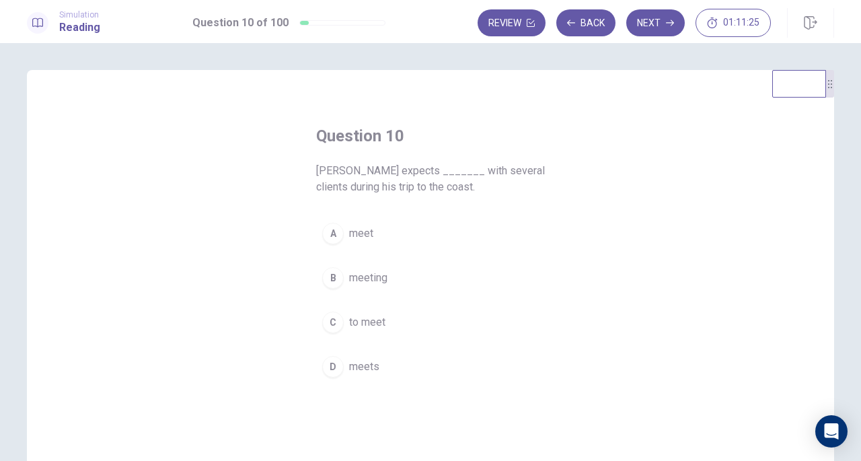
click at [334, 314] on div "C" at bounding box center [333, 322] width 22 height 22
click at [373, 275] on span "meeting" at bounding box center [368, 278] width 38 height 16
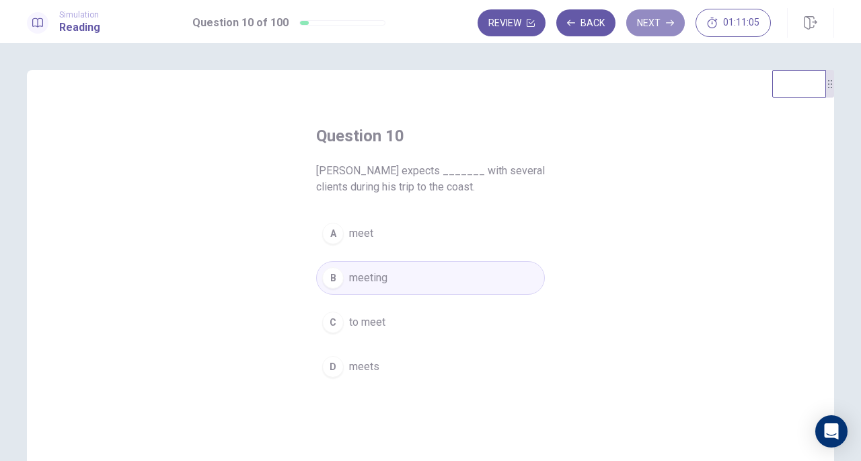
click at [660, 21] on button "Next" at bounding box center [655, 22] width 59 height 27
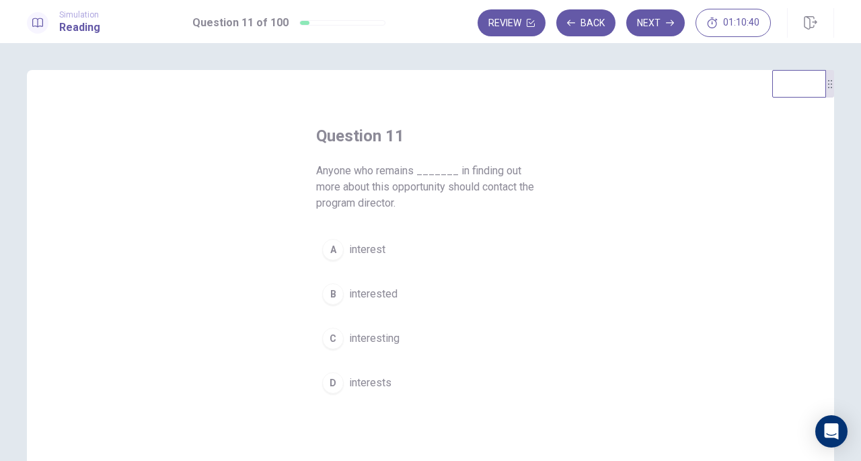
click at [338, 252] on div "A" at bounding box center [333, 250] width 22 height 22
click at [332, 291] on div "B" at bounding box center [333, 294] width 22 height 22
click at [334, 247] on div "A" at bounding box center [333, 250] width 22 height 22
click at [652, 23] on button "Next" at bounding box center [655, 22] width 59 height 27
click at [330, 322] on div "C" at bounding box center [333, 322] width 22 height 22
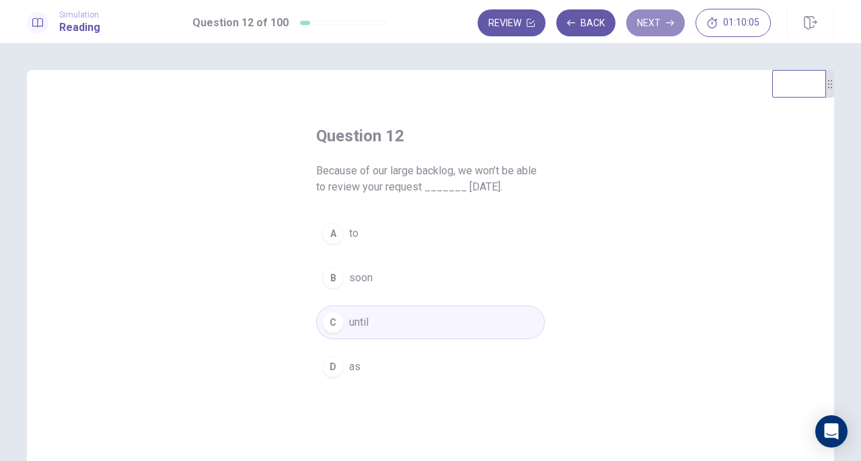
click at [661, 25] on button "Next" at bounding box center [655, 22] width 59 height 27
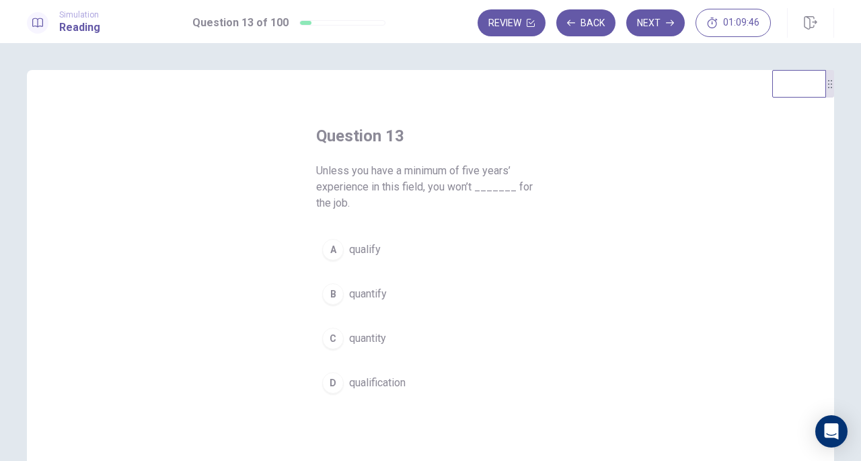
click at [331, 247] on div "A" at bounding box center [333, 250] width 22 height 22
click at [666, 22] on button "Next" at bounding box center [655, 22] width 59 height 27
click at [335, 283] on div "B" at bounding box center [333, 294] width 22 height 22
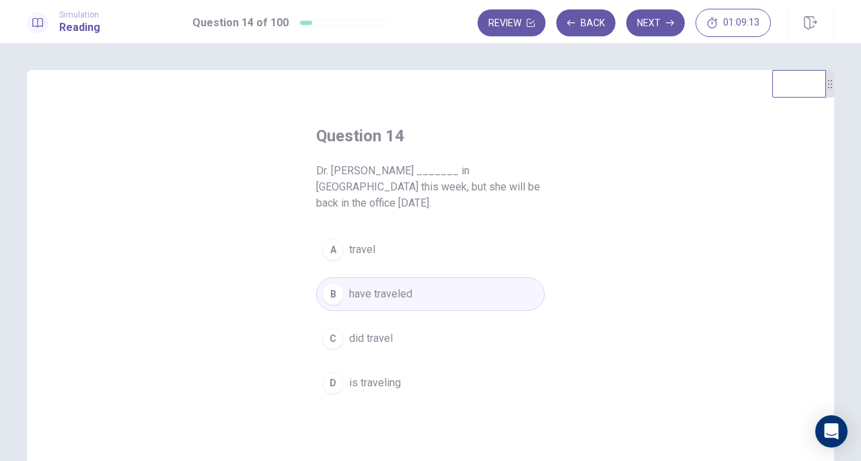
click at [667, 26] on icon "button" at bounding box center [670, 23] width 8 height 8
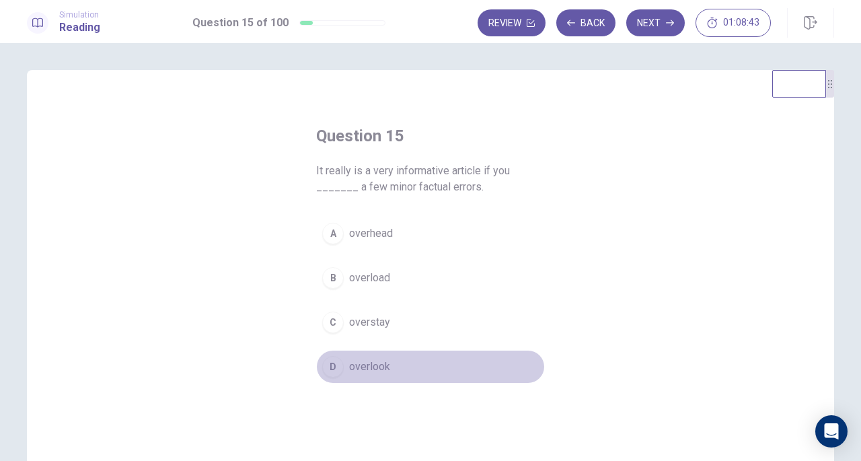
click at [332, 367] on div "D" at bounding box center [333, 367] width 22 height 22
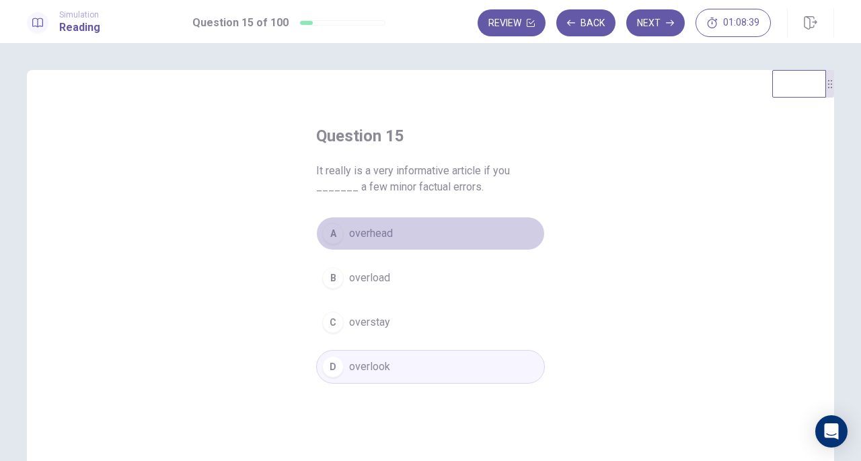
click at [330, 231] on div "A" at bounding box center [333, 234] width 22 height 22
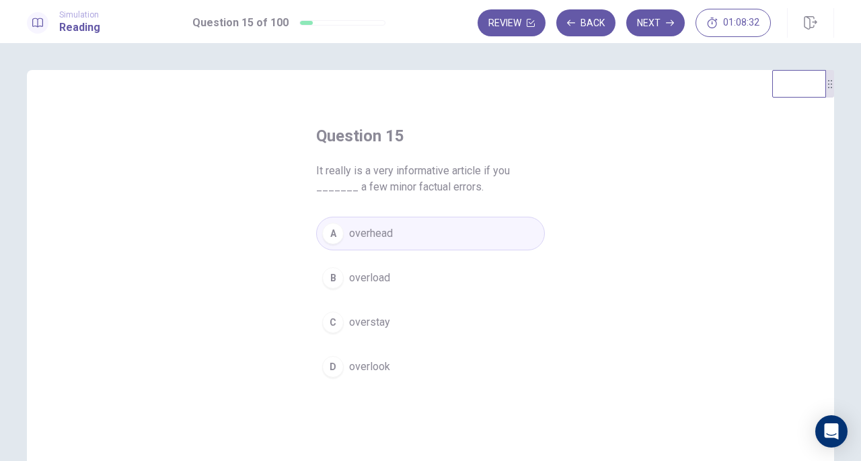
click at [323, 365] on div "D" at bounding box center [333, 367] width 22 height 22
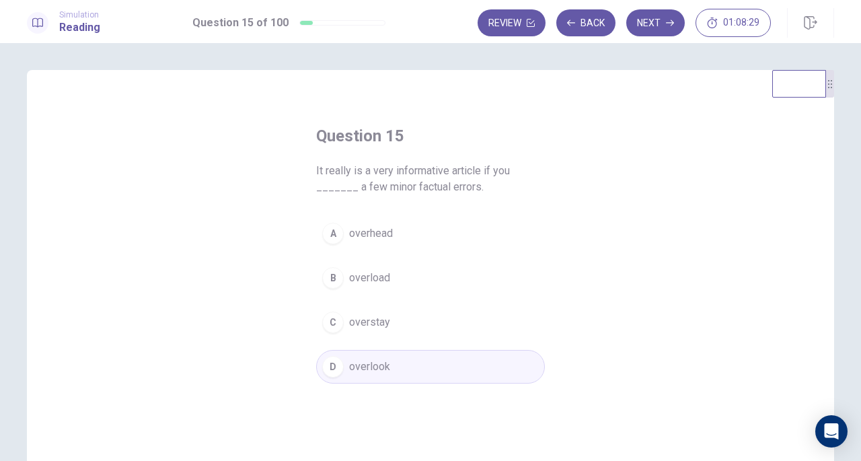
click at [673, 24] on icon "button" at bounding box center [670, 23] width 8 height 6
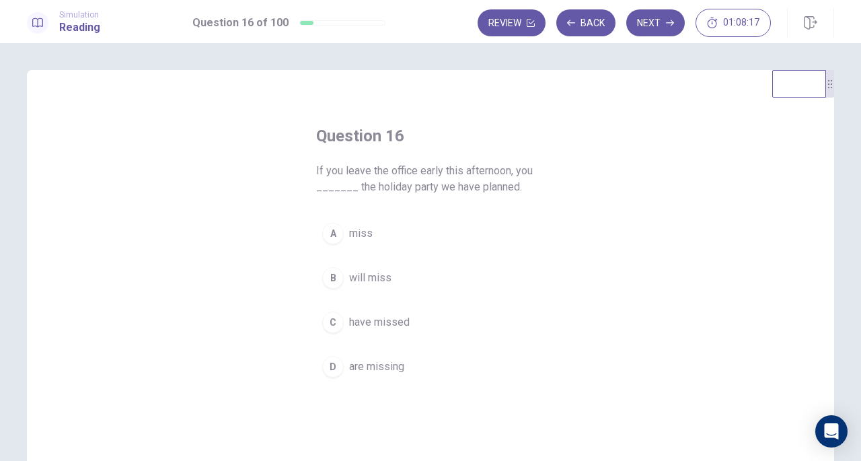
click at [330, 271] on div "B" at bounding box center [333, 278] width 22 height 22
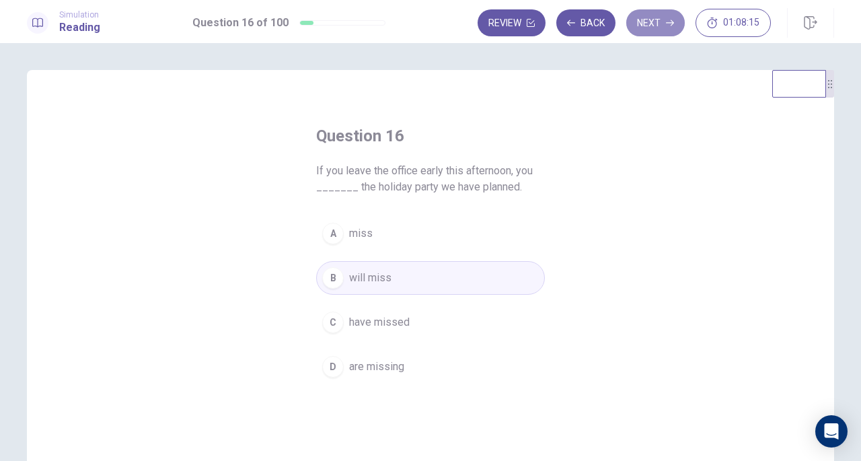
click at [650, 18] on button "Next" at bounding box center [655, 22] width 59 height 27
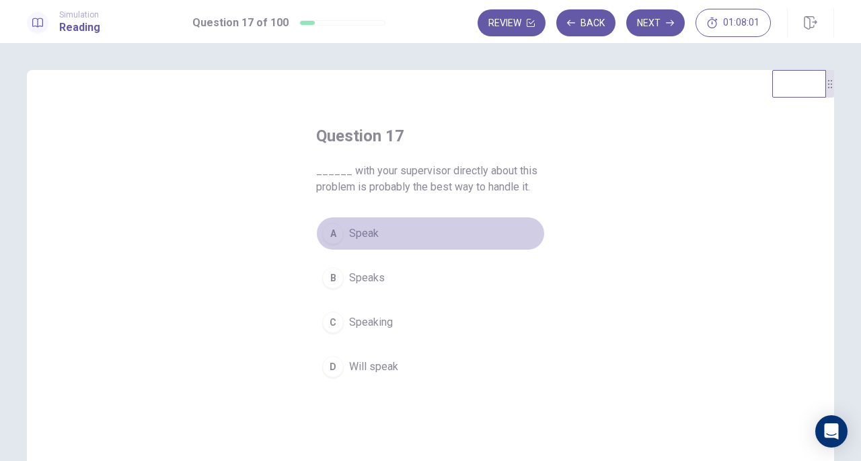
click at [334, 235] on div "A" at bounding box center [333, 234] width 22 height 22
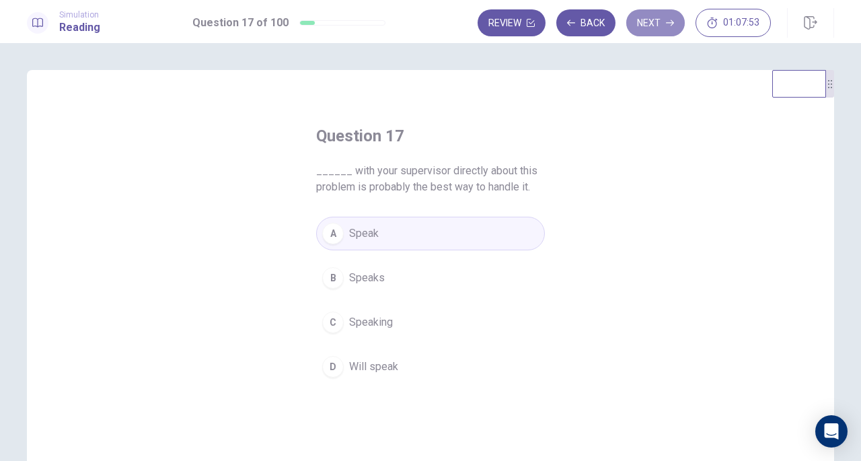
click at [665, 21] on button "Next" at bounding box center [655, 22] width 59 height 27
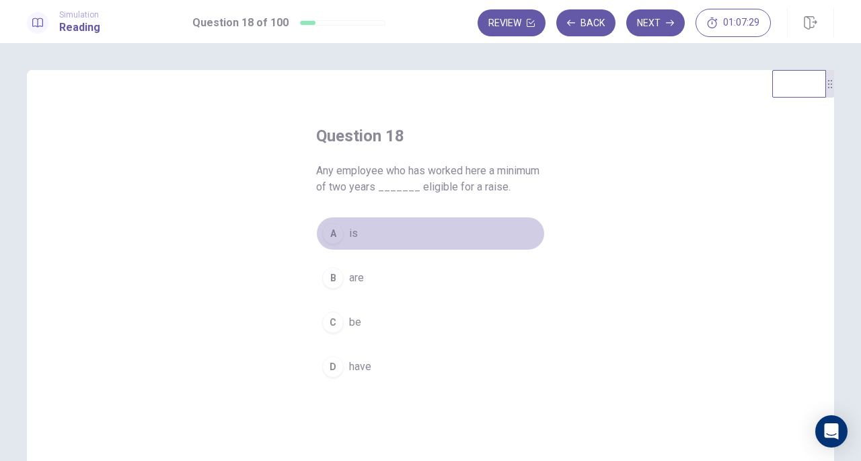
click at [336, 230] on div "A" at bounding box center [333, 234] width 22 height 22
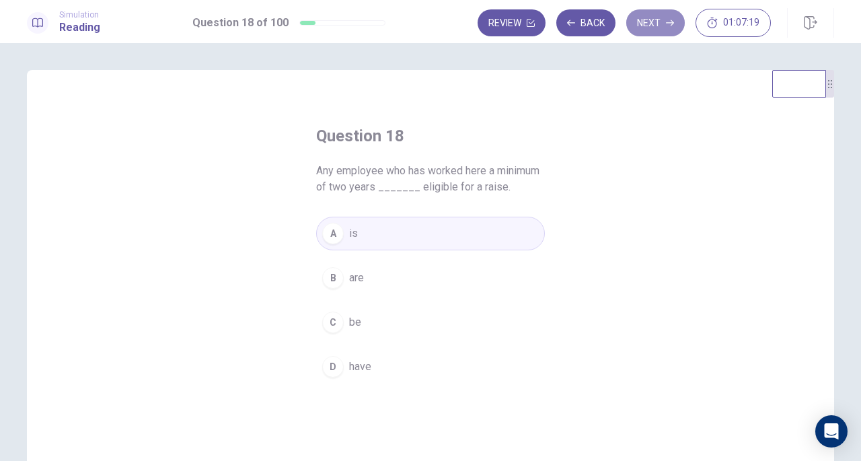
click at [657, 21] on button "Next" at bounding box center [655, 22] width 59 height 27
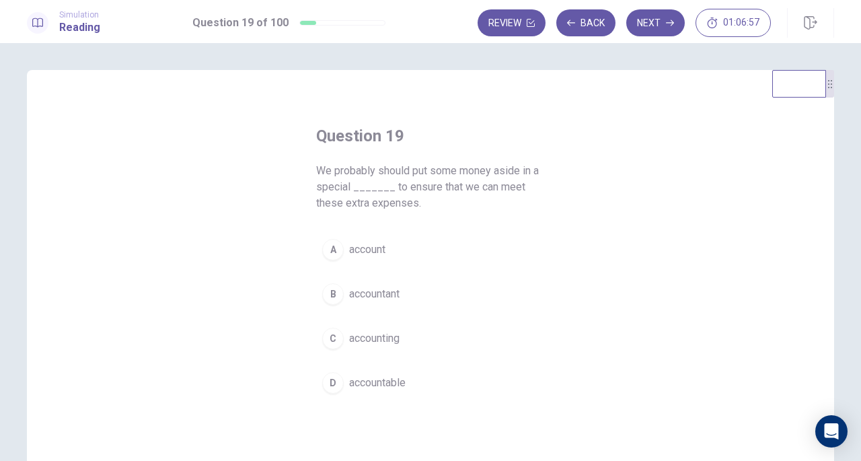
click at [330, 248] on div "A" at bounding box center [333, 250] width 22 height 22
click at [666, 21] on button "Next" at bounding box center [655, 22] width 59 height 27
click at [332, 291] on div "B" at bounding box center [333, 294] width 22 height 22
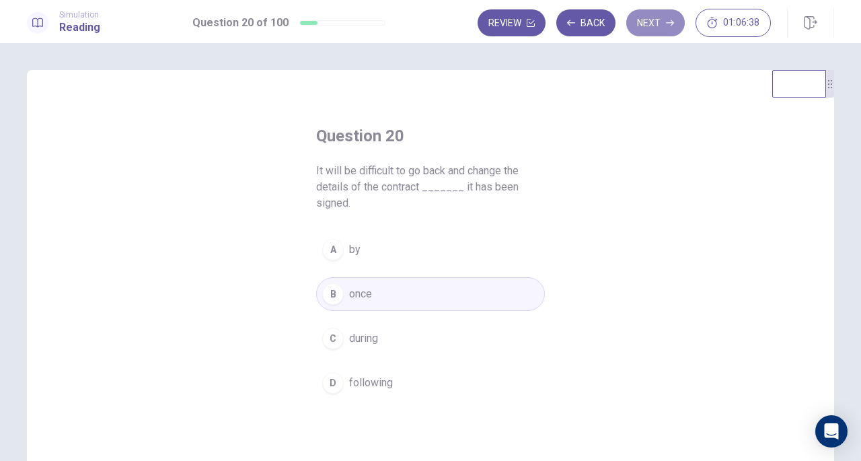
click at [658, 20] on button "Next" at bounding box center [655, 22] width 59 height 27
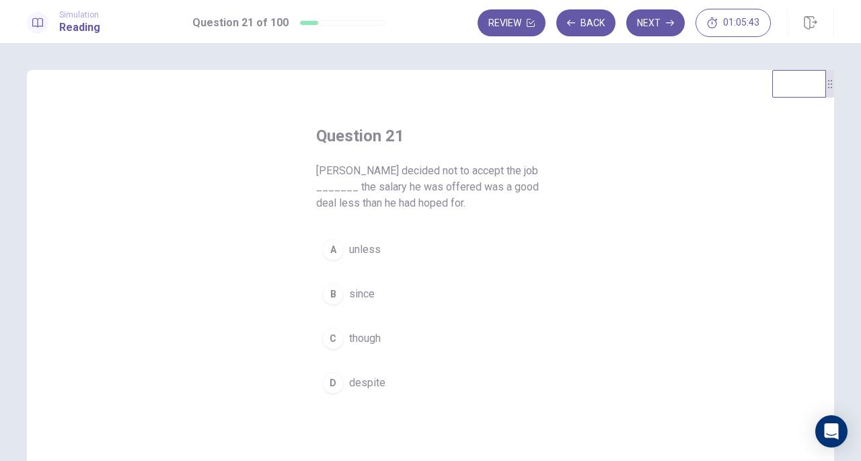
click at [330, 338] on div "C" at bounding box center [333, 339] width 22 height 22
click at [334, 384] on div "D" at bounding box center [333, 383] width 22 height 22
click at [651, 26] on button "Next" at bounding box center [655, 22] width 59 height 27
click at [333, 243] on div "A" at bounding box center [333, 250] width 22 height 22
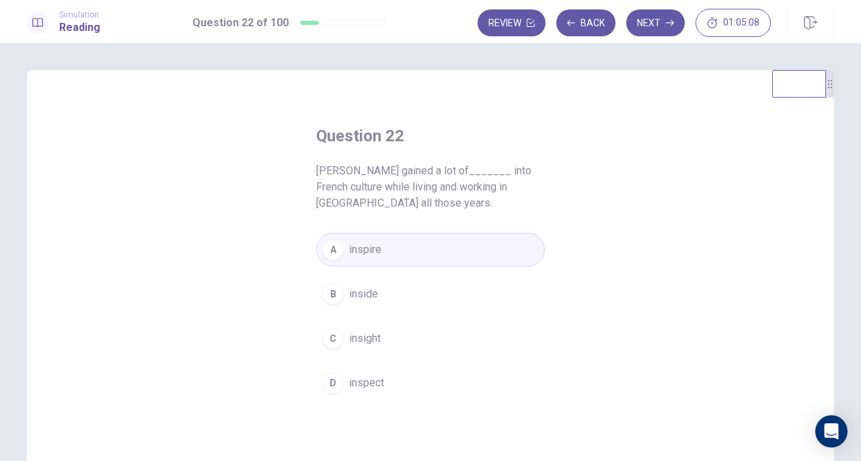
click at [677, 19] on button "Next" at bounding box center [655, 22] width 59 height 27
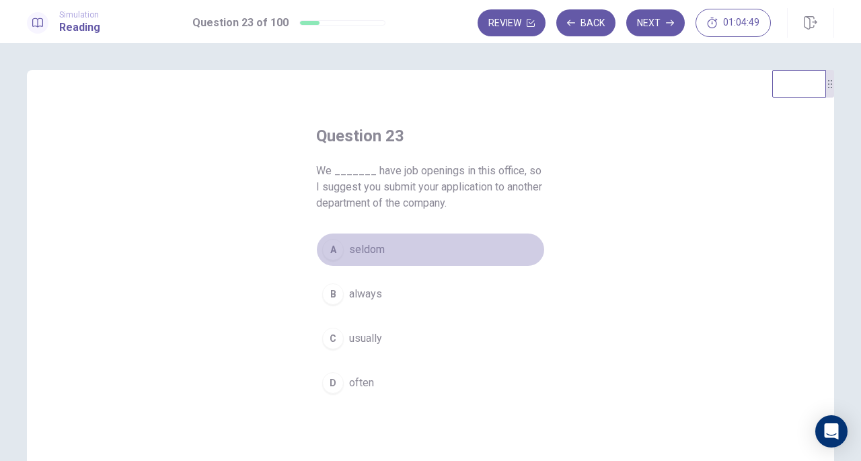
click at [336, 247] on div "A" at bounding box center [333, 250] width 22 height 22
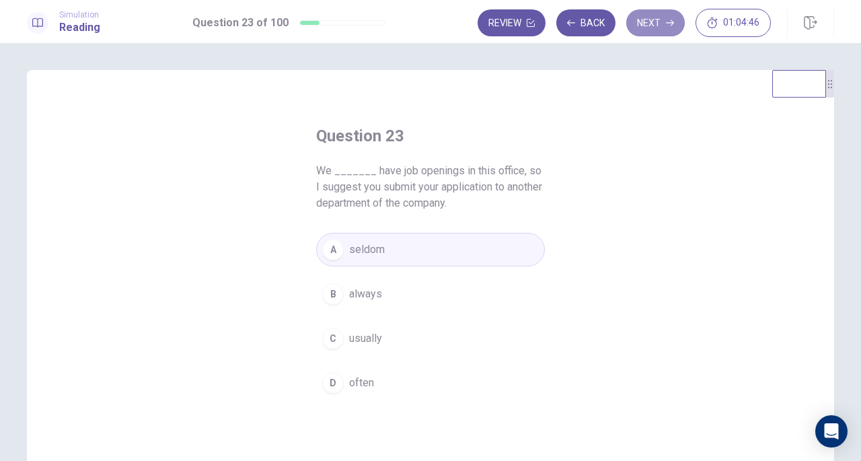
click at [660, 21] on button "Next" at bounding box center [655, 22] width 59 height 27
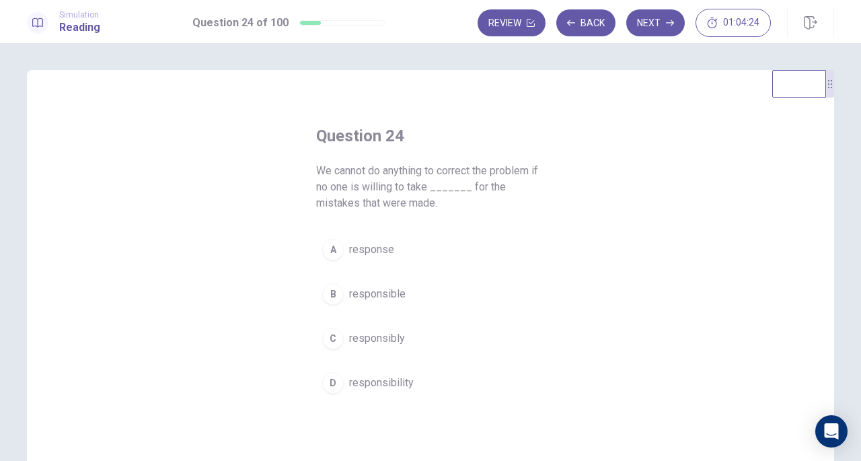
click at [330, 380] on div "D" at bounding box center [333, 383] width 22 height 22
click at [654, 24] on button "Next" at bounding box center [655, 22] width 59 height 27
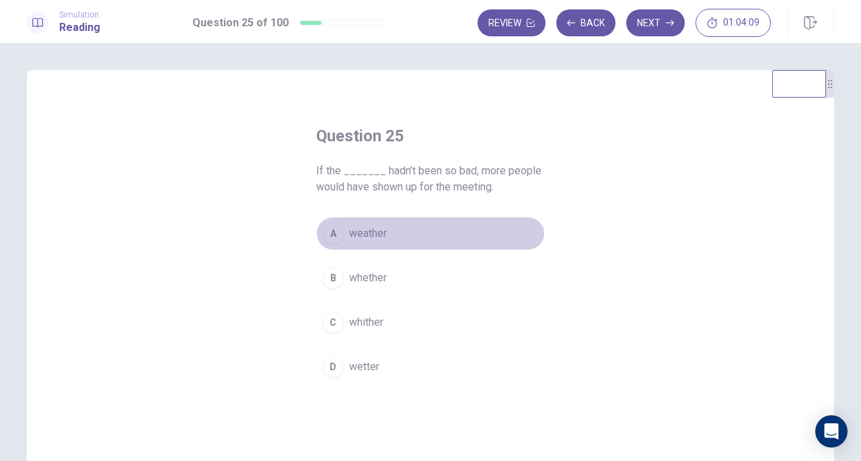
click at [328, 228] on div "A" at bounding box center [333, 234] width 22 height 22
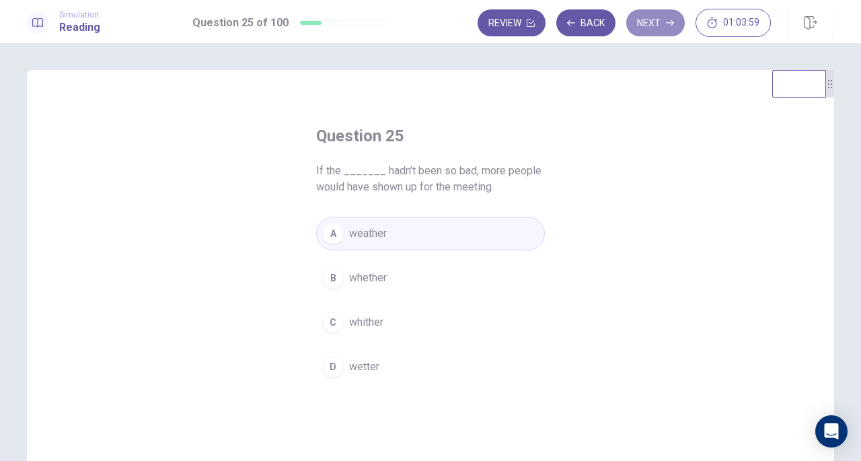
click at [662, 26] on button "Next" at bounding box center [655, 22] width 59 height 27
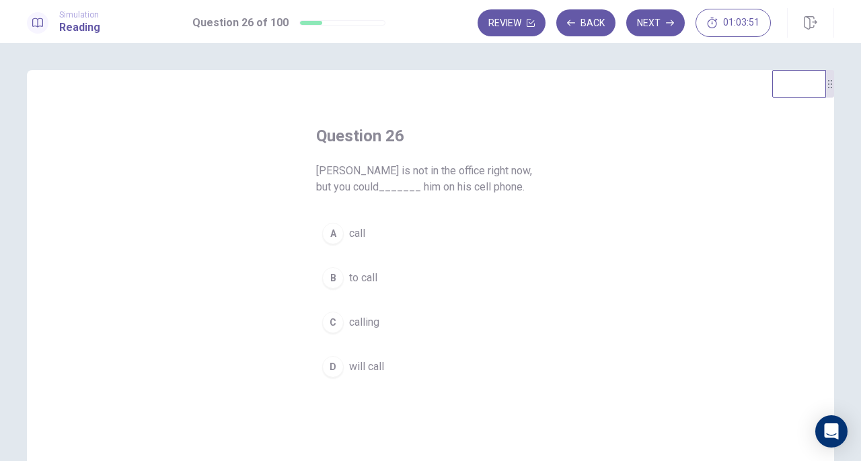
click at [331, 232] on div "A" at bounding box center [333, 234] width 22 height 22
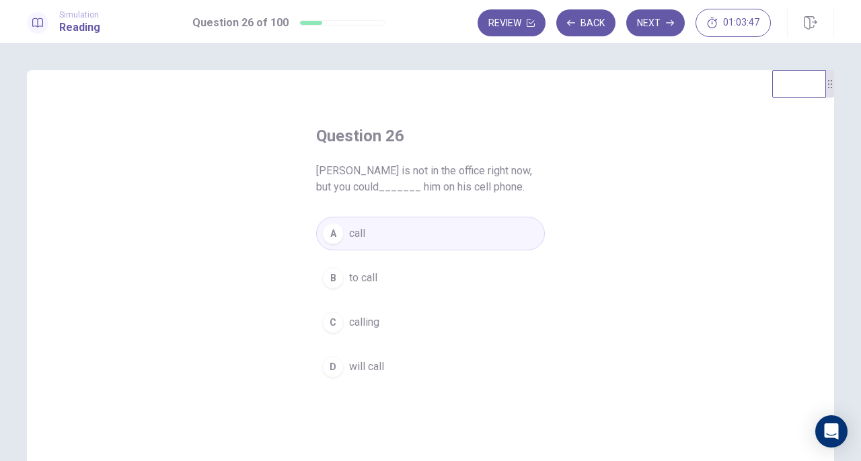
click at [659, 22] on button "Next" at bounding box center [655, 22] width 59 height 27
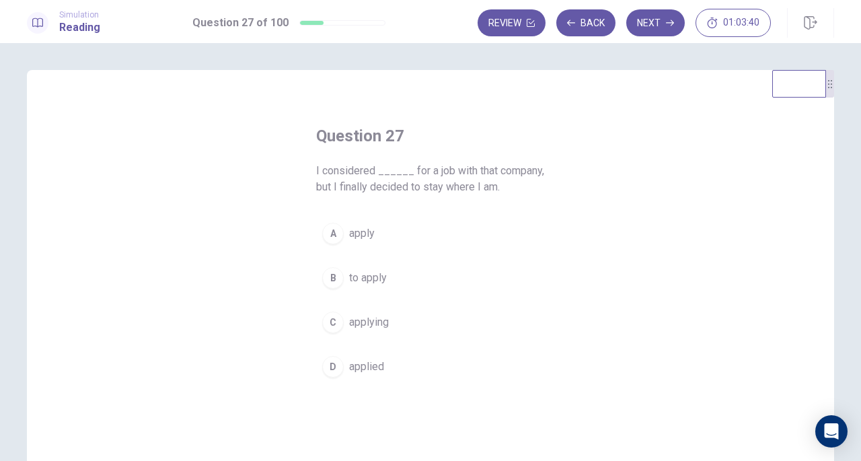
click at [328, 272] on div "B" at bounding box center [333, 278] width 22 height 22
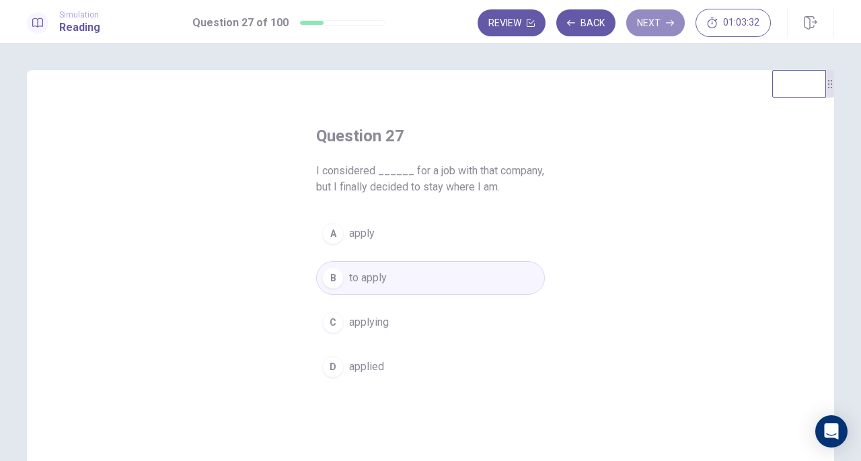
click at [658, 20] on button "Next" at bounding box center [655, 22] width 59 height 27
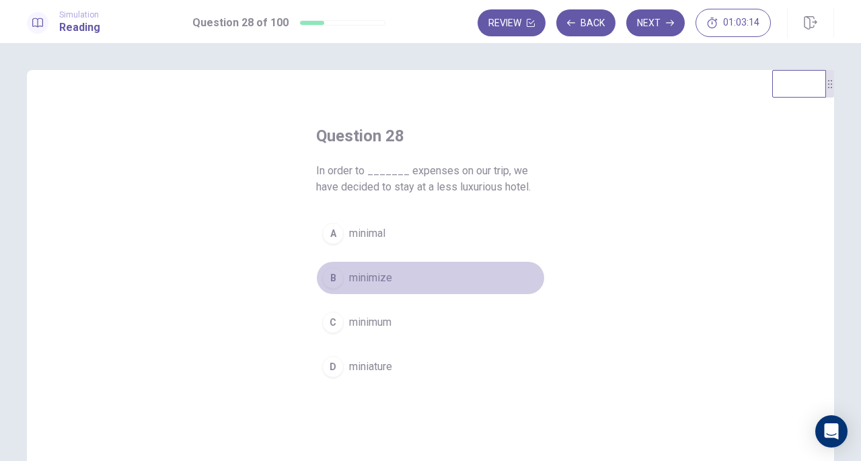
click at [328, 275] on div "B" at bounding box center [333, 278] width 22 height 22
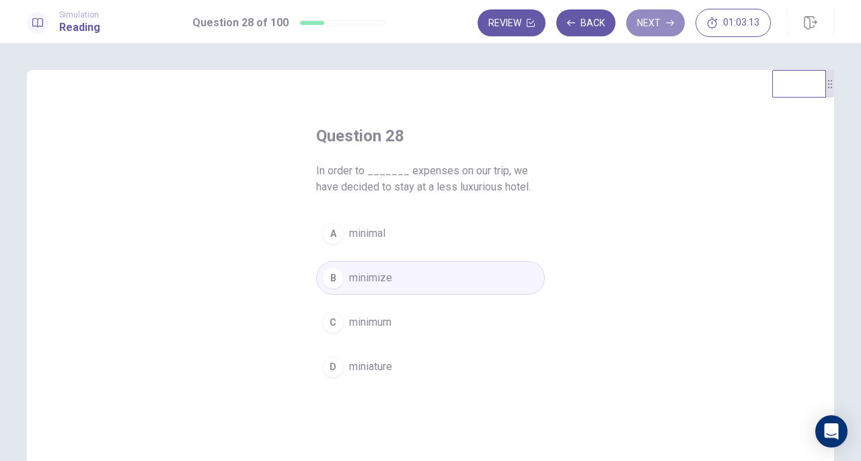
click at [639, 26] on button "Next" at bounding box center [655, 22] width 59 height 27
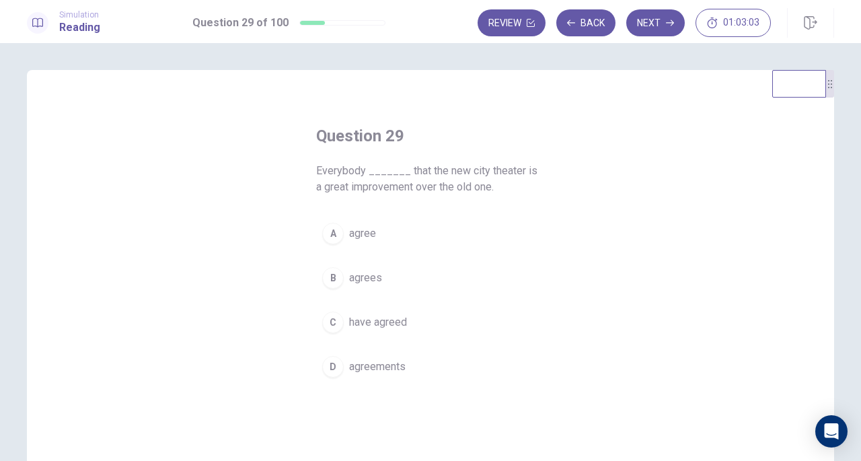
click at [331, 280] on div "B" at bounding box center [333, 278] width 22 height 22
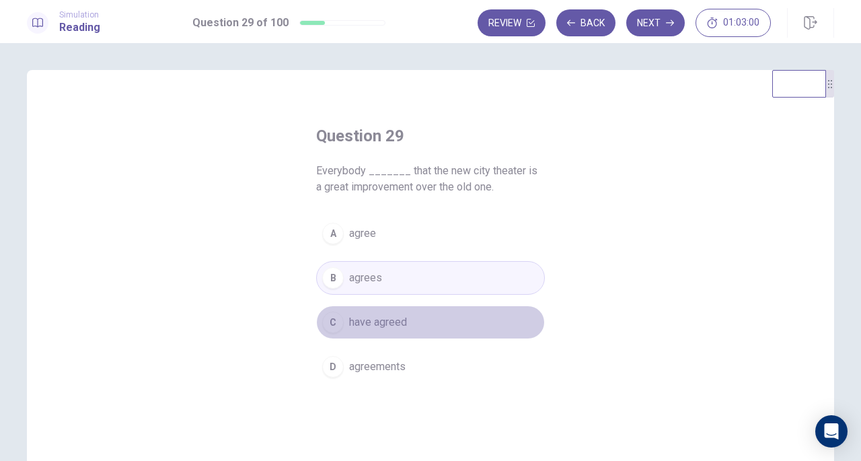
click at [332, 317] on div "C" at bounding box center [333, 322] width 22 height 22
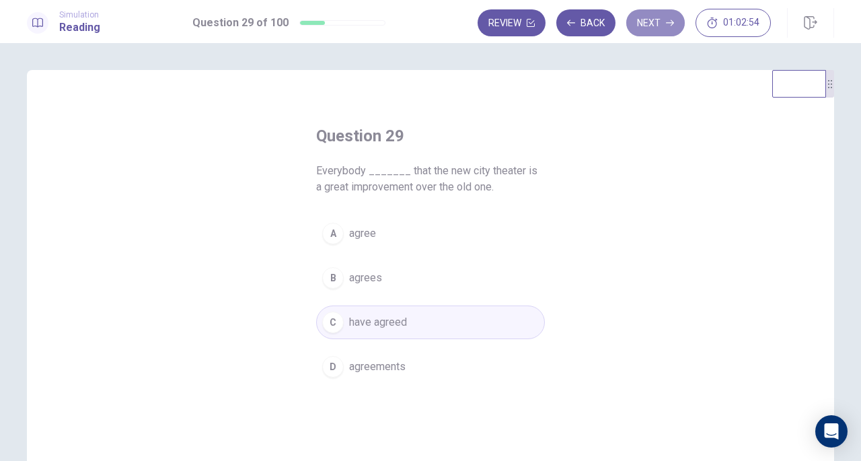
click at [667, 17] on button "Next" at bounding box center [655, 22] width 59 height 27
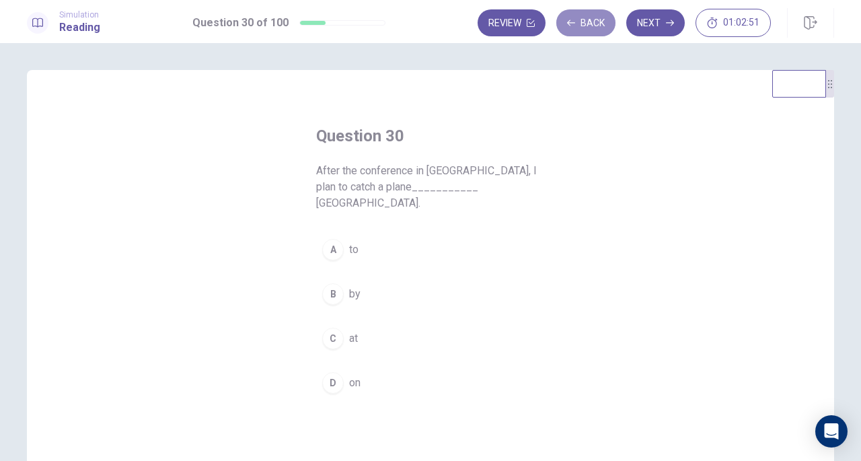
click at [596, 24] on button "Back" at bounding box center [585, 22] width 59 height 27
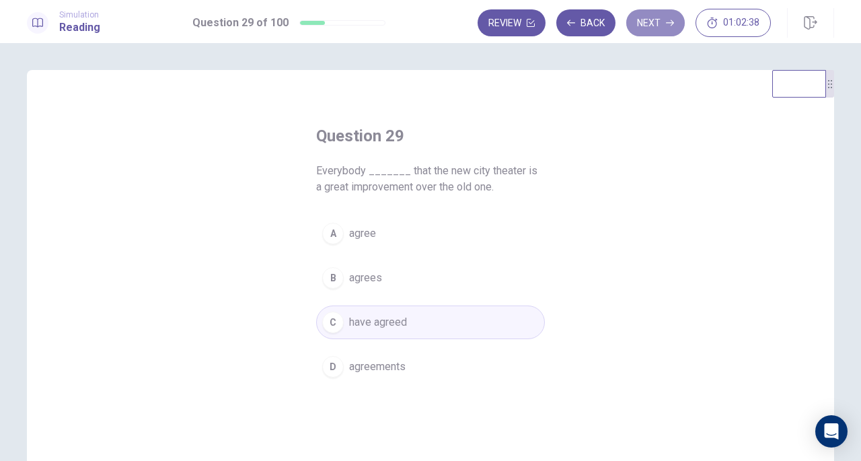
click at [652, 21] on button "Next" at bounding box center [655, 22] width 59 height 27
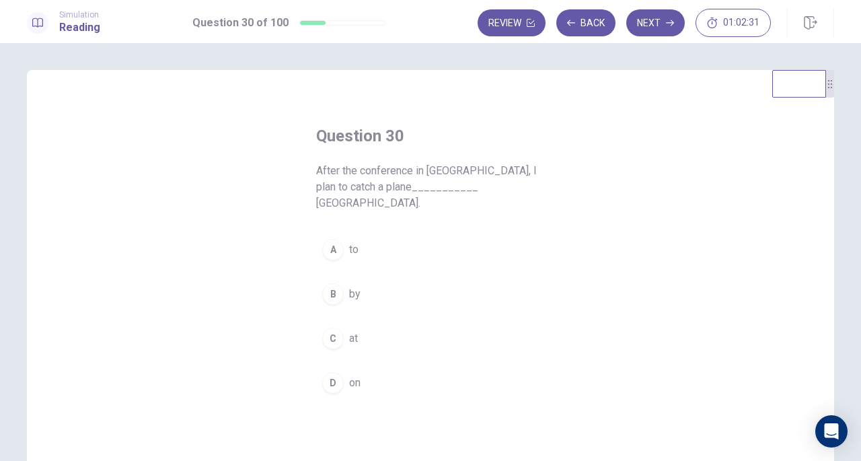
click at [335, 239] on div "A" at bounding box center [333, 250] width 22 height 22
click at [655, 17] on button "Next" at bounding box center [655, 22] width 59 height 27
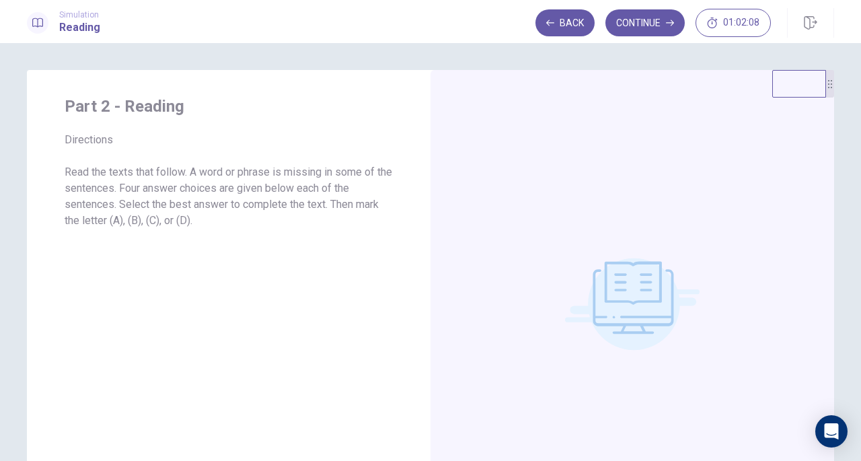
click at [667, 19] on icon "button" at bounding box center [670, 23] width 8 height 8
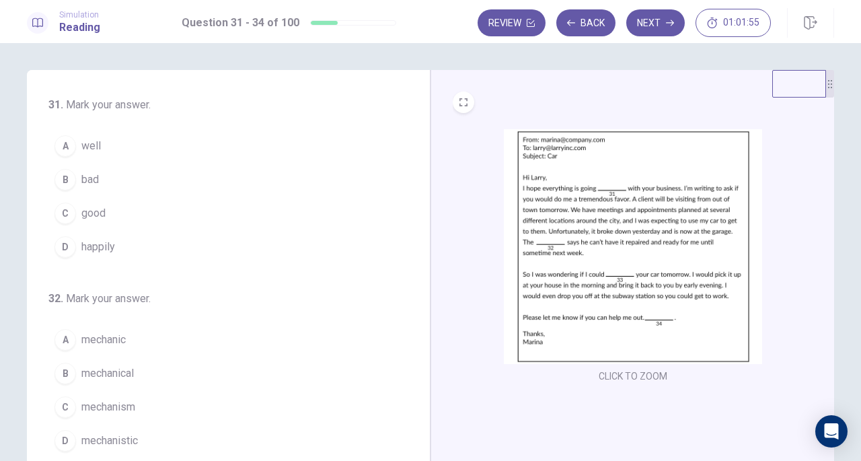
click at [65, 146] on div "A" at bounding box center [65, 146] width 22 height 22
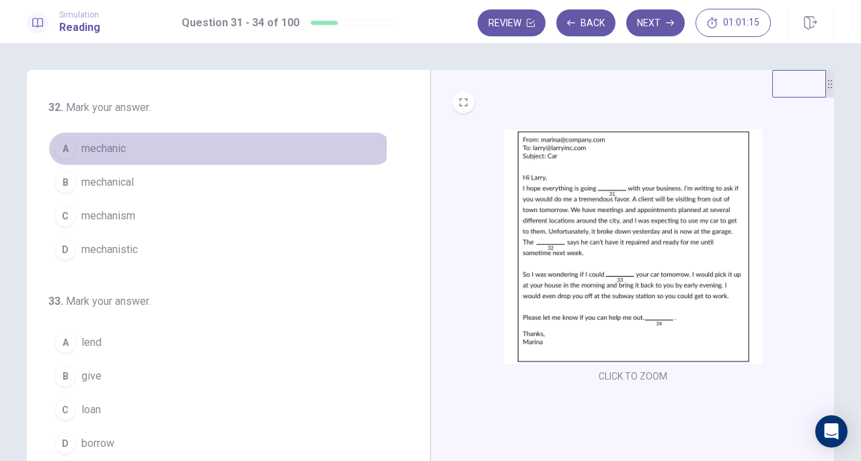
click at [65, 147] on div "A" at bounding box center [65, 149] width 22 height 22
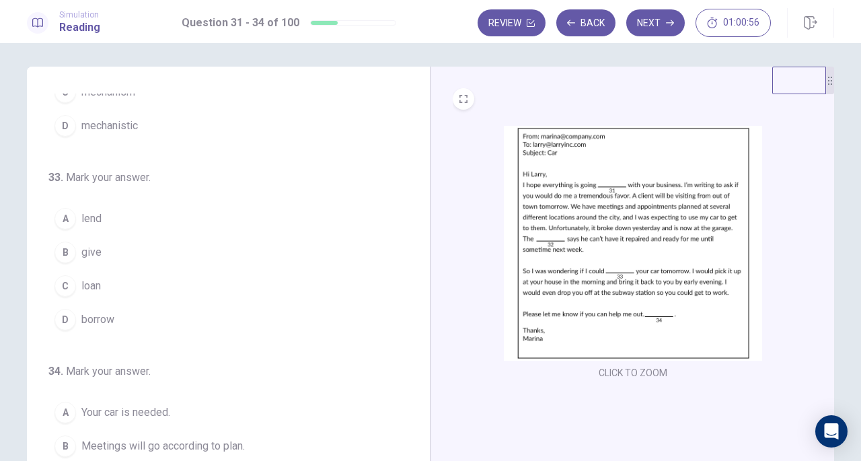
scroll to position [327, 0]
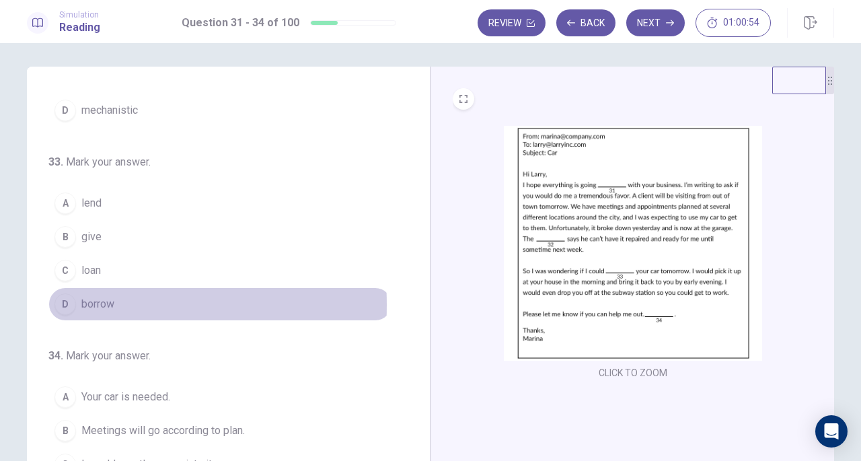
click at [63, 299] on div "D" at bounding box center [65, 304] width 22 height 22
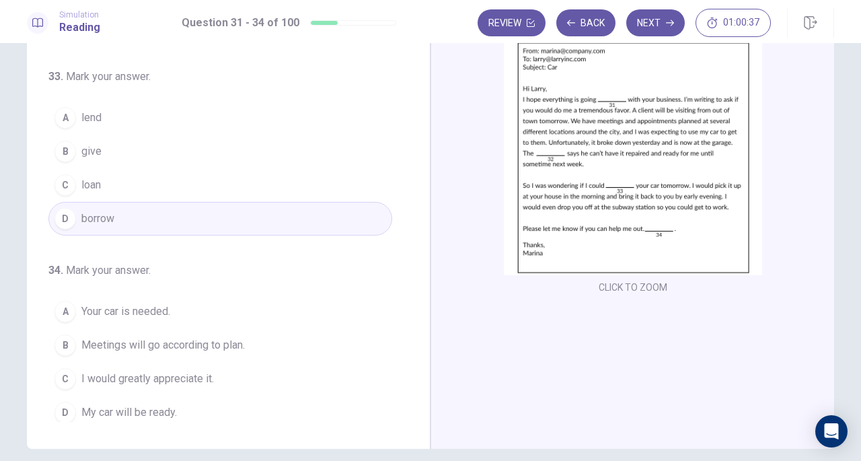
scroll to position [87, 0]
click at [61, 376] on div "C" at bounding box center [65, 380] width 22 height 22
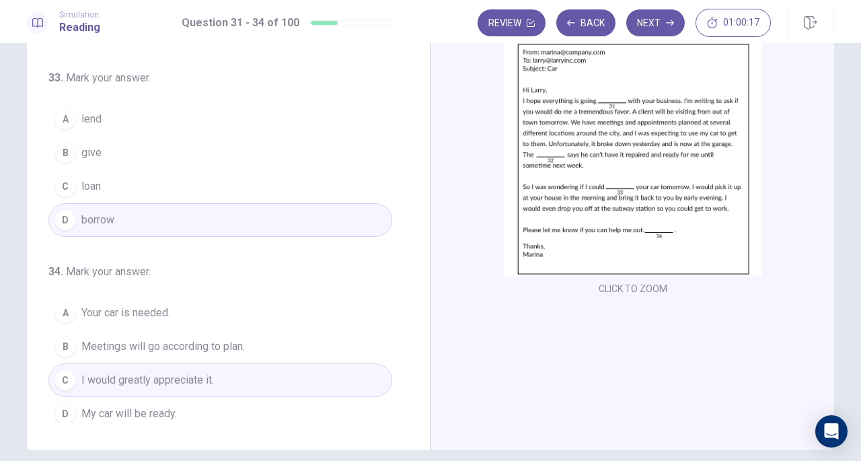
scroll to position [0, 0]
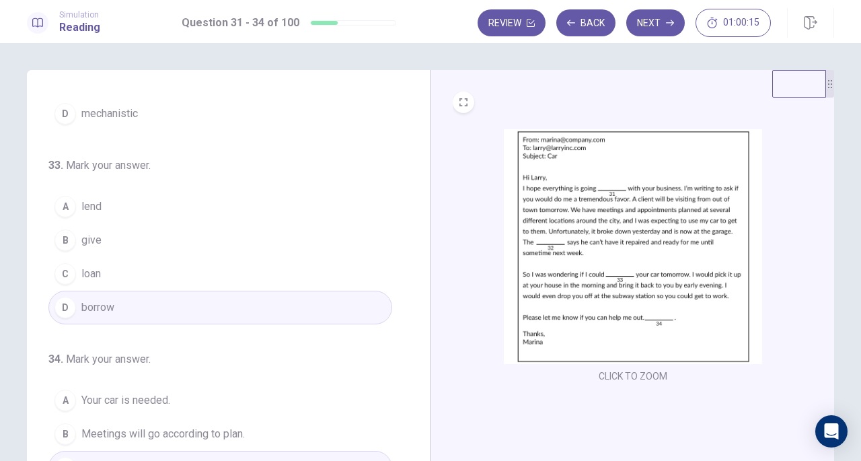
click at [661, 24] on button "Next" at bounding box center [655, 22] width 59 height 27
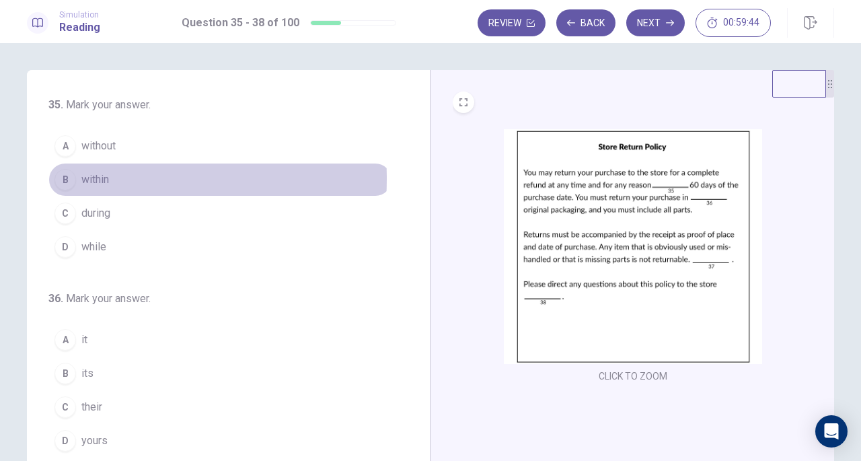
click at [63, 178] on div "B" at bounding box center [65, 180] width 22 height 22
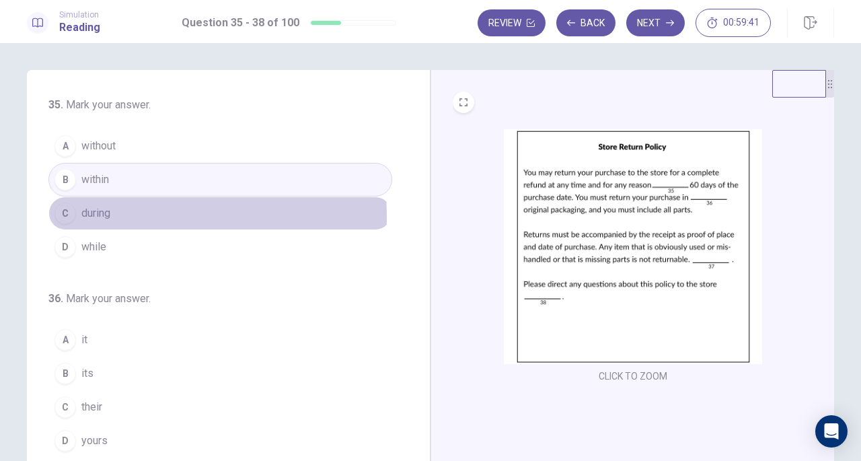
click at [58, 216] on div "C" at bounding box center [65, 213] width 22 height 22
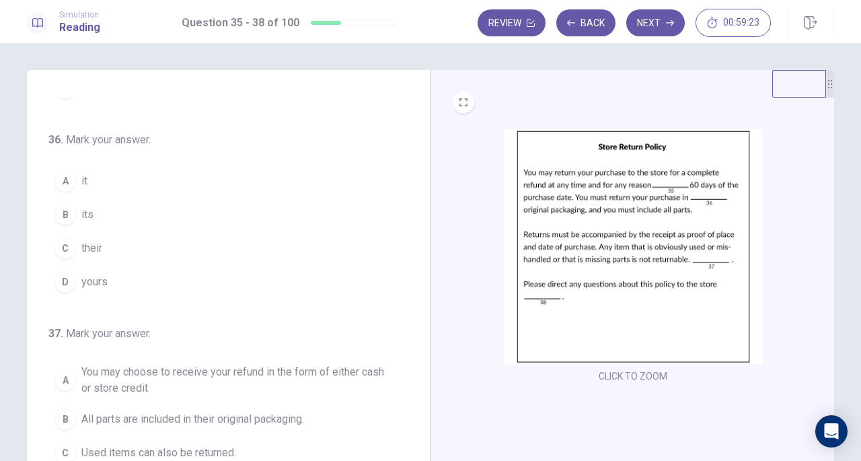
scroll to position [159, 0]
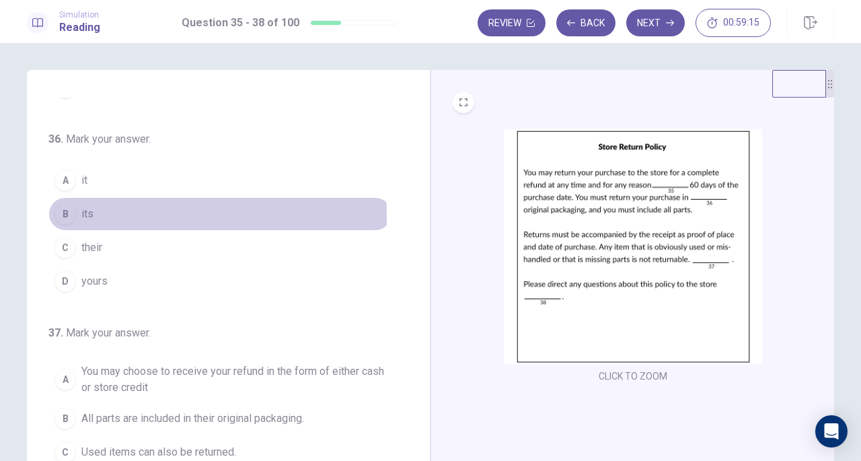
click at [61, 214] on div "B" at bounding box center [65, 214] width 22 height 22
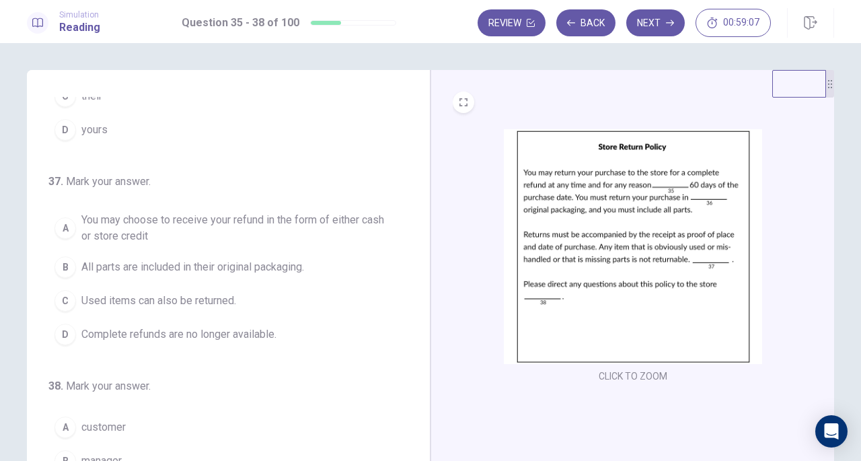
scroll to position [338, 0]
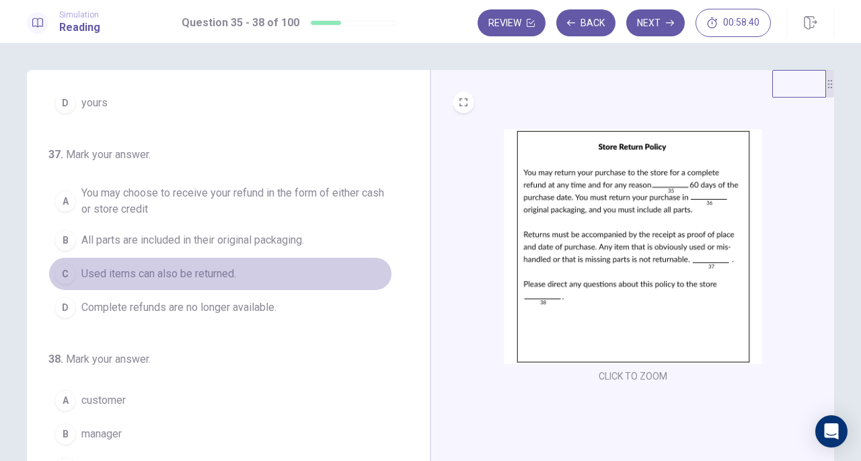
click at [259, 272] on button "C Used items can also be returned." at bounding box center [220, 274] width 344 height 34
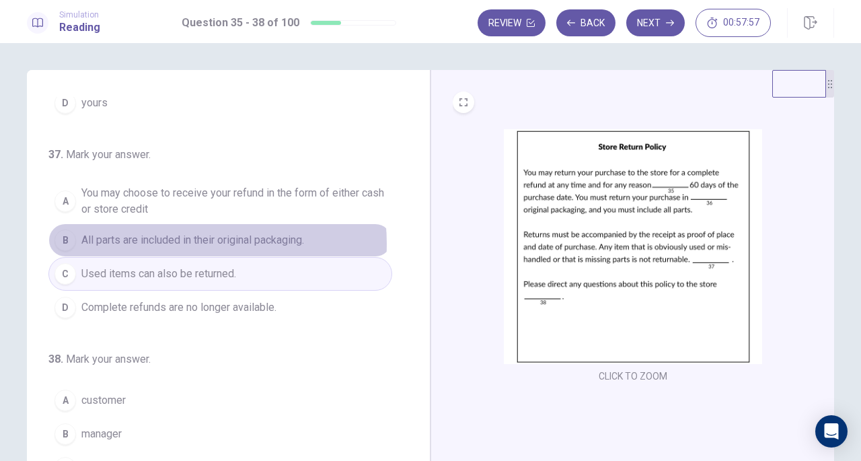
click at [180, 239] on span "All parts are included in their original packaging." at bounding box center [192, 240] width 223 height 16
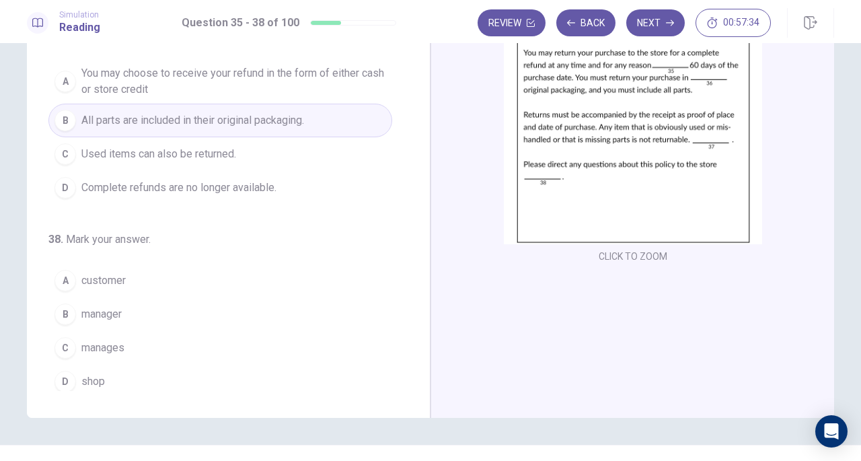
scroll to position [129, 0]
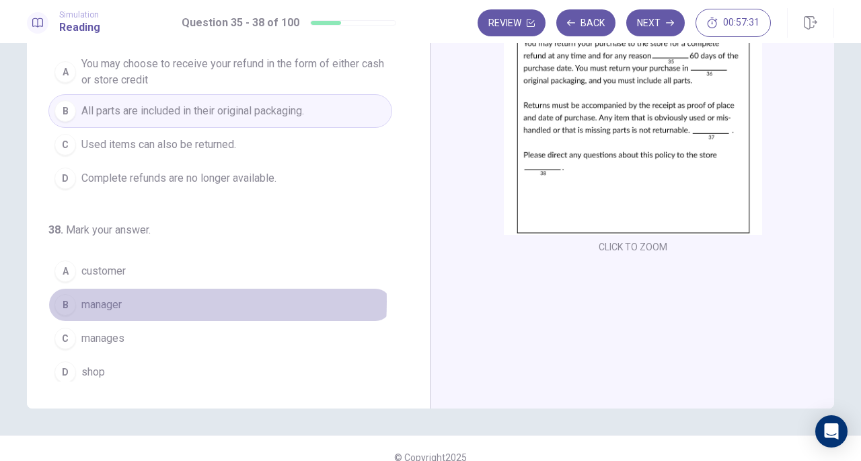
click at [64, 295] on div "B" at bounding box center [65, 305] width 22 height 22
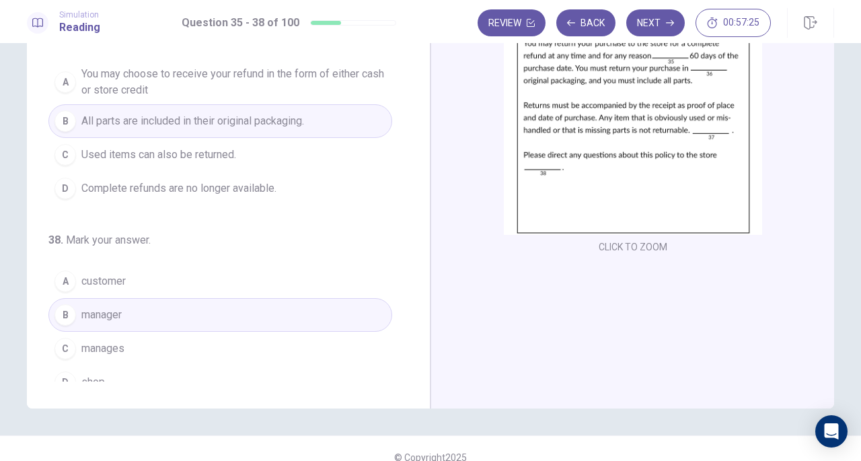
scroll to position [327, 0]
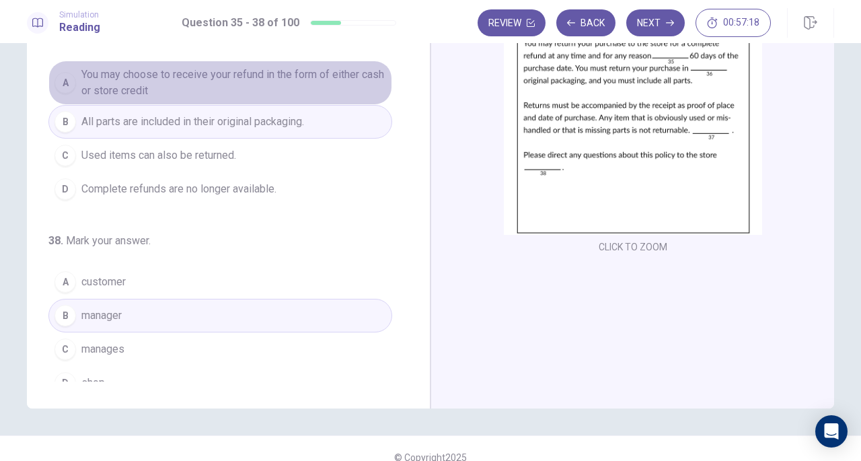
click at [243, 76] on span "You may choose to receive your refund in the form of either cash or store credit" at bounding box center [233, 83] width 305 height 32
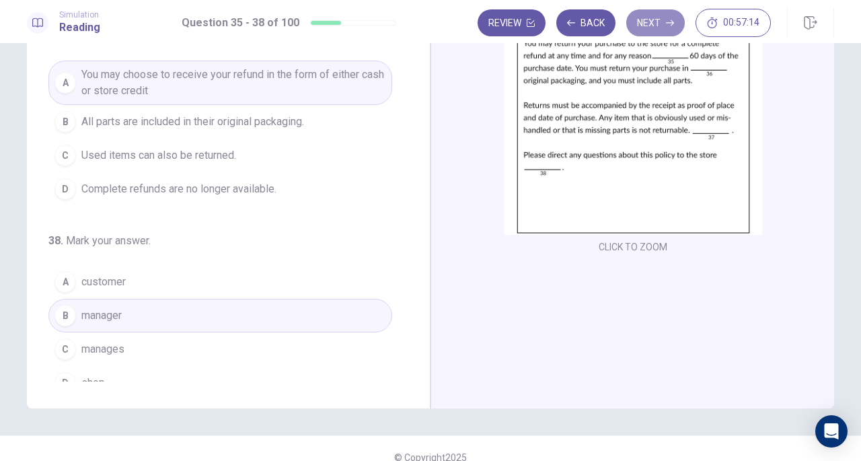
click at [665, 24] on button "Next" at bounding box center [655, 22] width 59 height 27
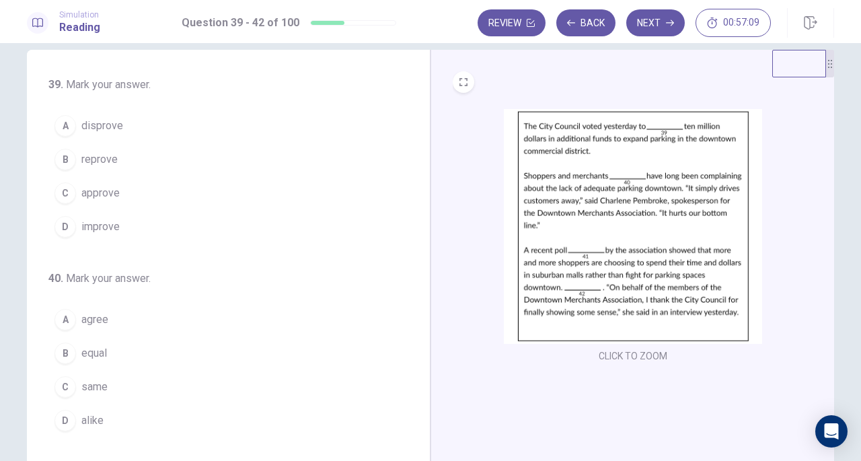
scroll to position [0, 0]
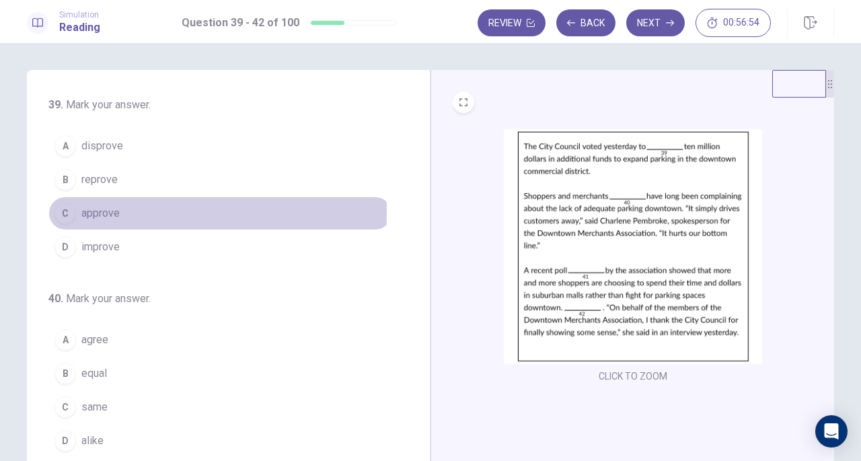
click at [105, 212] on span "approve" at bounding box center [100, 213] width 38 height 16
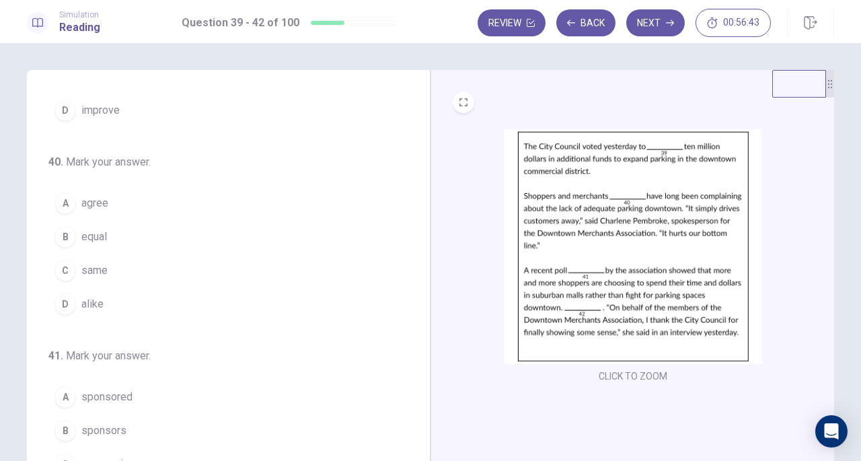
scroll to position [141, 0]
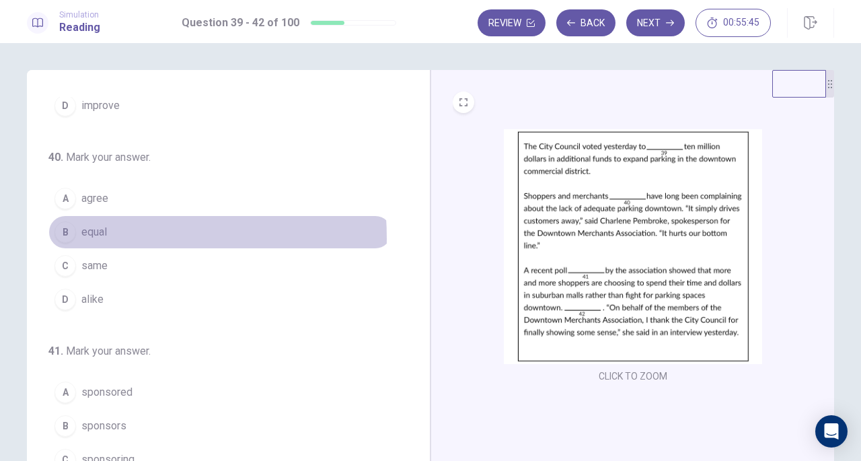
click at [63, 235] on div "B" at bounding box center [65, 232] width 22 height 22
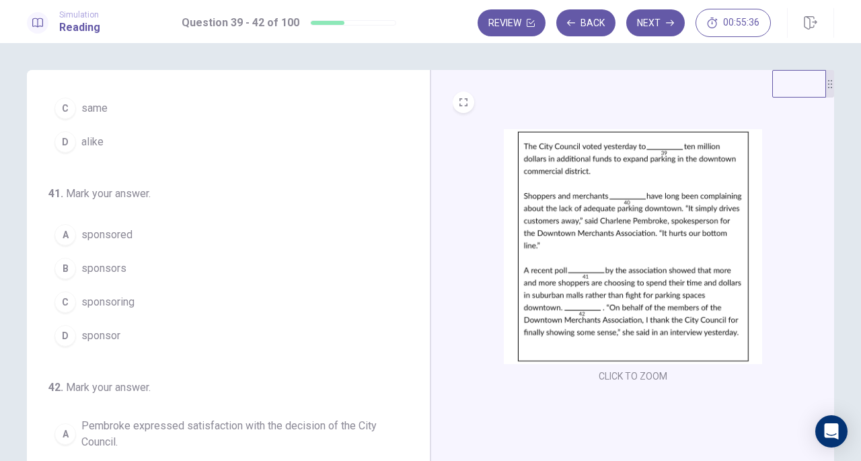
scroll to position [299, 0]
click at [60, 228] on div "A" at bounding box center [65, 235] width 22 height 22
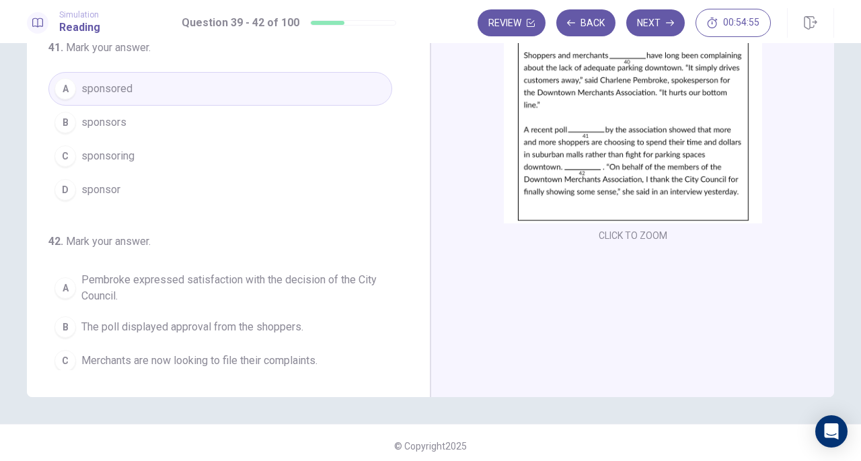
scroll to position [338, 0]
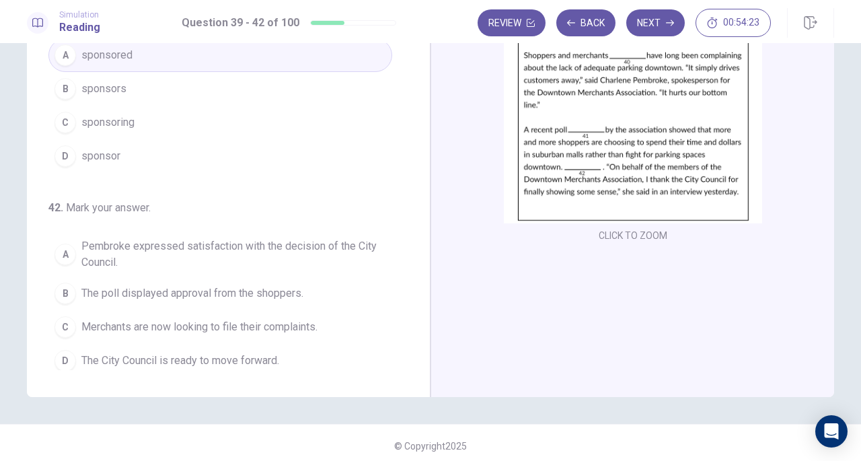
click at [68, 248] on div "A" at bounding box center [65, 254] width 22 height 22
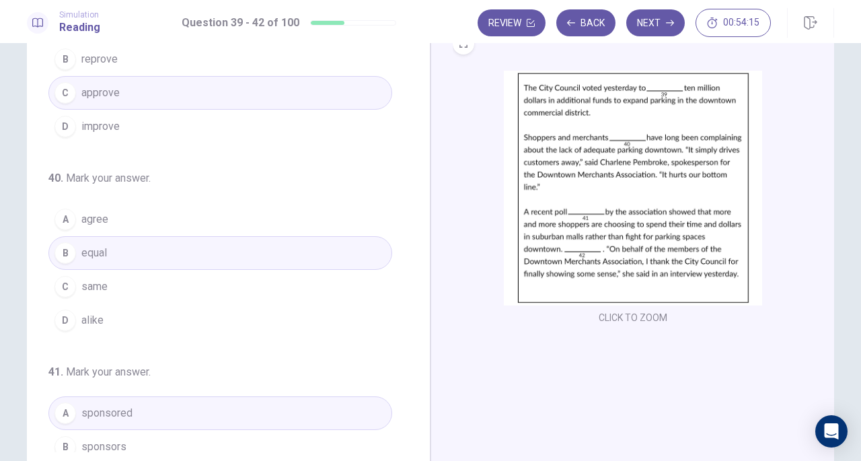
scroll to position [58, 0]
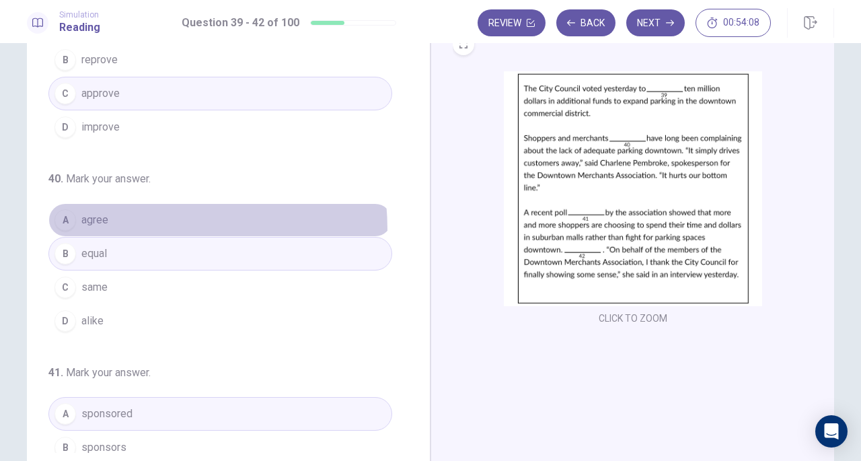
click at [102, 227] on button "A agree" at bounding box center [220, 220] width 344 height 34
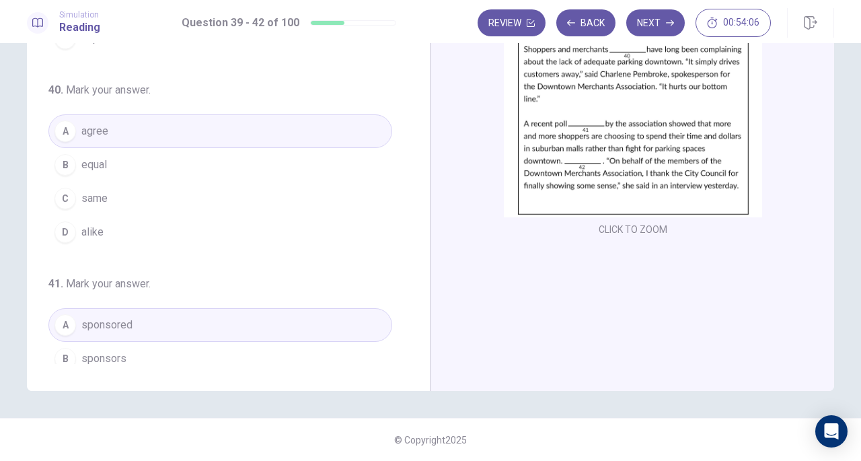
scroll to position [0, 0]
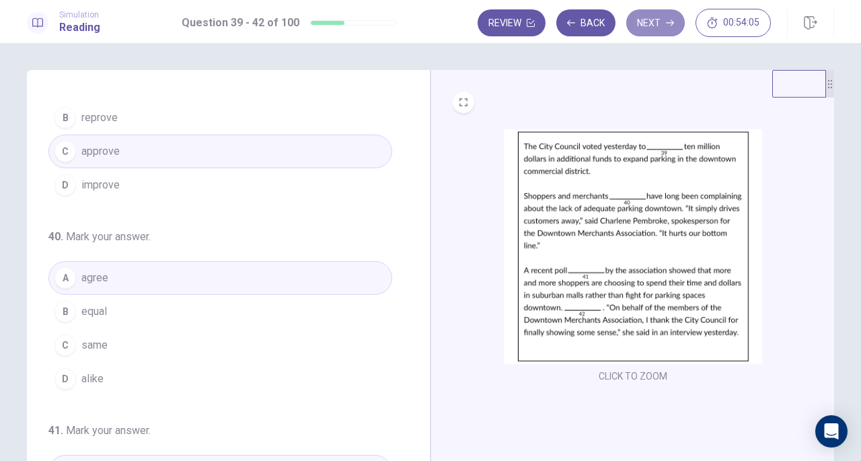
click at [658, 20] on button "Next" at bounding box center [655, 22] width 59 height 27
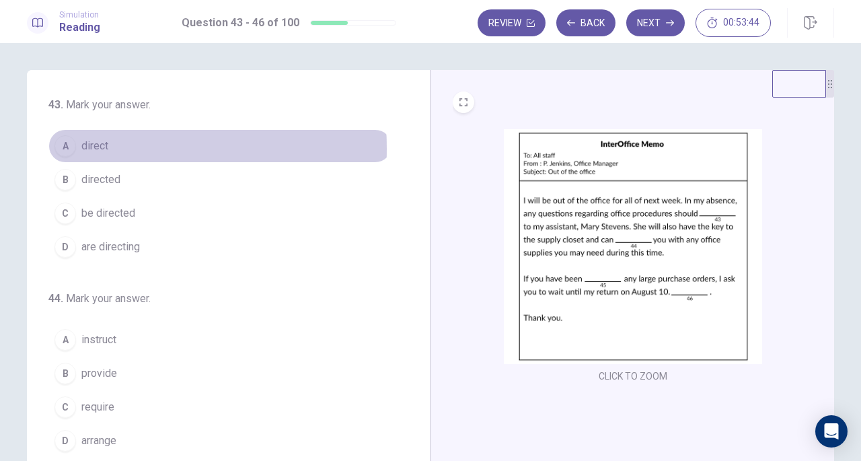
click at [63, 149] on div "A" at bounding box center [65, 146] width 22 height 22
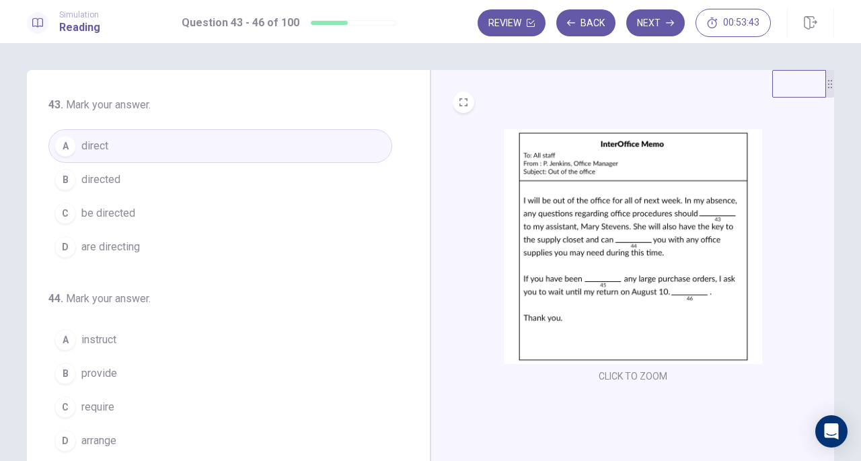
click at [64, 211] on div "C" at bounding box center [65, 213] width 22 height 22
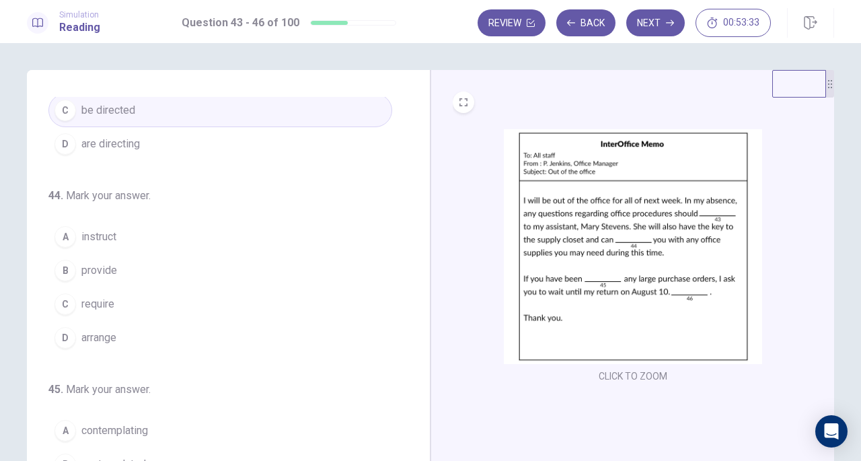
scroll to position [104, 0]
click at [81, 270] on span "provide" at bounding box center [99, 270] width 36 height 16
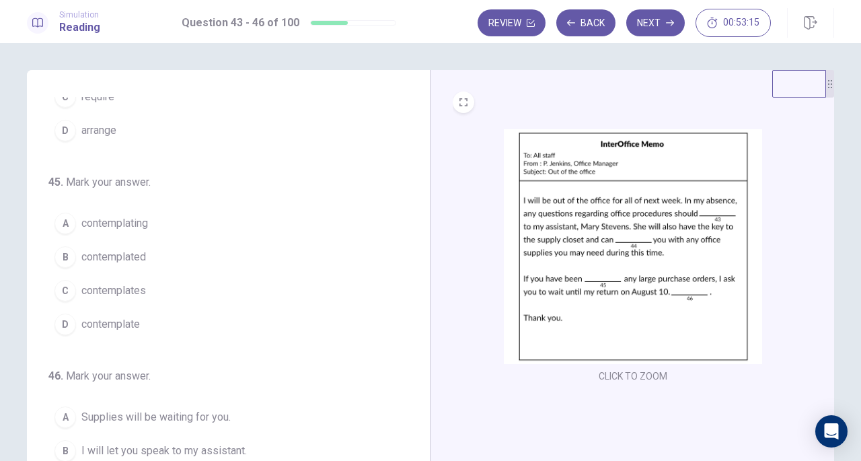
scroll to position [311, 0]
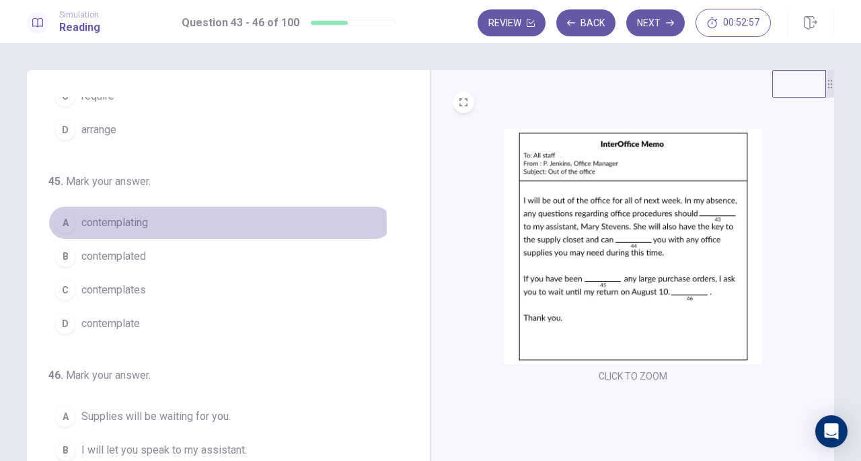
click at [61, 221] on div "A" at bounding box center [65, 223] width 22 height 22
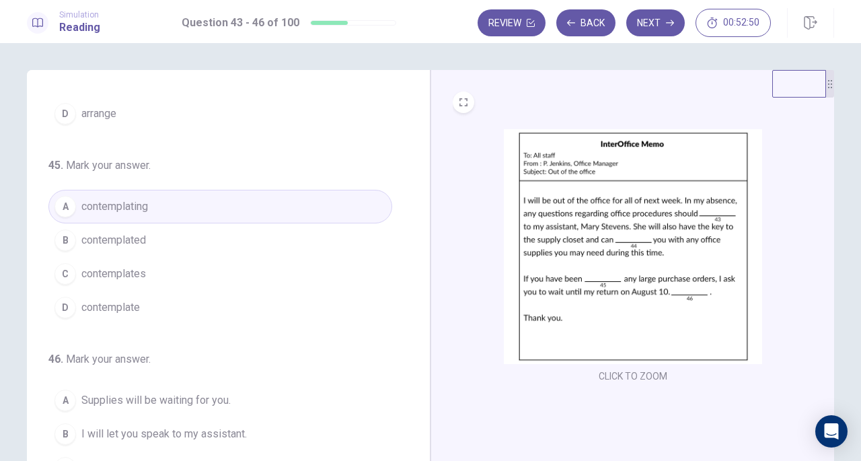
scroll to position [147, 0]
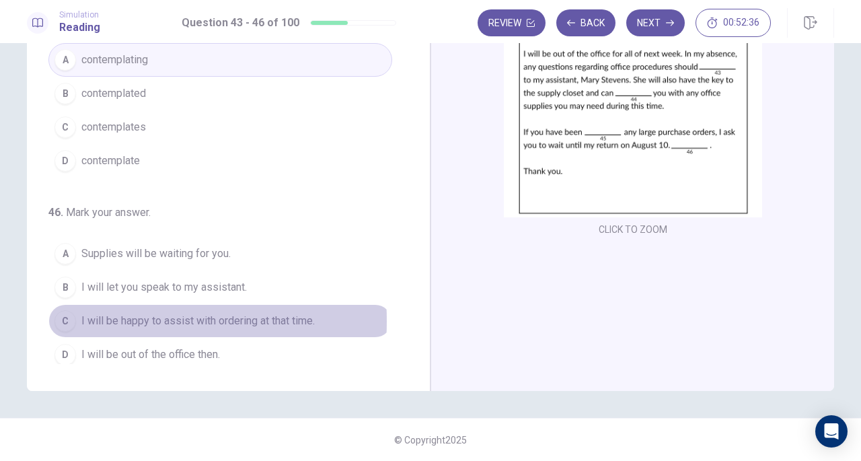
click at [58, 314] on div "C" at bounding box center [65, 321] width 22 height 22
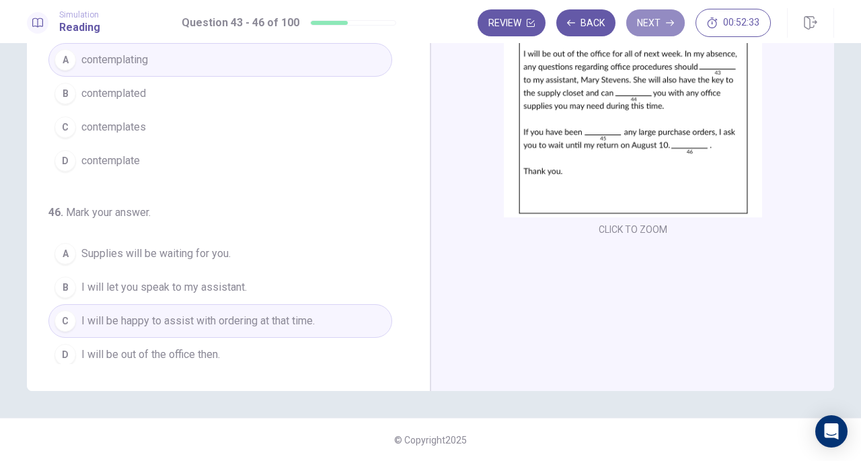
click at [662, 22] on button "Next" at bounding box center [655, 22] width 59 height 27
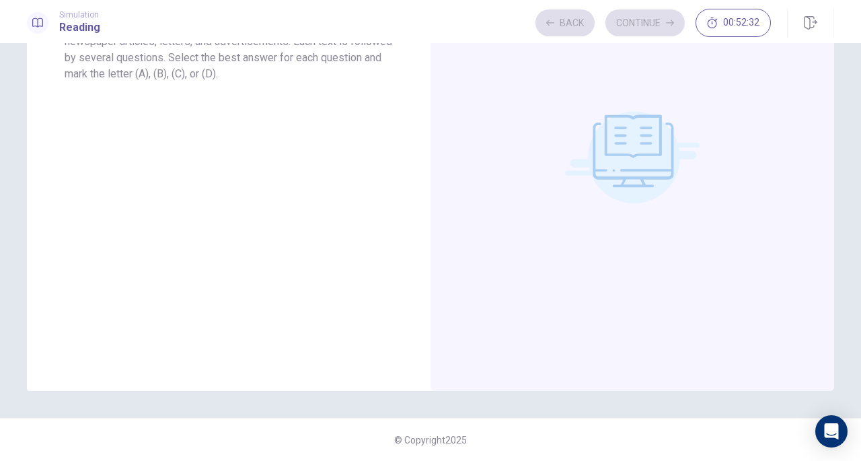
scroll to position [0, 0]
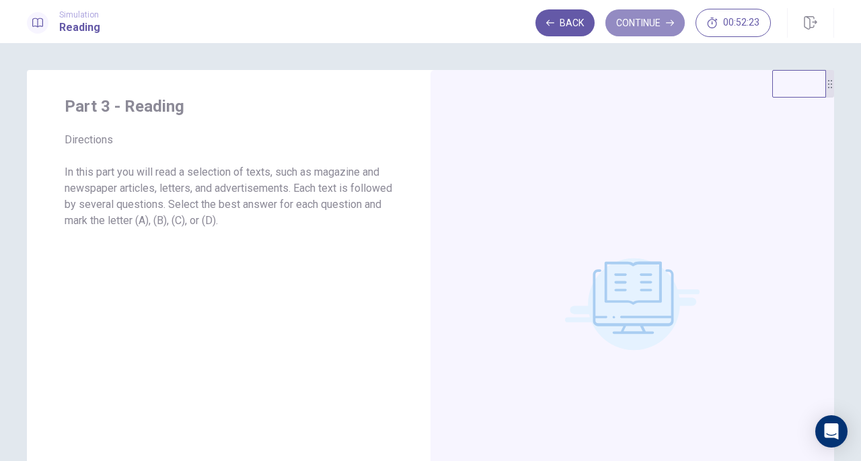
click at [652, 21] on button "Continue" at bounding box center [644, 22] width 79 height 27
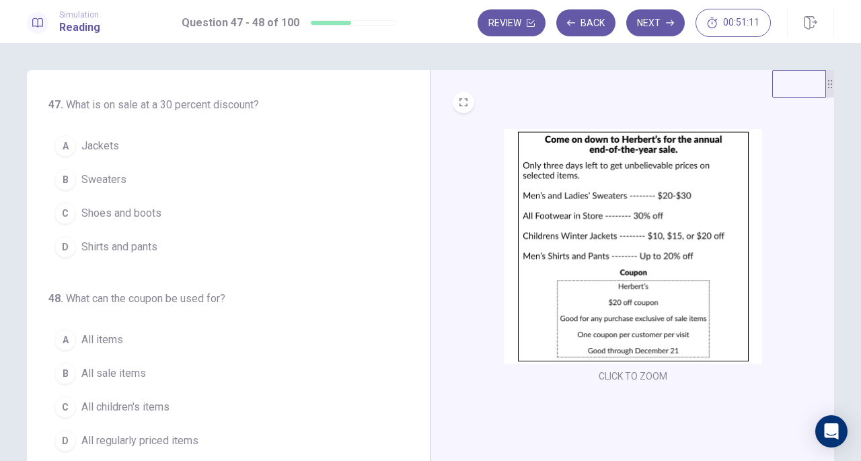
click at [63, 215] on div "C" at bounding box center [65, 213] width 22 height 22
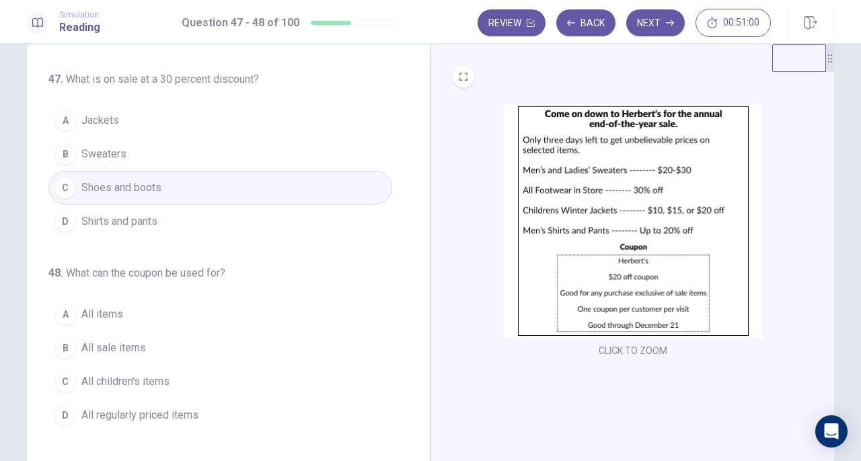
scroll to position [28, 0]
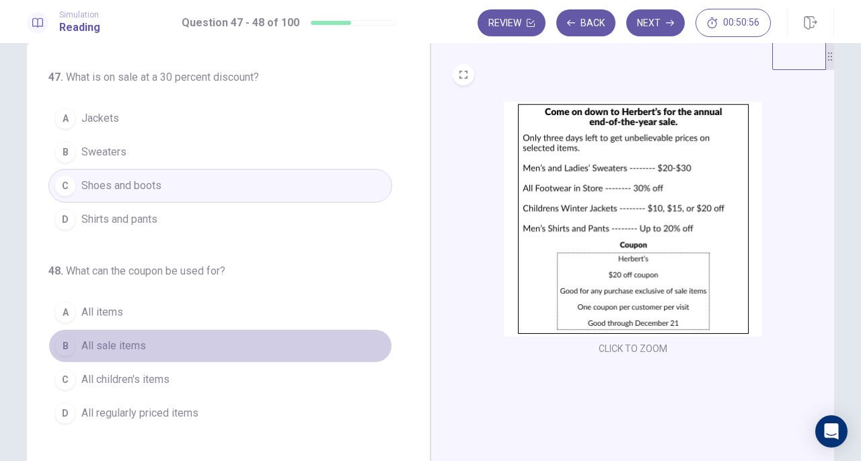
click at [69, 342] on div "B" at bounding box center [65, 346] width 22 height 22
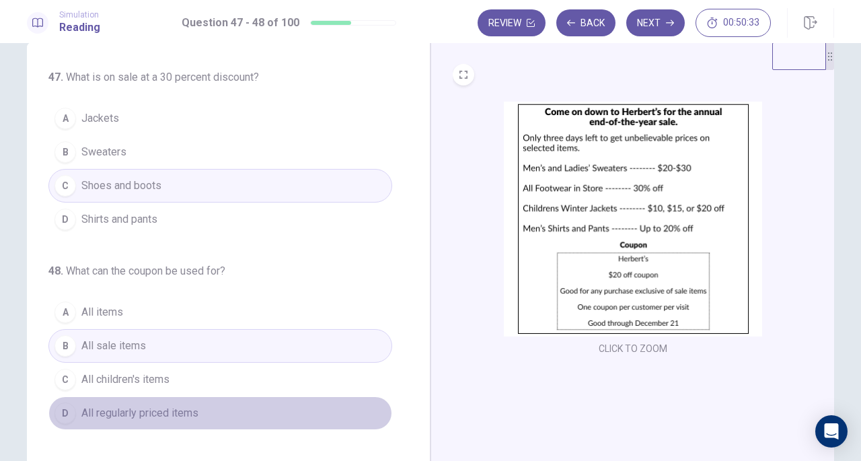
click at [108, 407] on span "All regularly priced items" at bounding box center [139, 413] width 117 height 16
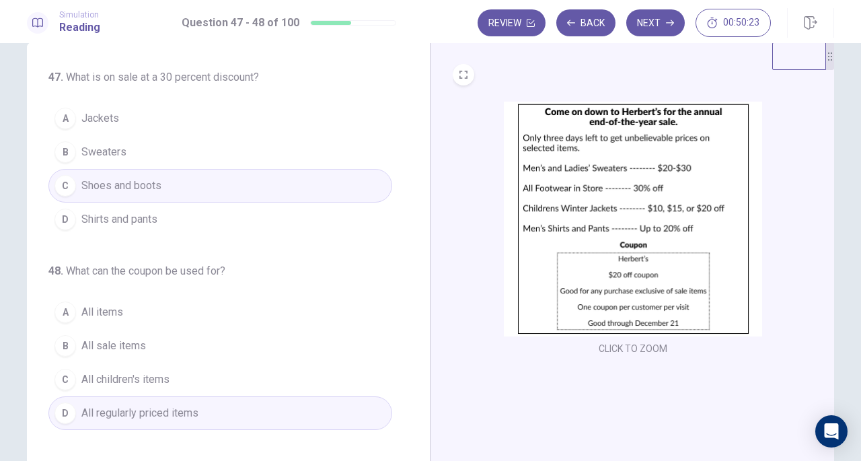
click at [652, 22] on button "Next" at bounding box center [655, 22] width 59 height 27
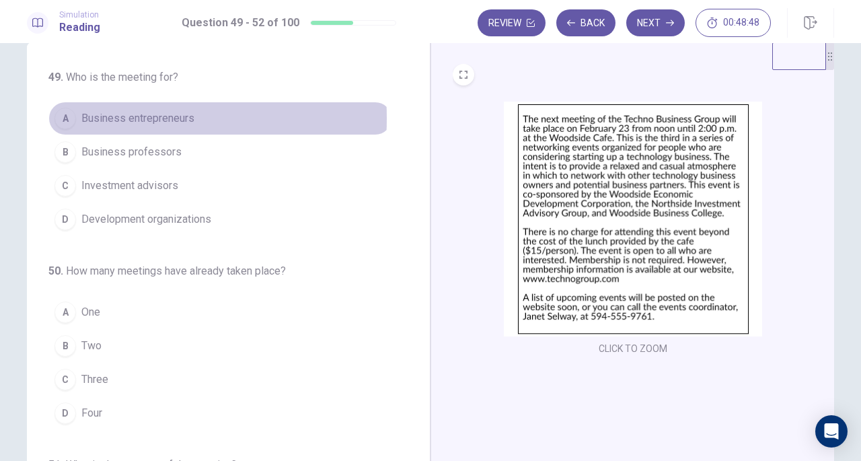
click at [66, 118] on div "A" at bounding box center [65, 119] width 22 height 22
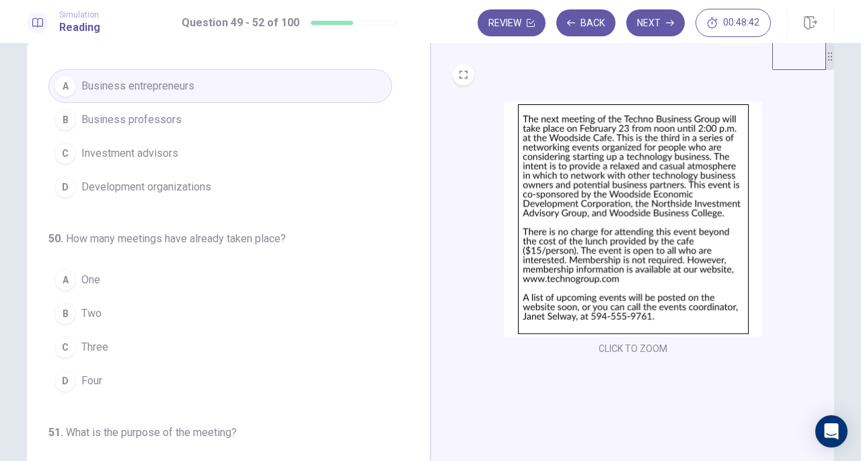
scroll to position [0, 0]
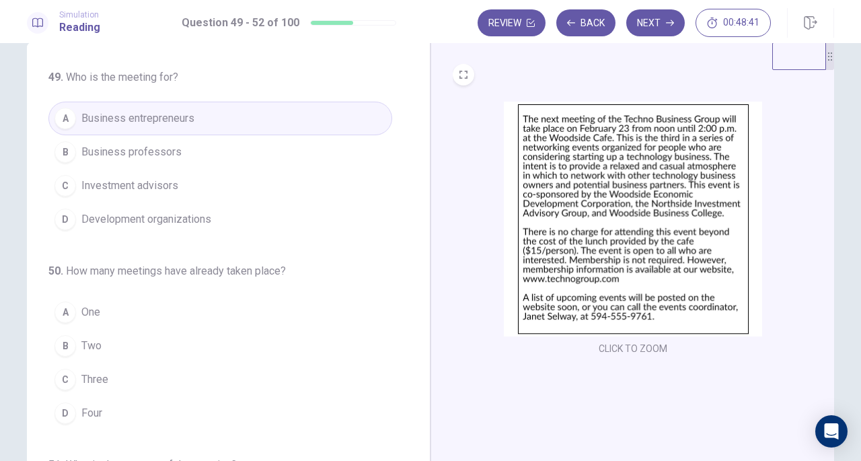
click at [589, 18] on button "Back" at bounding box center [585, 22] width 59 height 27
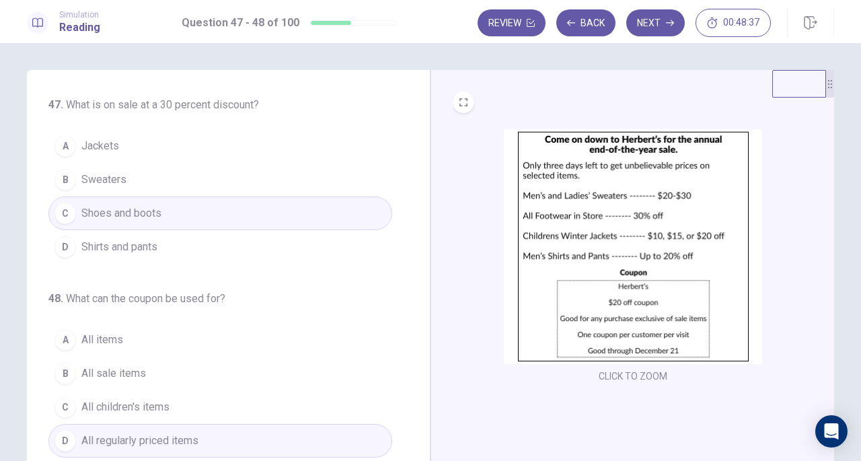
click at [652, 30] on button "Next" at bounding box center [655, 22] width 59 height 27
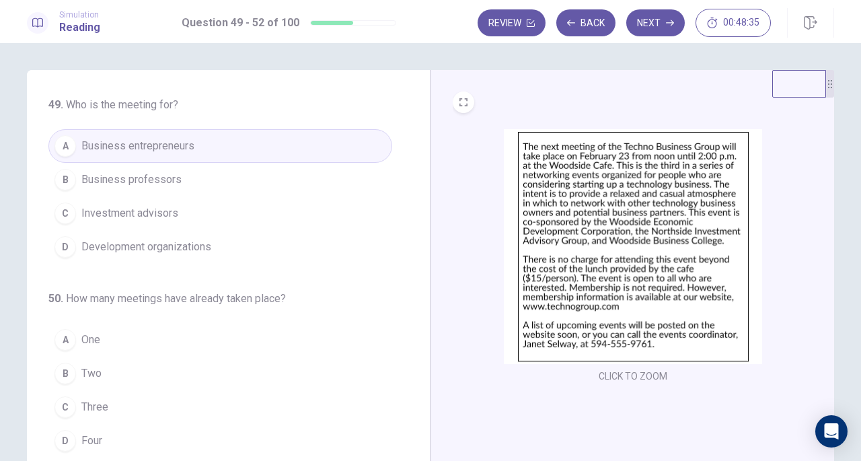
drag, startPoint x: 416, startPoint y: 161, endPoint x: 420, endPoint y: 167, distance: 7.3
click at [417, 190] on div "49 . Who is the meeting for? A Business entrepreneurs B Business professors C I…" at bounding box center [229, 303] width 404 height 467
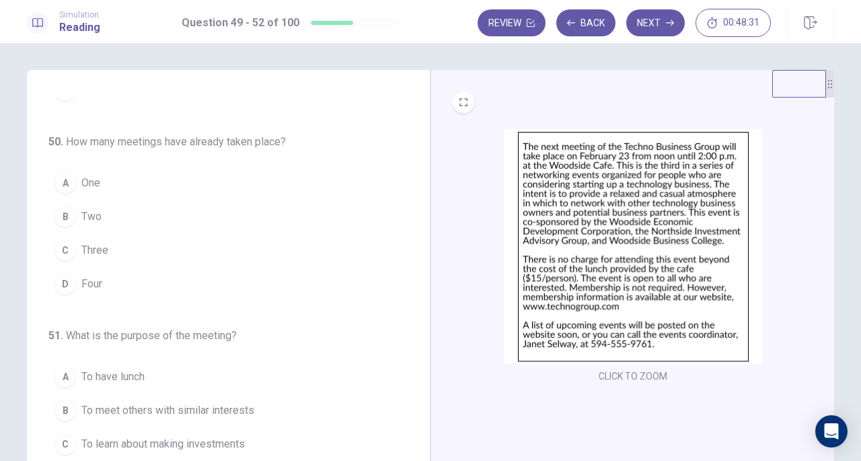
scroll to position [157, 0]
click at [63, 211] on div "B" at bounding box center [65, 216] width 22 height 22
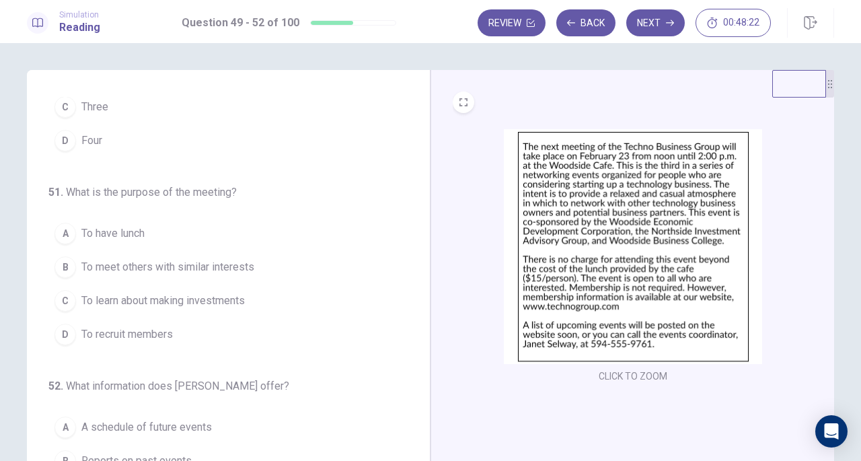
scroll to position [303, 0]
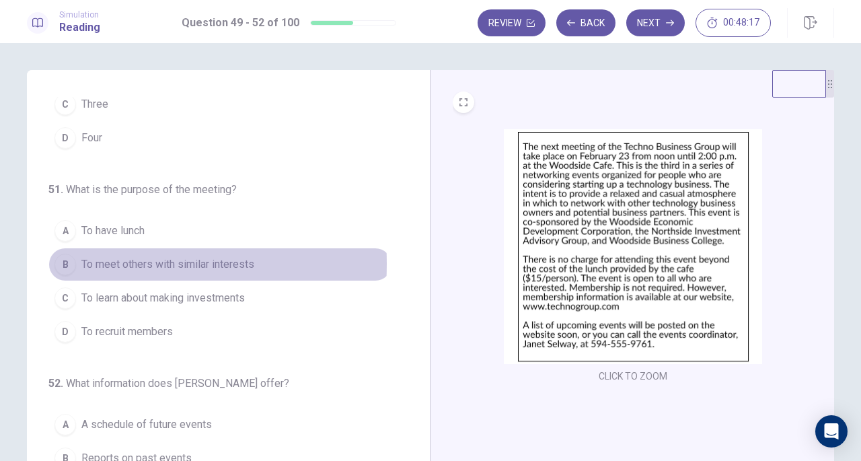
click at [67, 260] on div "B" at bounding box center [65, 265] width 22 height 22
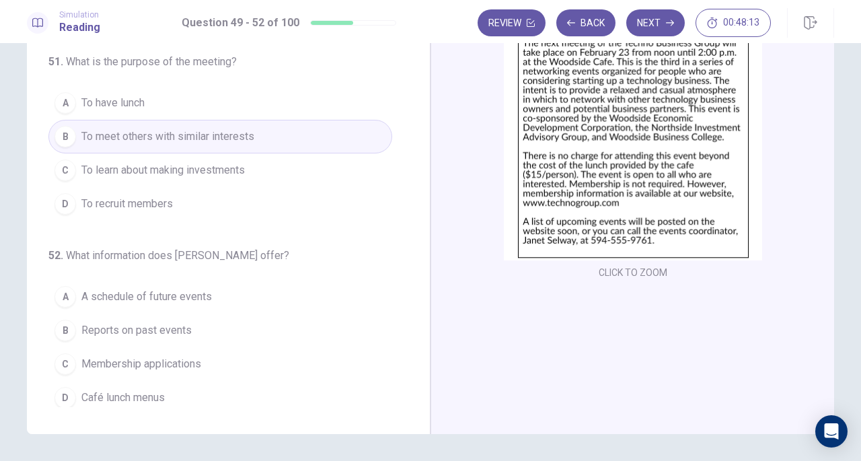
scroll to position [147, 0]
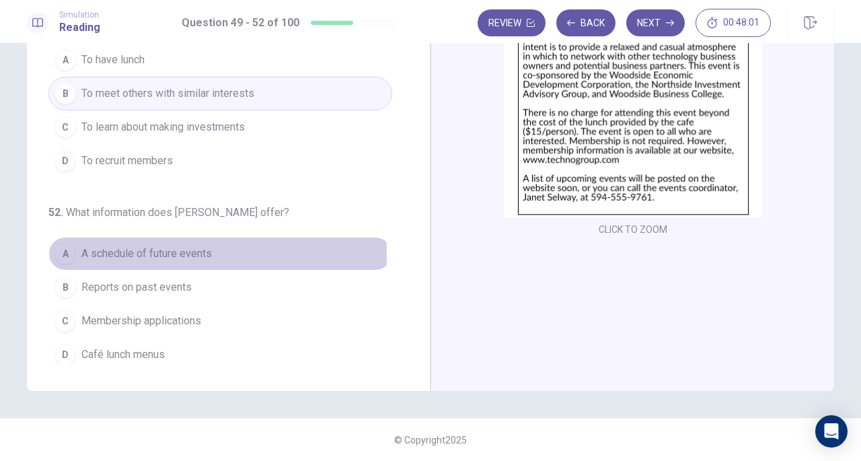
click at [60, 250] on div "A" at bounding box center [65, 254] width 22 height 22
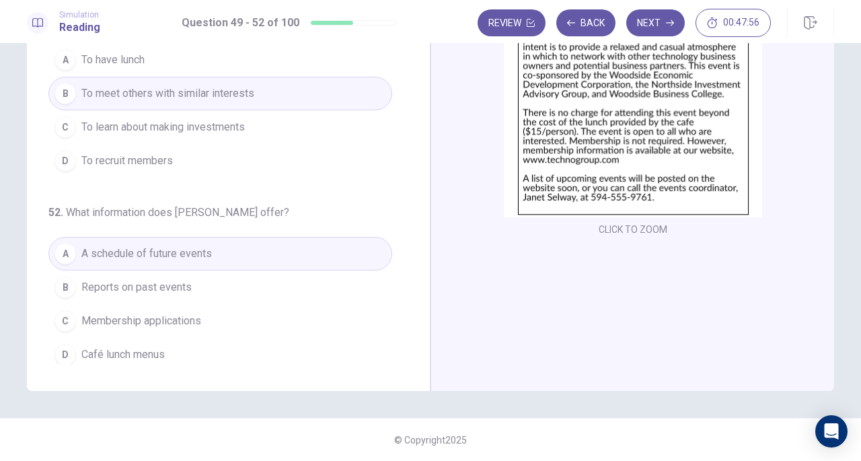
click at [660, 22] on button "Next" at bounding box center [655, 22] width 59 height 27
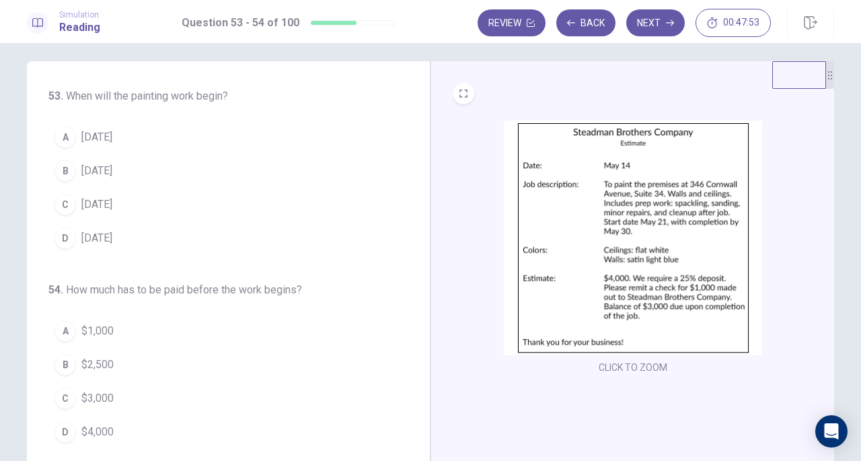
scroll to position [0, 0]
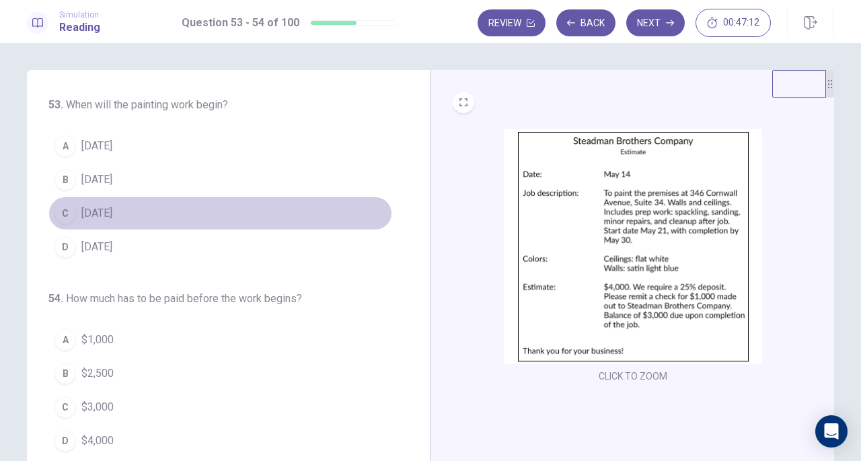
click at [63, 215] on div "C" at bounding box center [65, 213] width 22 height 22
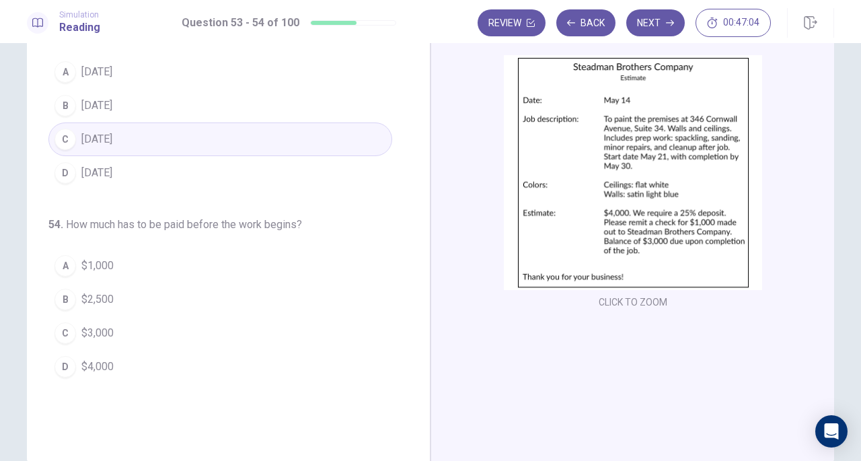
scroll to position [98, 0]
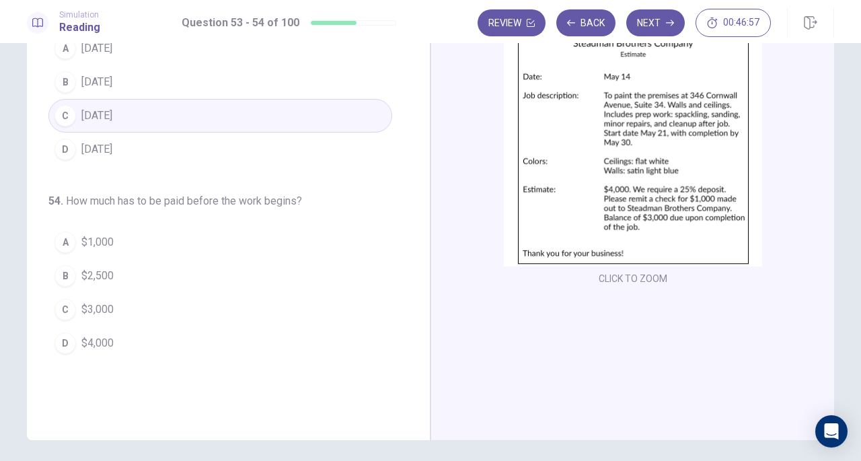
click at [61, 241] on div "A" at bounding box center [65, 242] width 22 height 22
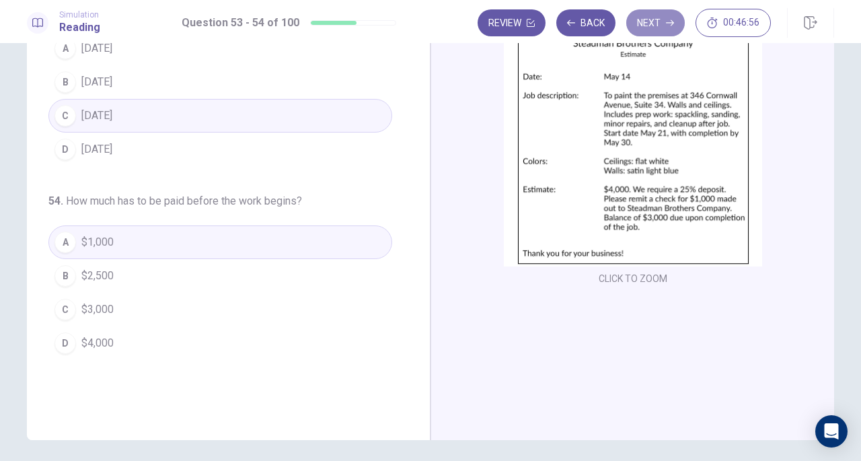
click at [662, 23] on button "Next" at bounding box center [655, 22] width 59 height 27
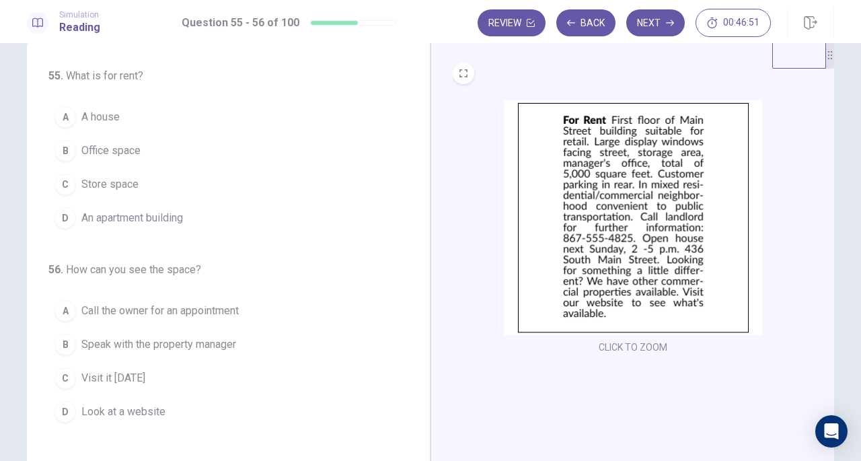
scroll to position [24, 0]
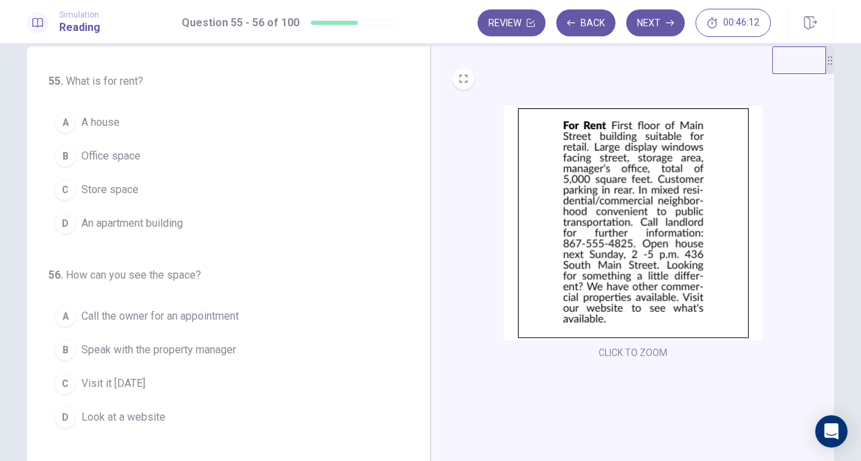
click at [58, 192] on div "C" at bounding box center [65, 190] width 22 height 22
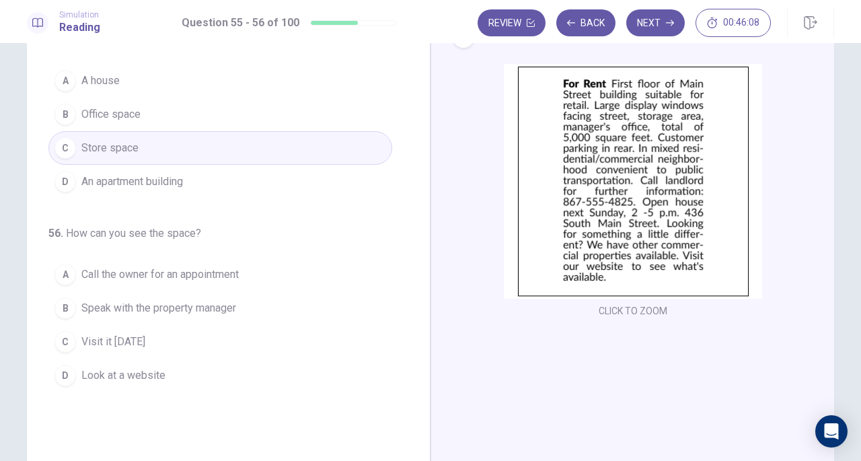
scroll to position [65, 0]
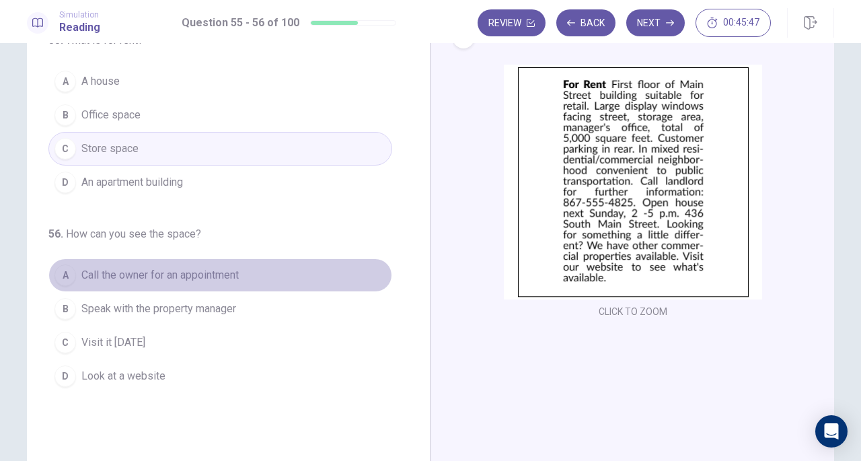
click at [62, 274] on div "A" at bounding box center [65, 275] width 22 height 22
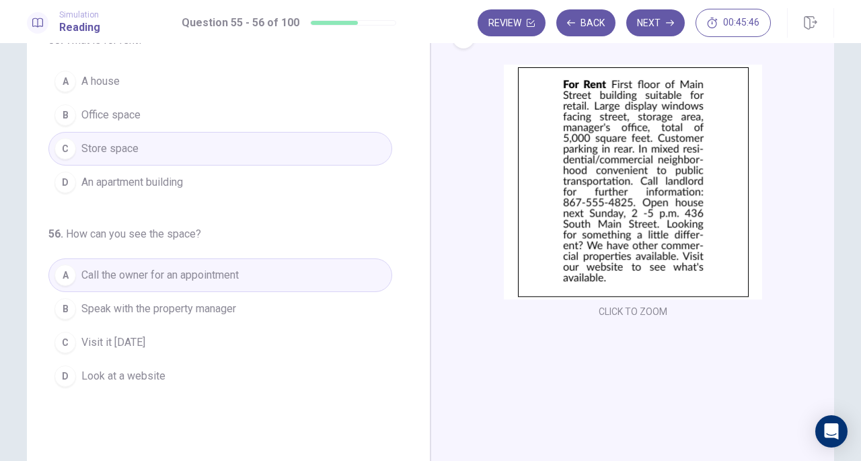
click at [62, 336] on div "C" at bounding box center [65, 343] width 22 height 22
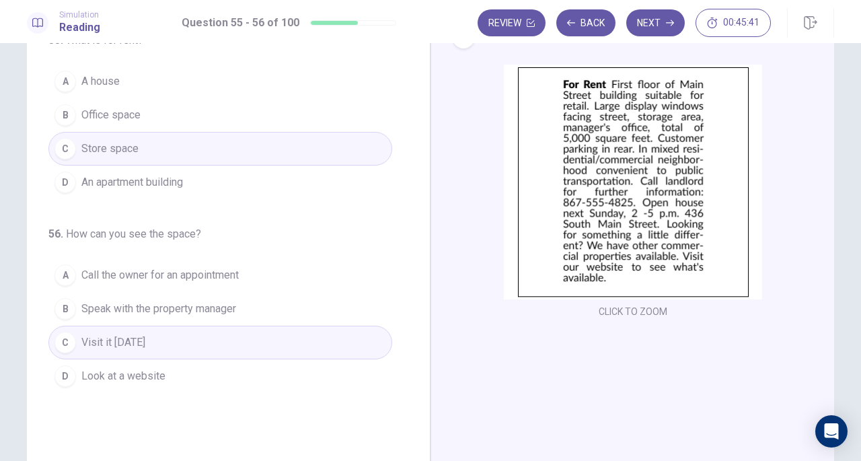
click at [658, 24] on button "Next" at bounding box center [655, 22] width 59 height 27
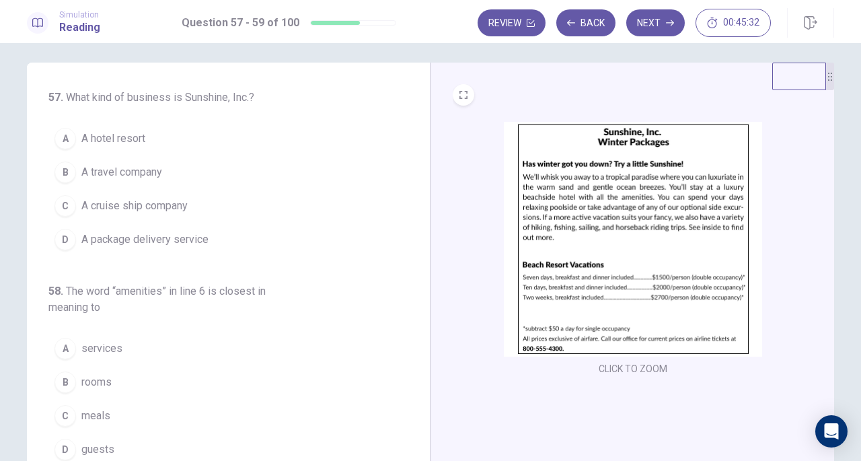
scroll to position [11, 0]
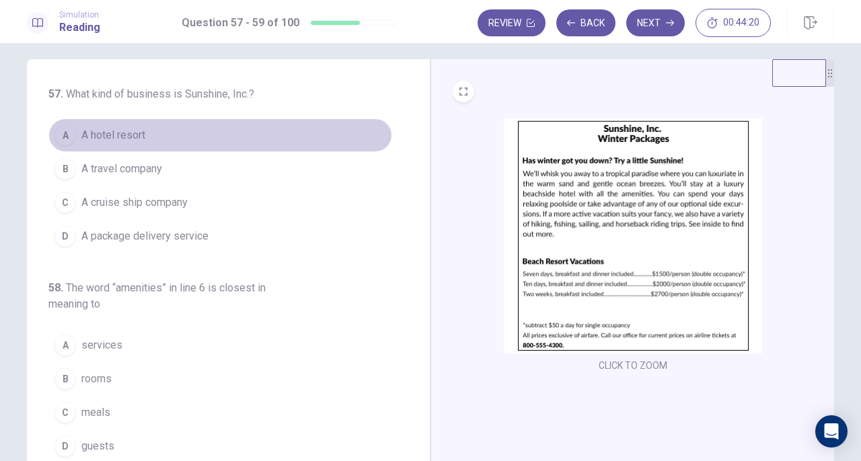
click at [246, 149] on button "A A hotel resort" at bounding box center [220, 135] width 344 height 34
click at [59, 141] on div "A" at bounding box center [65, 135] width 22 height 22
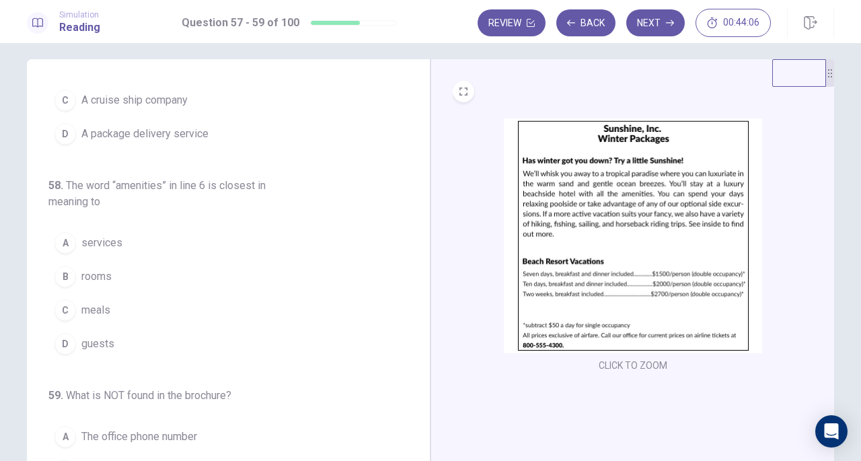
scroll to position [102, 0]
click at [59, 241] on div "A" at bounding box center [65, 243] width 22 height 22
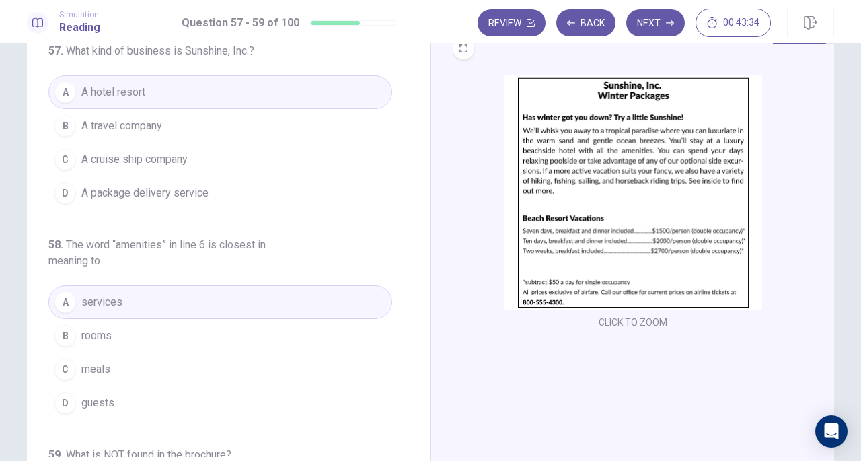
scroll to position [63, 0]
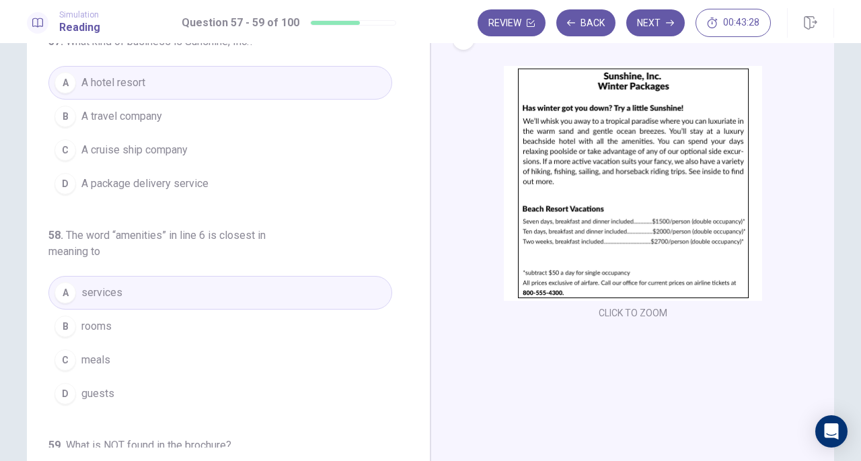
click at [67, 116] on div "B" at bounding box center [65, 117] width 22 height 22
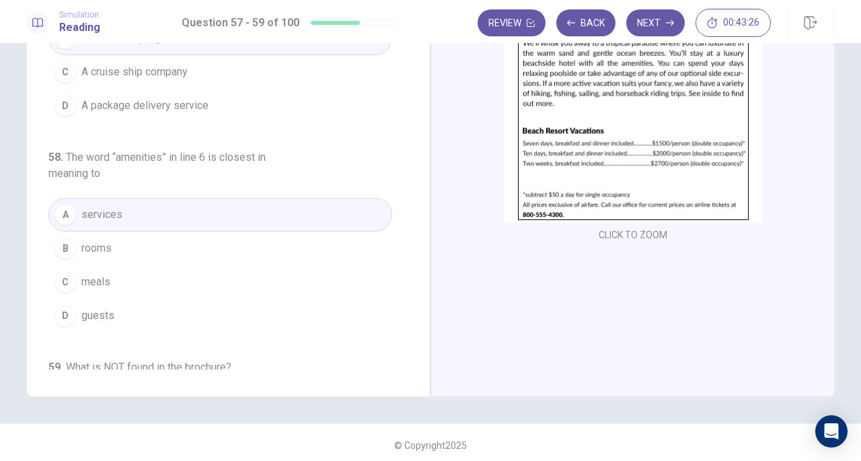
scroll to position [147, 0]
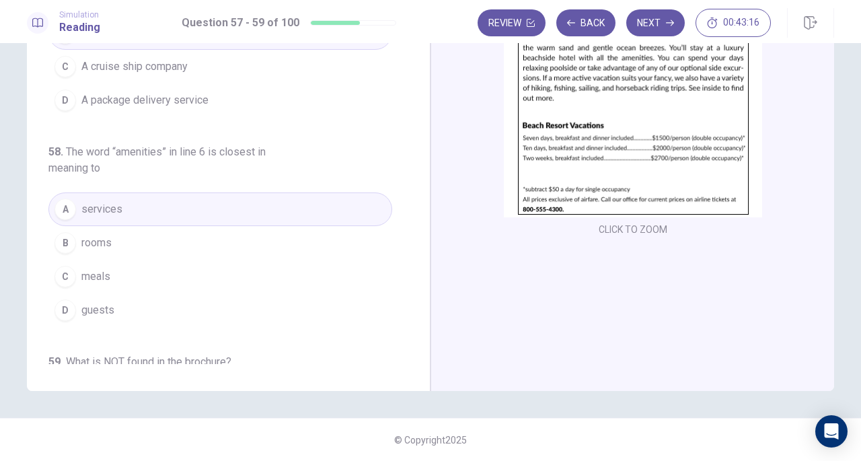
drag, startPoint x: 416, startPoint y: 145, endPoint x: 416, endPoint y: 162, distance: 17.5
click at [416, 170] on div "57 . What kind of business is Sunshine, Inc.? A A hotel resort B A travel compa…" at bounding box center [229, 156] width 404 height 467
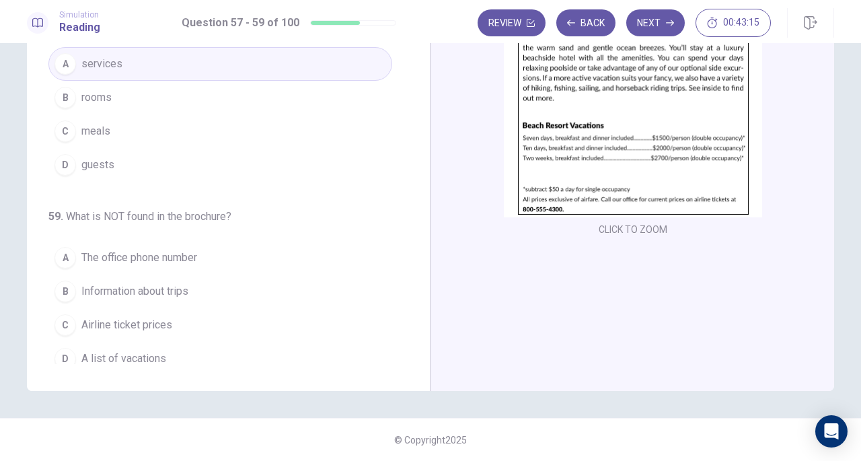
scroll to position [151, 0]
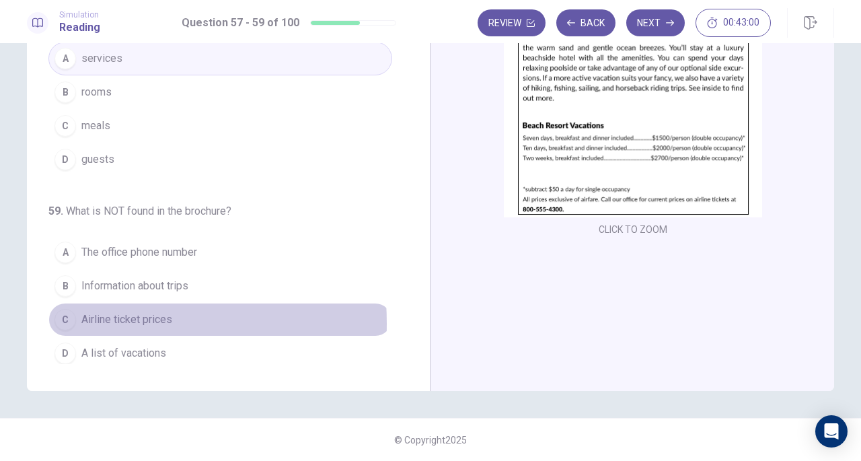
click at [61, 318] on div "C" at bounding box center [65, 320] width 22 height 22
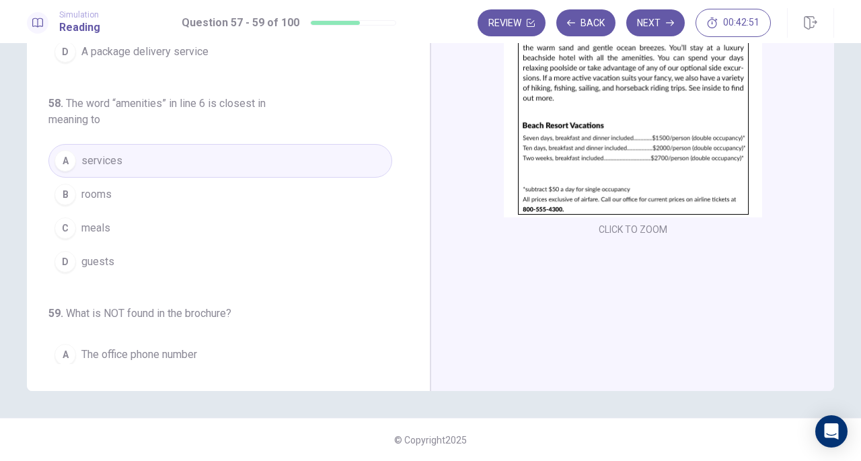
scroll to position [0, 0]
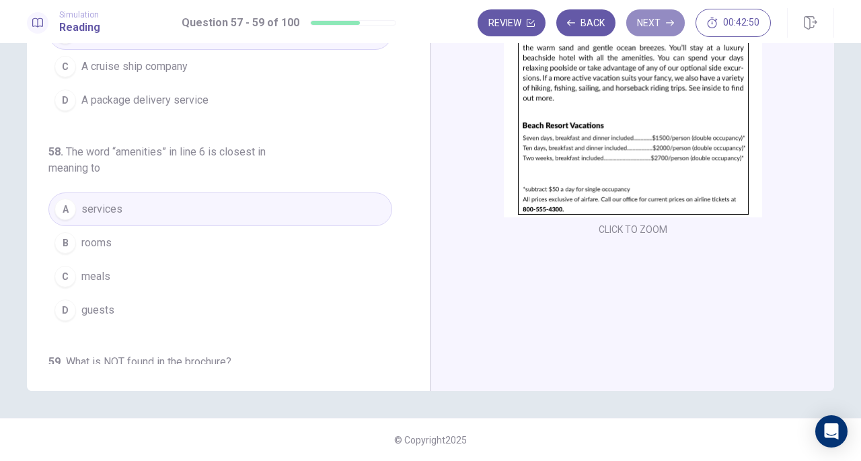
click at [669, 19] on icon "button" at bounding box center [670, 23] width 8 height 8
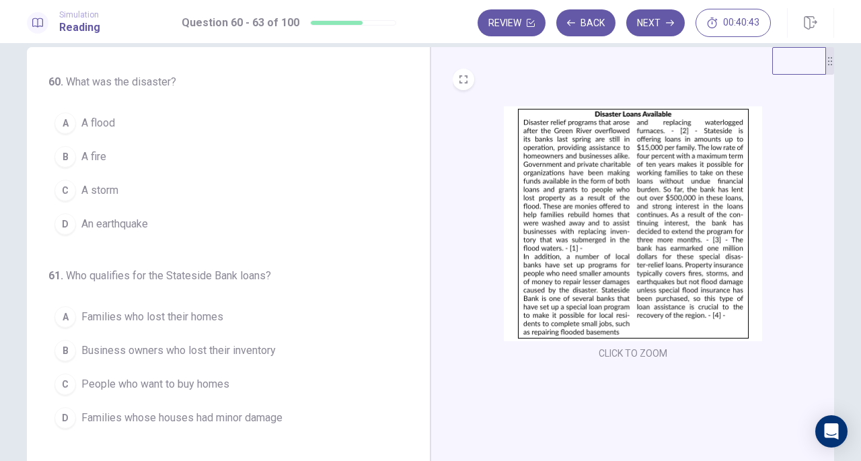
scroll to position [24, 0]
click at [91, 122] on span "A flood" at bounding box center [98, 122] width 34 height 16
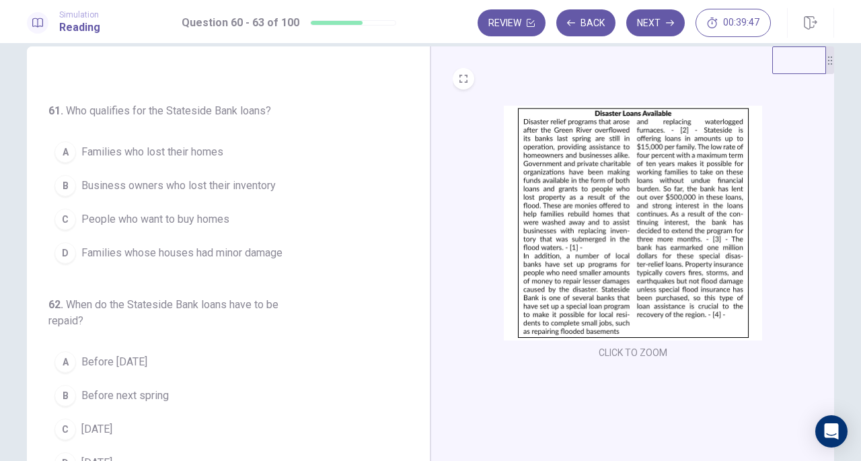
scroll to position [174, 0]
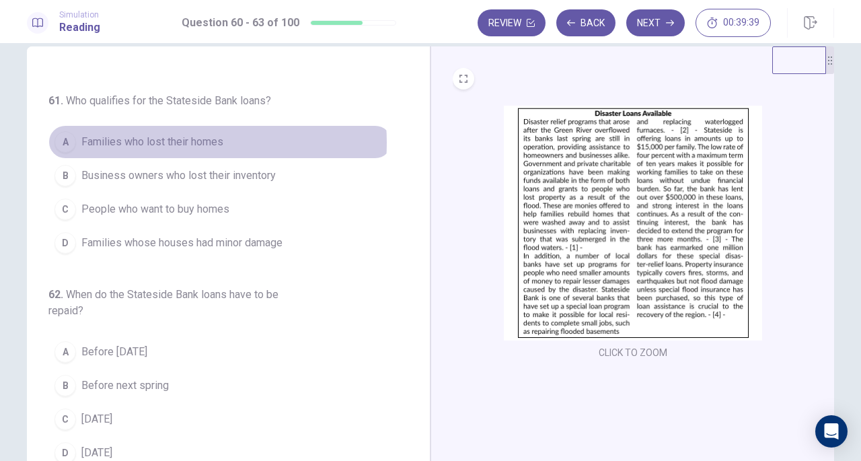
click at [153, 140] on span "Families who lost their homes" at bounding box center [152, 142] width 142 height 16
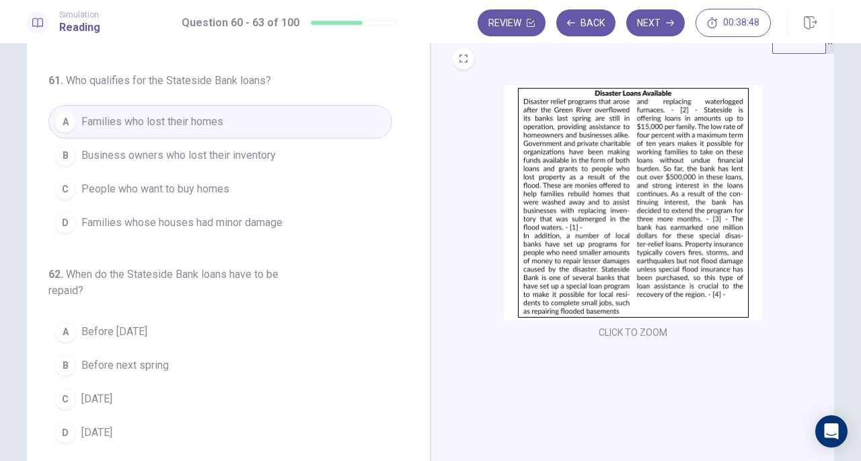
scroll to position [44, 0]
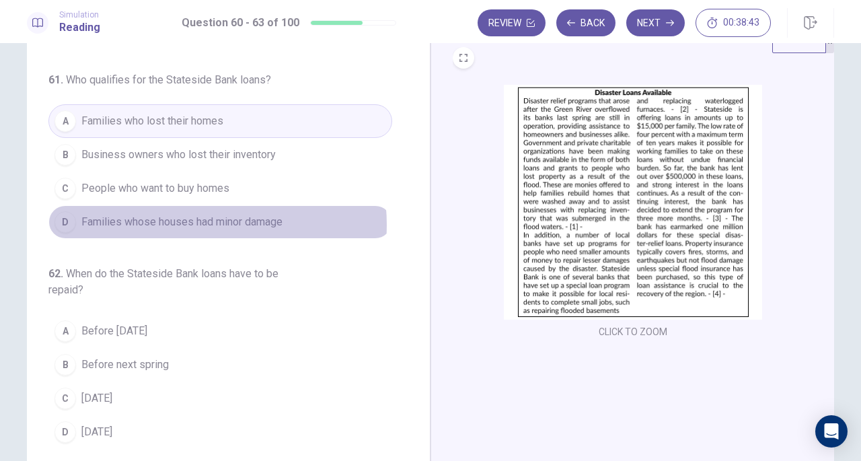
click at [188, 221] on span "Families whose houses had minor damage" at bounding box center [181, 222] width 201 height 16
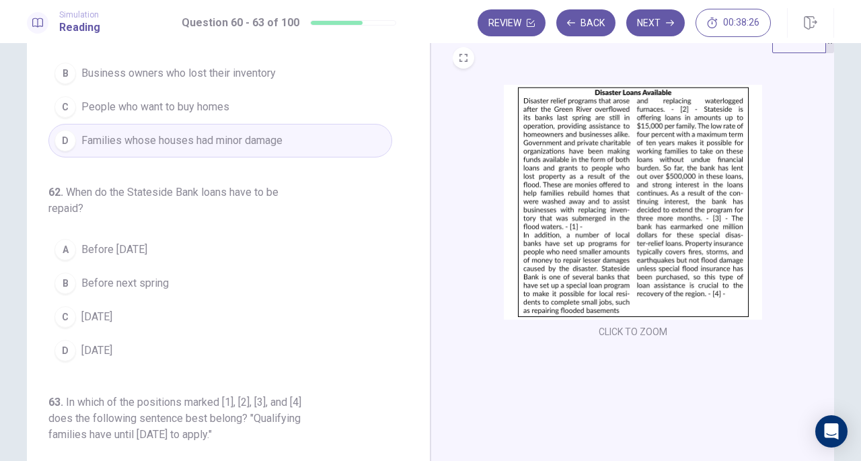
scroll to position [276, 0]
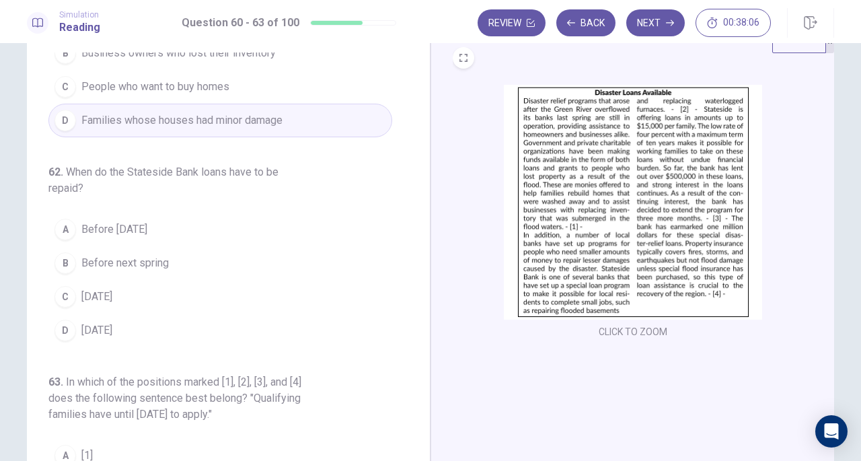
click at [62, 327] on div "D" at bounding box center [65, 330] width 22 height 22
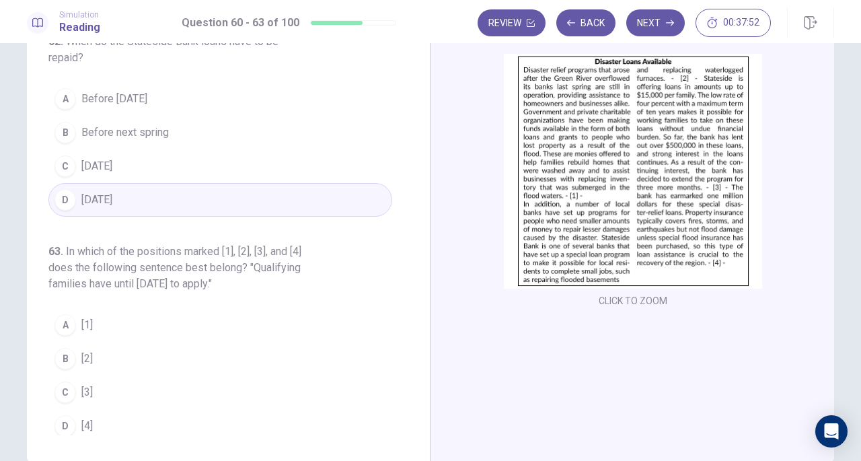
scroll to position [75, 0]
click at [63, 385] on div "C" at bounding box center [65, 393] width 22 height 22
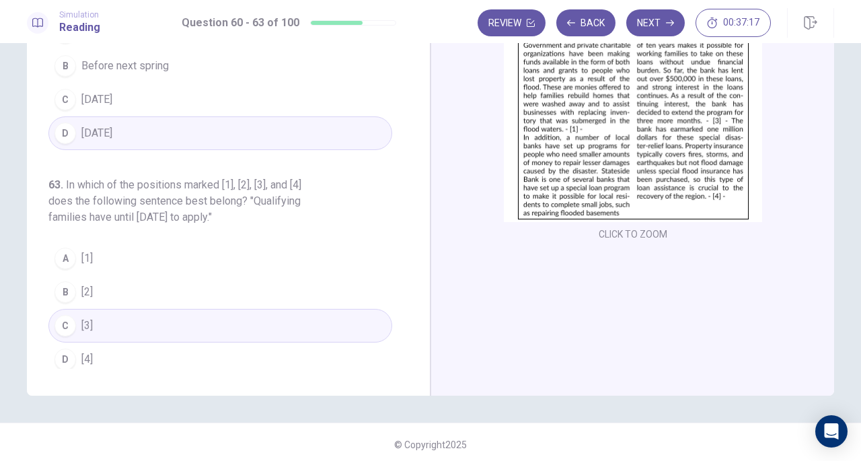
scroll to position [79, 0]
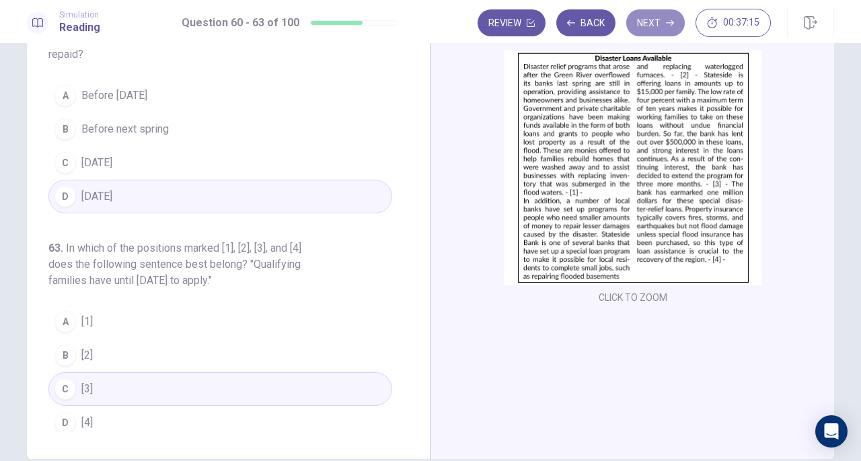
click at [660, 26] on button "Next" at bounding box center [655, 22] width 59 height 27
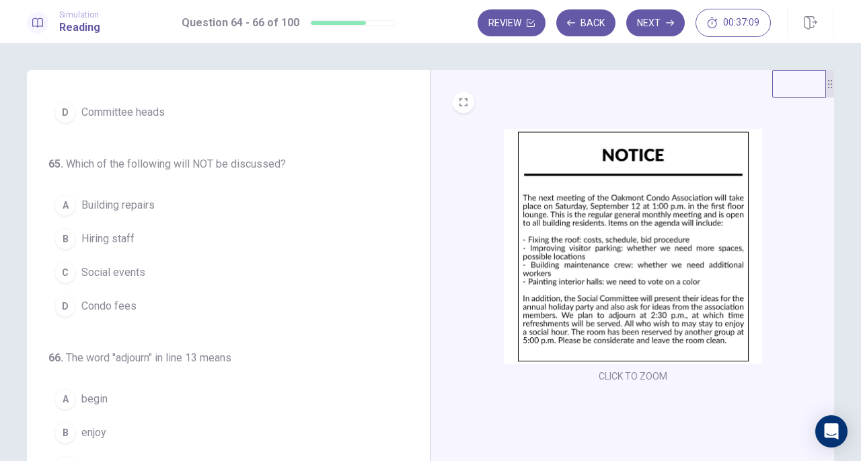
scroll to position [0, 0]
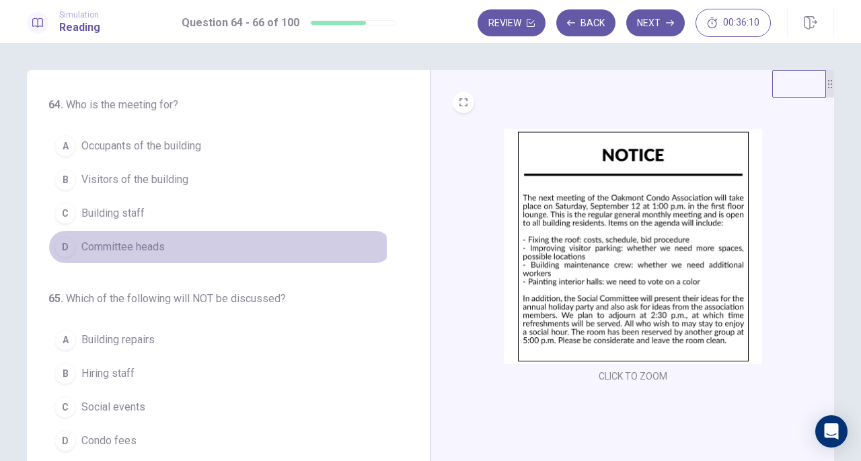
click at [105, 246] on span "Committee heads" at bounding box center [122, 247] width 83 height 16
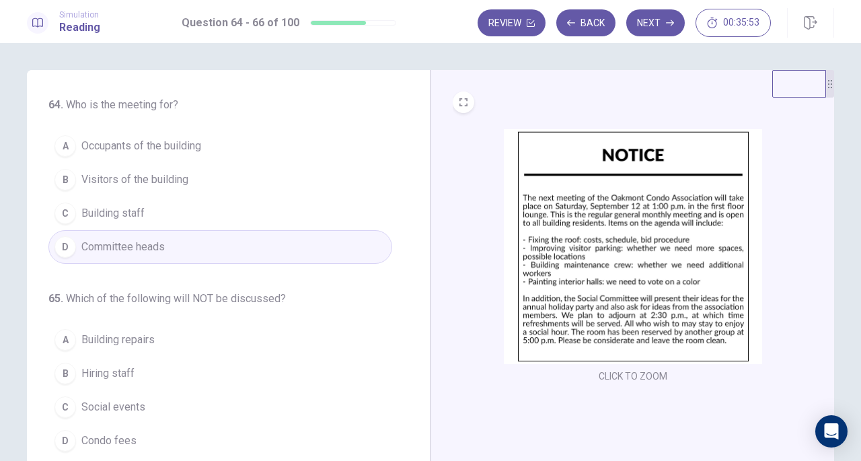
click at [63, 149] on div "A" at bounding box center [65, 146] width 22 height 22
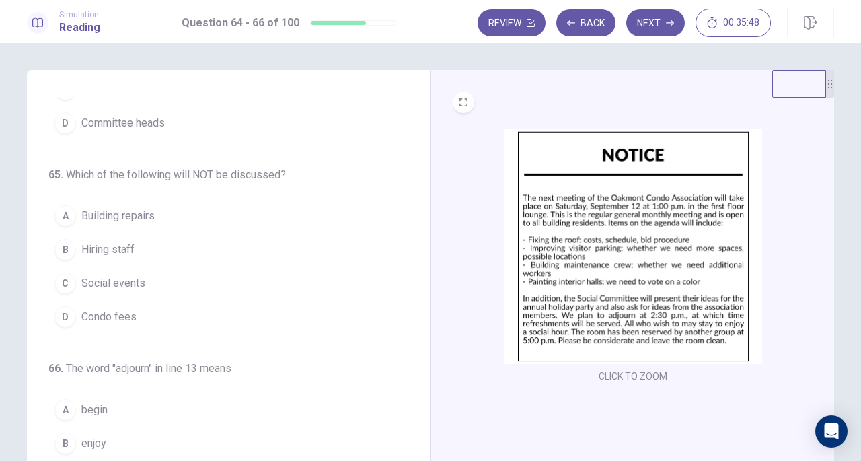
scroll to position [124, 0]
click at [116, 246] on span "Hiring staff" at bounding box center [107, 249] width 53 height 16
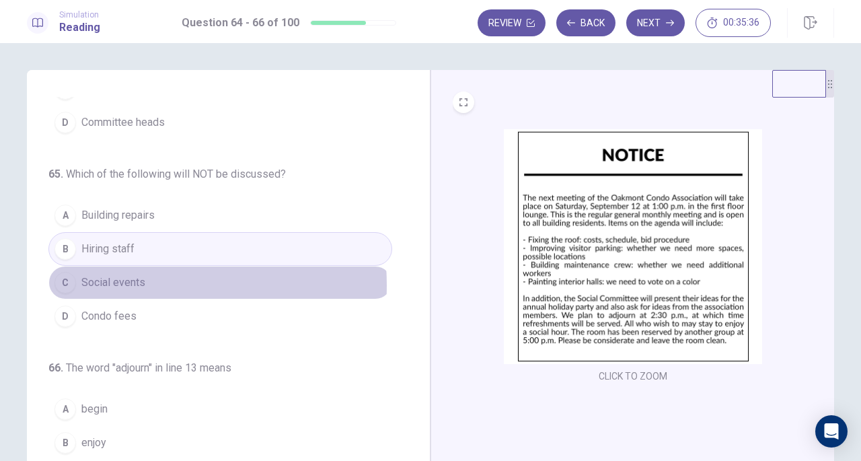
click at [114, 282] on span "Social events" at bounding box center [113, 282] width 64 height 16
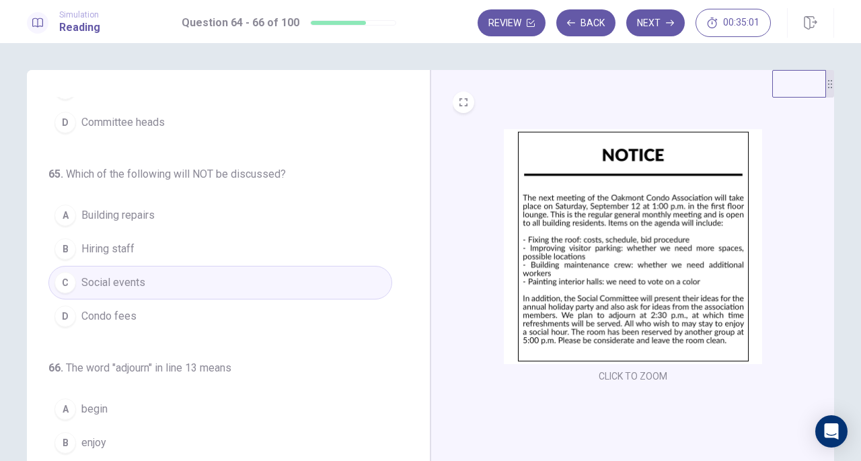
click at [117, 310] on span "Condo fees" at bounding box center [108, 316] width 55 height 16
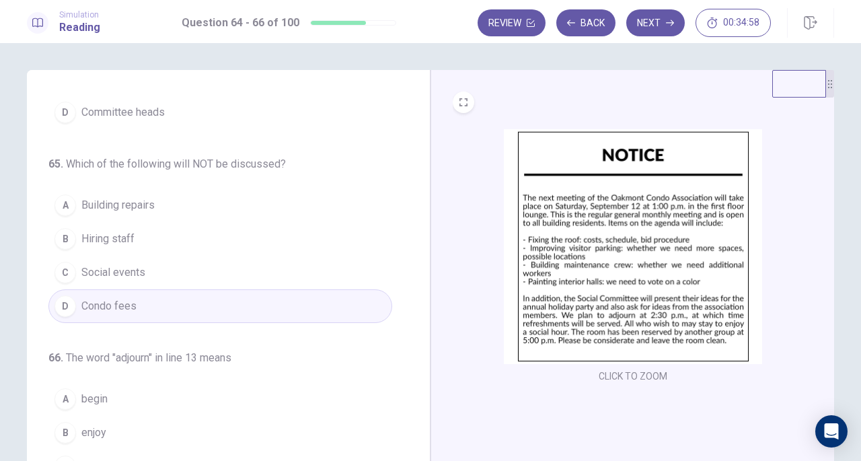
scroll to position [113, 0]
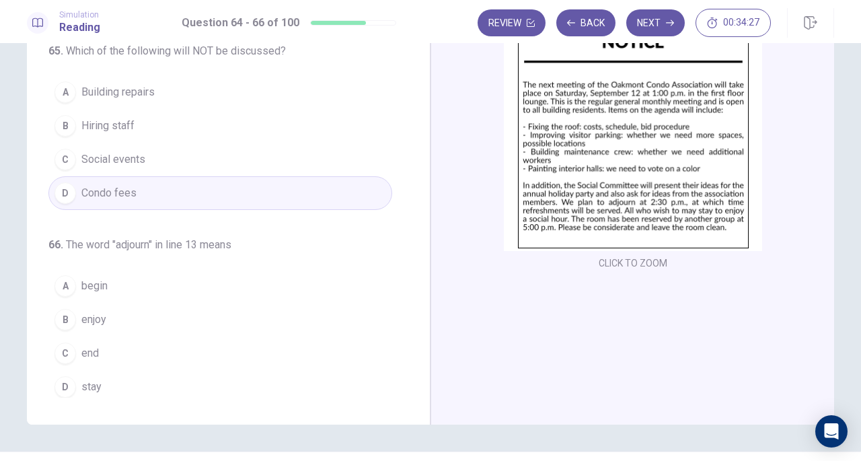
click at [61, 281] on div "A" at bounding box center [65, 286] width 22 height 22
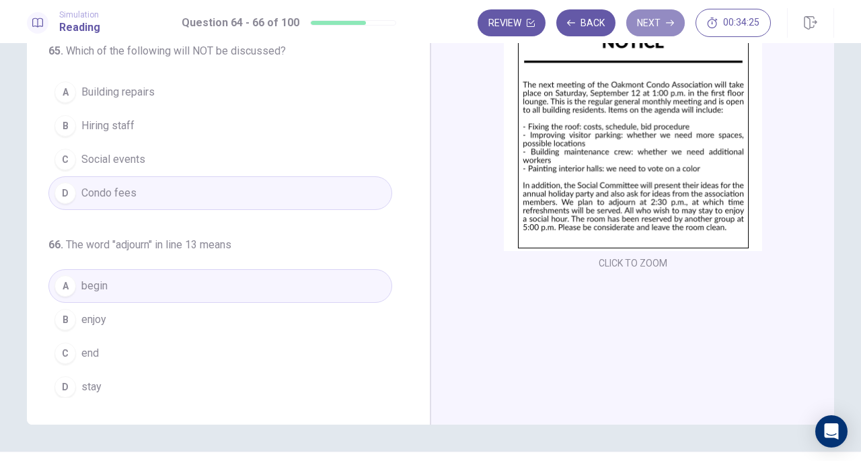
click at [654, 20] on button "Next" at bounding box center [655, 22] width 59 height 27
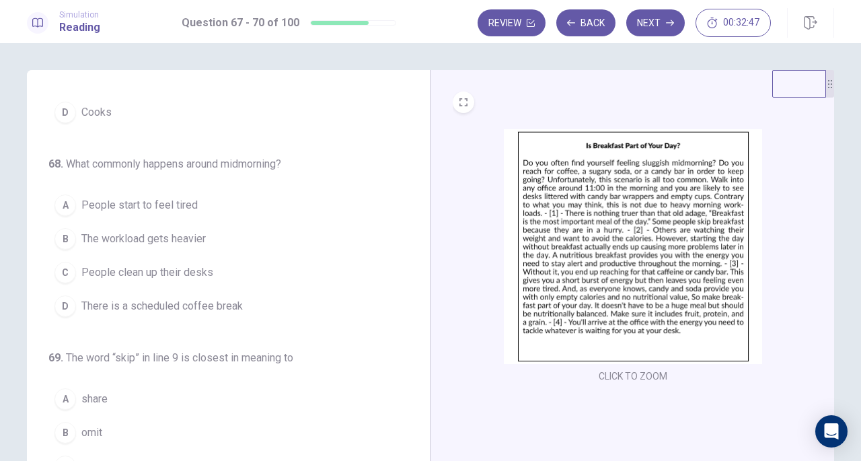
scroll to position [0, 0]
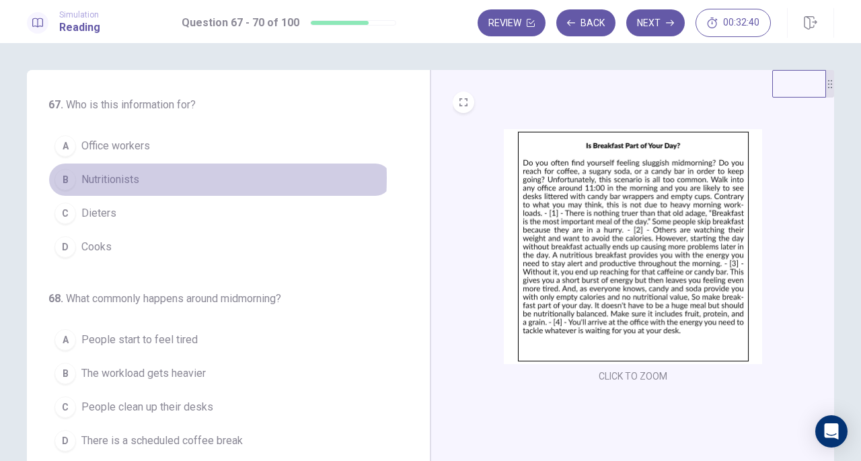
click at [114, 178] on span "Nutritionists" at bounding box center [110, 180] width 58 height 16
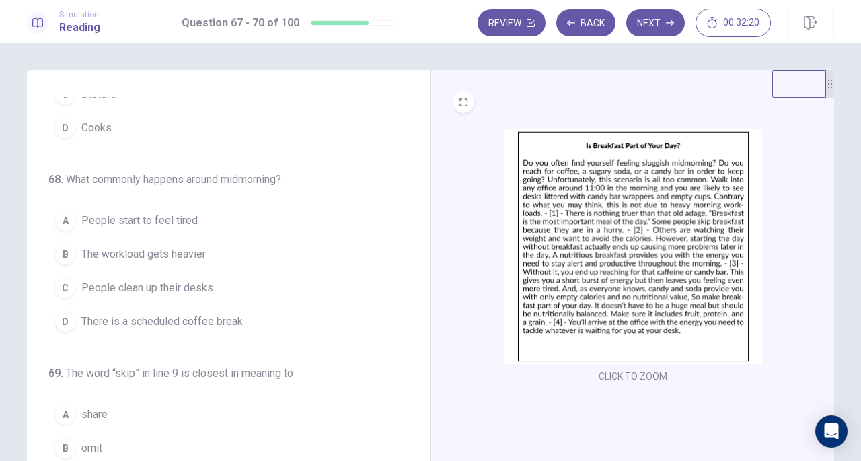
scroll to position [120, 0]
click at [62, 223] on div "A" at bounding box center [65, 220] width 22 height 22
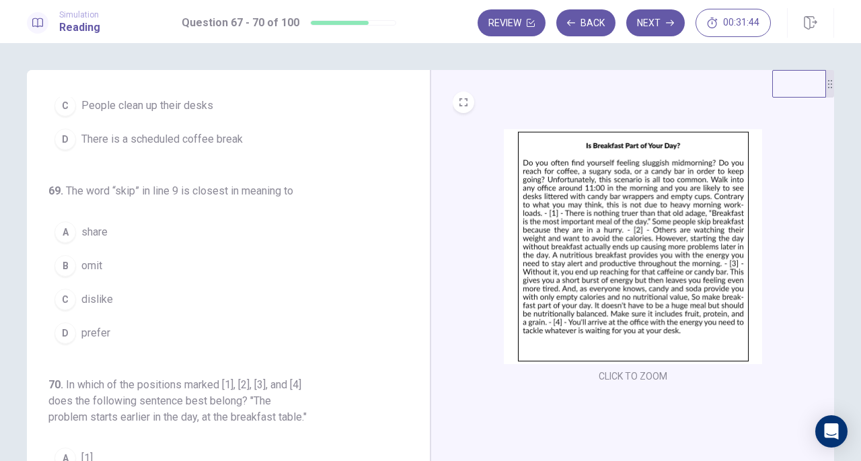
scroll to position [303, 0]
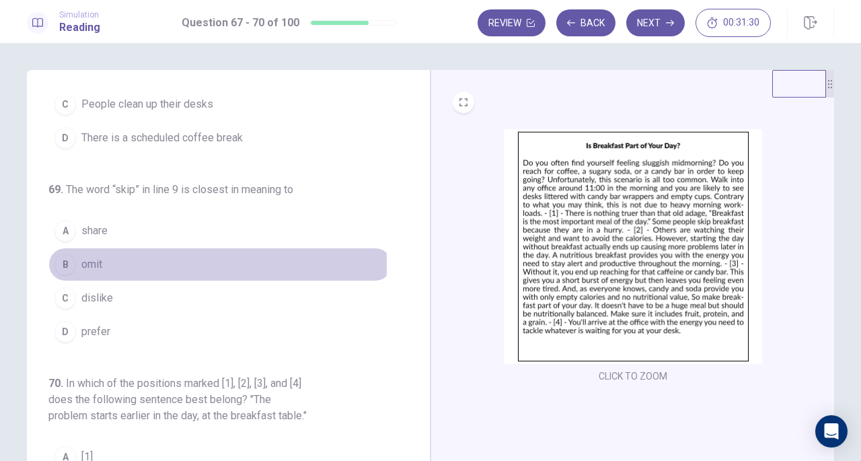
click at [67, 260] on div "B" at bounding box center [65, 265] width 22 height 22
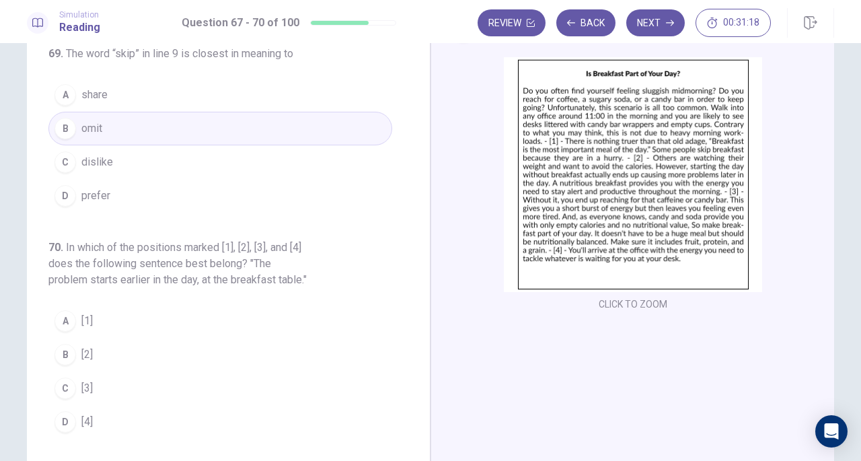
scroll to position [70, 0]
click at [61, 393] on div "C" at bounding box center [65, 390] width 22 height 22
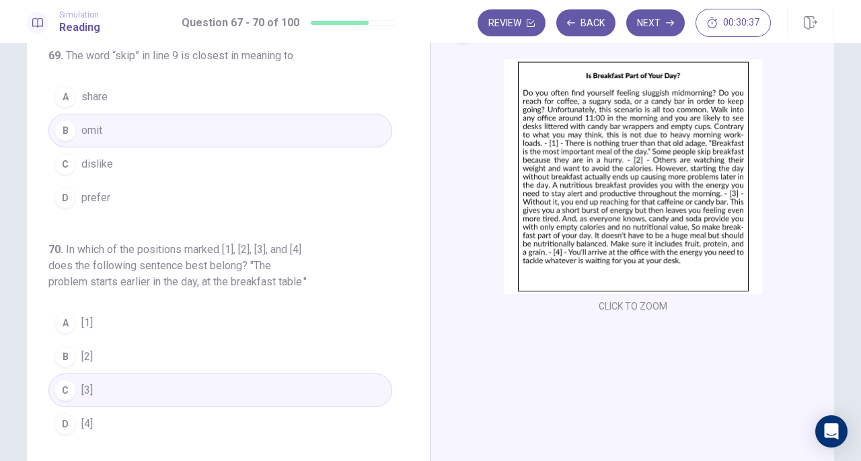
scroll to position [147, 0]
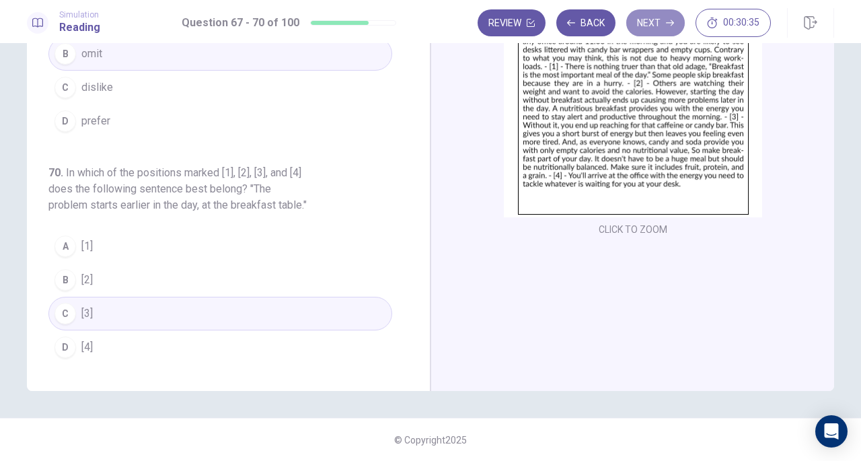
click at [648, 27] on button "Next" at bounding box center [655, 22] width 59 height 27
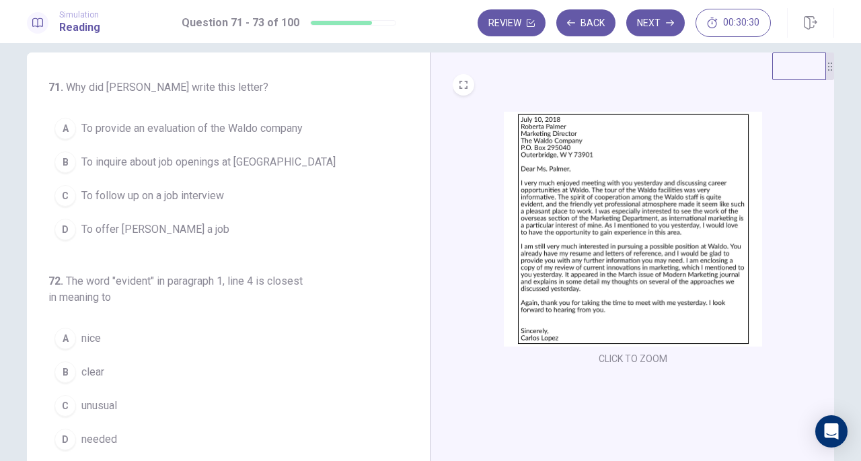
scroll to position [19, 0]
click at [655, 227] on img at bounding box center [633, 227] width 258 height 235
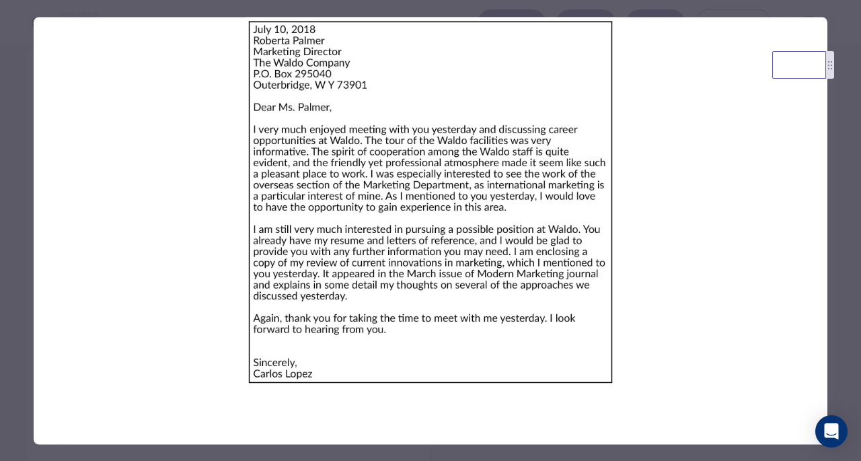
click at [690, 263] on img at bounding box center [431, 202] width 794 height 370
click at [463, 150] on img at bounding box center [431, 202] width 794 height 370
click at [839, 231] on div at bounding box center [430, 230] width 861 height 461
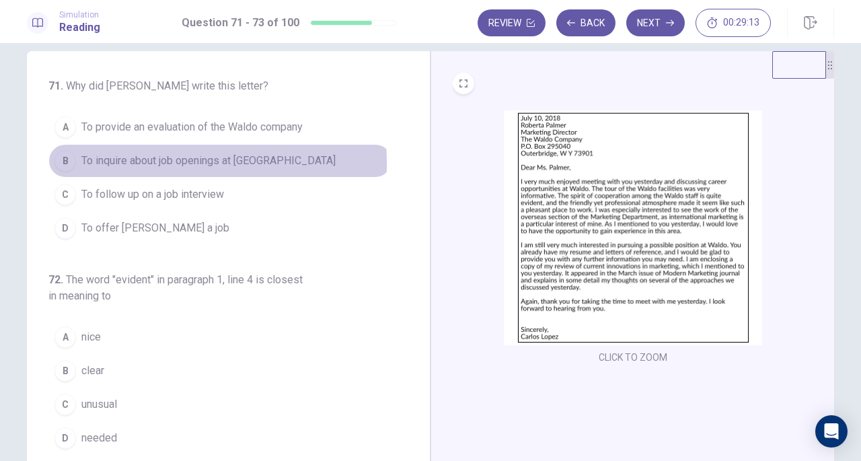
click at [56, 162] on div "B" at bounding box center [65, 161] width 22 height 22
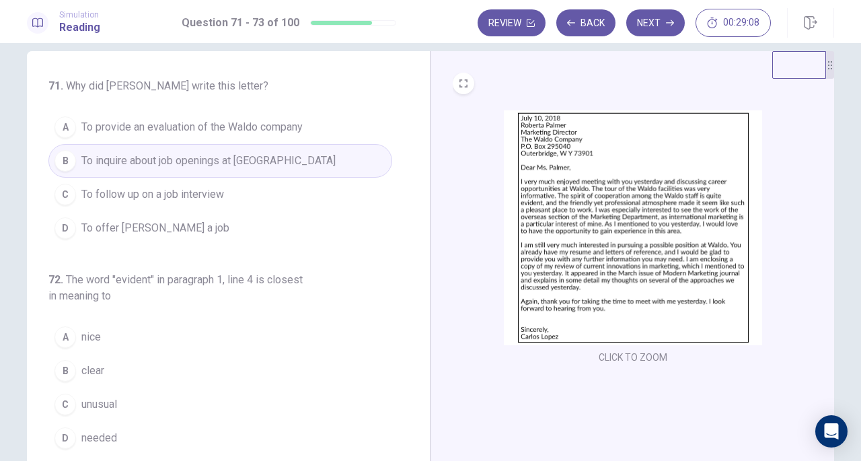
click at [65, 194] on div "C" at bounding box center [65, 195] width 22 height 22
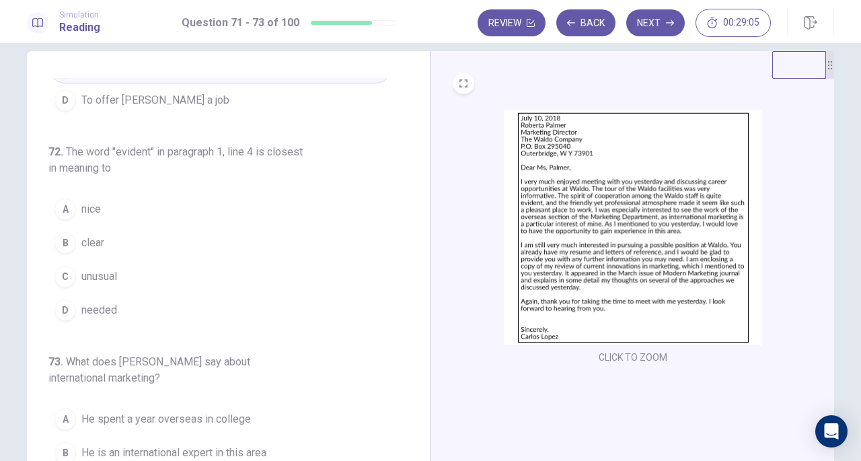
scroll to position [129, 0]
click at [69, 209] on div "A" at bounding box center [65, 208] width 22 height 22
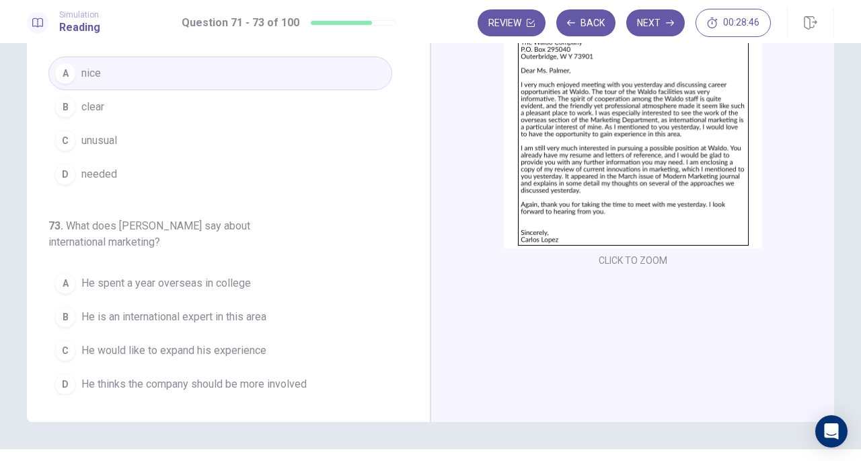
scroll to position [123, 0]
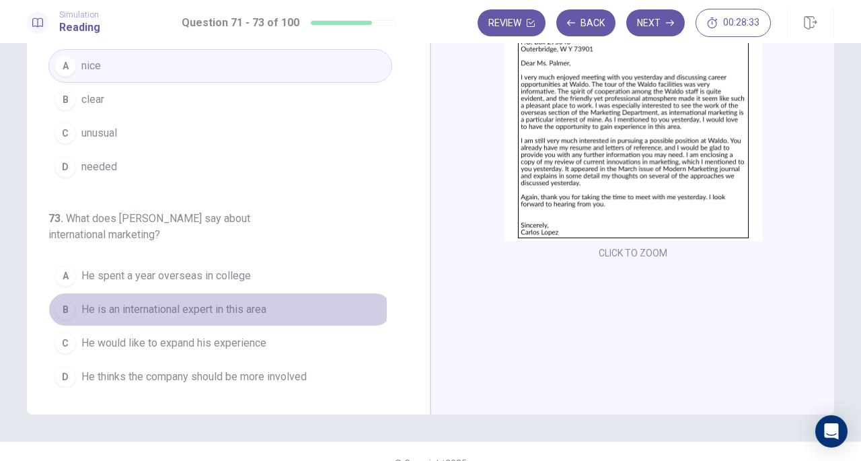
click at [61, 305] on div "B" at bounding box center [65, 310] width 22 height 22
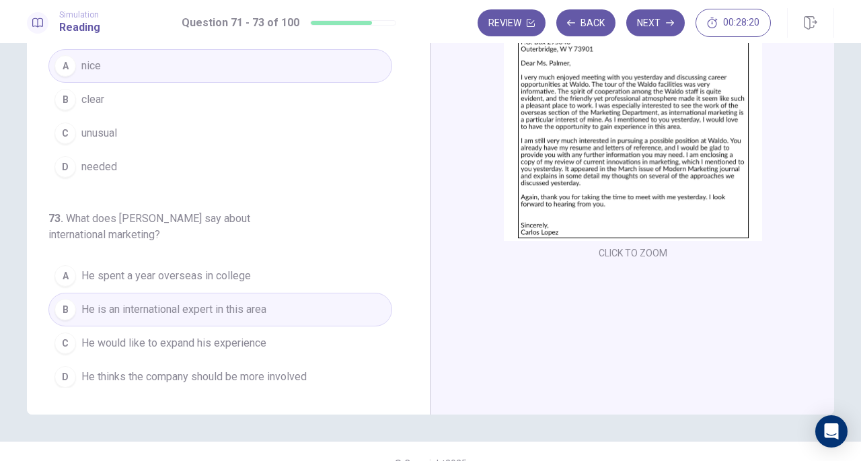
scroll to position [147, 0]
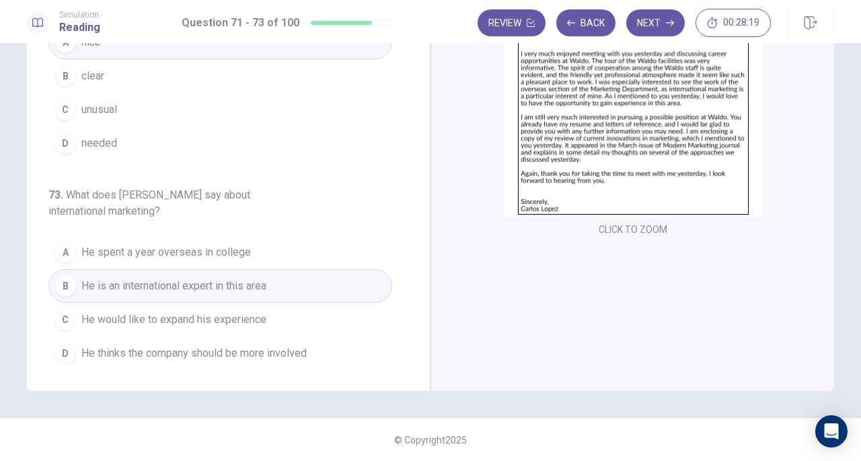
click at [663, 17] on button "Next" at bounding box center [655, 22] width 59 height 27
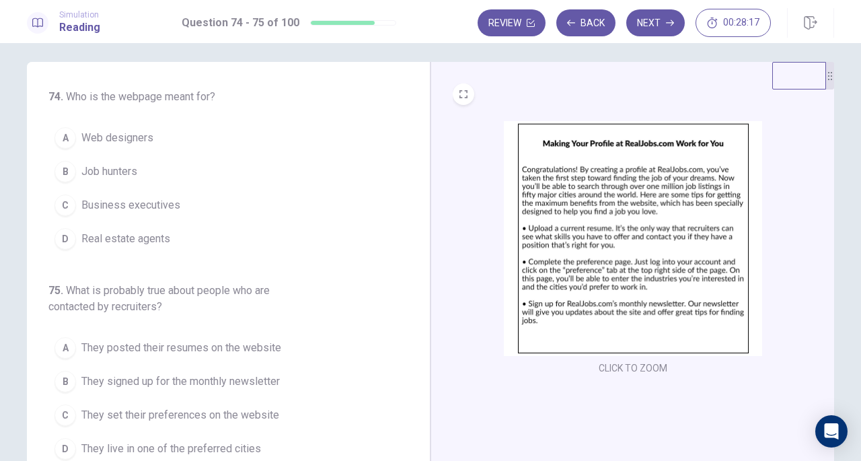
scroll to position [9, 0]
click at [630, 237] on img at bounding box center [633, 237] width 258 height 235
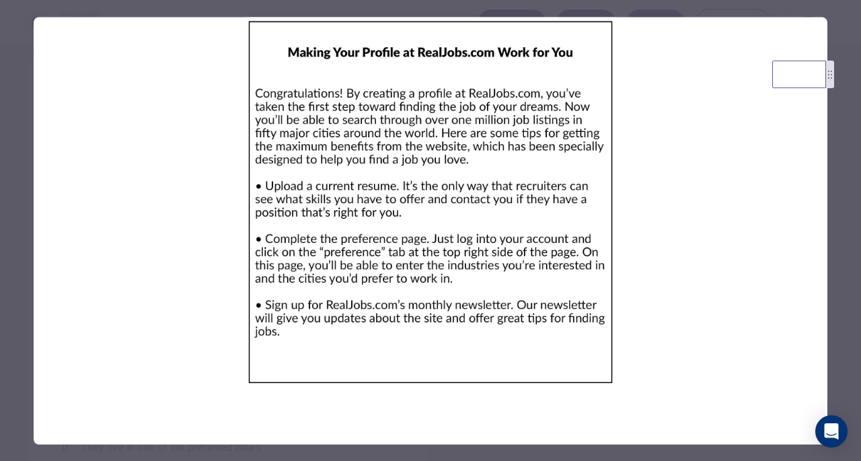
click at [852, 212] on div at bounding box center [430, 230] width 861 height 461
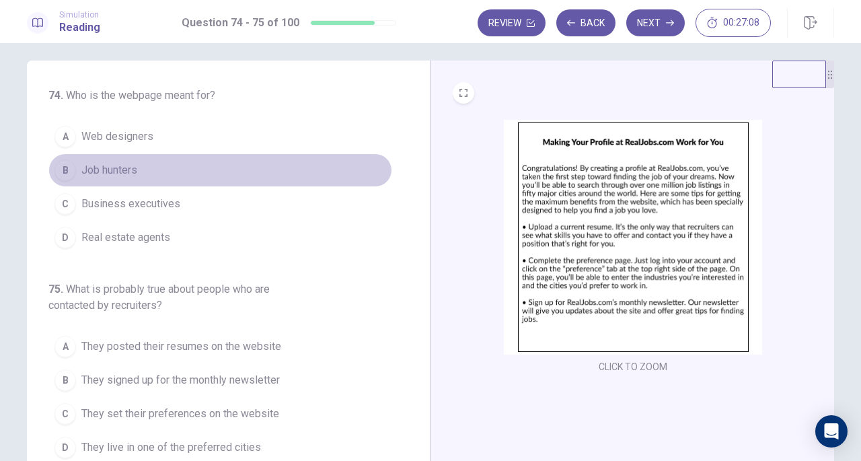
click at [66, 173] on div "B" at bounding box center [65, 170] width 22 height 22
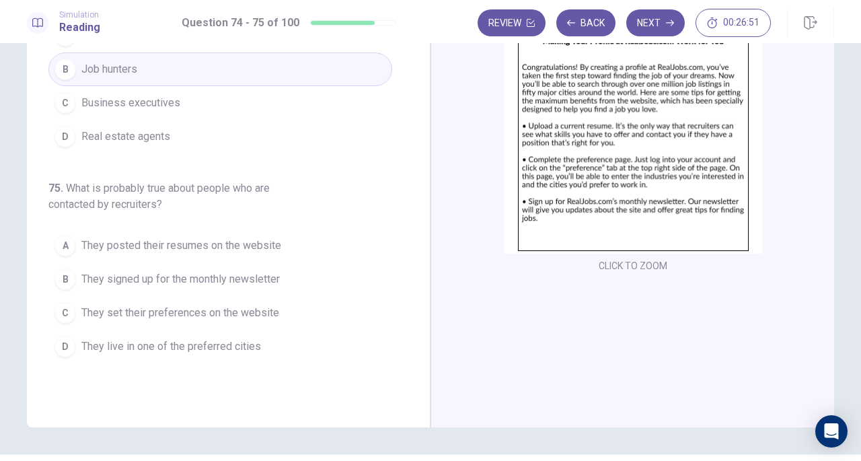
scroll to position [108, 0]
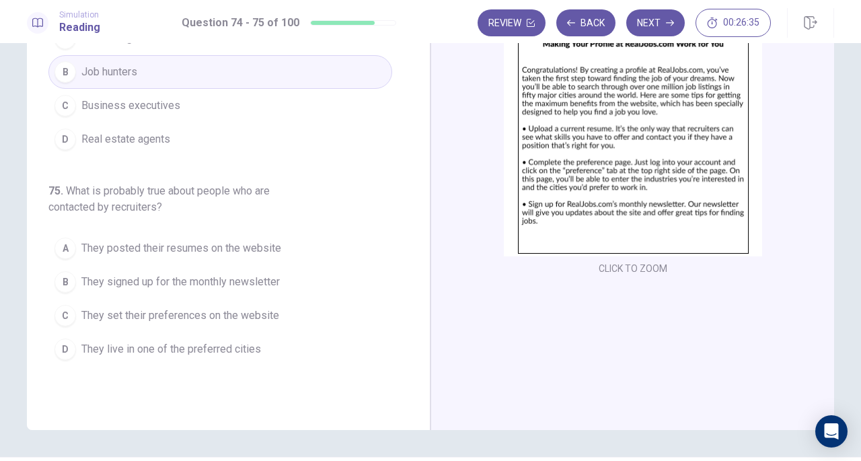
click at [66, 250] on div "A" at bounding box center [65, 248] width 22 height 22
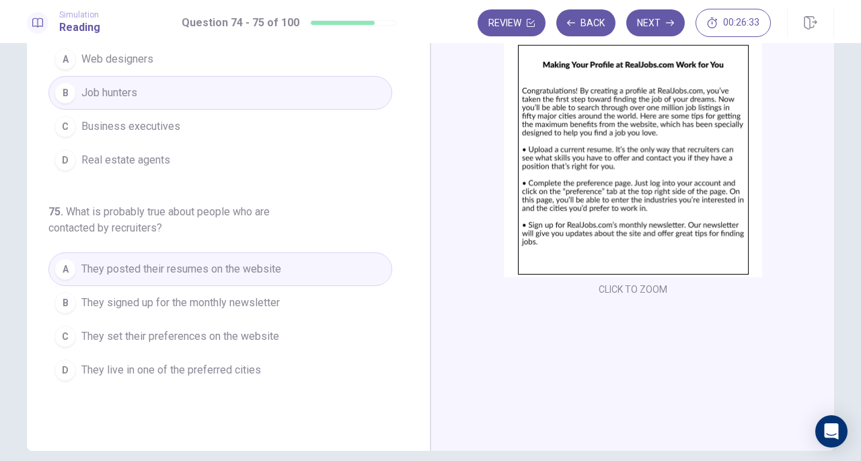
scroll to position [85, 0]
click at [775, 241] on div "CLICK TO ZOOM" at bounding box center [633, 172] width 361 height 256
click at [144, 301] on span "They signed up for the monthly newsletter" at bounding box center [180, 305] width 198 height 16
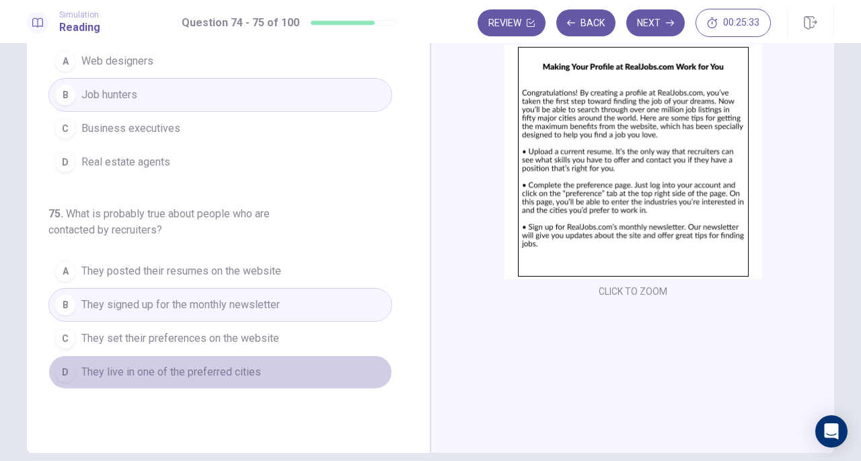
click at [217, 364] on span "They live in one of the preferred cities" at bounding box center [171, 372] width 180 height 16
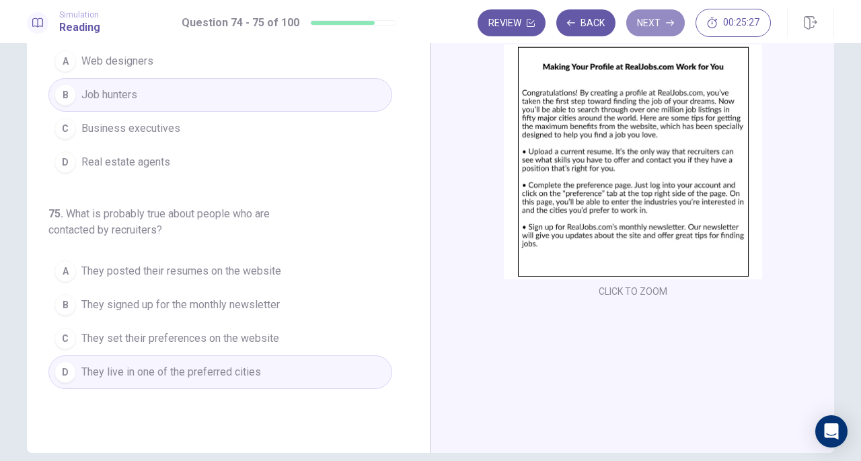
click at [648, 26] on button "Next" at bounding box center [655, 22] width 59 height 27
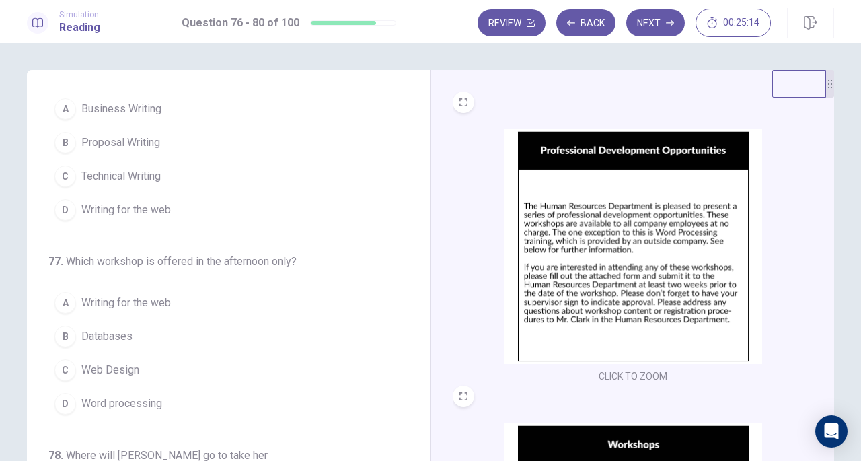
scroll to position [0, 0]
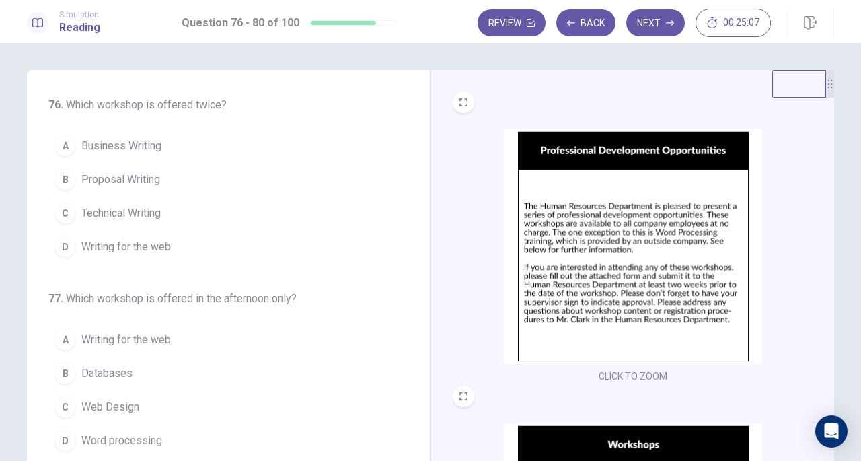
click at [663, 229] on img at bounding box center [633, 246] width 258 height 235
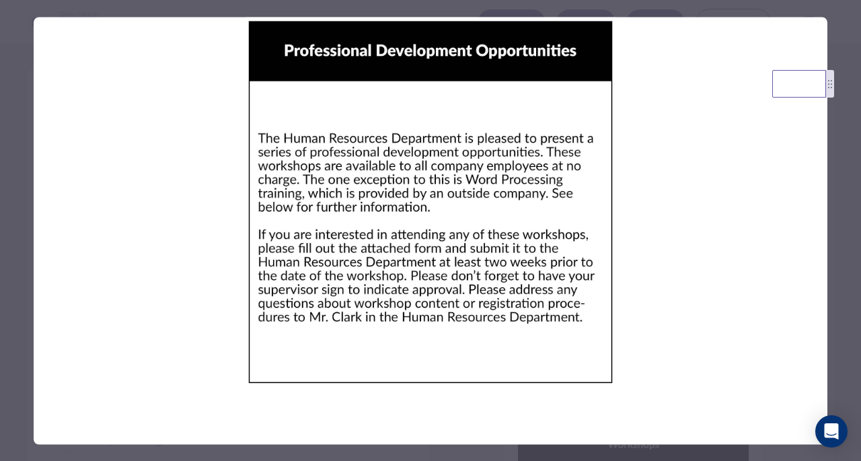
click at [838, 198] on div at bounding box center [430, 230] width 861 height 461
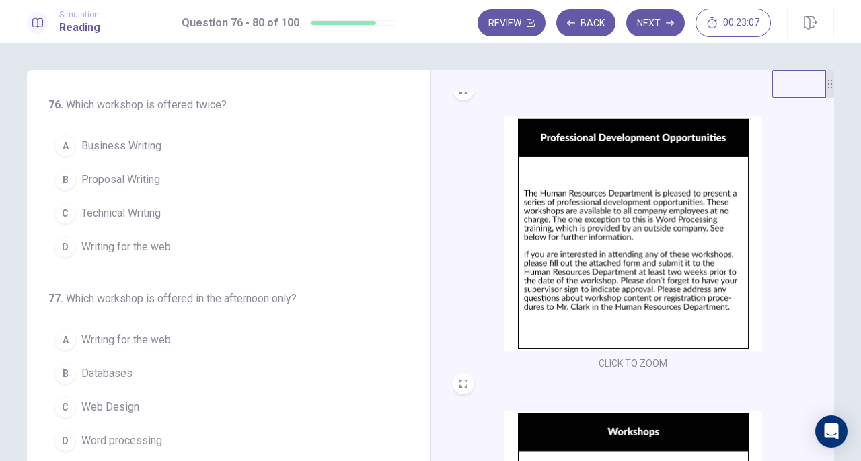
scroll to position [18, 0]
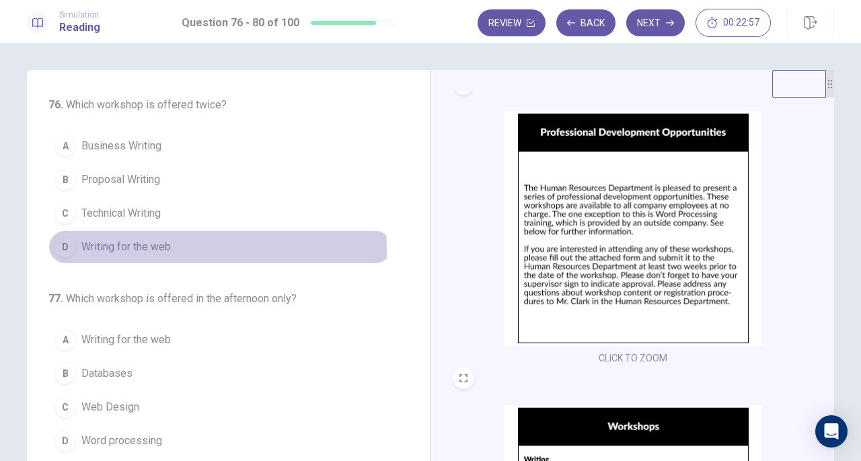
click at [56, 250] on div "D" at bounding box center [65, 247] width 22 height 22
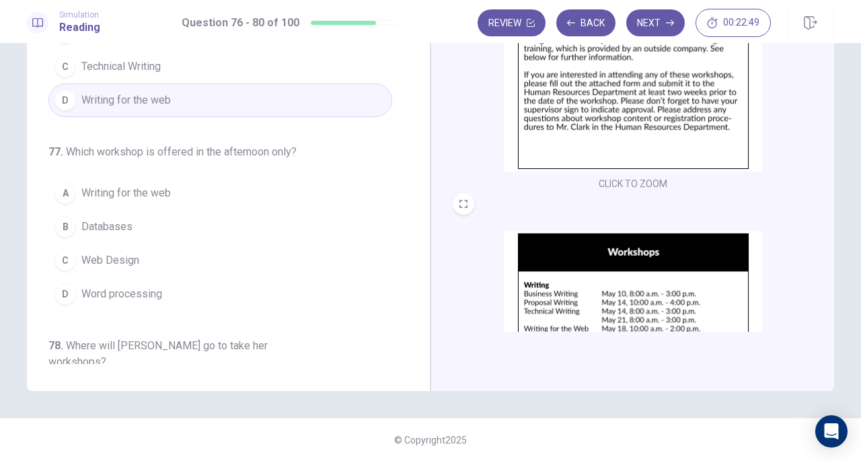
scroll to position [106, 0]
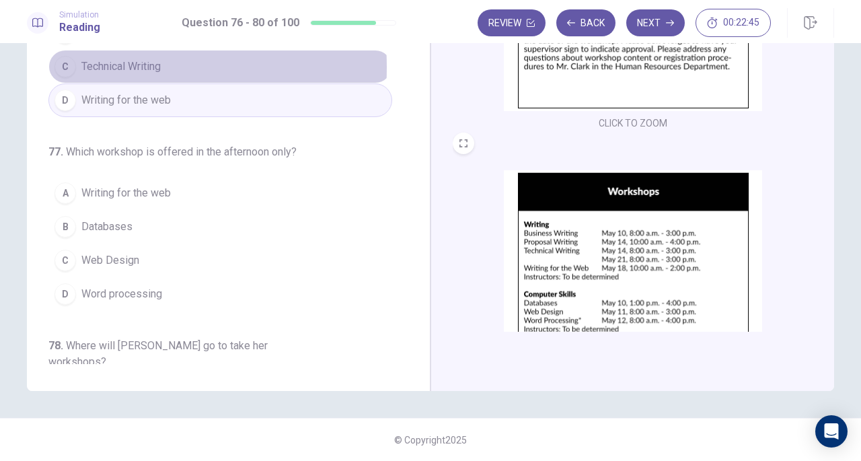
click at [63, 66] on div "C" at bounding box center [65, 67] width 22 height 22
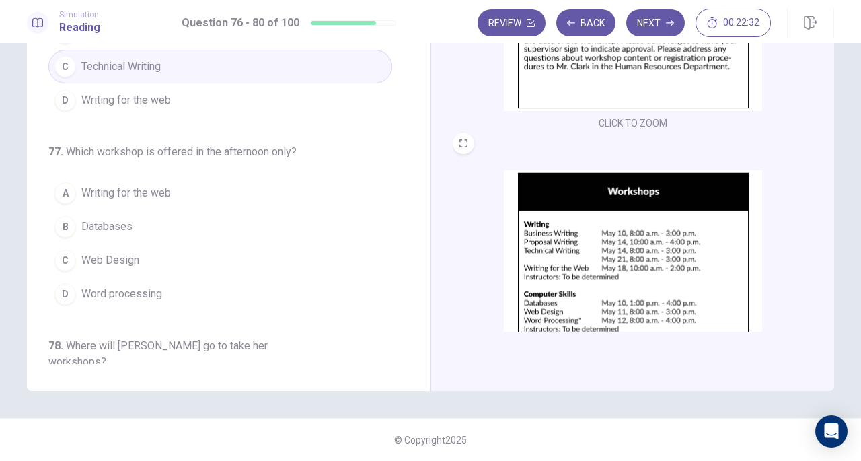
click at [60, 222] on div "B" at bounding box center [65, 227] width 22 height 22
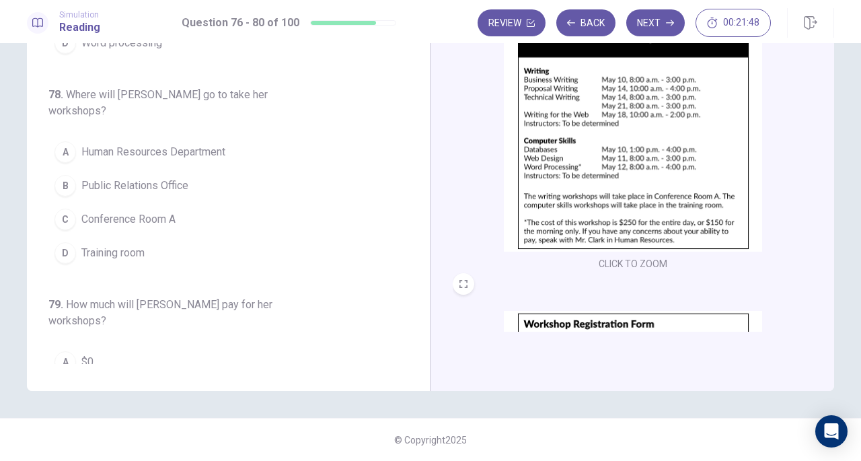
scroll to position [258, 0]
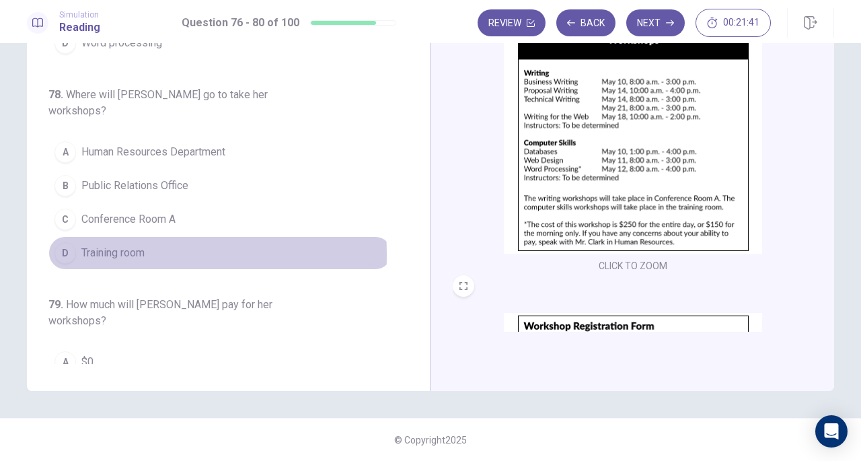
click at [61, 242] on div "D" at bounding box center [65, 253] width 22 height 22
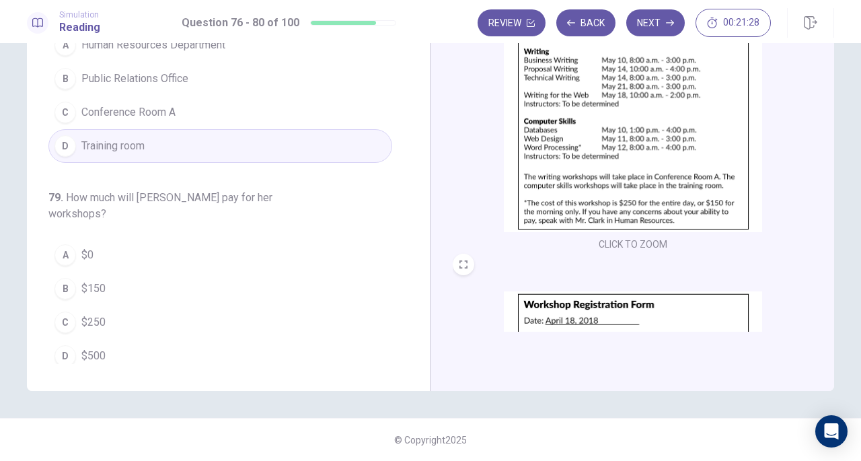
scroll to position [277, 0]
click at [61, 311] on div "C" at bounding box center [65, 322] width 22 height 22
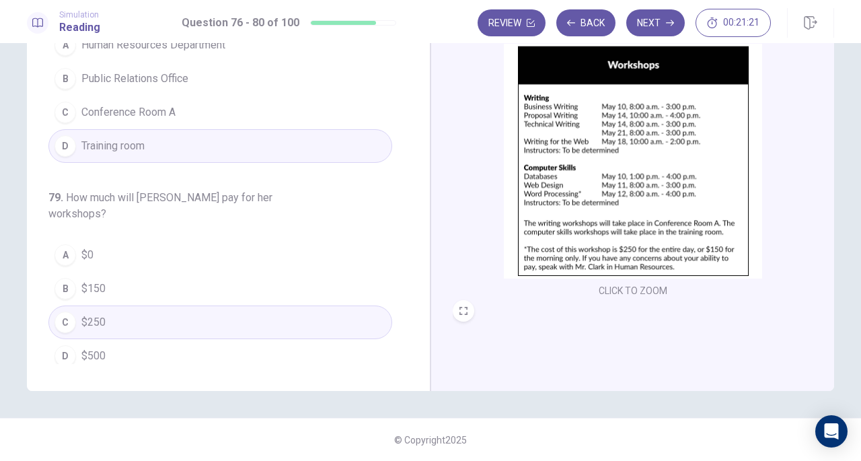
scroll to position [211, 0]
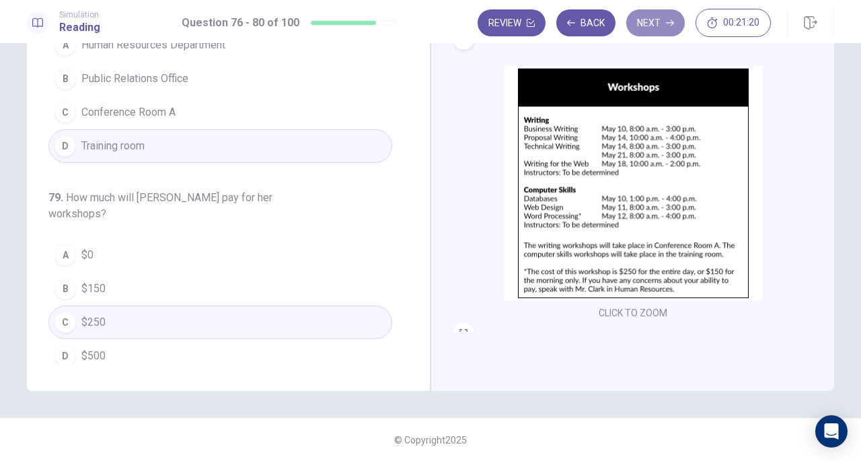
click at [654, 22] on button "Next" at bounding box center [655, 22] width 59 height 27
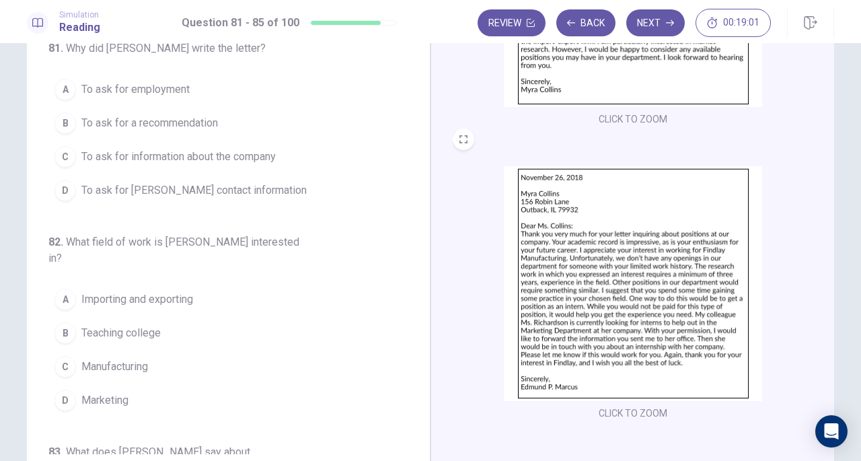
scroll to position [0, 0]
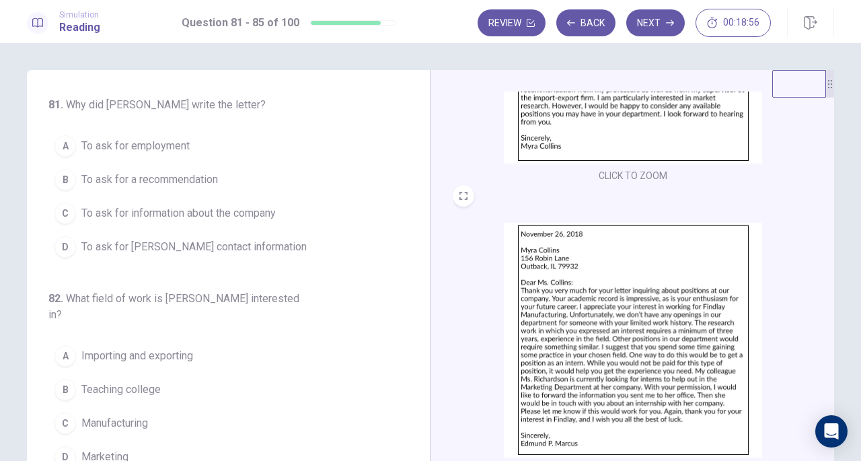
click at [62, 143] on div "A" at bounding box center [65, 146] width 22 height 22
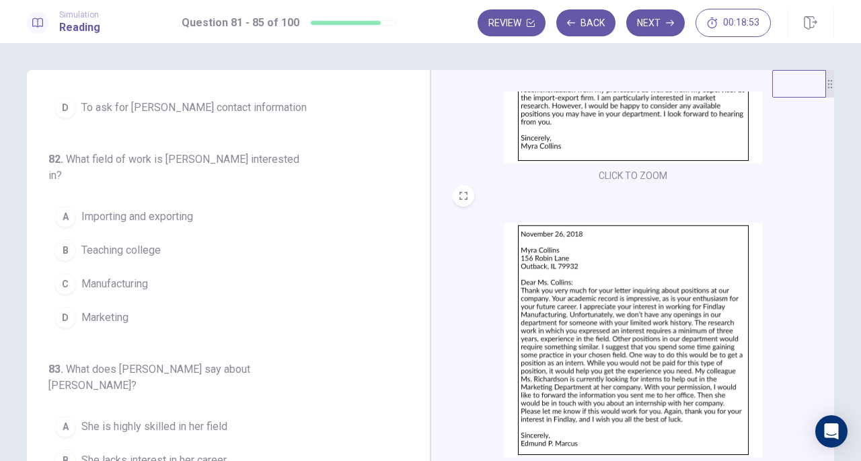
scroll to position [142, 0]
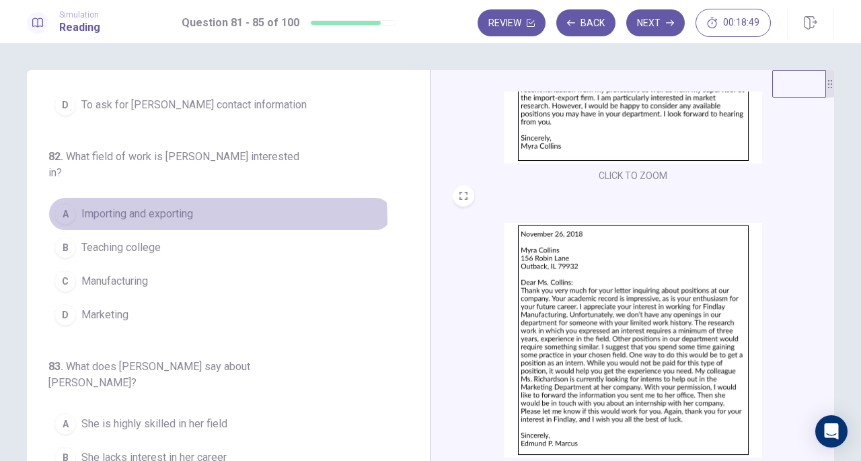
click at [67, 204] on div "A" at bounding box center [65, 214] width 22 height 22
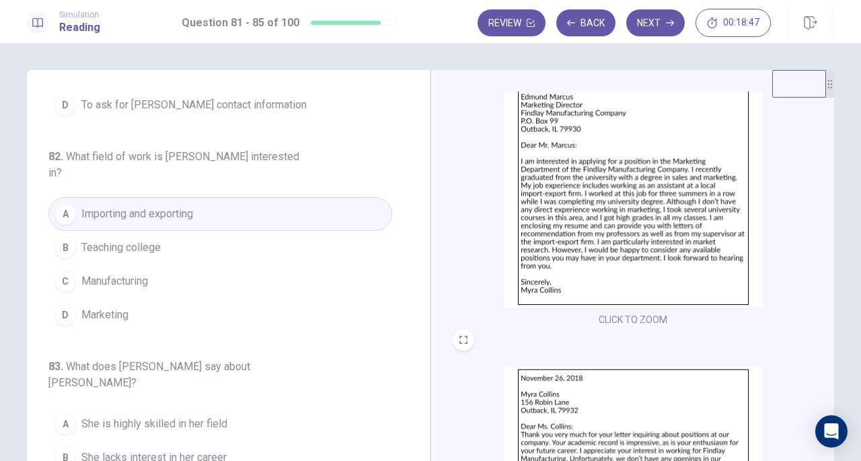
scroll to position [56, 0]
click at [58, 304] on div "D" at bounding box center [65, 315] width 22 height 22
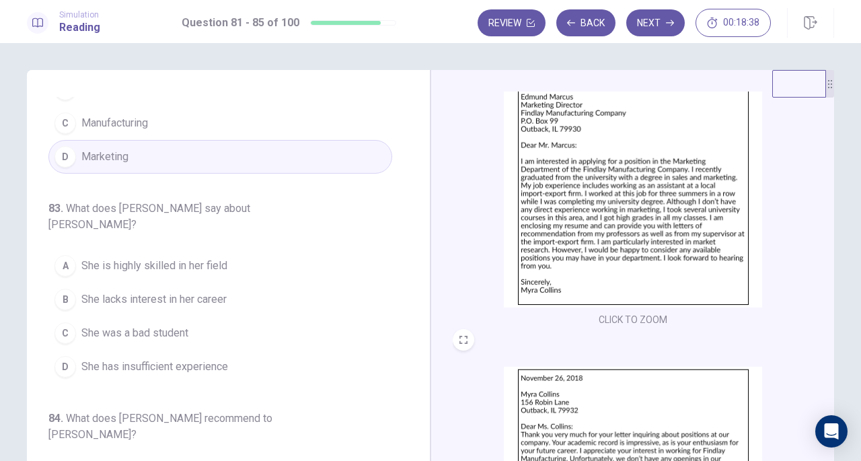
scroll to position [324, 0]
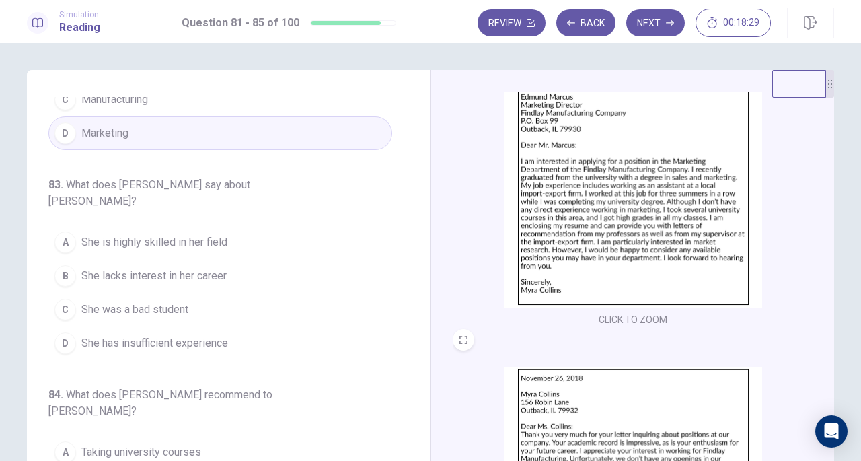
click at [60, 332] on div "D" at bounding box center [65, 343] width 22 height 22
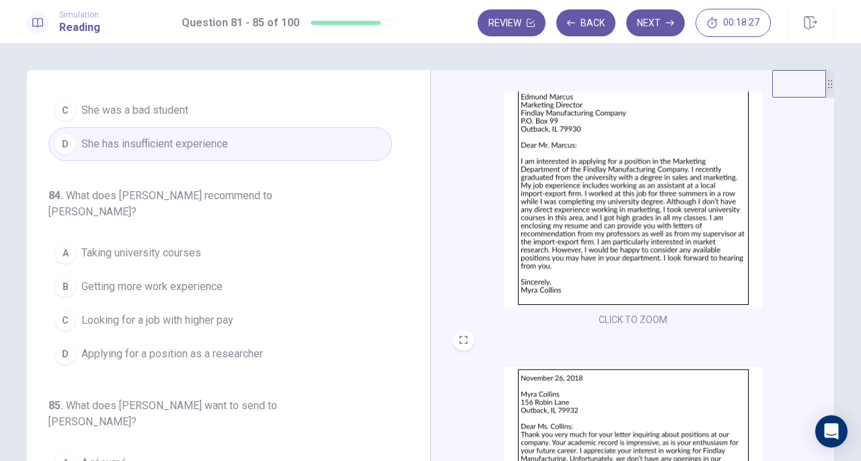
scroll to position [523, 0]
click at [65, 275] on div "B" at bounding box center [65, 286] width 22 height 22
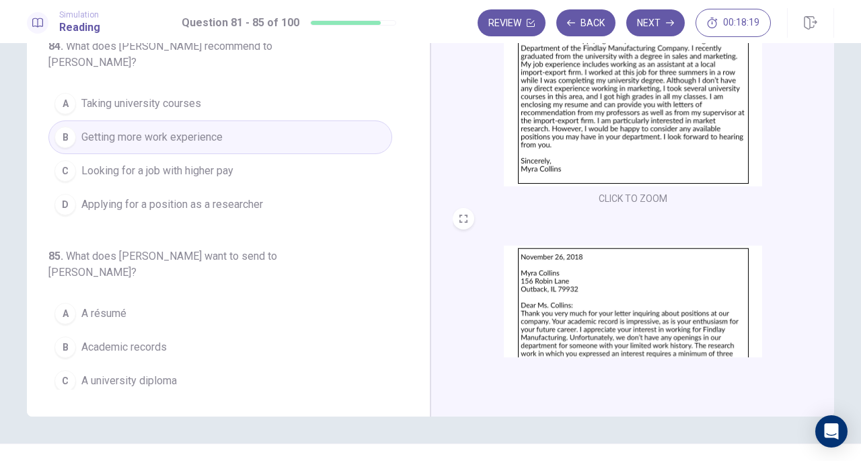
scroll to position [138, 0]
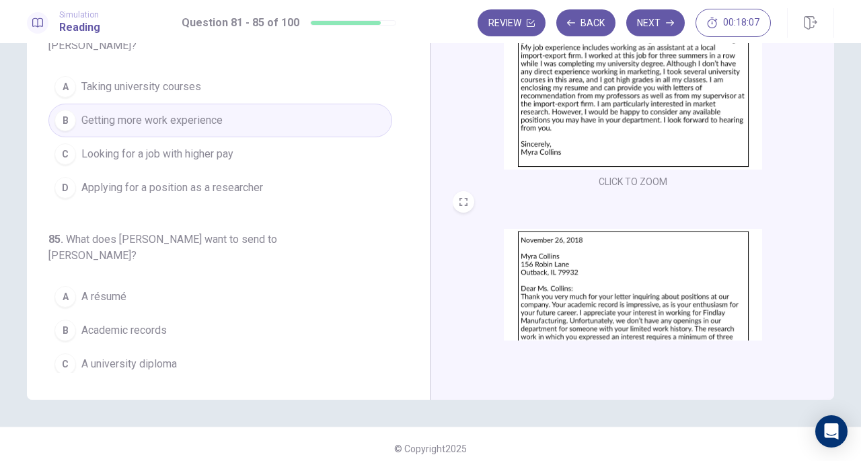
drag, startPoint x: 827, startPoint y: 145, endPoint x: 832, endPoint y: 246, distance: 101.0
click at [832, 246] on div "81 . Why did [PERSON_NAME] write the letter? A To ask for employment B To ask f…" at bounding box center [430, 165] width 850 height 467
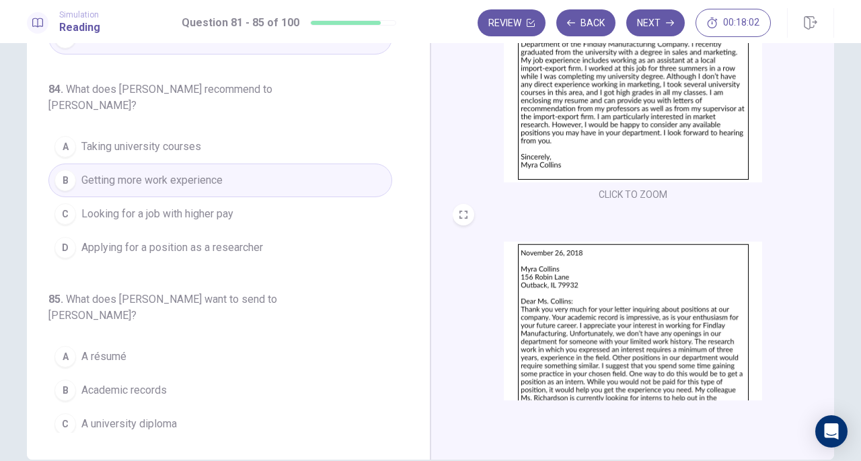
scroll to position [105, 0]
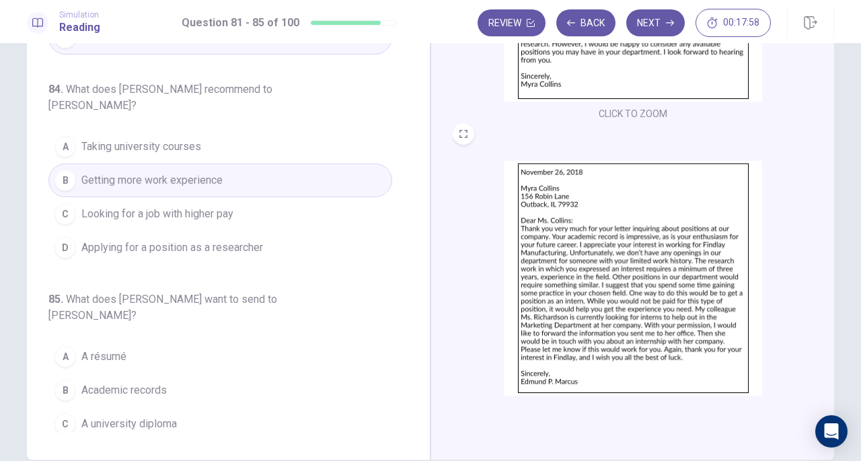
drag, startPoint x: 827, startPoint y: 158, endPoint x: 820, endPoint y: 240, distance: 82.3
click at [820, 240] on div "CLICK TO ZOOM CLICK TO ZOOM" at bounding box center [642, 206] width 378 height 387
click at [59, 346] on div "A" at bounding box center [65, 357] width 22 height 22
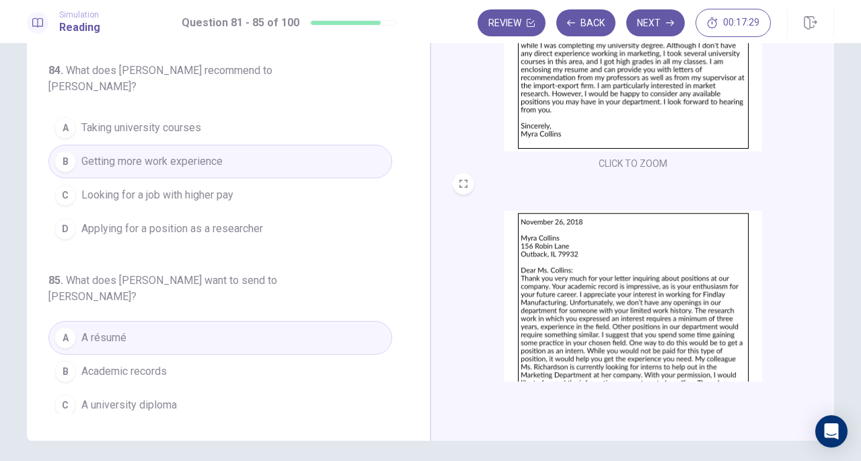
scroll to position [147, 0]
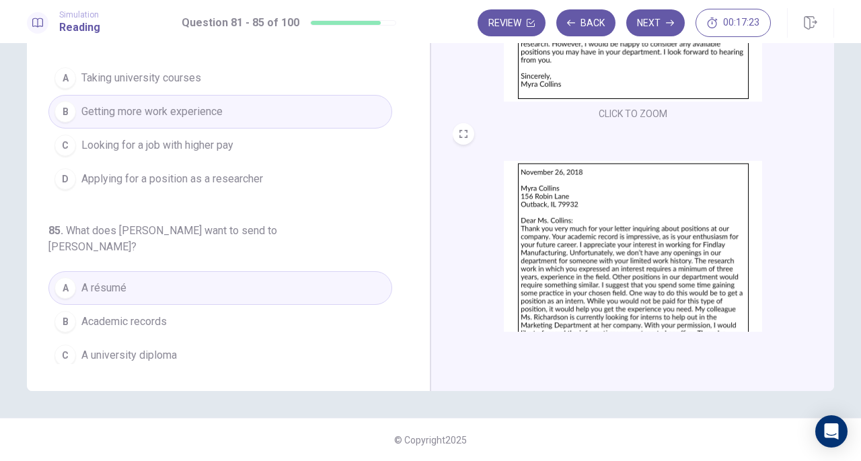
click at [65, 378] on div "D" at bounding box center [65, 389] width 22 height 22
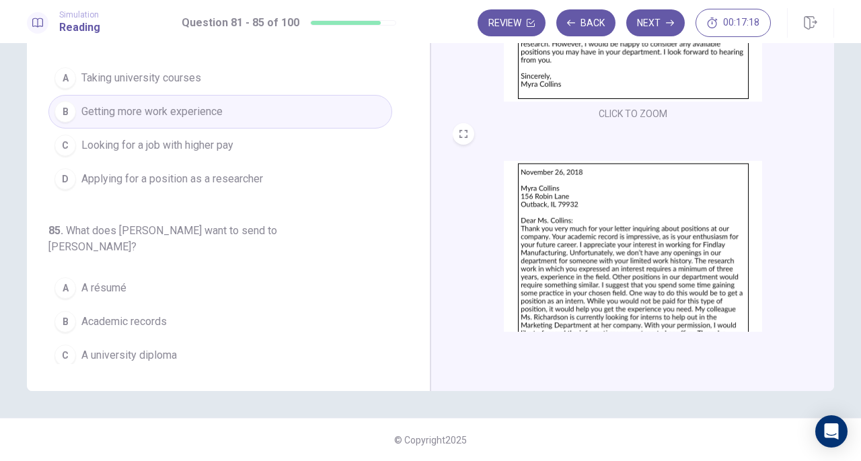
scroll to position [200, 0]
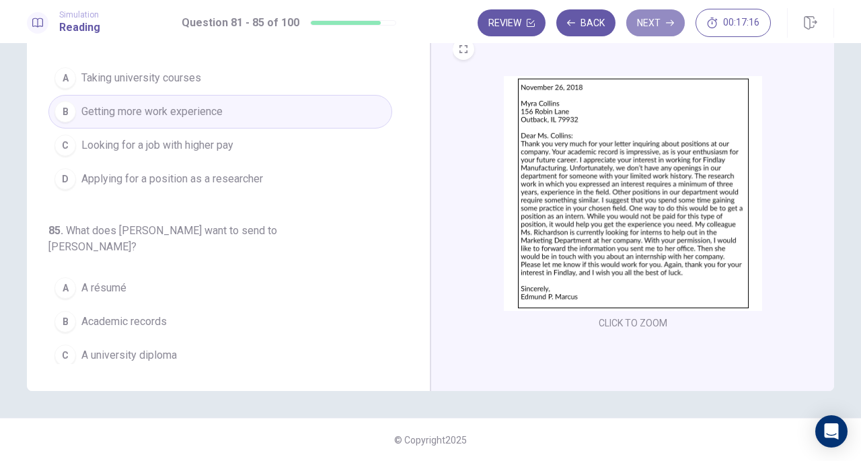
click at [663, 24] on button "Next" at bounding box center [655, 22] width 59 height 27
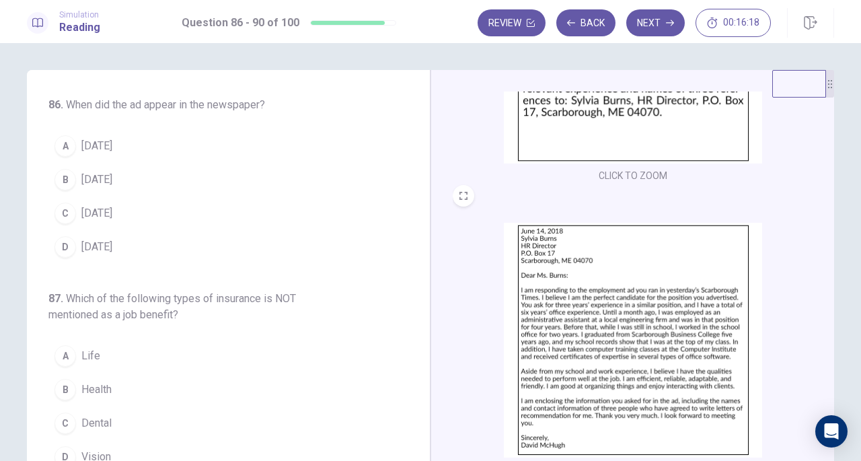
click at [646, 354] on img at bounding box center [633, 340] width 258 height 235
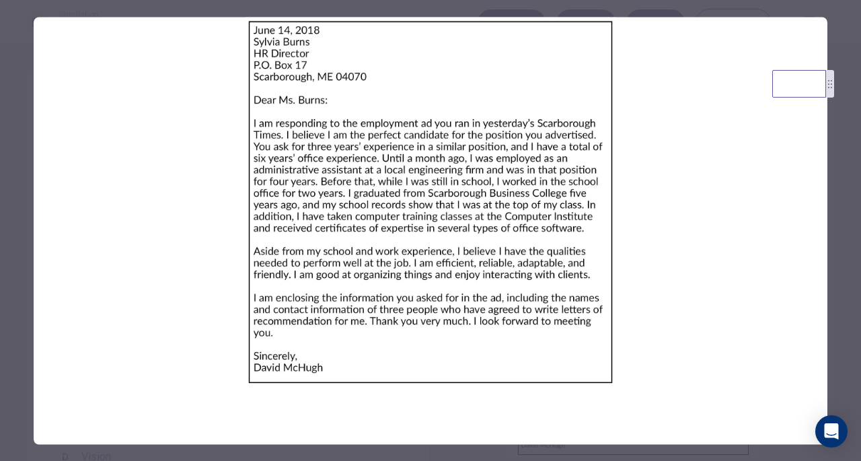
click at [852, 237] on div at bounding box center [430, 230] width 861 height 461
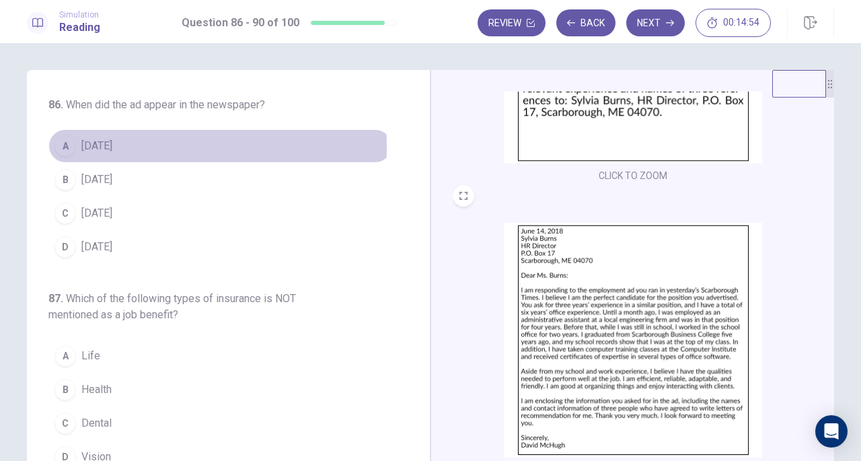
click at [61, 147] on div "A" at bounding box center [65, 146] width 22 height 22
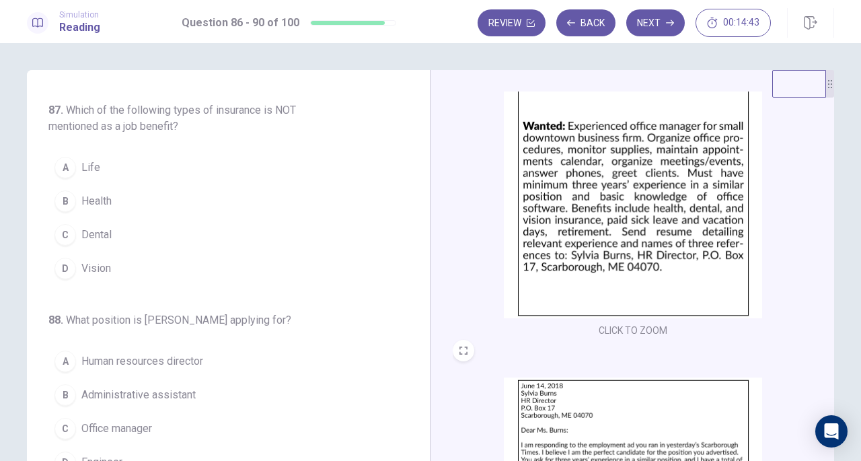
scroll to position [37, 0]
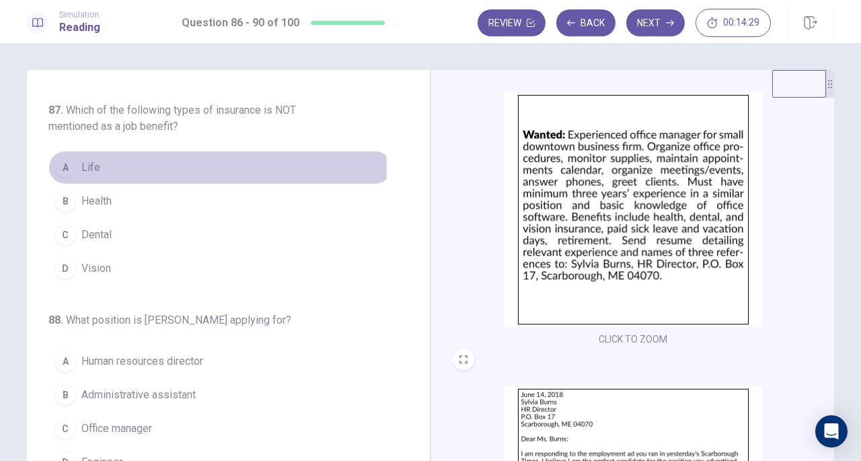
click at [83, 166] on span "Life" at bounding box center [90, 167] width 19 height 16
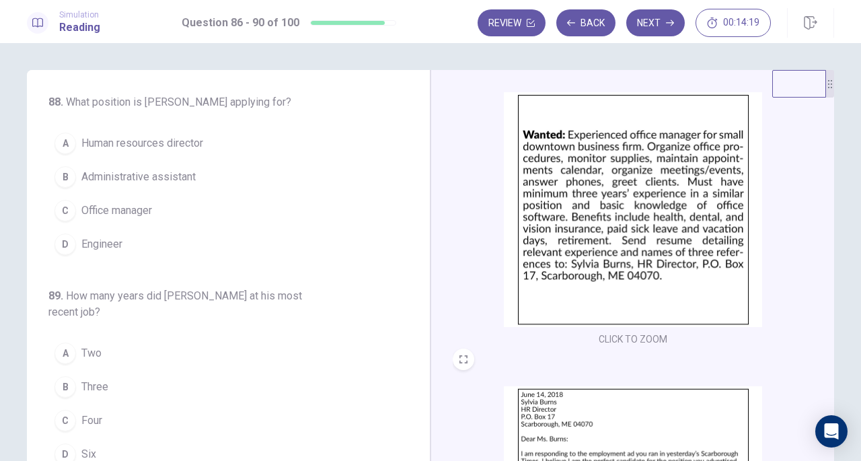
scroll to position [414, 0]
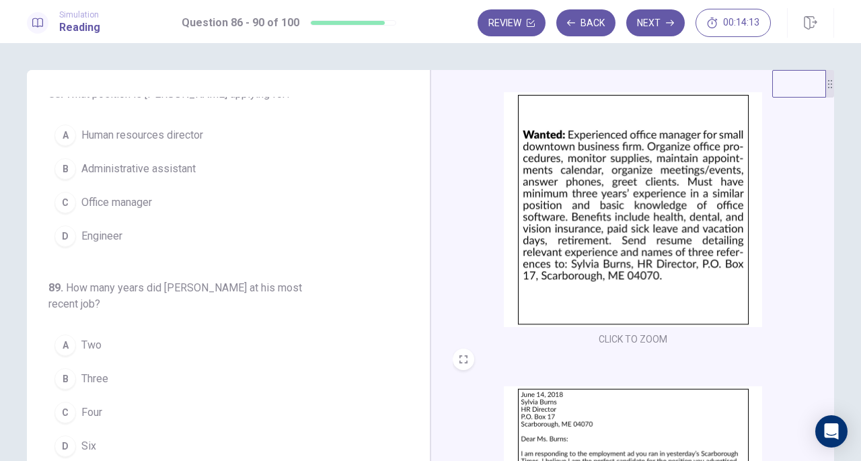
click at [62, 200] on div "C" at bounding box center [65, 203] width 22 height 22
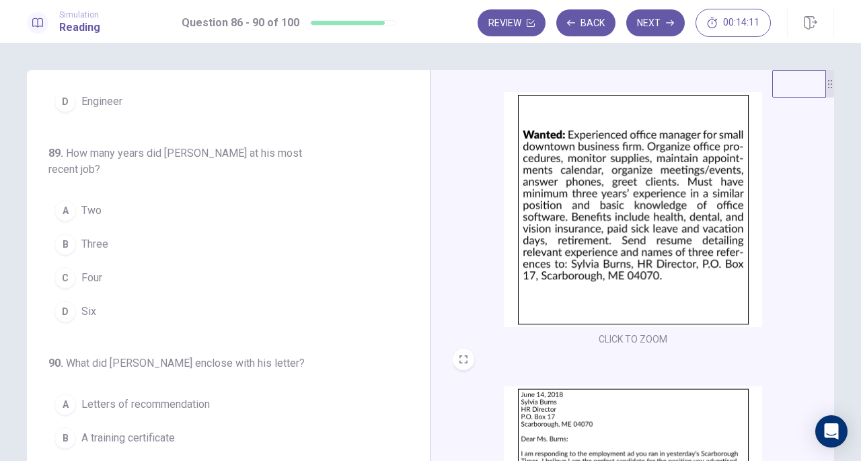
scroll to position [551, 0]
drag, startPoint x: 417, startPoint y: 302, endPoint x: 413, endPoint y: 369, distance: 67.4
click at [413, 369] on div "86 . When did the ad appear in the newspaper? A [DATE] B [DATE] C [DATE] D [DAT…" at bounding box center [233, 304] width 371 height 414
click at [58, 272] on div "C" at bounding box center [65, 276] width 22 height 22
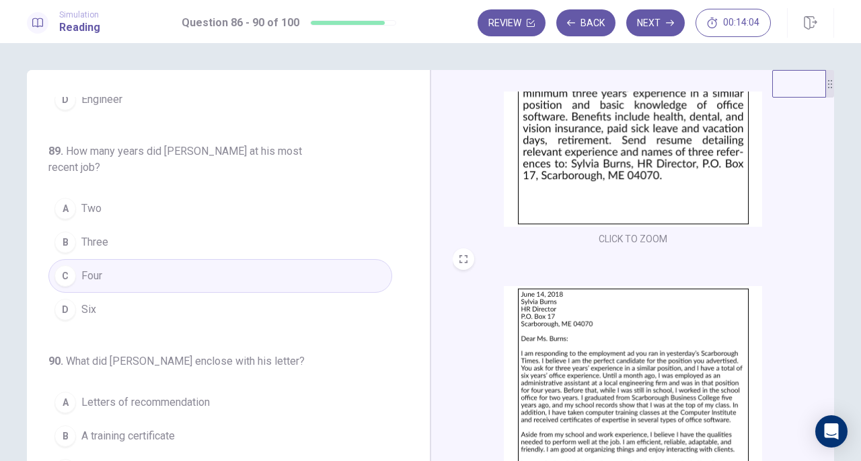
scroll to position [200, 0]
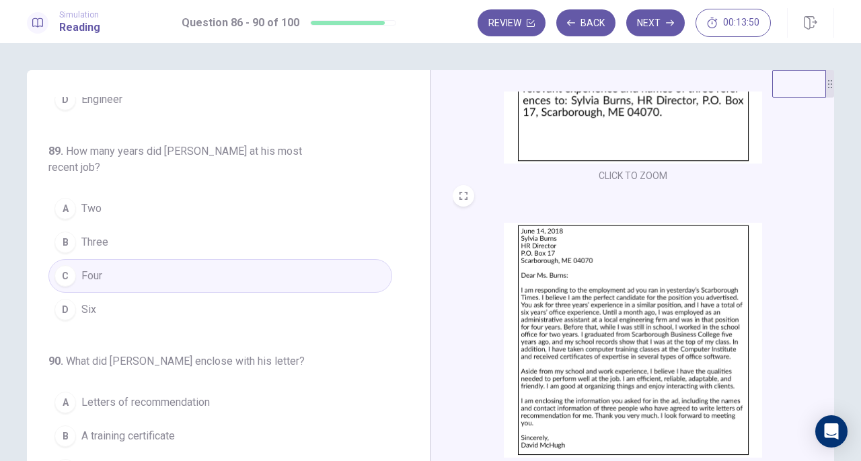
drag, startPoint x: 408, startPoint y: 360, endPoint x: 418, endPoint y: 373, distance: 16.7
click at [409, 385] on div "86 . When did the ad appear in the newspaper? A [DATE] B [DATE] C [DATE] D [DAT…" at bounding box center [233, 304] width 371 height 414
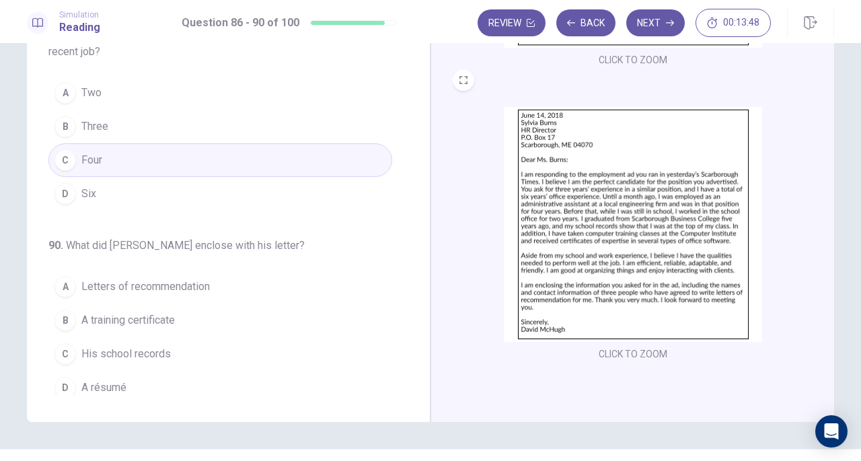
scroll to position [116, 0]
click at [63, 282] on div "A" at bounding box center [65, 287] width 22 height 22
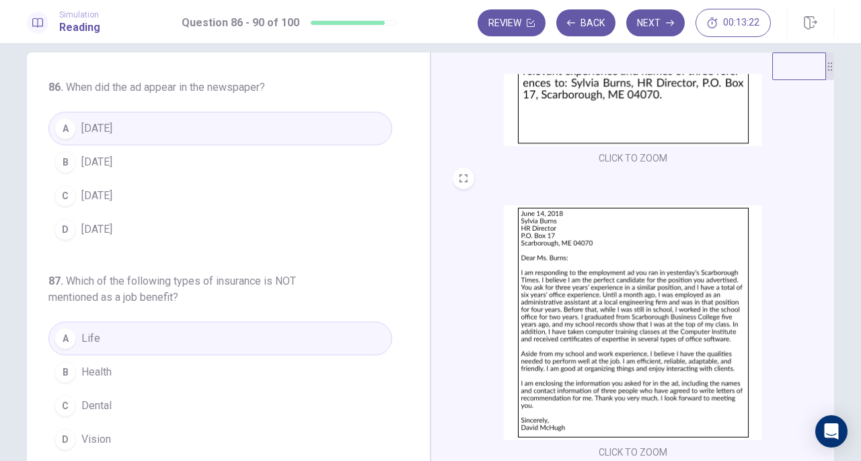
scroll to position [0, 0]
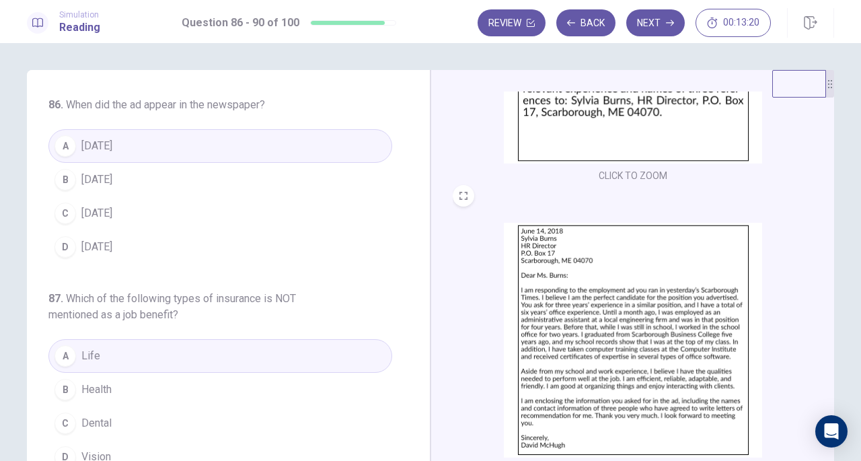
drag, startPoint x: 406, startPoint y: 199, endPoint x: 410, endPoint y: 341, distance: 142.0
click at [409, 350] on div "86 . When did the ad appear in the newspaper? A [DATE] B [DATE] C [DATE] D [DAT…" at bounding box center [233, 304] width 371 height 414
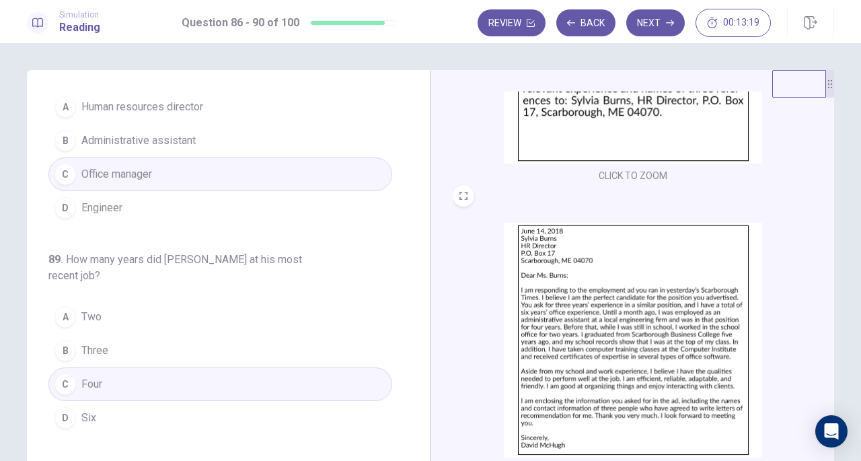
scroll to position [551, 0]
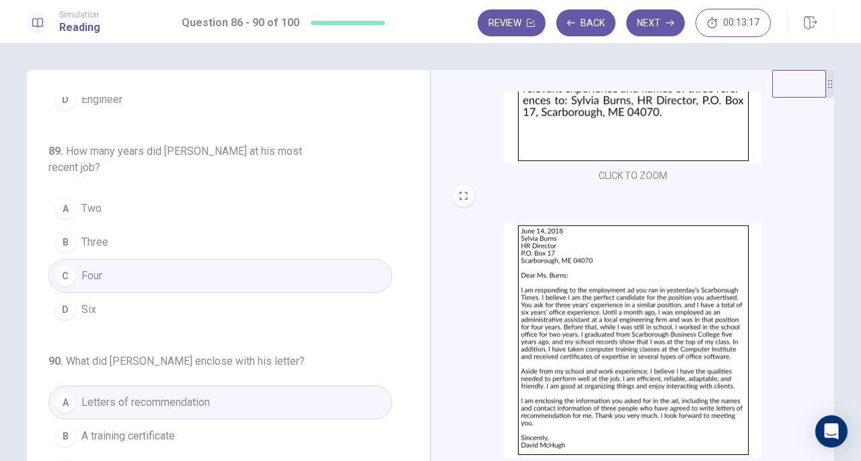
click at [659, 19] on button "Next" at bounding box center [655, 22] width 59 height 27
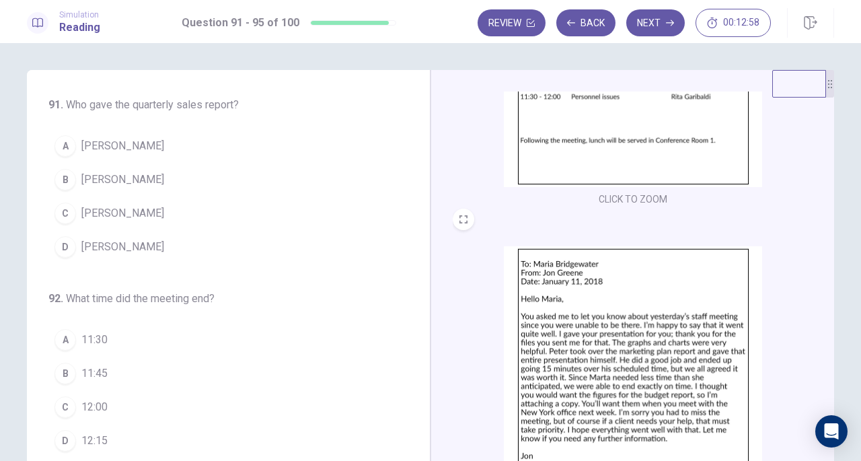
scroll to position [200, 0]
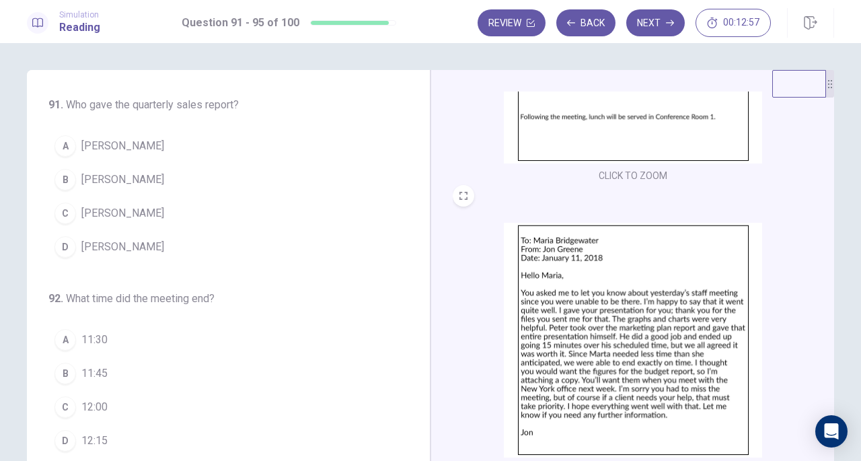
click at [612, 350] on img at bounding box center [633, 340] width 258 height 235
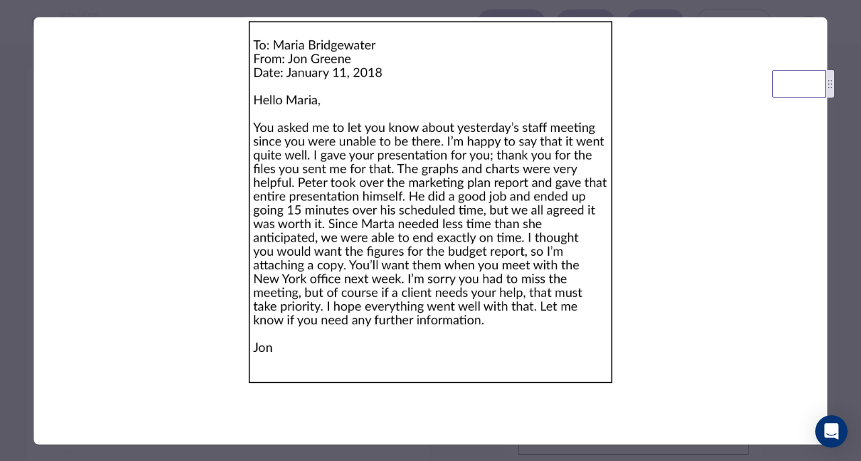
click at [838, 203] on div at bounding box center [430, 230] width 861 height 461
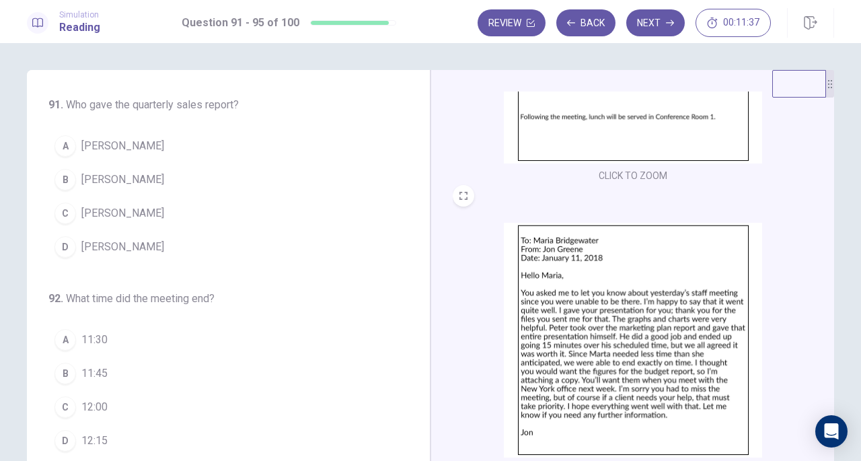
click at [819, 243] on div "CLICK TO ZOOM CLICK TO ZOOM" at bounding box center [642, 284] width 378 height 387
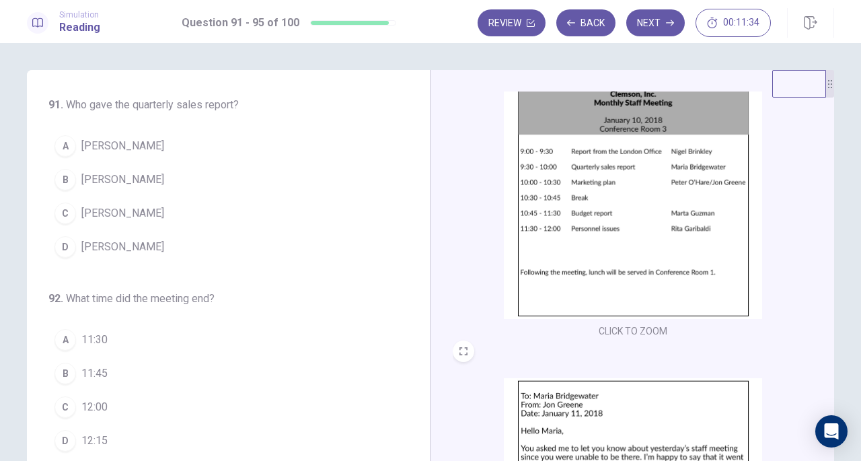
scroll to position [44, 0]
click at [61, 182] on div "B" at bounding box center [65, 180] width 22 height 22
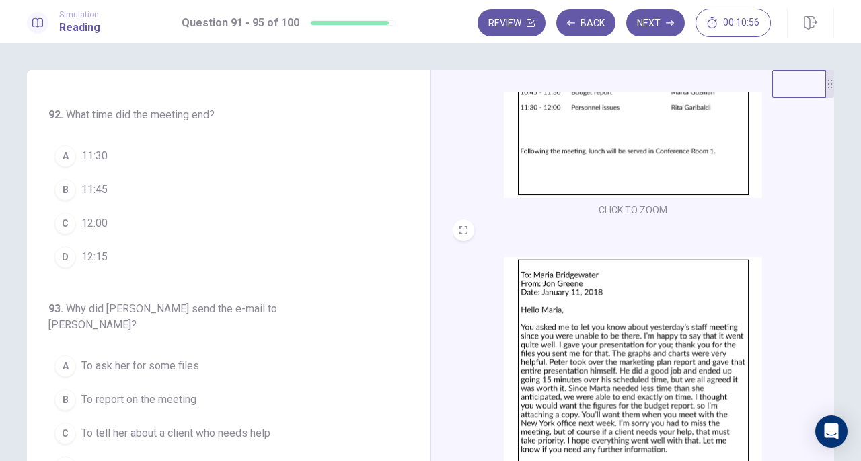
scroll to position [200, 0]
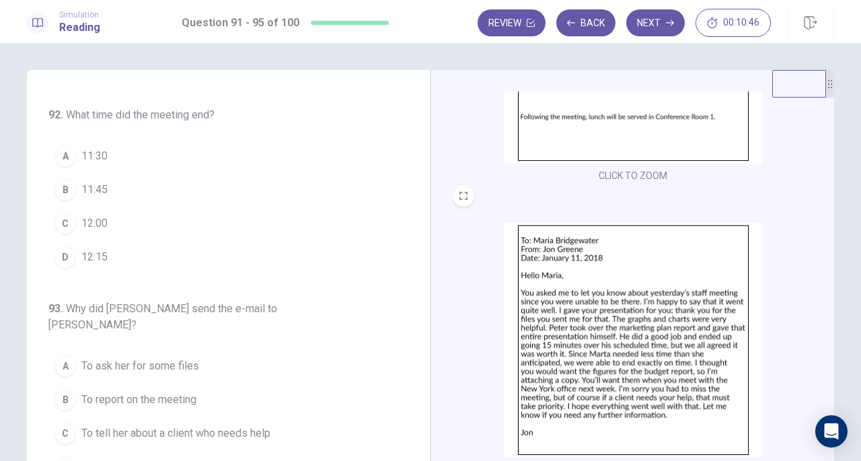
click at [63, 249] on div "D" at bounding box center [65, 257] width 22 height 22
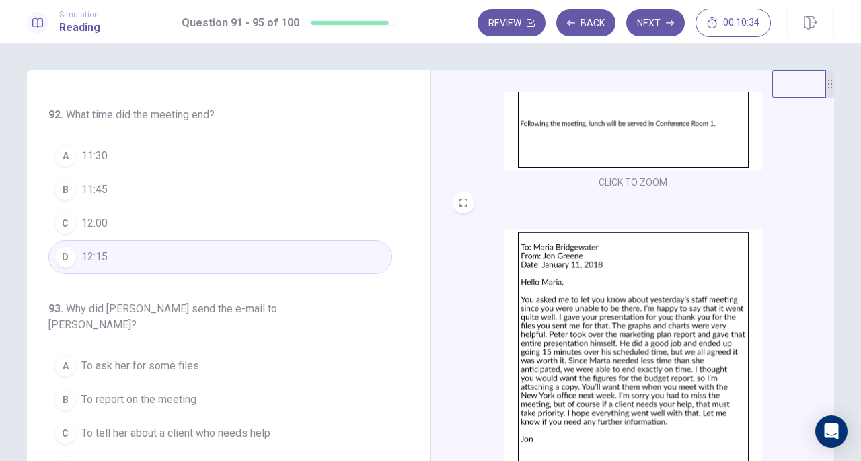
scroll to position [192, 0]
click at [688, 174] on div "CLICK TO ZOOM" at bounding box center [633, 65] width 361 height 256
click at [61, 220] on div "C" at bounding box center [65, 224] width 22 height 22
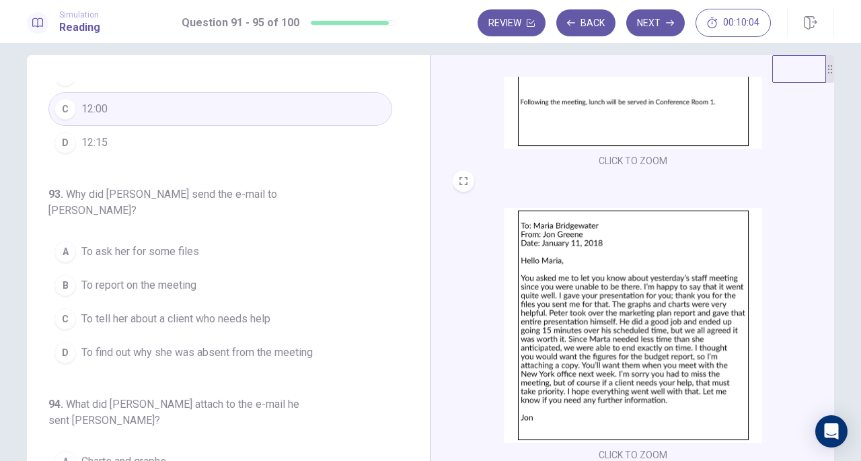
scroll to position [302, 0]
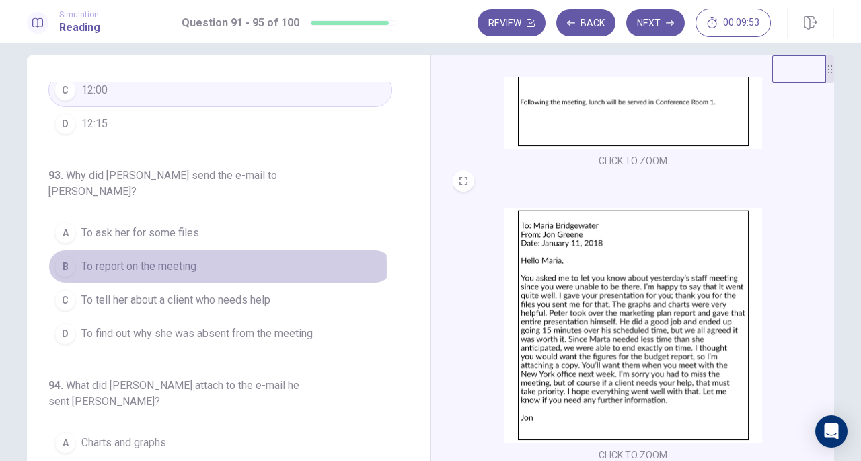
click at [63, 256] on div "B" at bounding box center [65, 267] width 22 height 22
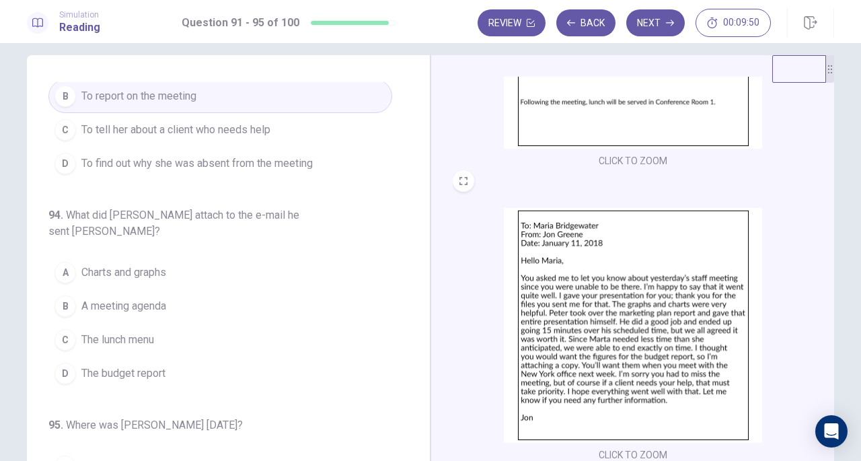
scroll to position [473, 0]
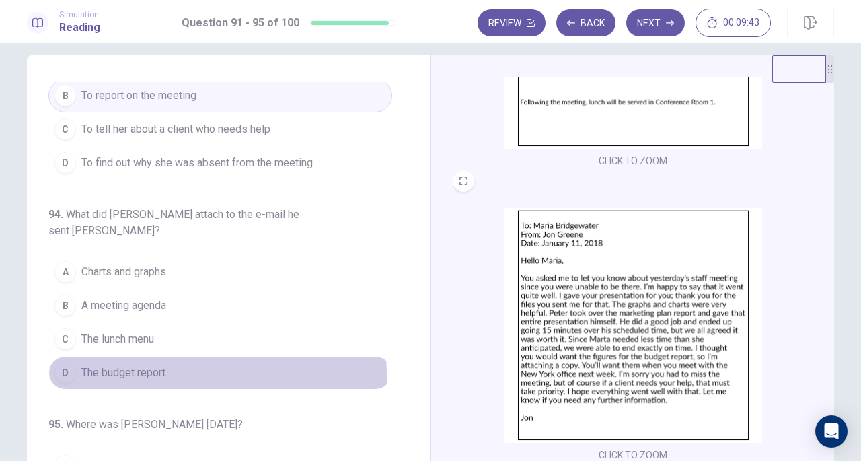
click at [61, 362] on div "D" at bounding box center [65, 373] width 22 height 22
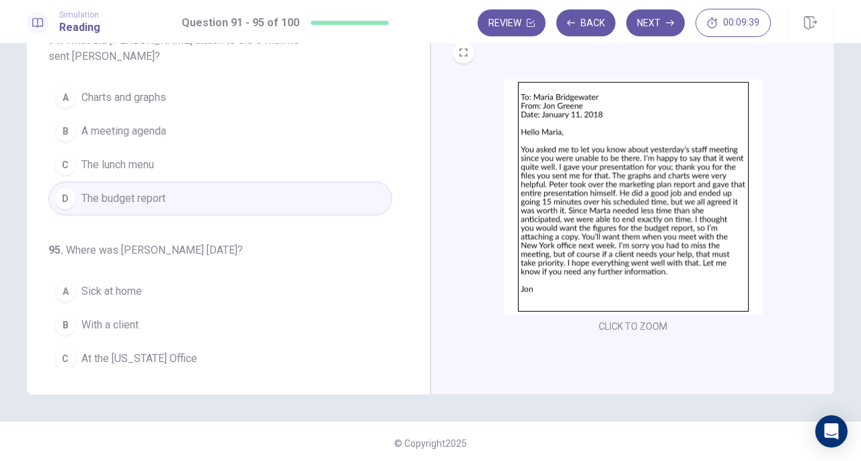
scroll to position [144, 0]
click at [65, 313] on div "B" at bounding box center [65, 324] width 22 height 22
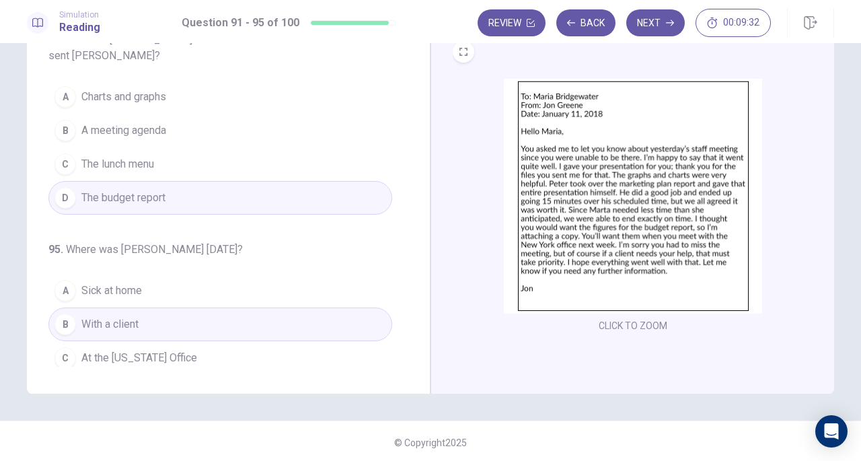
scroll to position [0, 0]
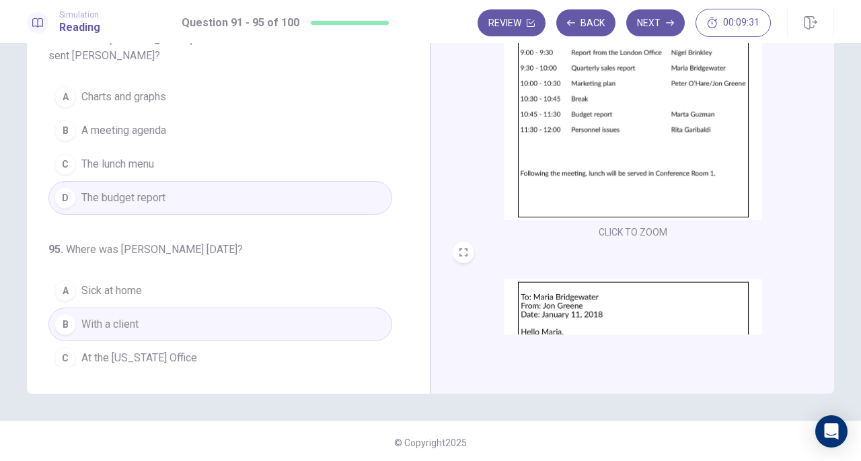
click at [642, 25] on button "Next" at bounding box center [655, 22] width 59 height 27
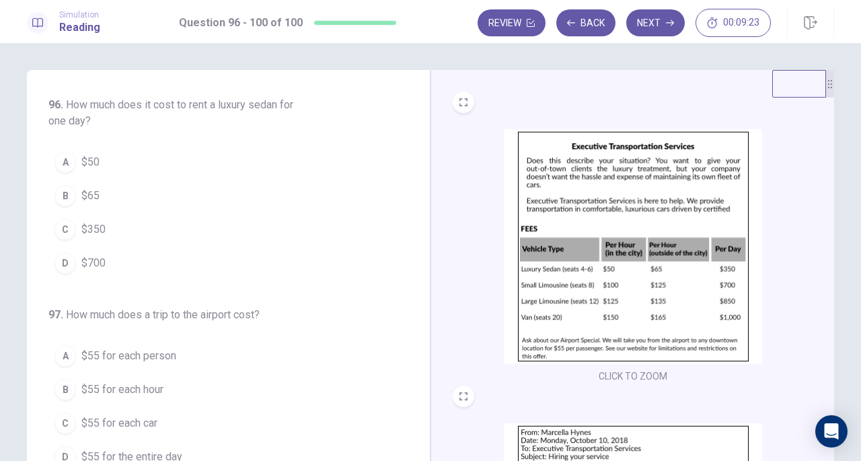
click at [614, 231] on img at bounding box center [633, 246] width 258 height 235
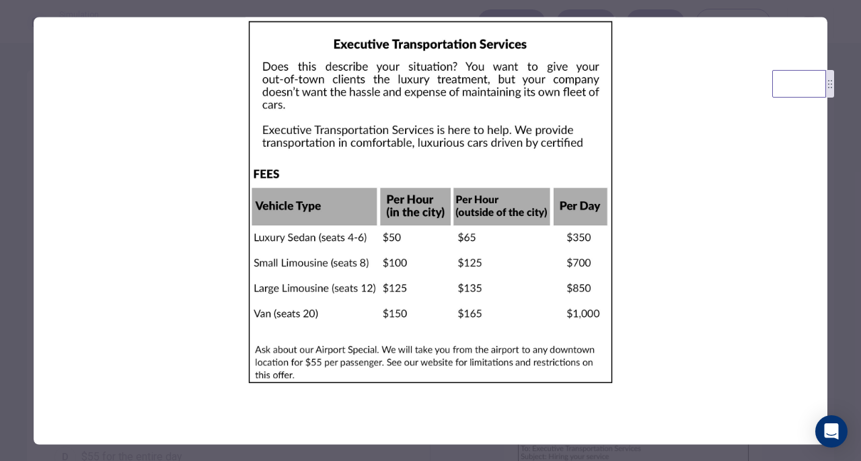
click at [850, 197] on div at bounding box center [430, 230] width 861 height 461
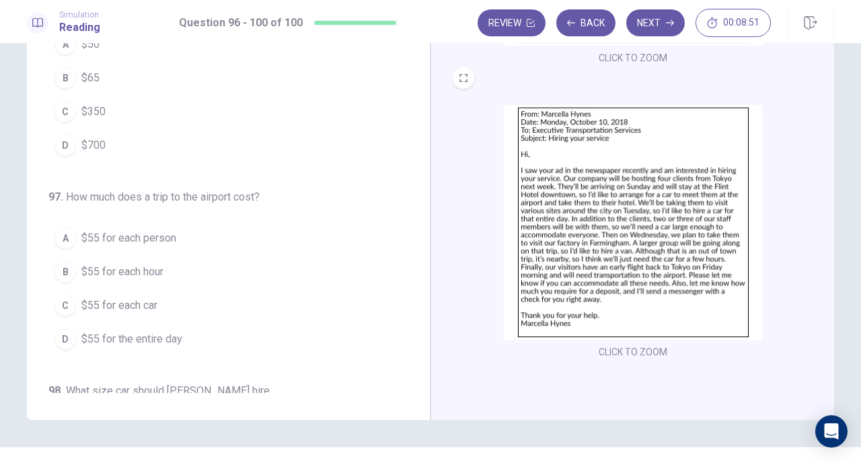
scroll to position [122, 0]
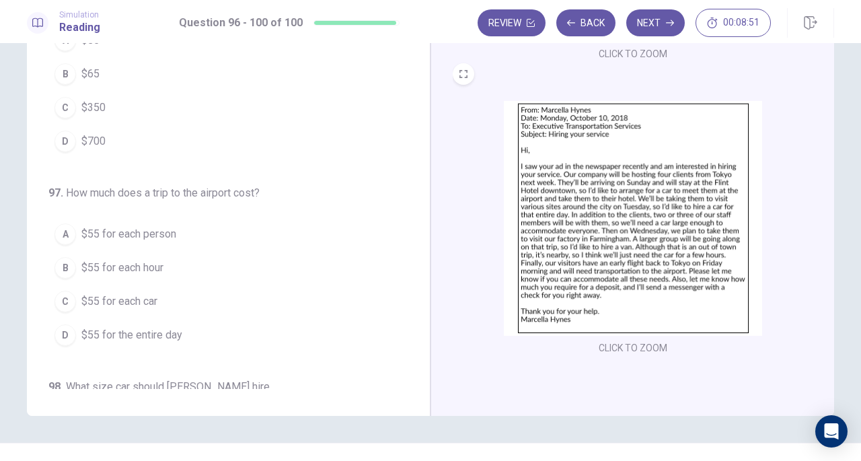
click at [635, 209] on img at bounding box center [633, 218] width 258 height 235
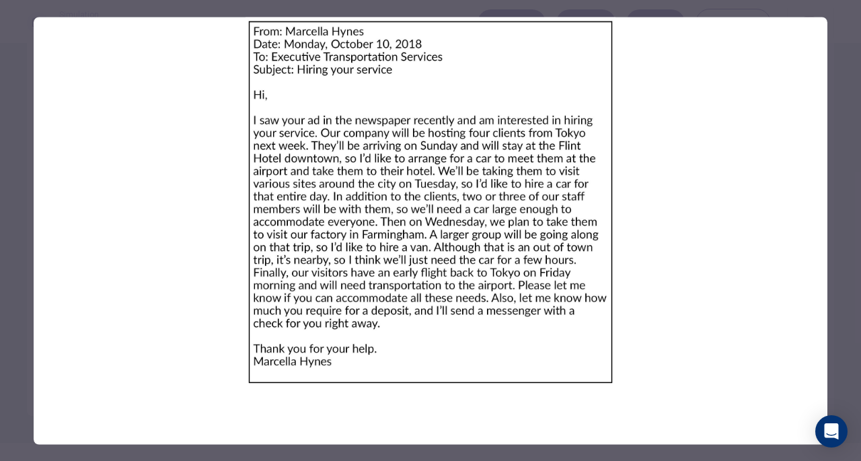
click at [852, 169] on div at bounding box center [430, 230] width 861 height 461
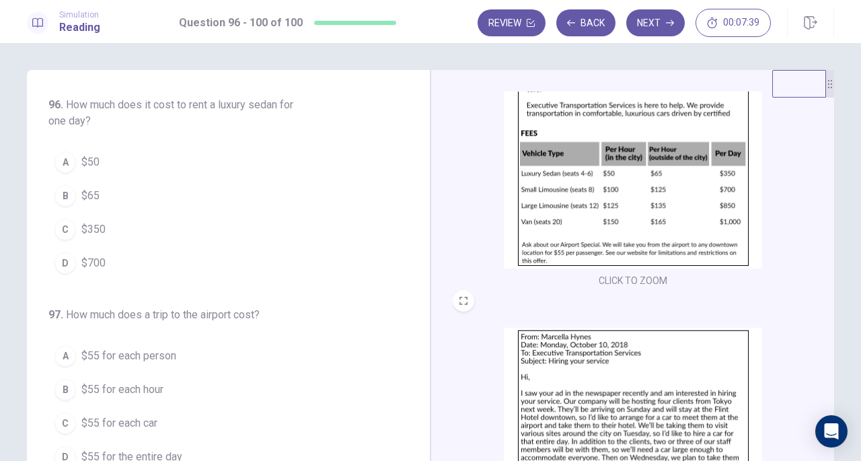
scroll to position [91, 0]
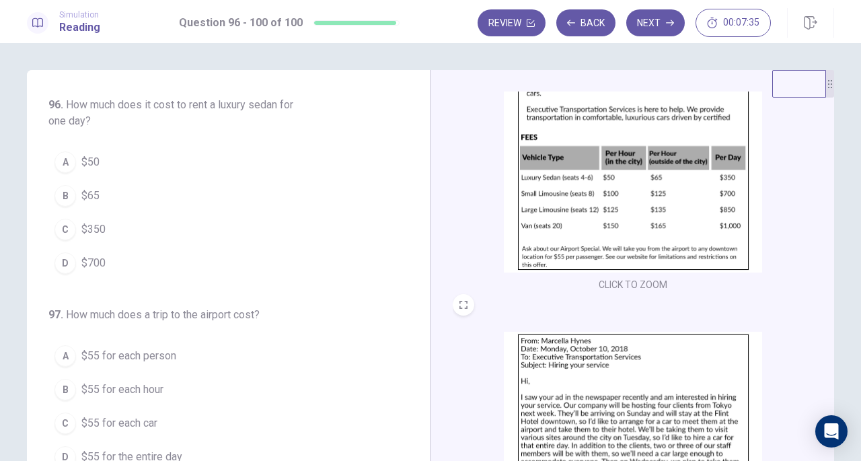
click at [63, 232] on div "C" at bounding box center [65, 230] width 22 height 22
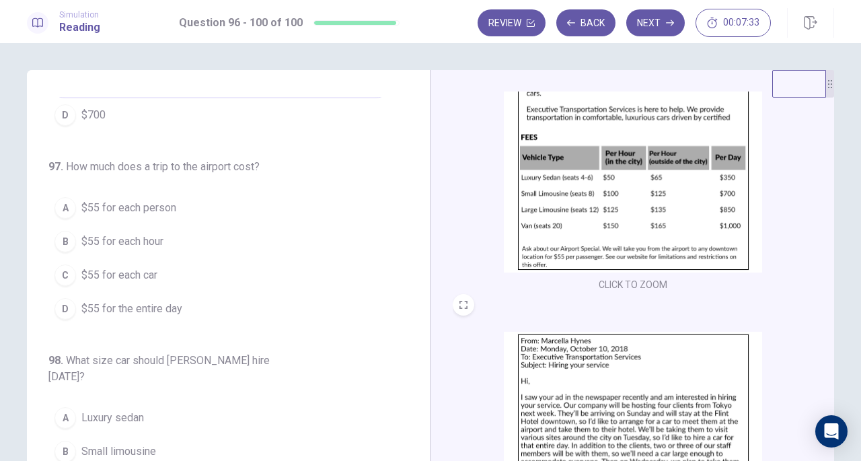
scroll to position [159, 0]
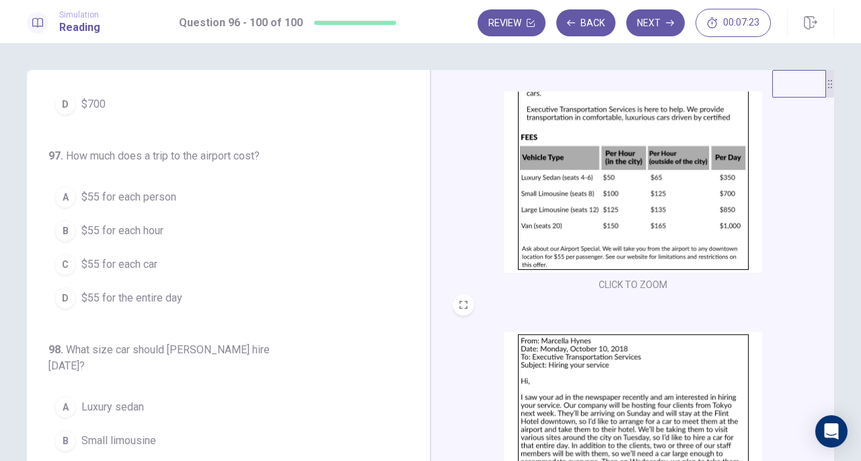
click at [59, 191] on div "A" at bounding box center [65, 197] width 22 height 22
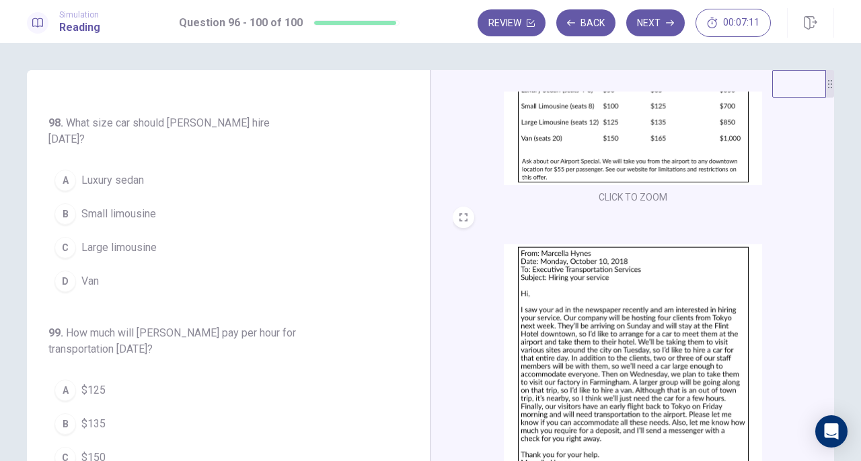
scroll to position [200, 0]
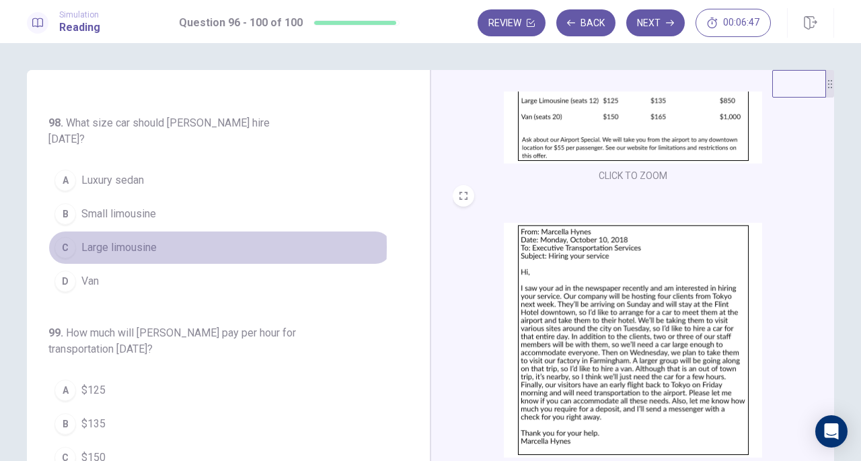
click at [65, 237] on div "C" at bounding box center [65, 248] width 22 height 22
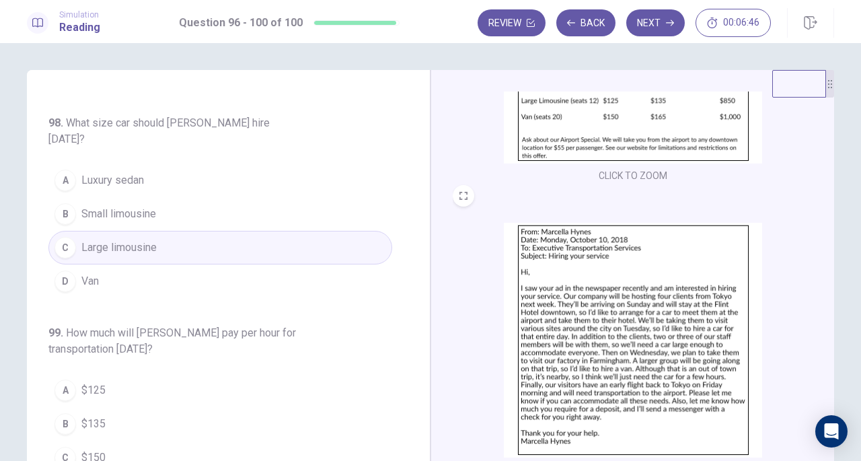
click at [61, 270] on div "D" at bounding box center [65, 281] width 22 height 22
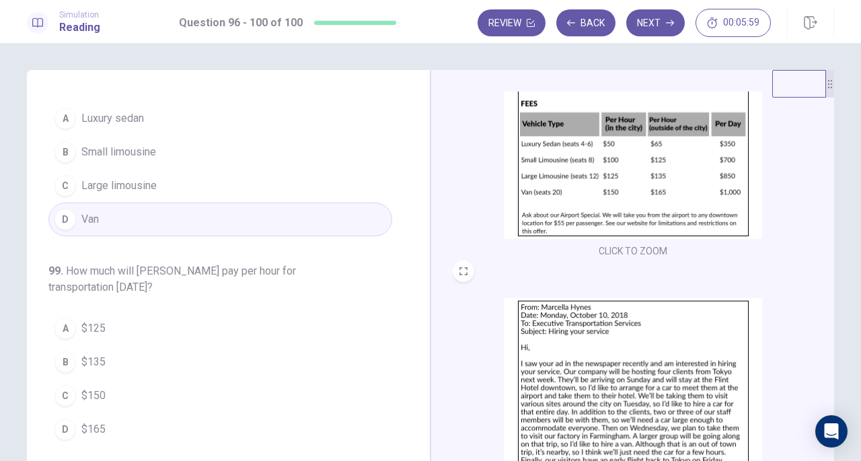
scroll to position [124, 0]
click at [149, 178] on span "Large limousine" at bounding box center [118, 186] width 75 height 16
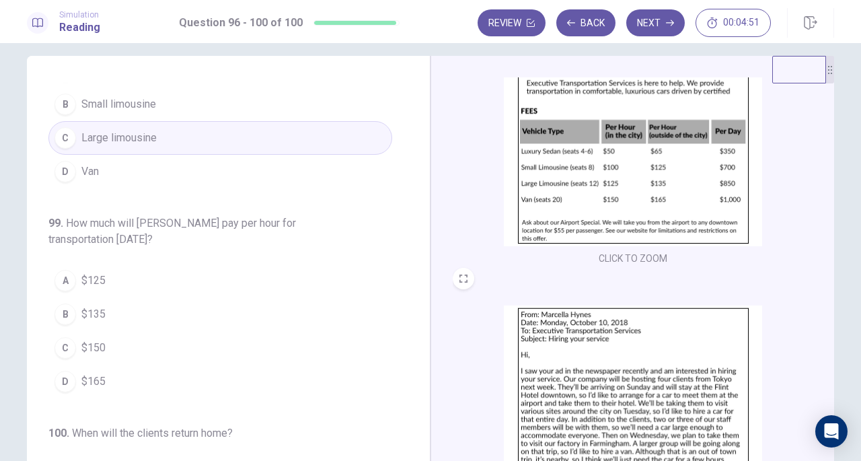
scroll to position [104, 0]
click at [62, 371] on div "D" at bounding box center [65, 382] width 22 height 22
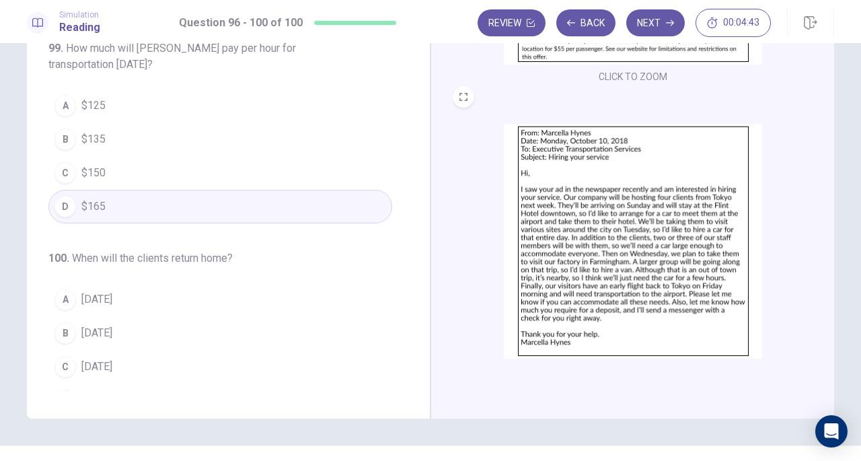
scroll to position [198, 0]
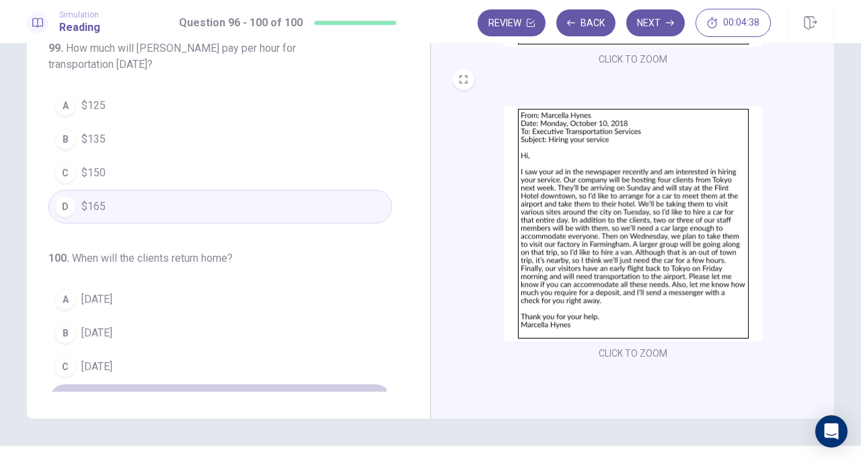
click at [65, 389] on div "D" at bounding box center [65, 400] width 22 height 22
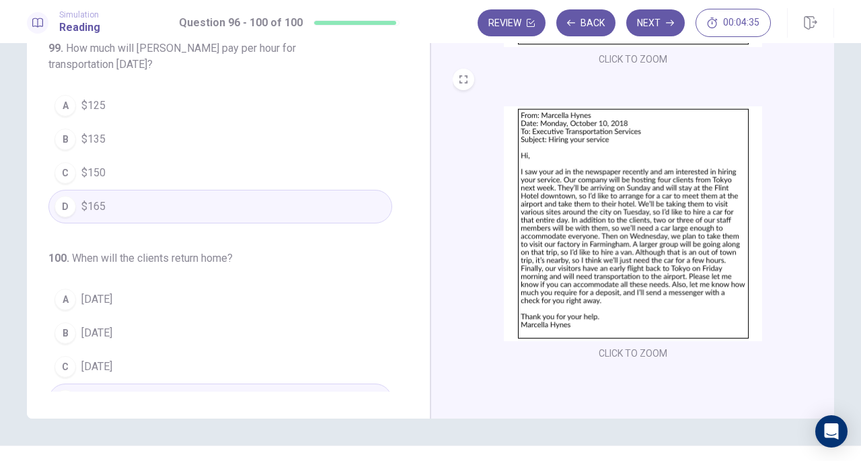
click at [662, 30] on button "Next" at bounding box center [655, 22] width 59 height 27
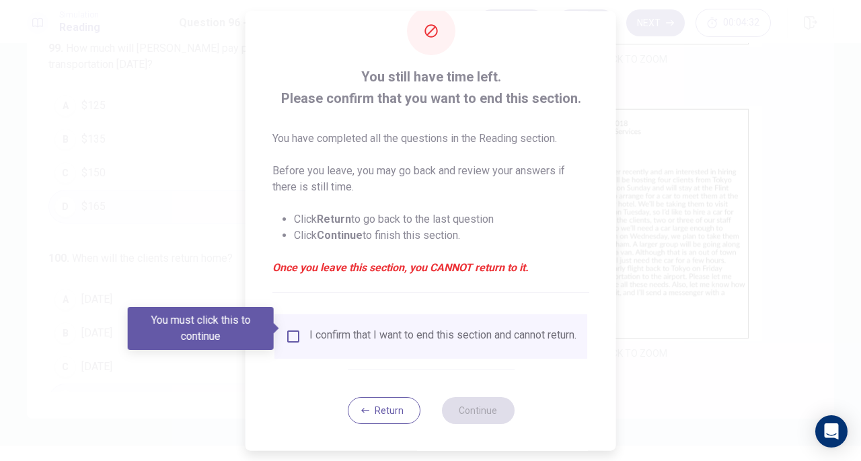
scroll to position [40, 0]
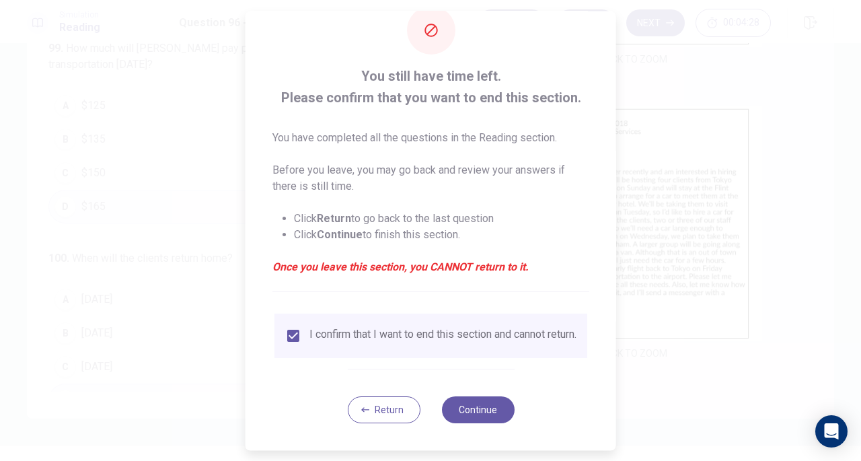
click at [491, 408] on button "Continue" at bounding box center [477, 409] width 73 height 27
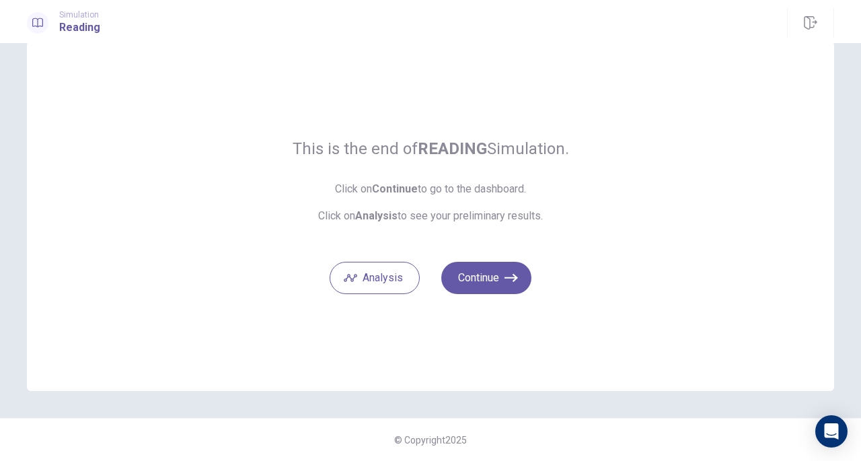
scroll to position [28, 0]
click at [371, 283] on button "Analysis" at bounding box center [375, 278] width 90 height 32
